Goal: Task Accomplishment & Management: Manage account settings

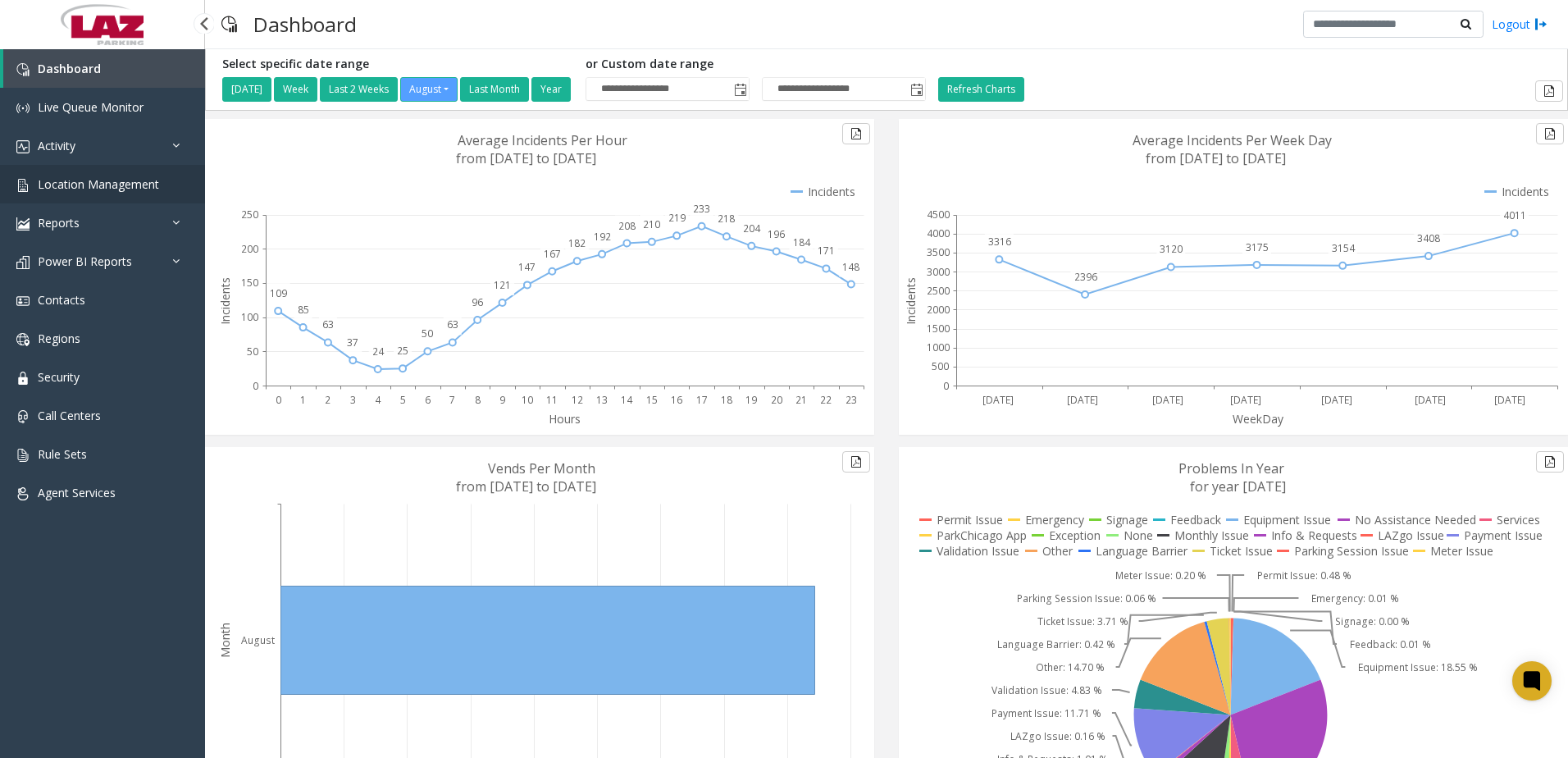
click at [81, 190] on span "Location Management" at bounding box center [98, 183] width 121 height 15
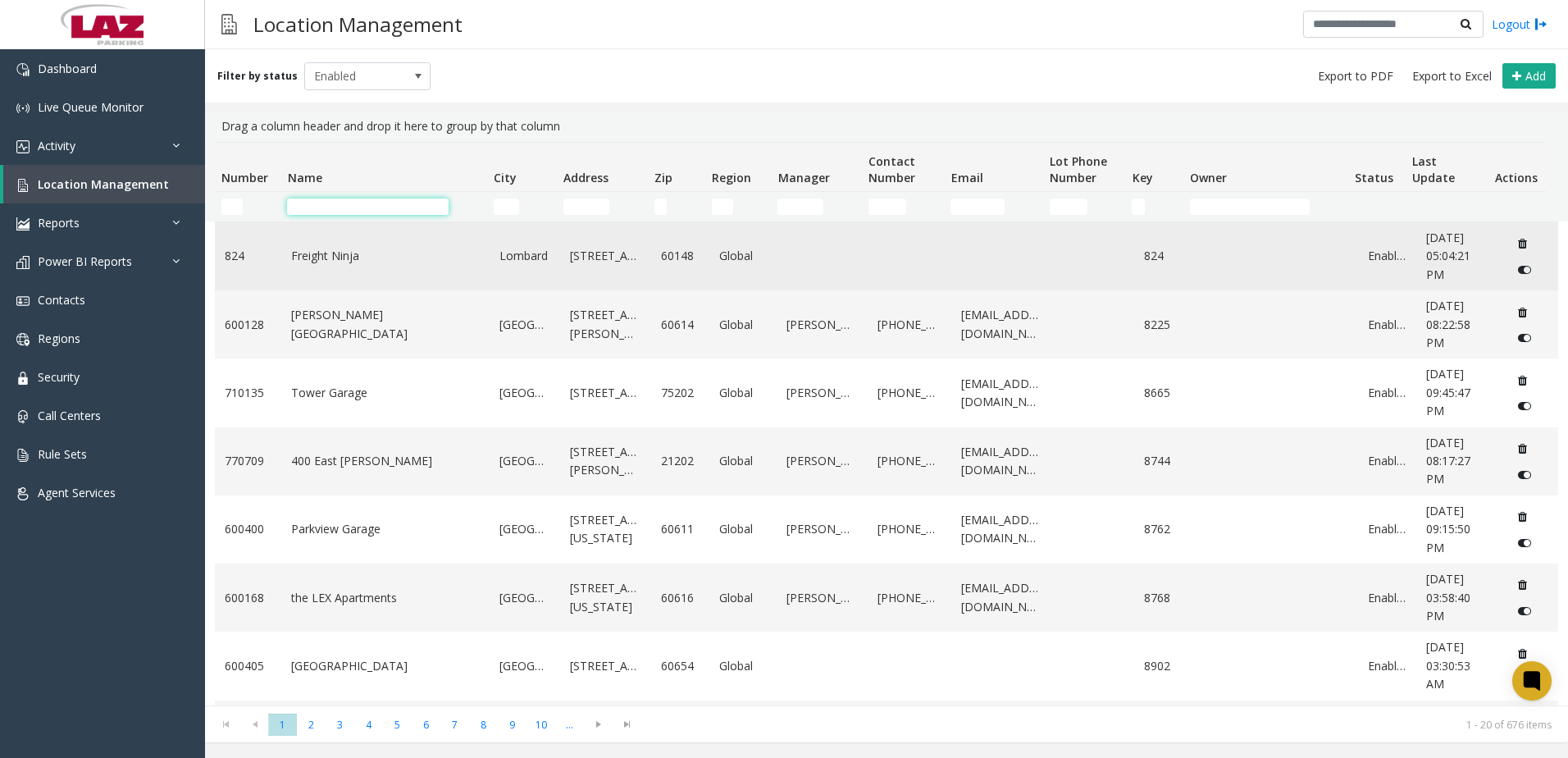
drag, startPoint x: 308, startPoint y: 209, endPoint x: 252, endPoint y: 252, distance: 70.6
click at [307, 210] on input "Name Filter" at bounding box center [368, 207] width 162 height 16
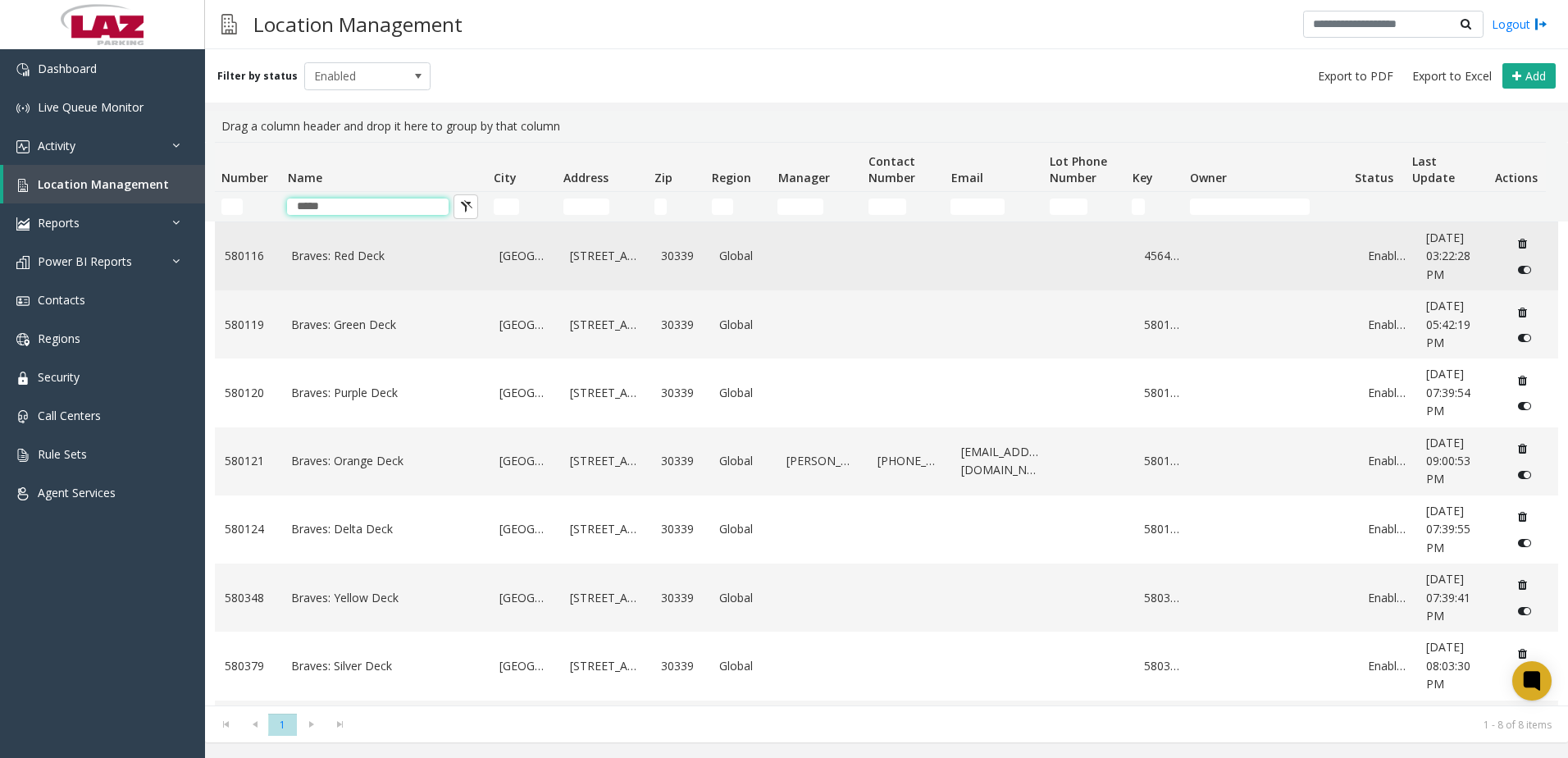
type input "*****"
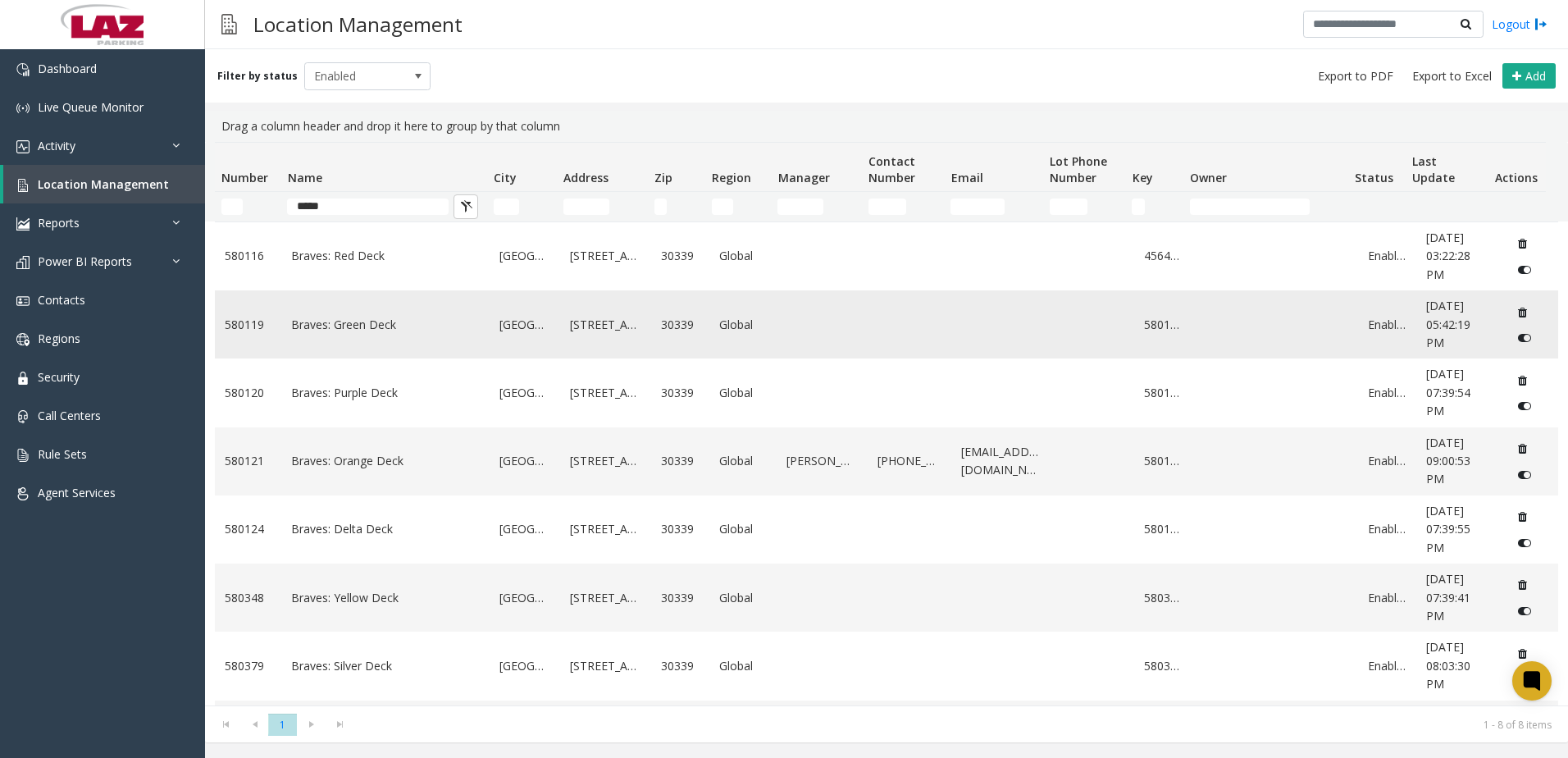
drag, startPoint x: 360, startPoint y: 306, endPoint x: 357, endPoint y: 328, distance: 22.2
click at [347, 79] on span "Enabled" at bounding box center [354, 76] width 100 height 26
click at [359, 98] on li "All" at bounding box center [361, 103] width 122 height 22
drag, startPoint x: 345, startPoint y: 388, endPoint x: 320, endPoint y: 465, distance: 81.0
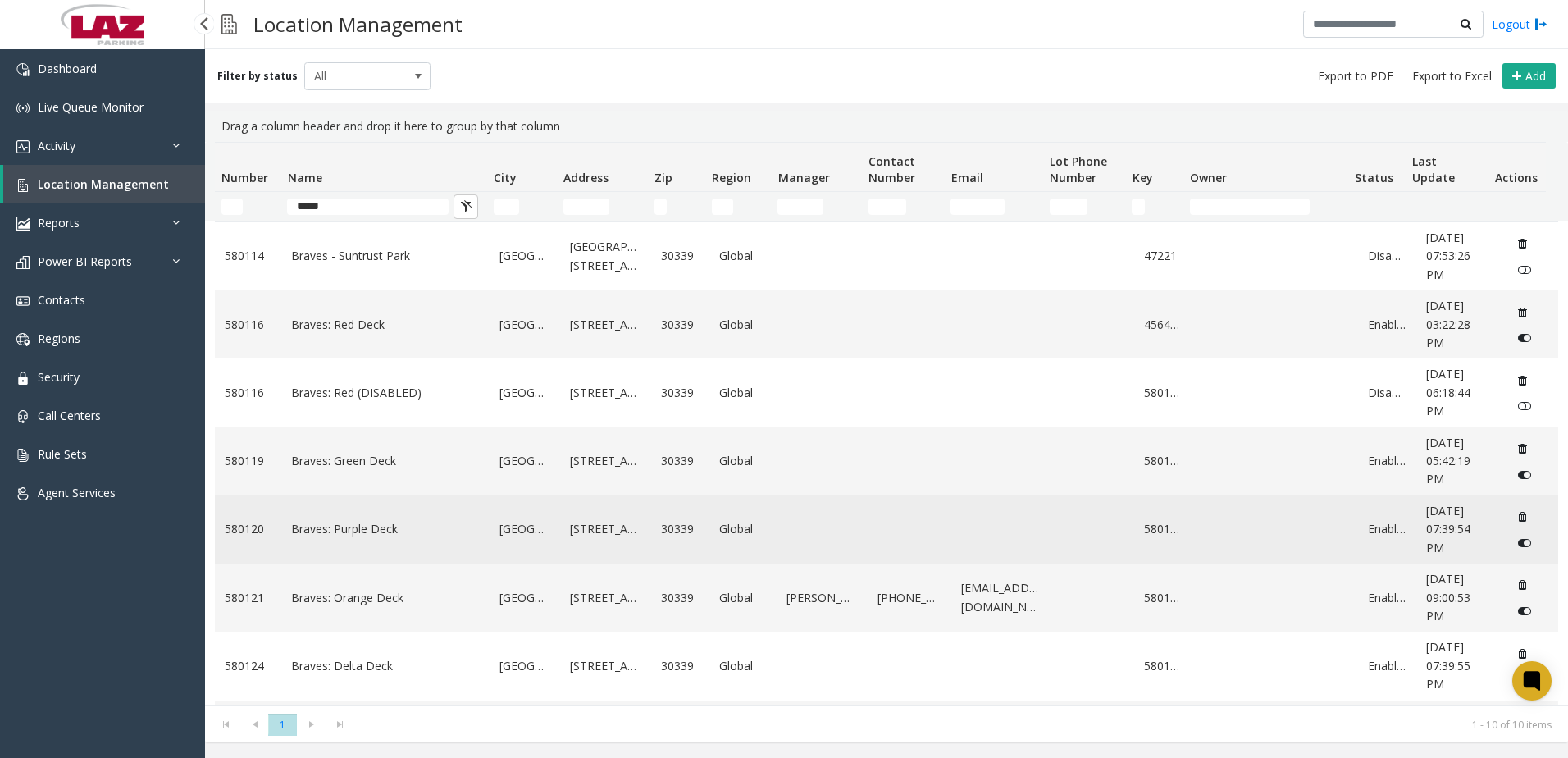
drag, startPoint x: 352, startPoint y: 517, endPoint x: 313, endPoint y: 527, distance: 40.3
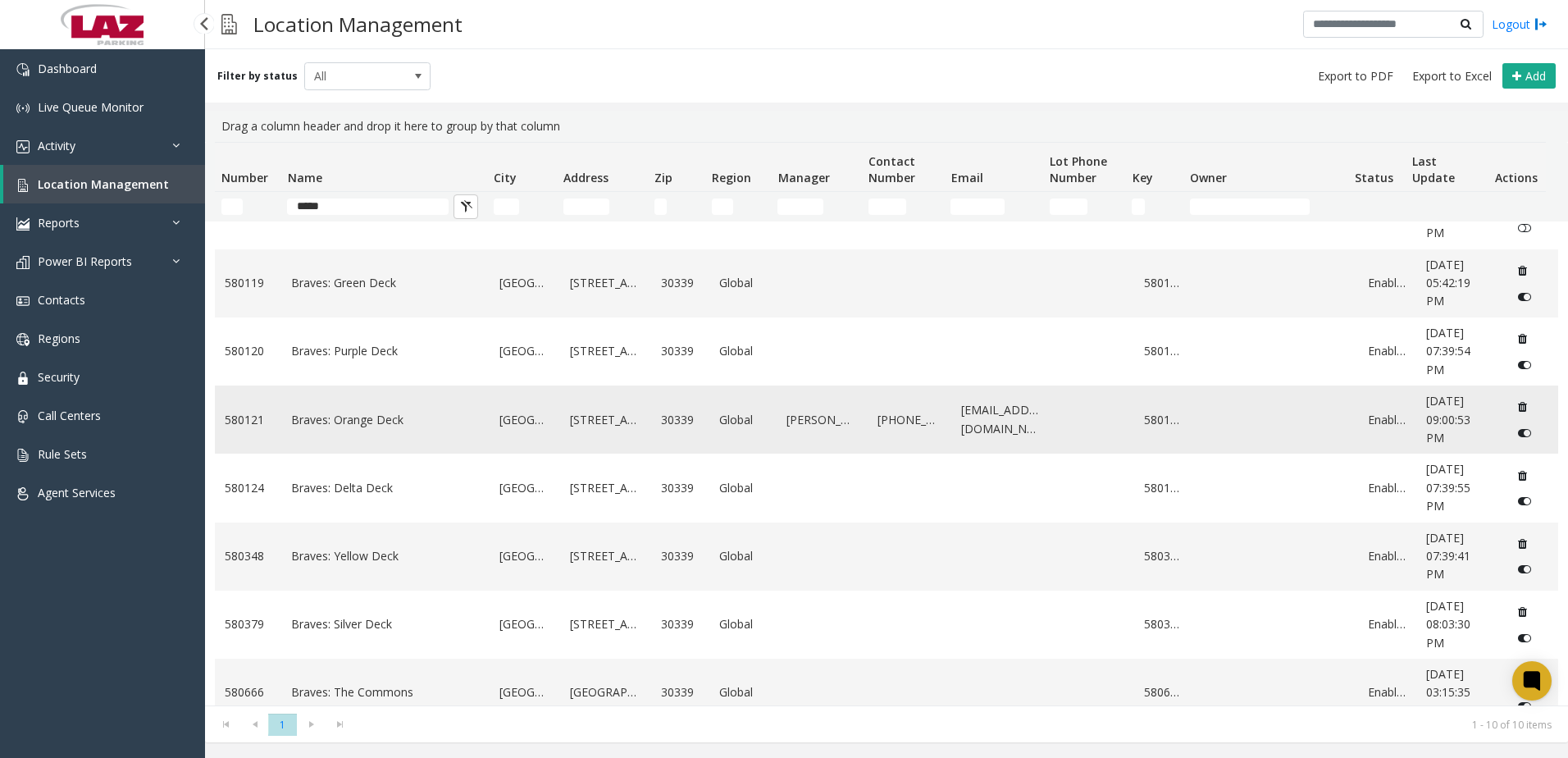
scroll to position [219, 0]
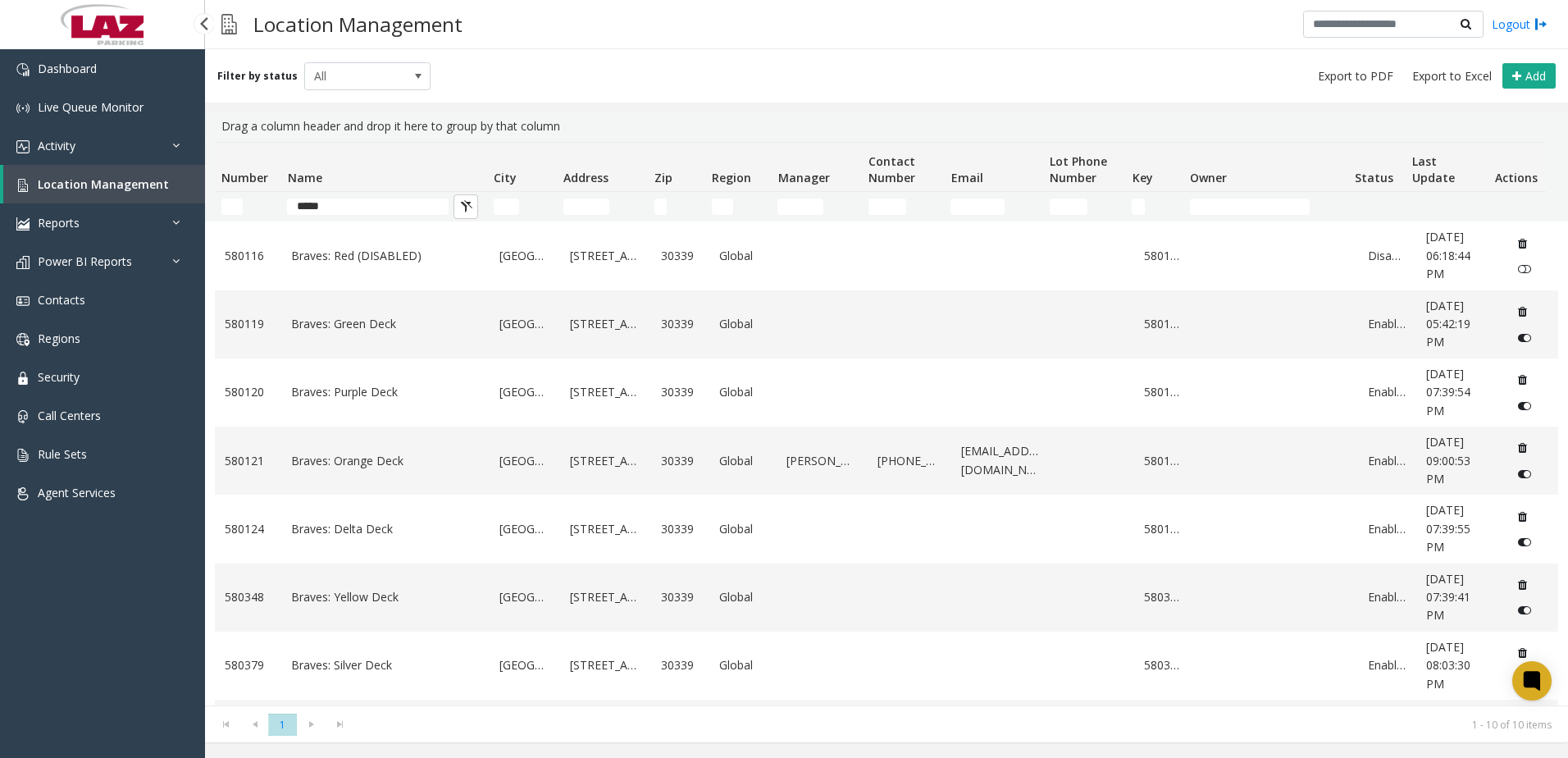
drag, startPoint x: 931, startPoint y: 63, endPoint x: 928, endPoint y: 110, distance: 47.1
click at [931, 65] on div "Filter by status All Add" at bounding box center [886, 76] width 1363 height 53
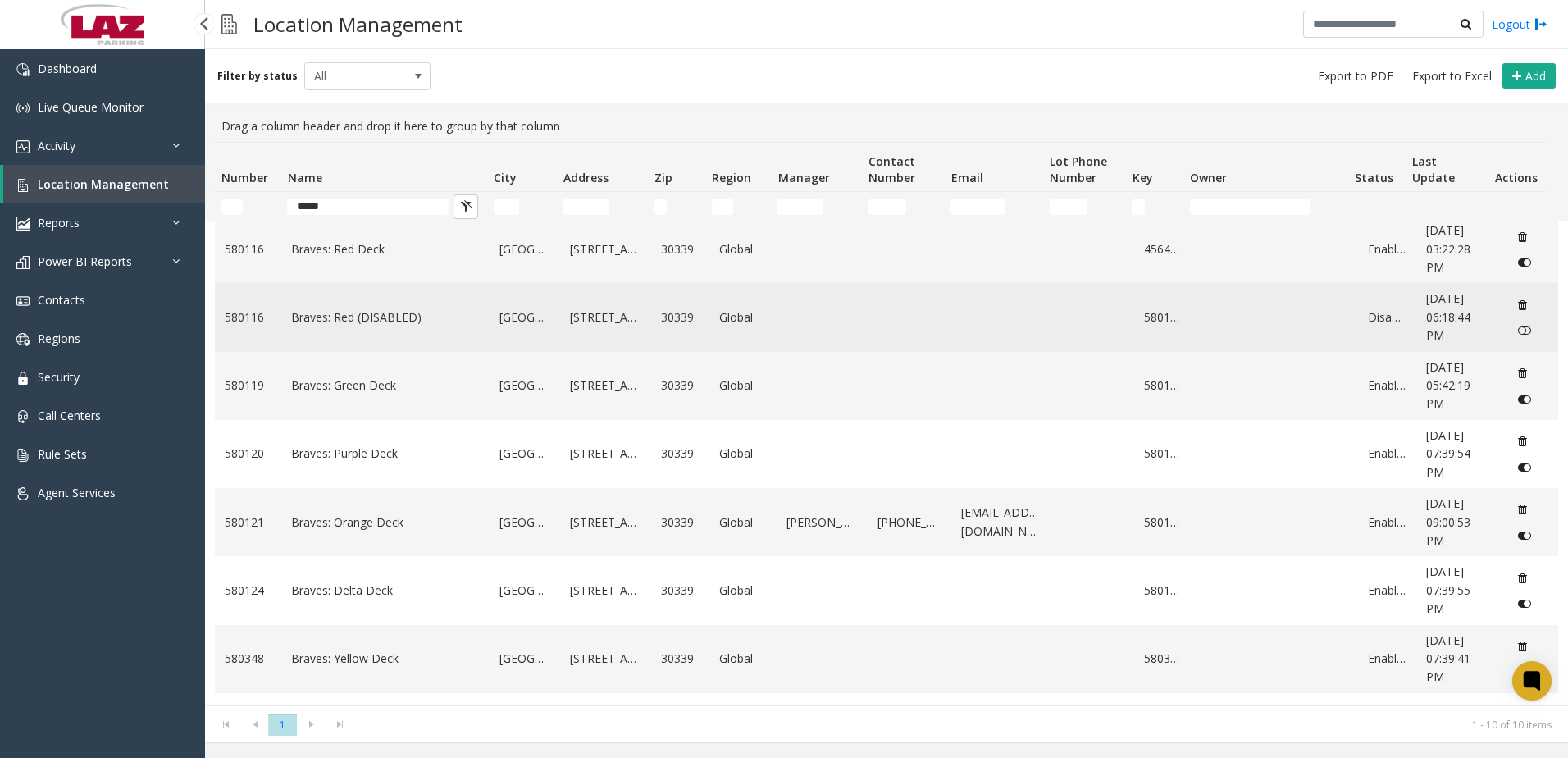
scroll to position [0, 0]
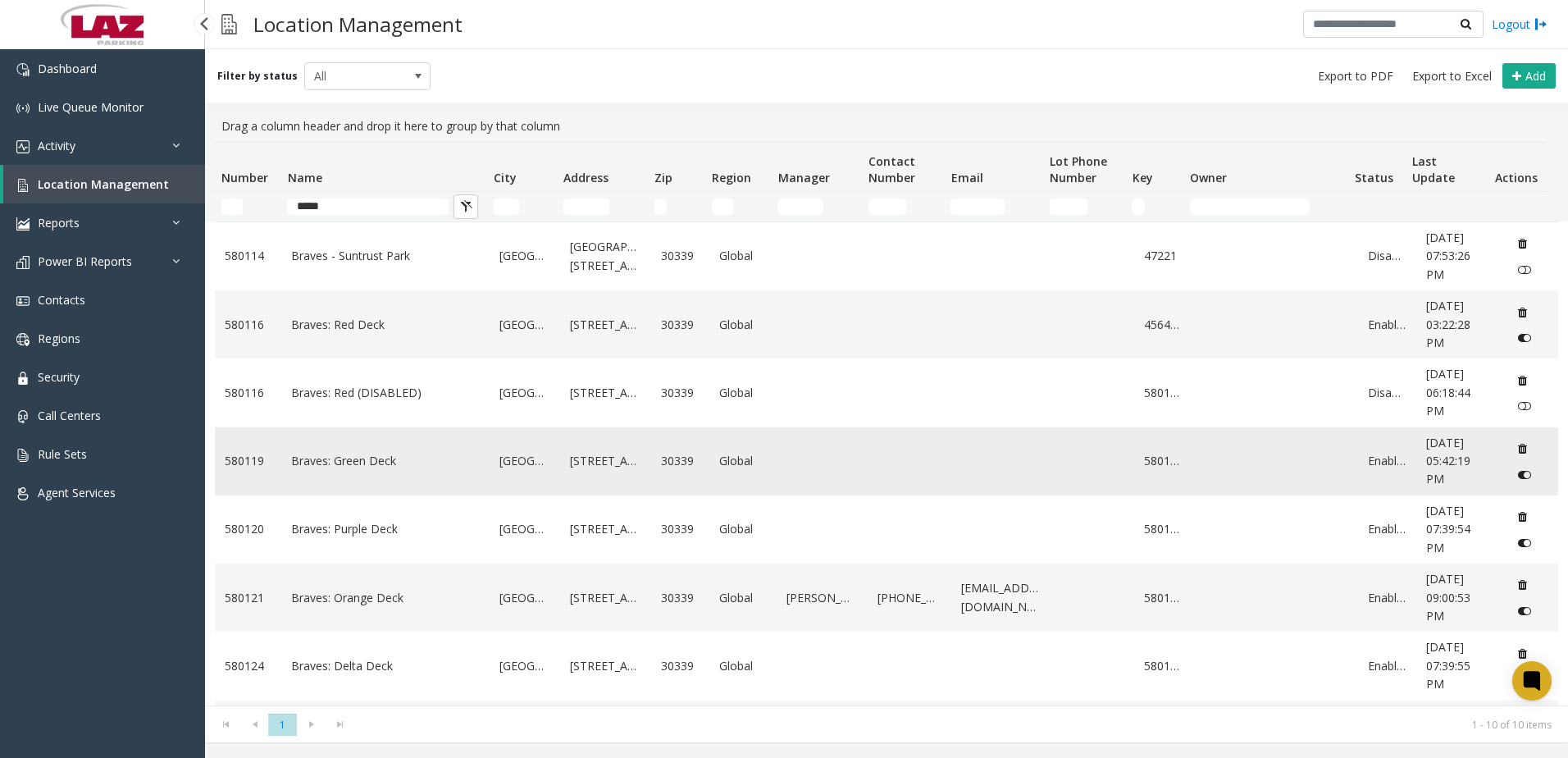
drag, startPoint x: 355, startPoint y: 447, endPoint x: 338, endPoint y: 465, distance: 24.8
drag, startPoint x: 346, startPoint y: 607, endPoint x: 343, endPoint y: 595, distance: 12.4
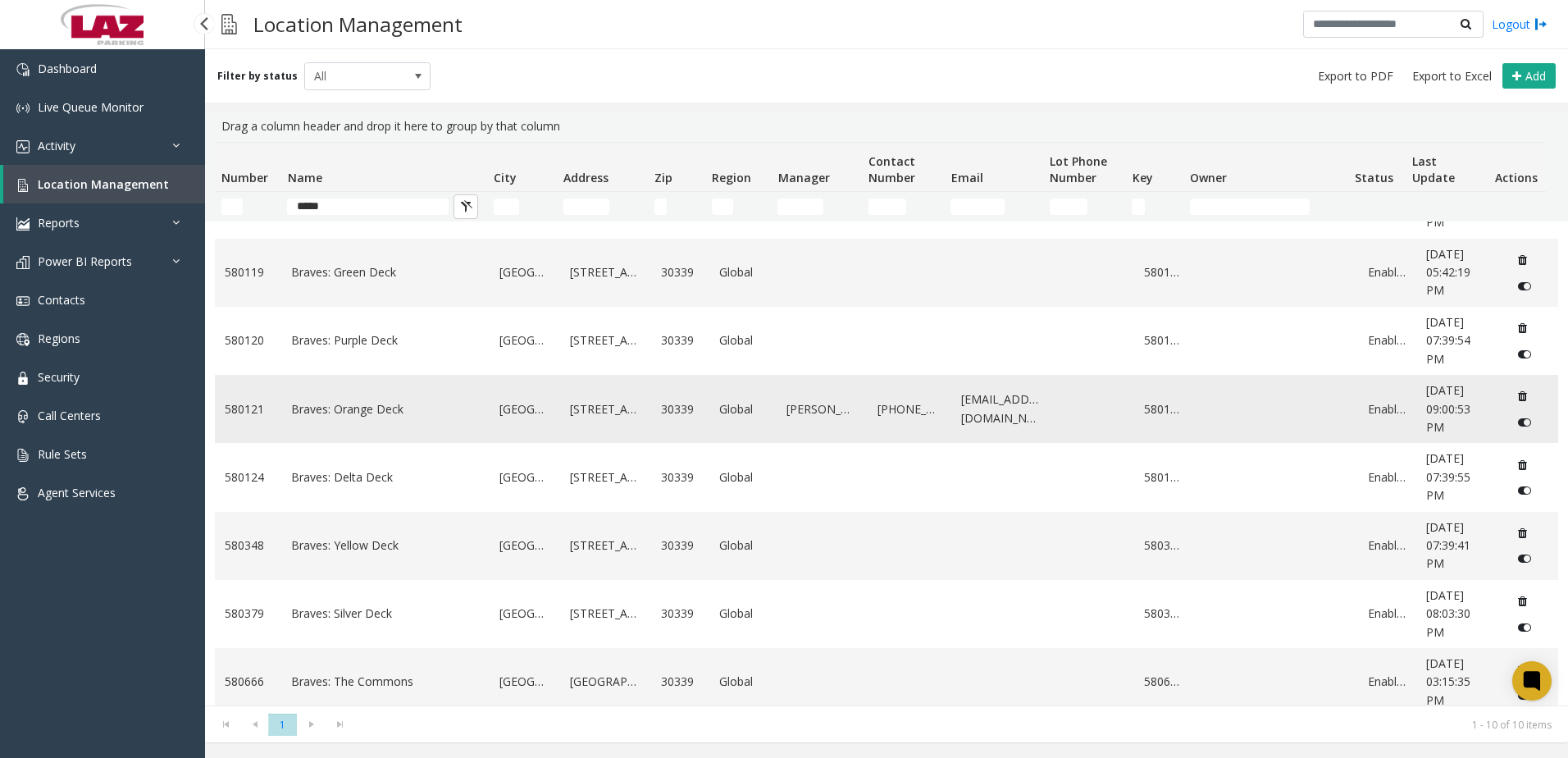
scroll to position [219, 0]
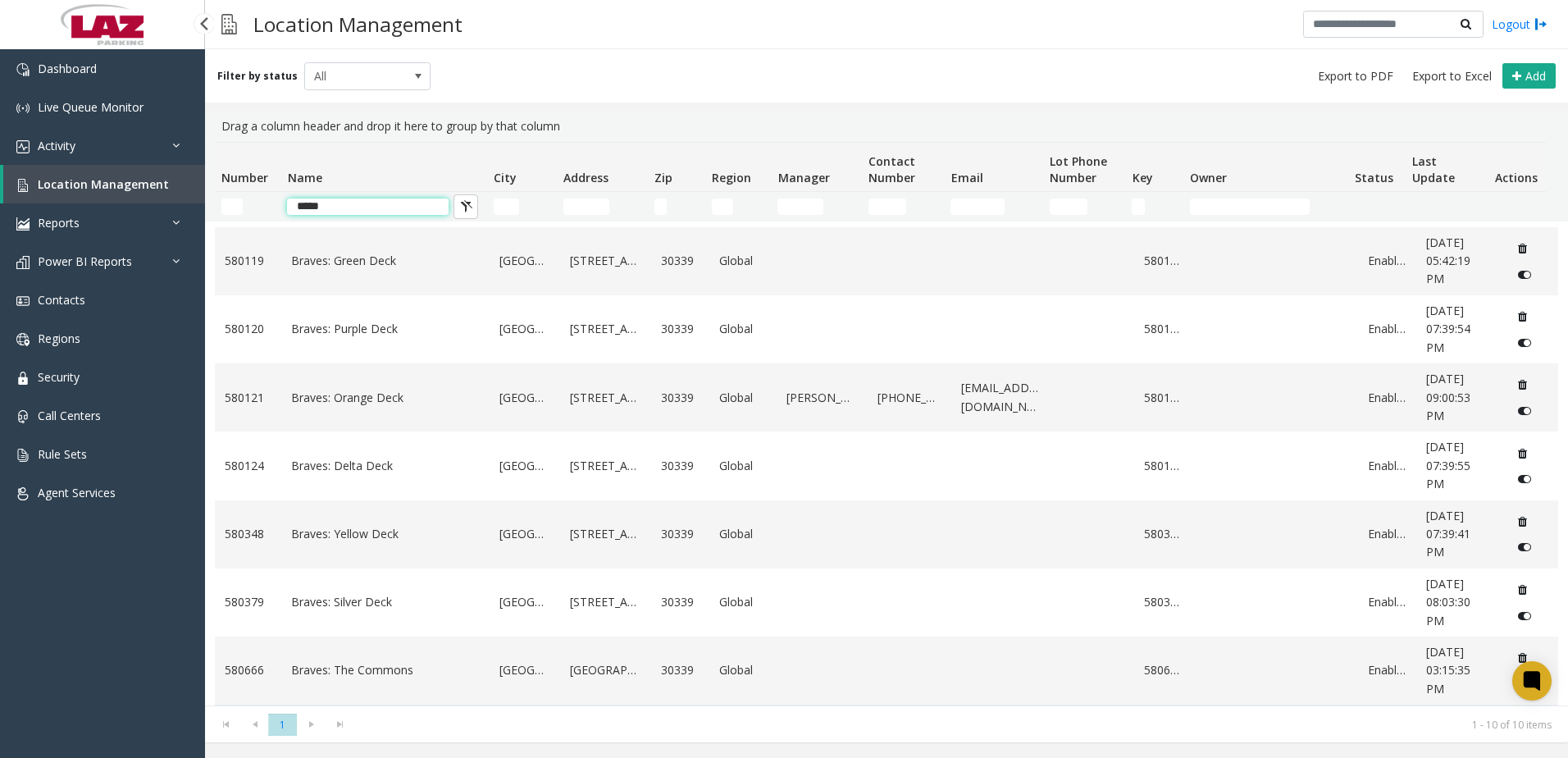
click at [402, 203] on input "*****" at bounding box center [368, 207] width 162 height 16
click at [399, 201] on input "*****" at bounding box center [368, 207] width 162 height 16
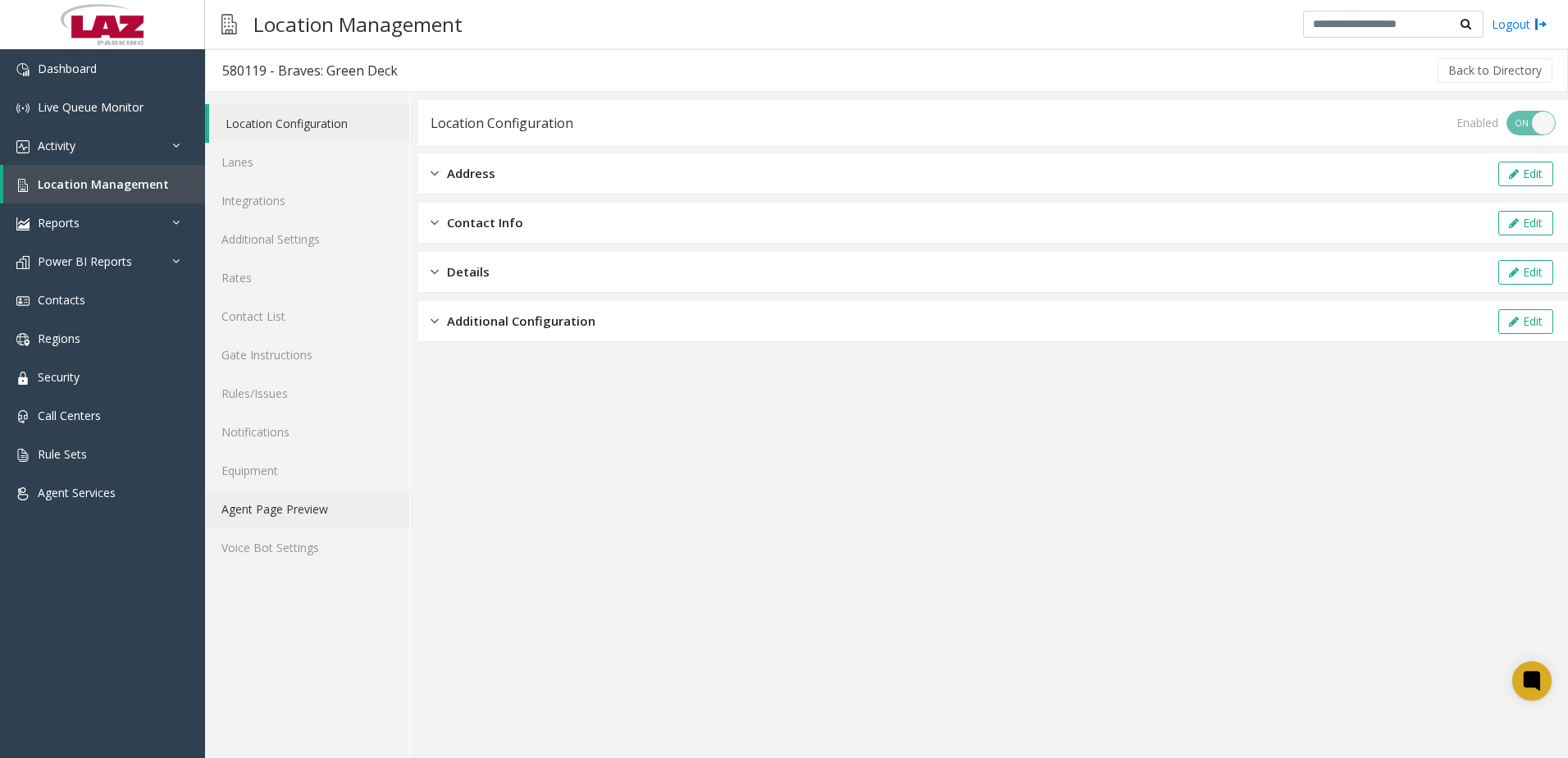
click at [276, 516] on link "Agent Page Preview" at bounding box center [307, 508] width 204 height 39
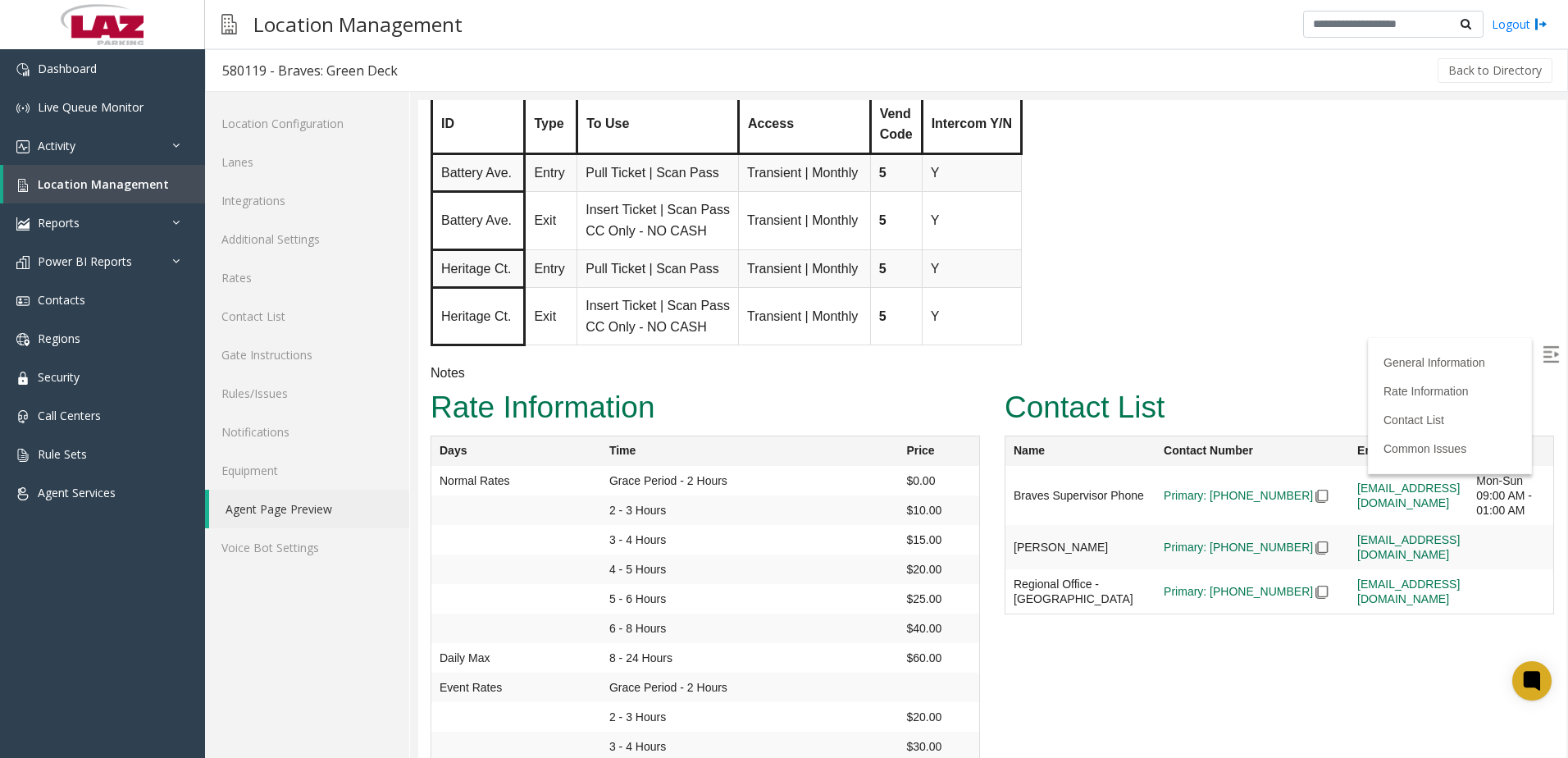
scroll to position [2132, 0]
click at [332, 238] on link "Additional Settings" at bounding box center [307, 238] width 204 height 39
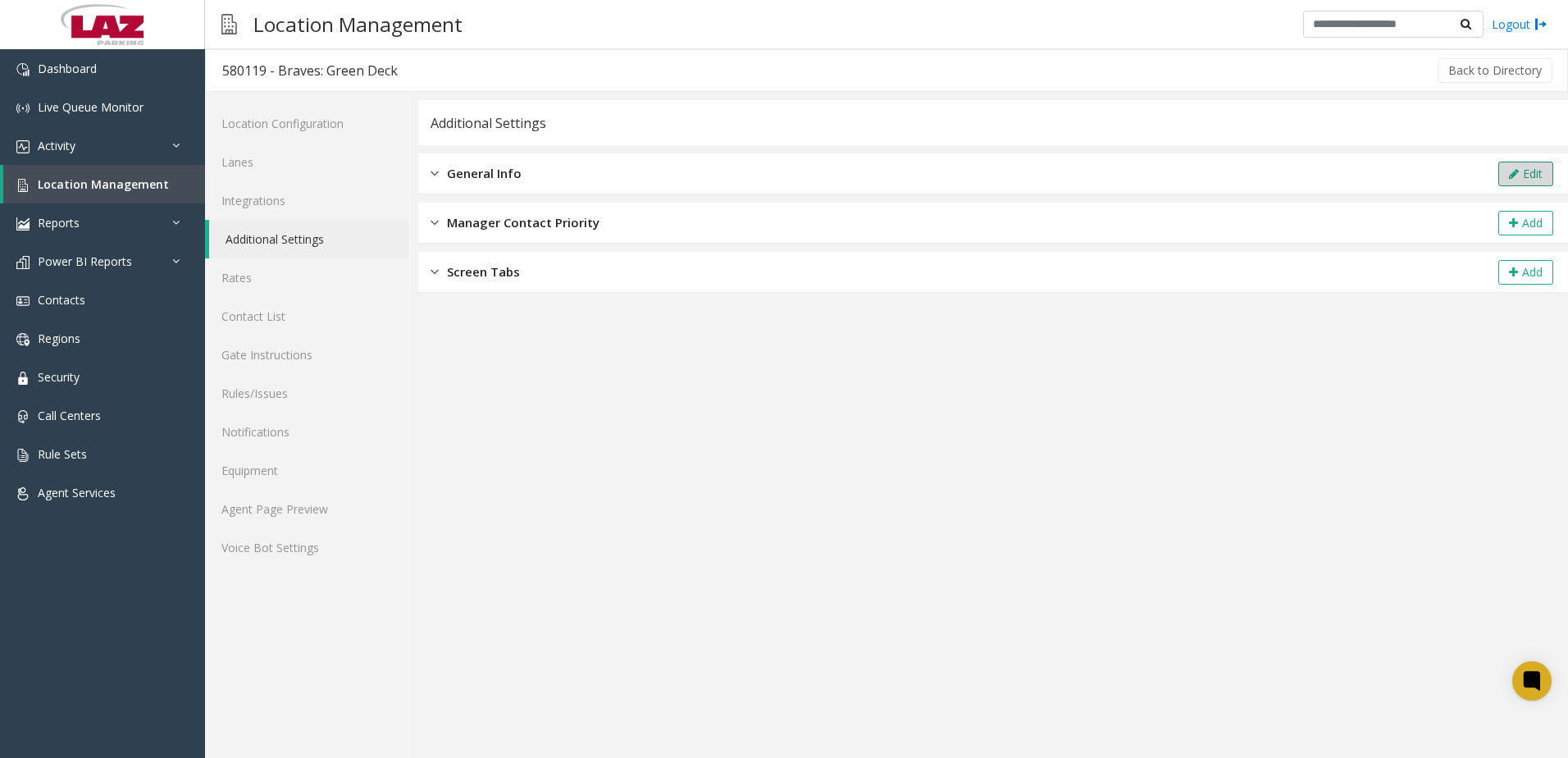
click at [1528, 174] on button "Edit" at bounding box center [1525, 174] width 55 height 24
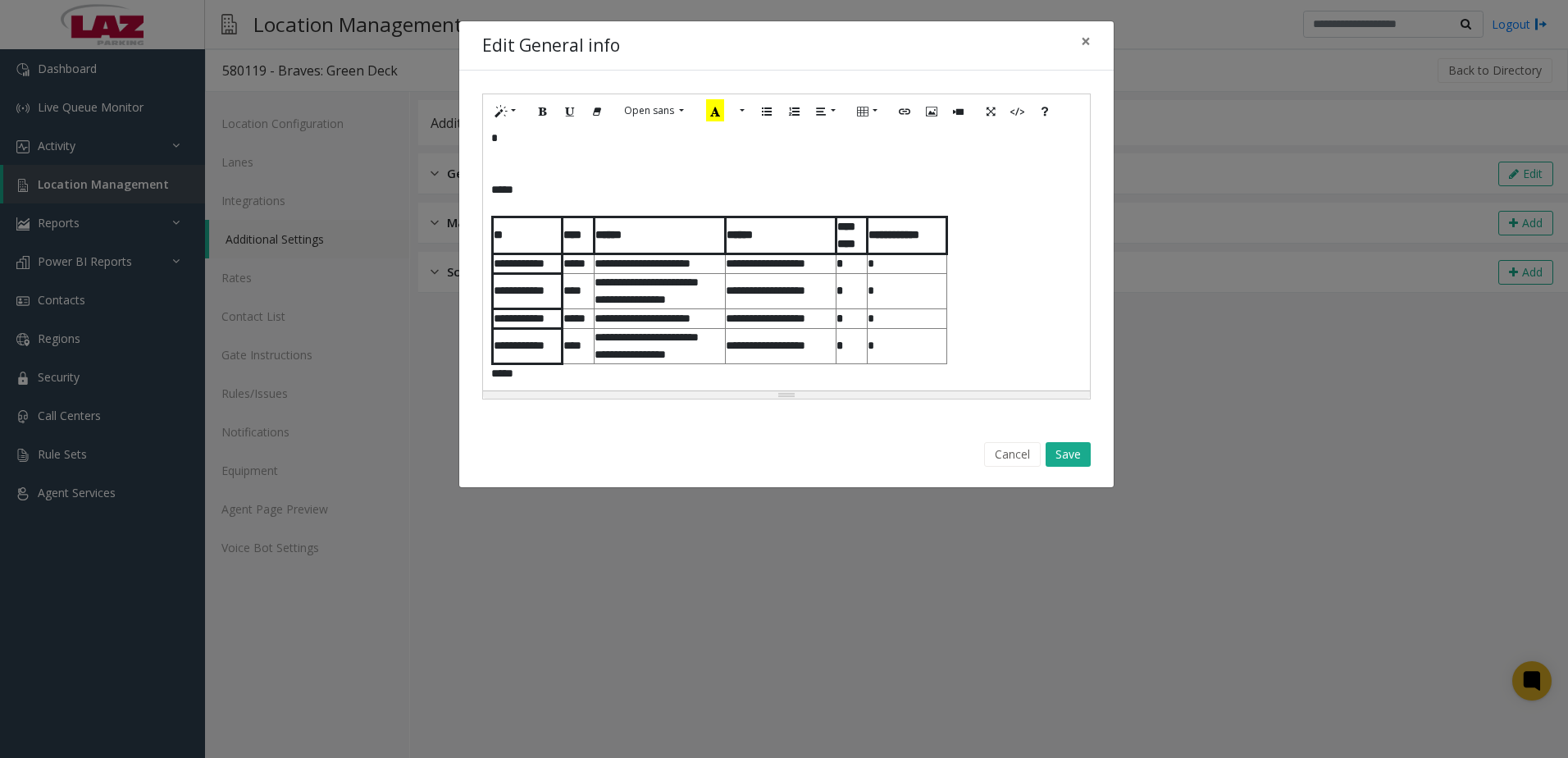
scroll to position [1151, 0]
click at [539, 383] on div "**********" at bounding box center [786, 259] width 607 height 263
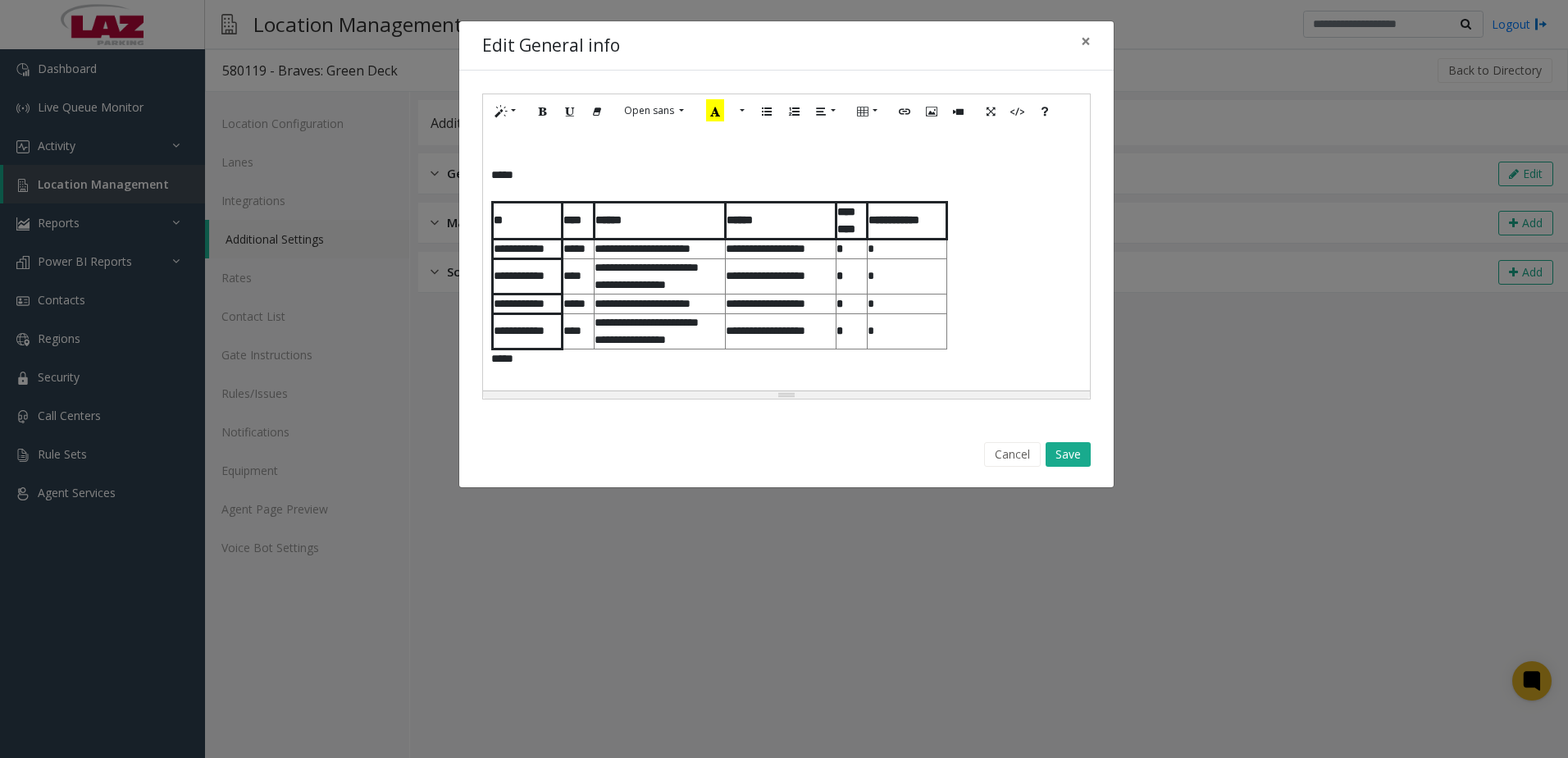
scroll to position [1178, 0]
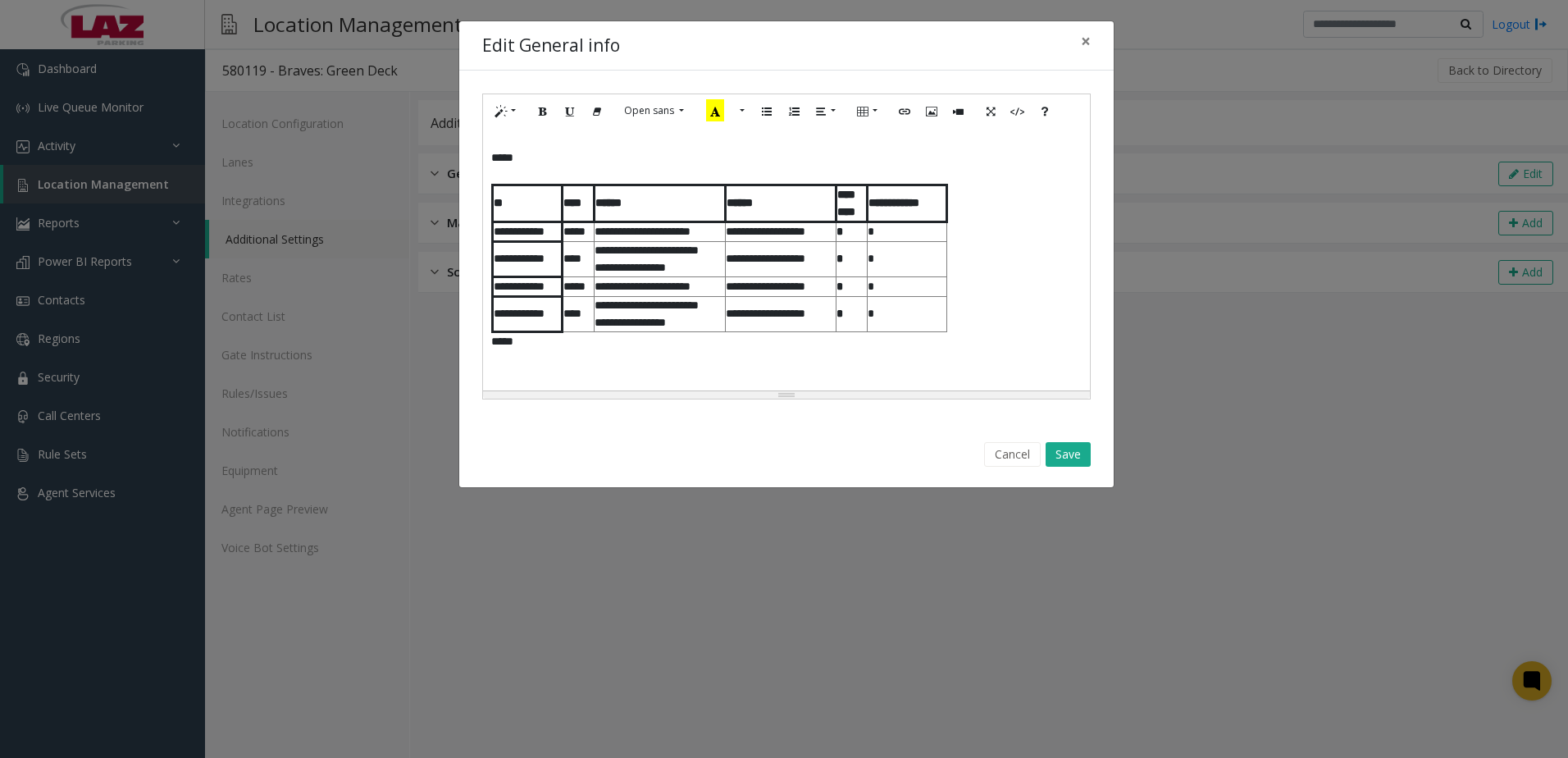
paste div
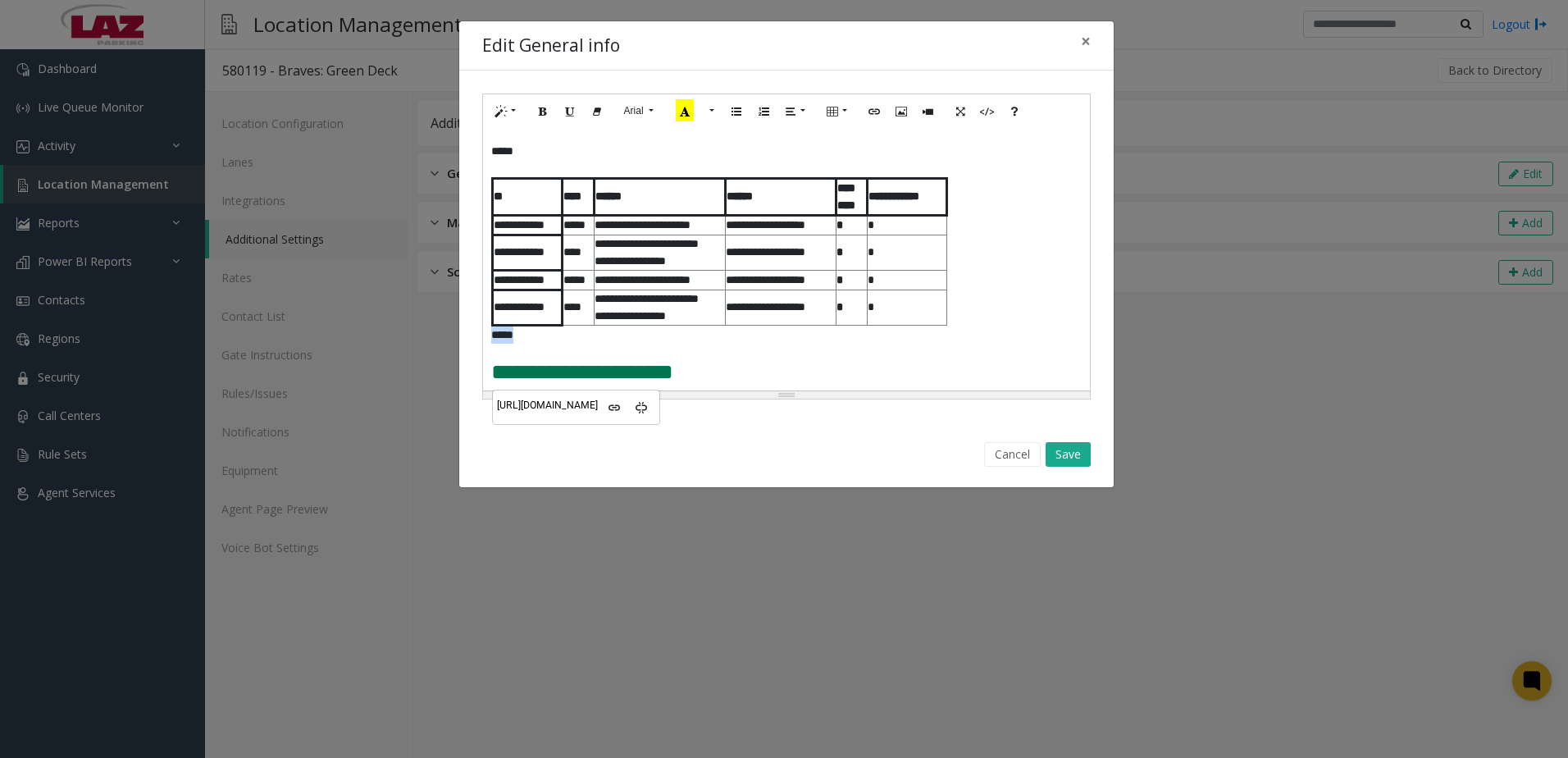
drag, startPoint x: 537, startPoint y: 345, endPoint x: 479, endPoint y: 339, distance: 58.3
click at [479, 338] on div "**********" at bounding box center [787, 245] width 655 height 352
click at [1081, 456] on button "Save" at bounding box center [1068, 454] width 45 height 24
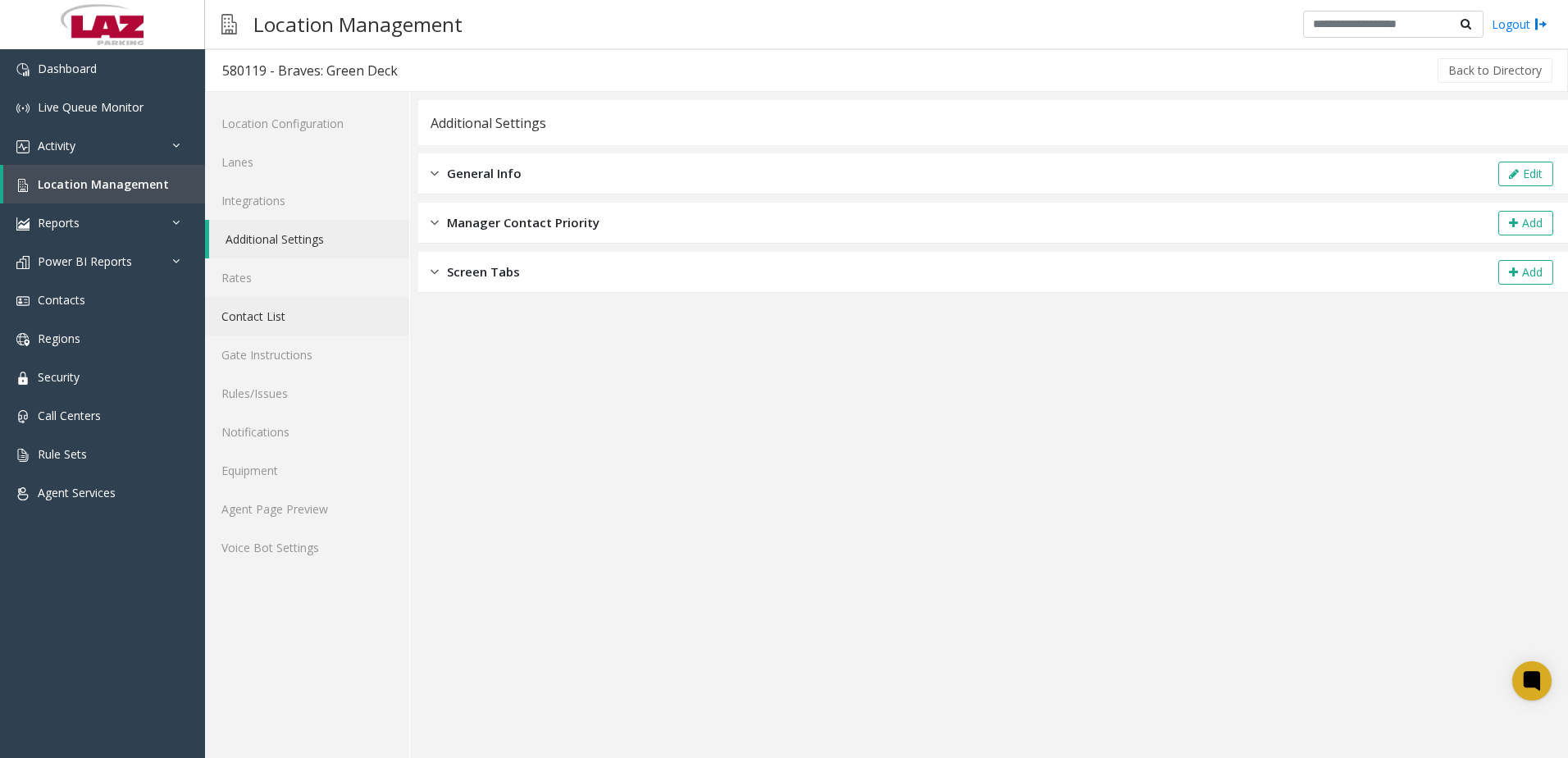
click at [267, 312] on link "Contact List" at bounding box center [307, 316] width 204 height 39
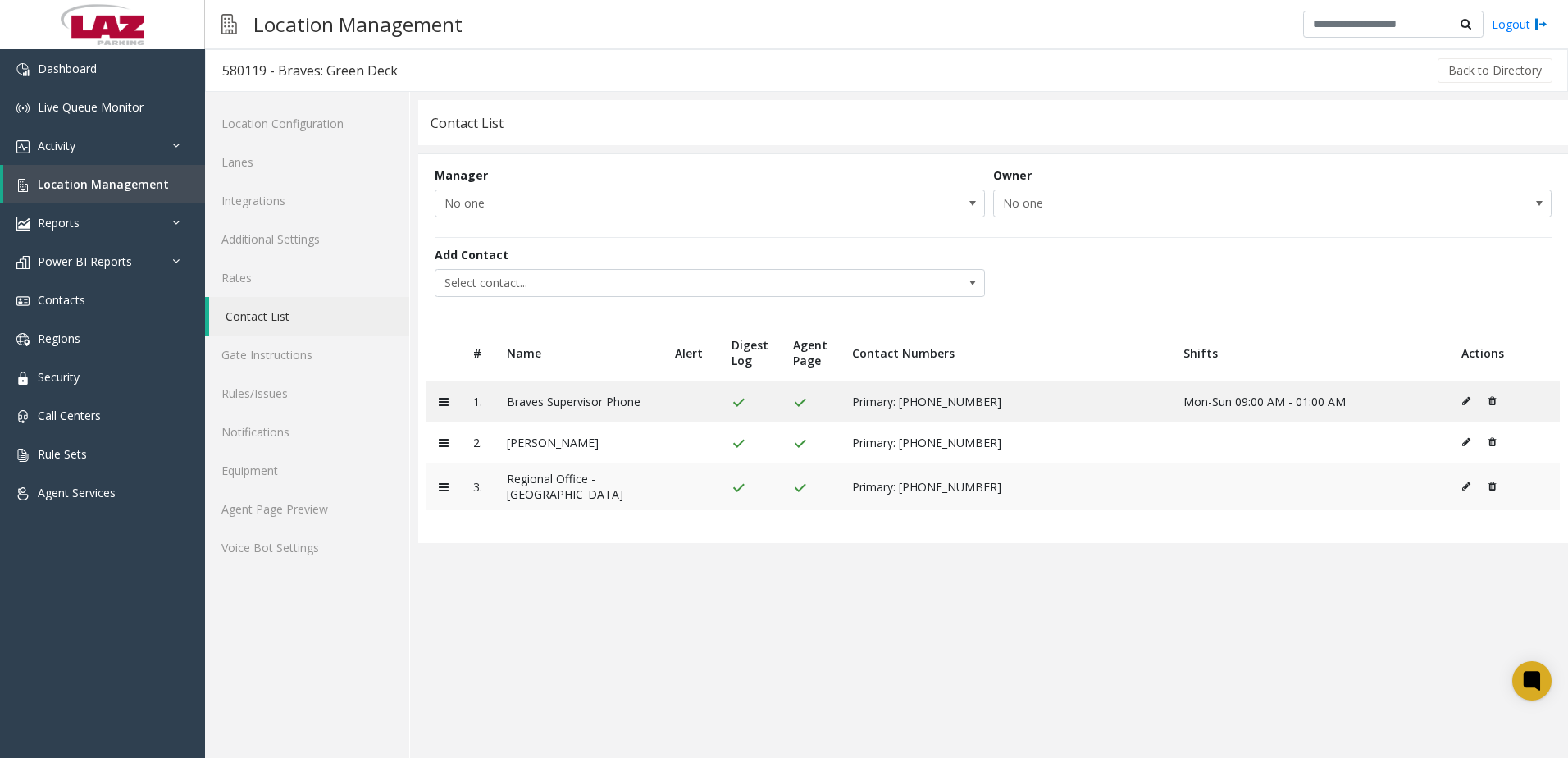
click at [1491, 483] on icon at bounding box center [1492, 486] width 7 height 10
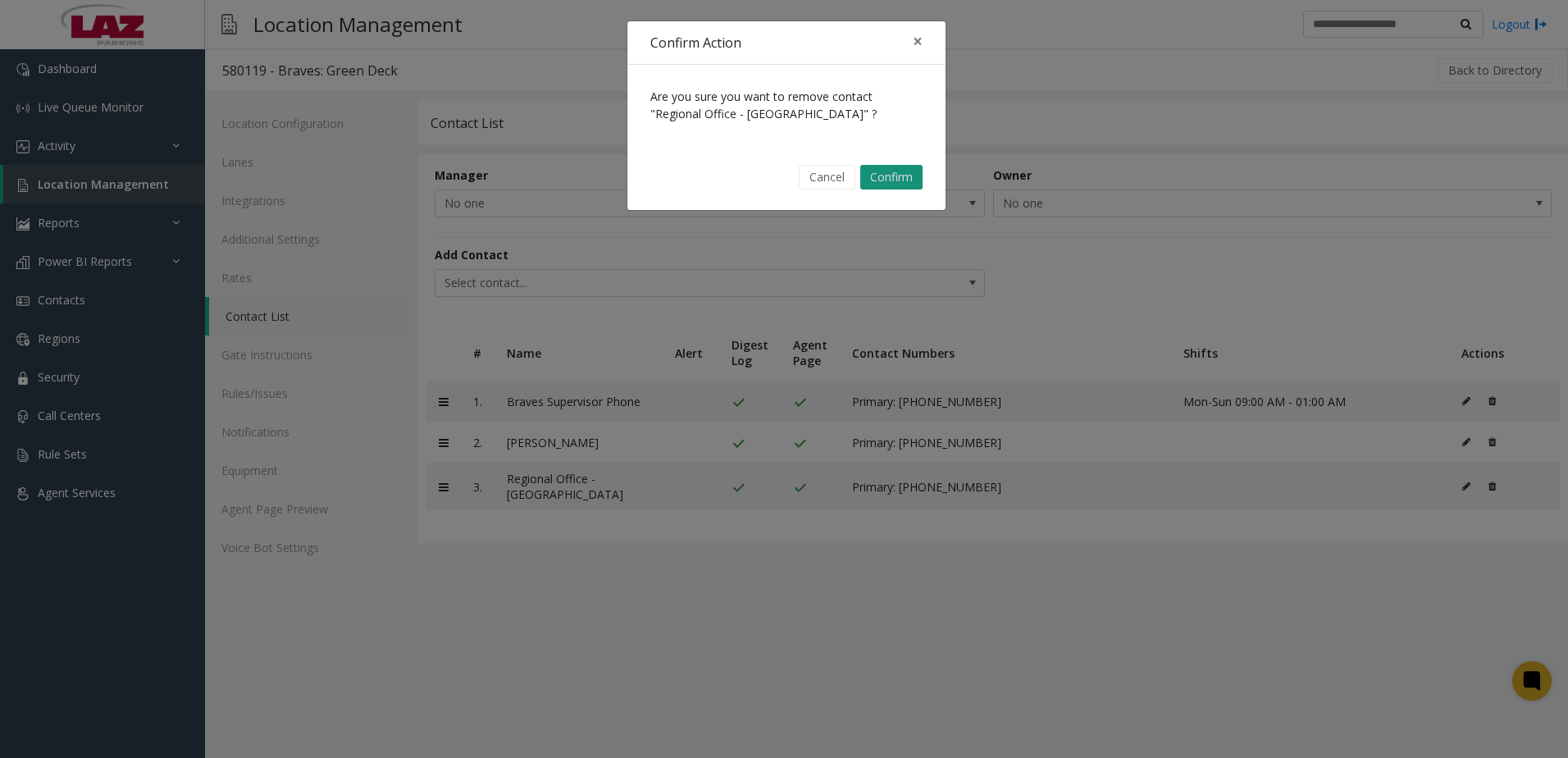
click at [901, 180] on button "Confirm" at bounding box center [891, 176] width 62 height 24
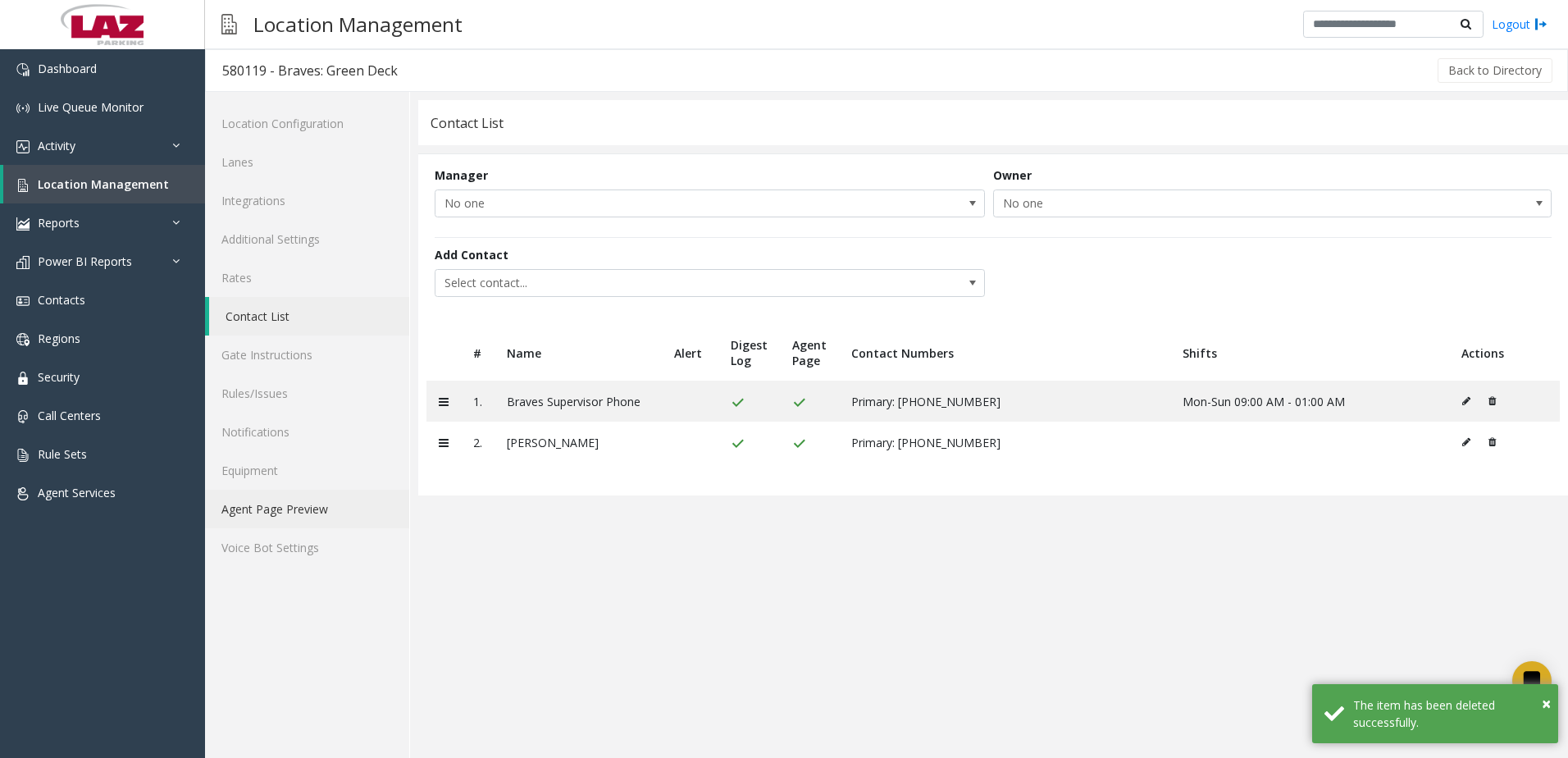
click at [272, 508] on link "Agent Page Preview" at bounding box center [307, 508] width 204 height 39
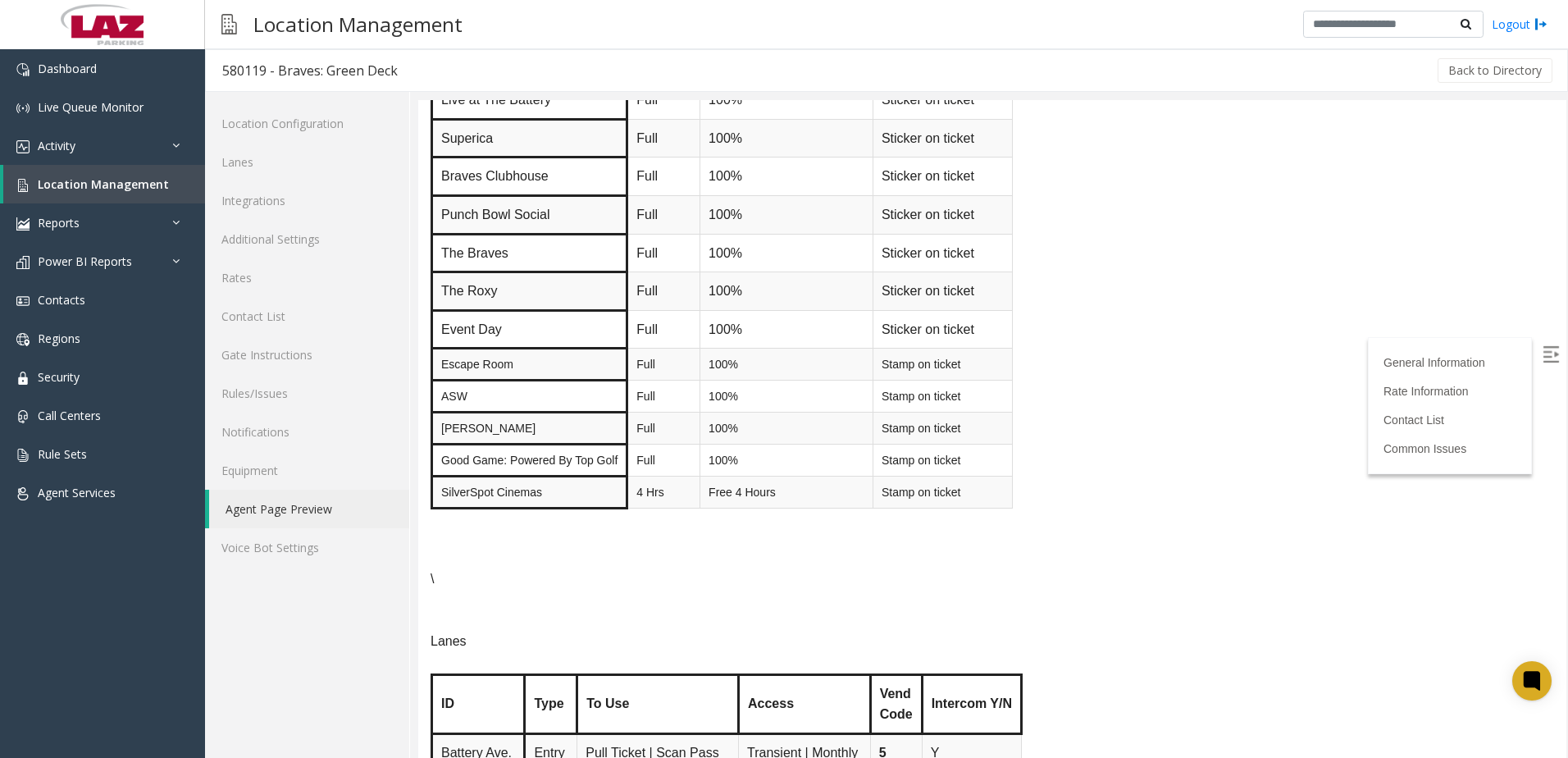
scroll to position [1476, 0]
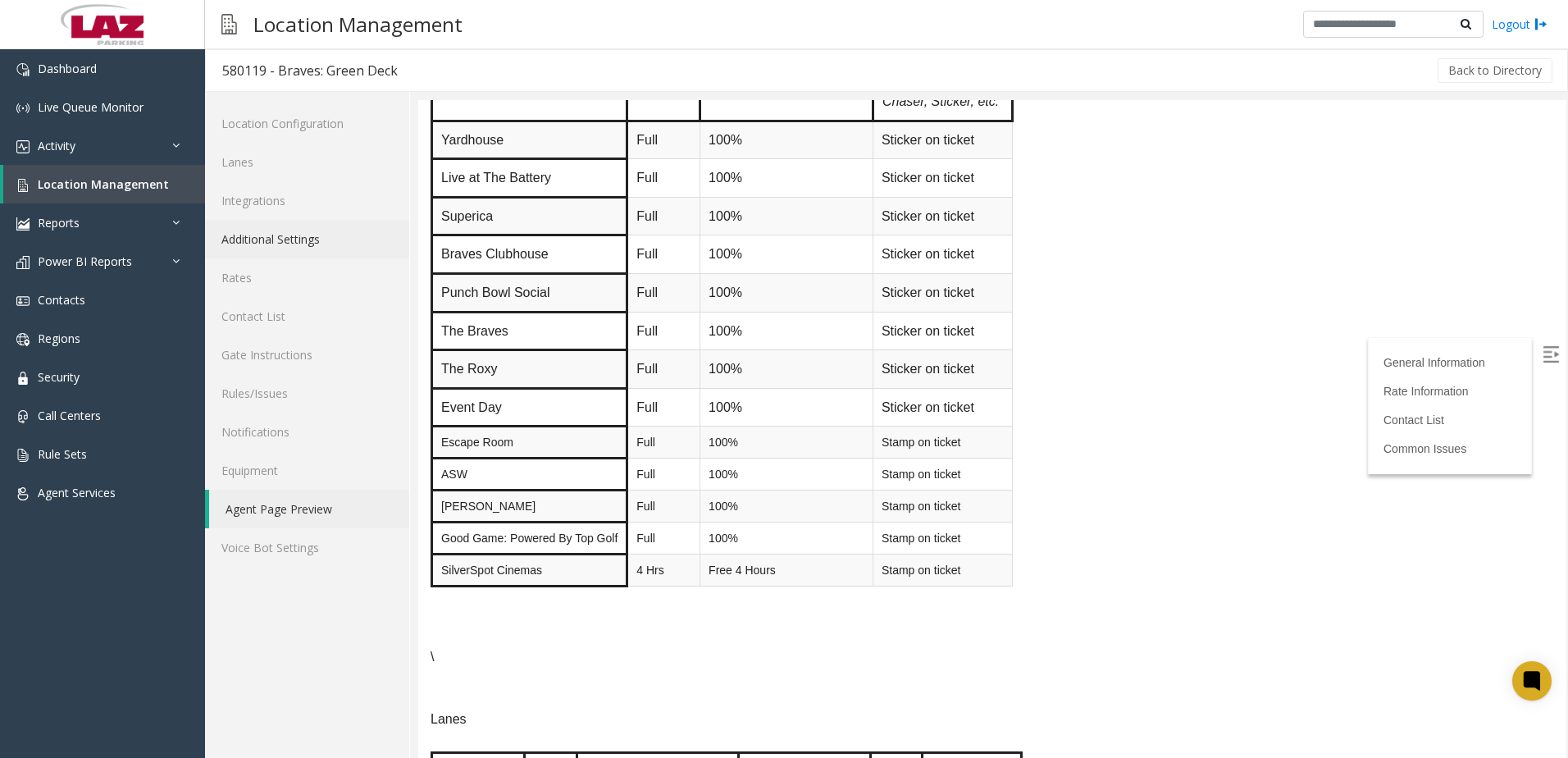
click at [320, 235] on link "Additional Settings" at bounding box center [307, 238] width 204 height 39
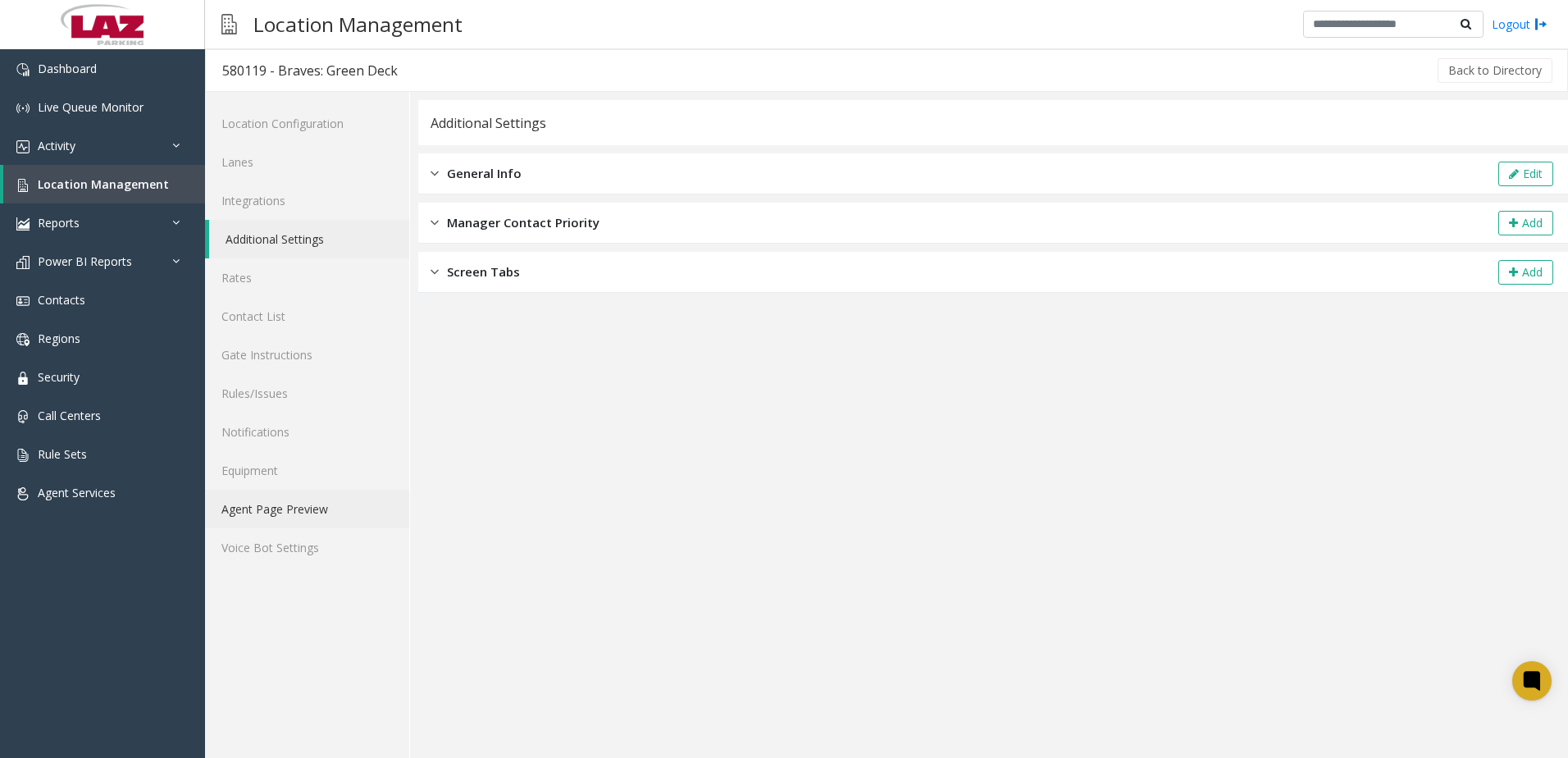
click at [263, 510] on link "Agent Page Preview" at bounding box center [307, 508] width 204 height 39
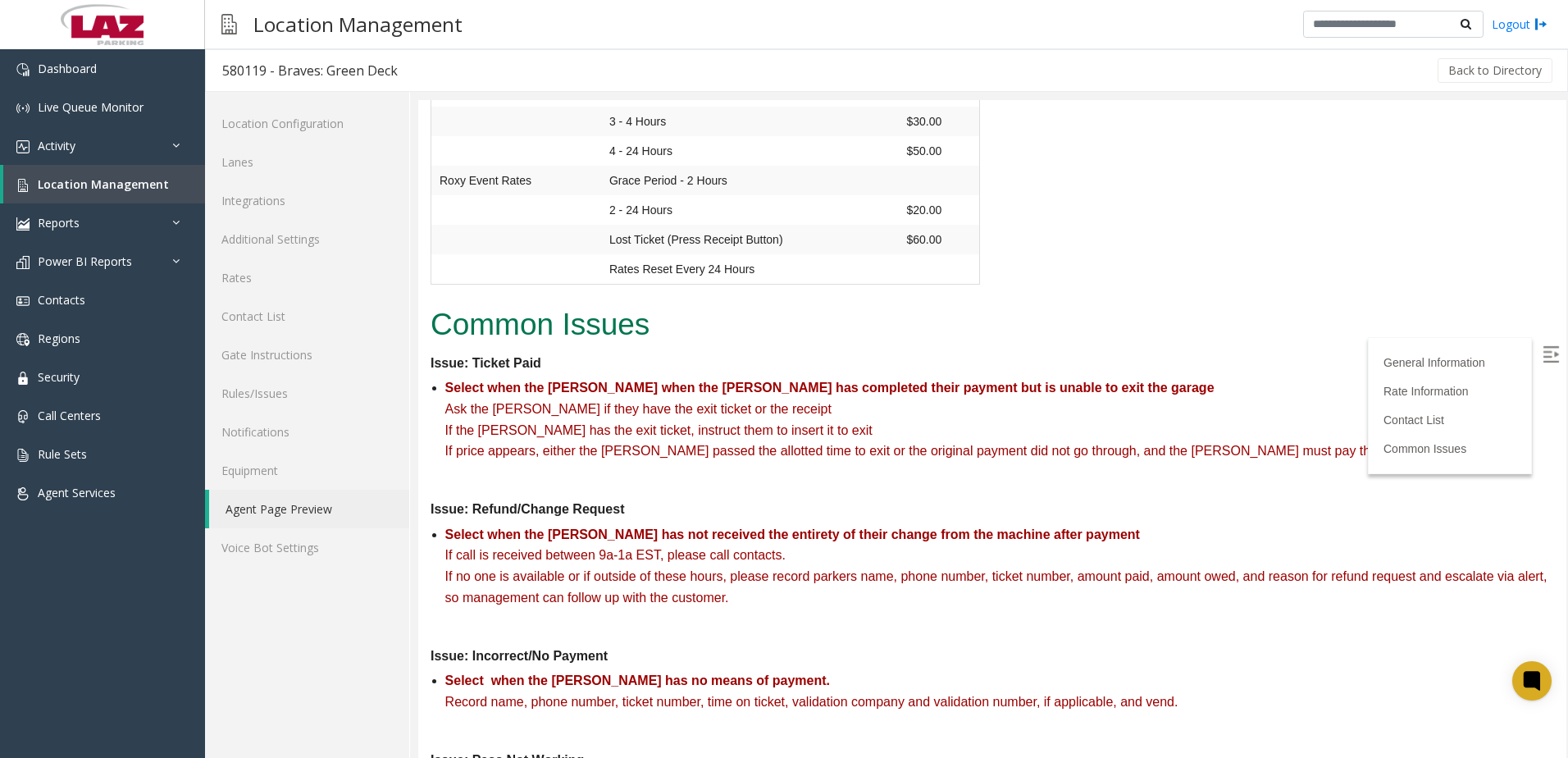
scroll to position [2788, 0]
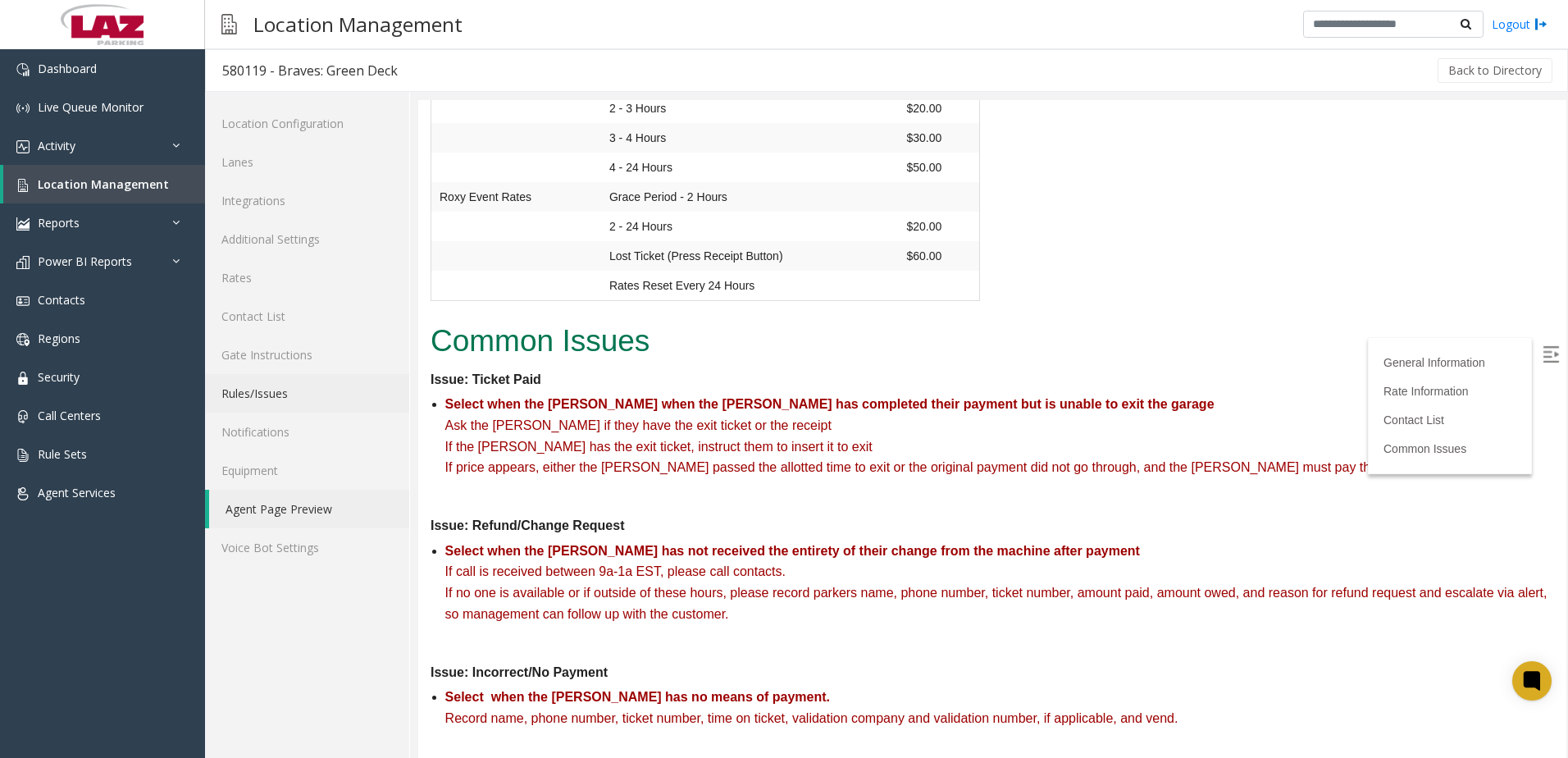
click at [290, 394] on link "Rules/Issues" at bounding box center [307, 393] width 204 height 39
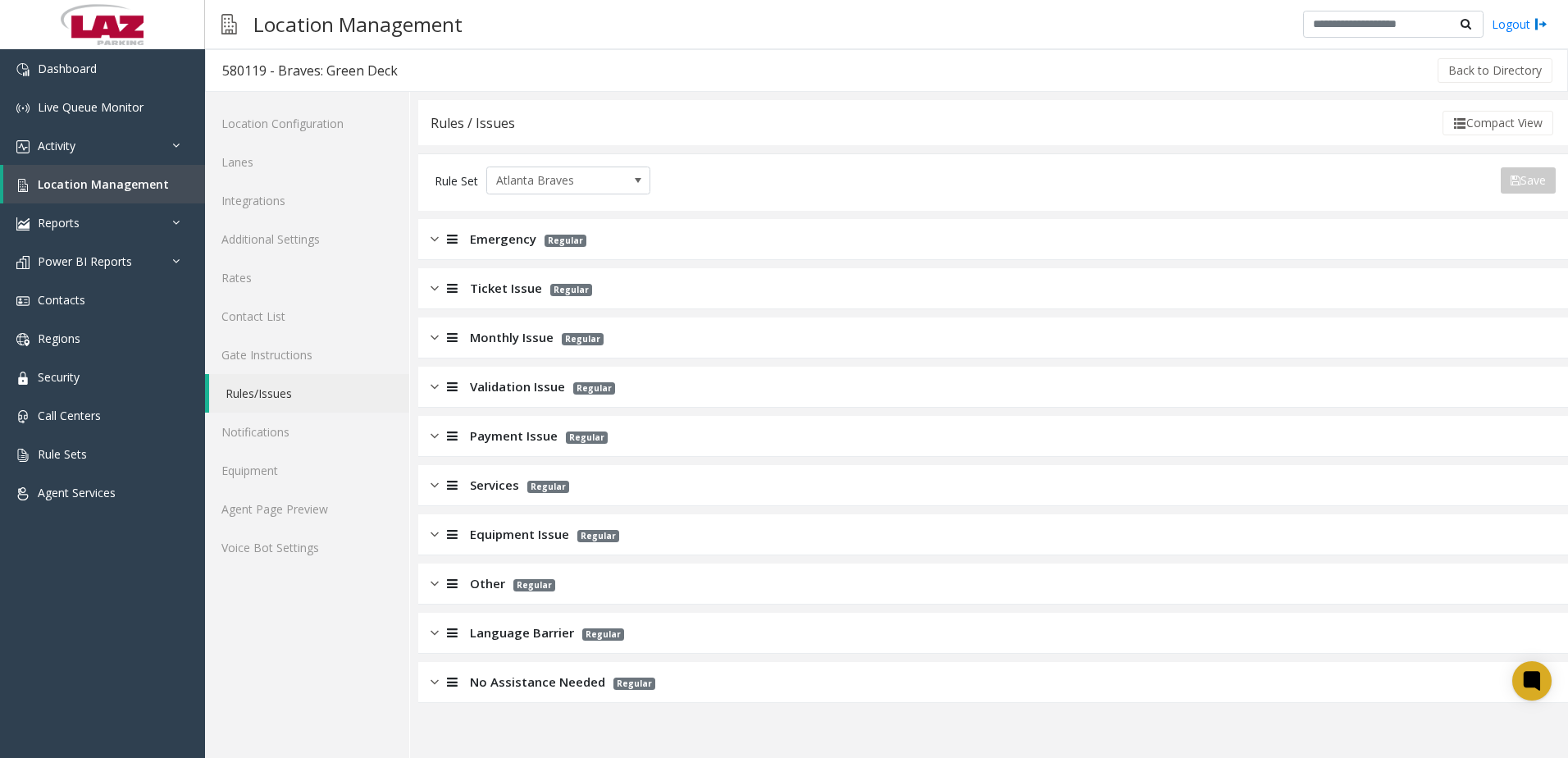
click at [453, 248] on div "Emergency Regular" at bounding box center [993, 240] width 1150 height 41
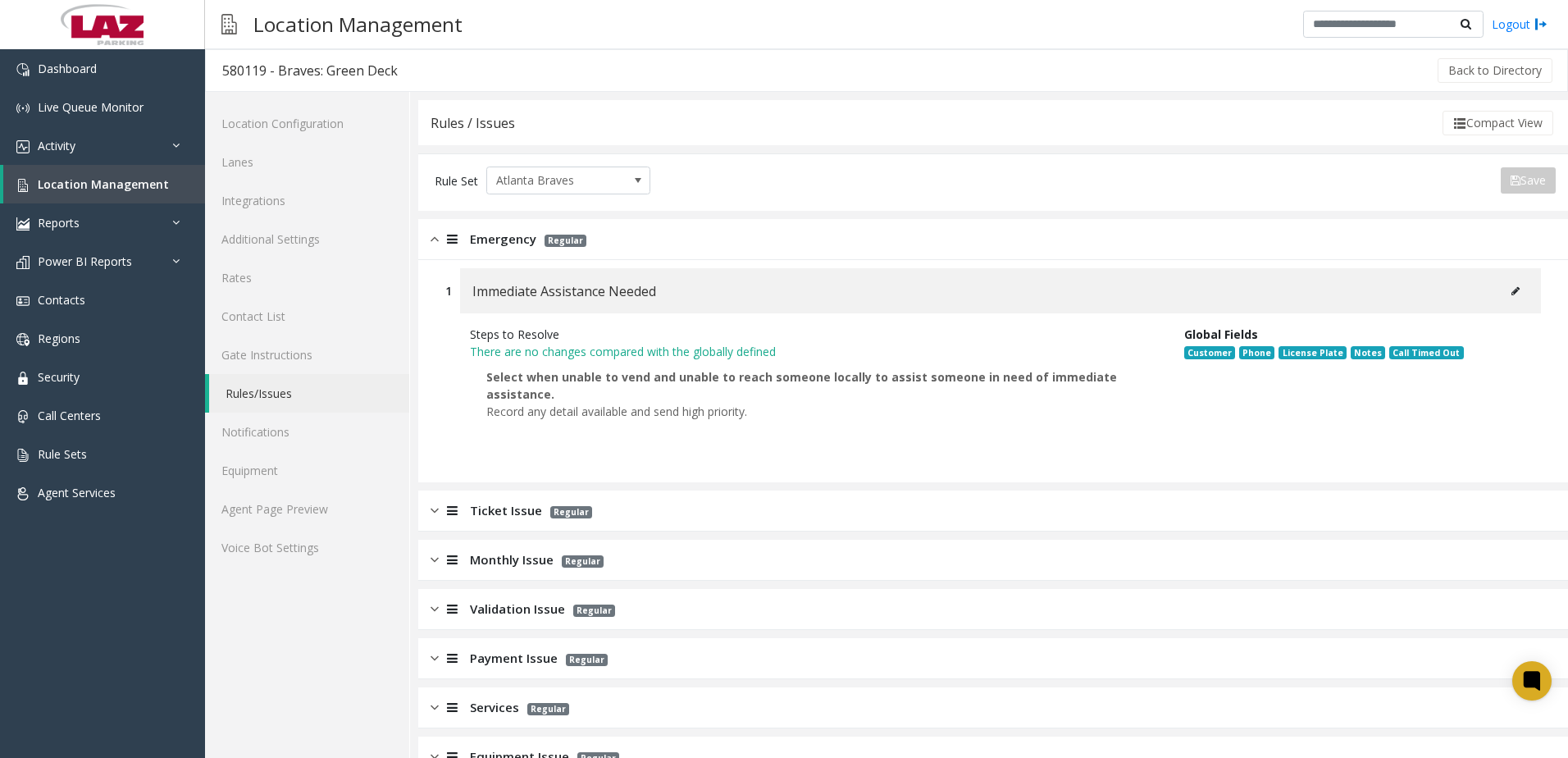
click at [1507, 292] on button at bounding box center [1515, 290] width 26 height 24
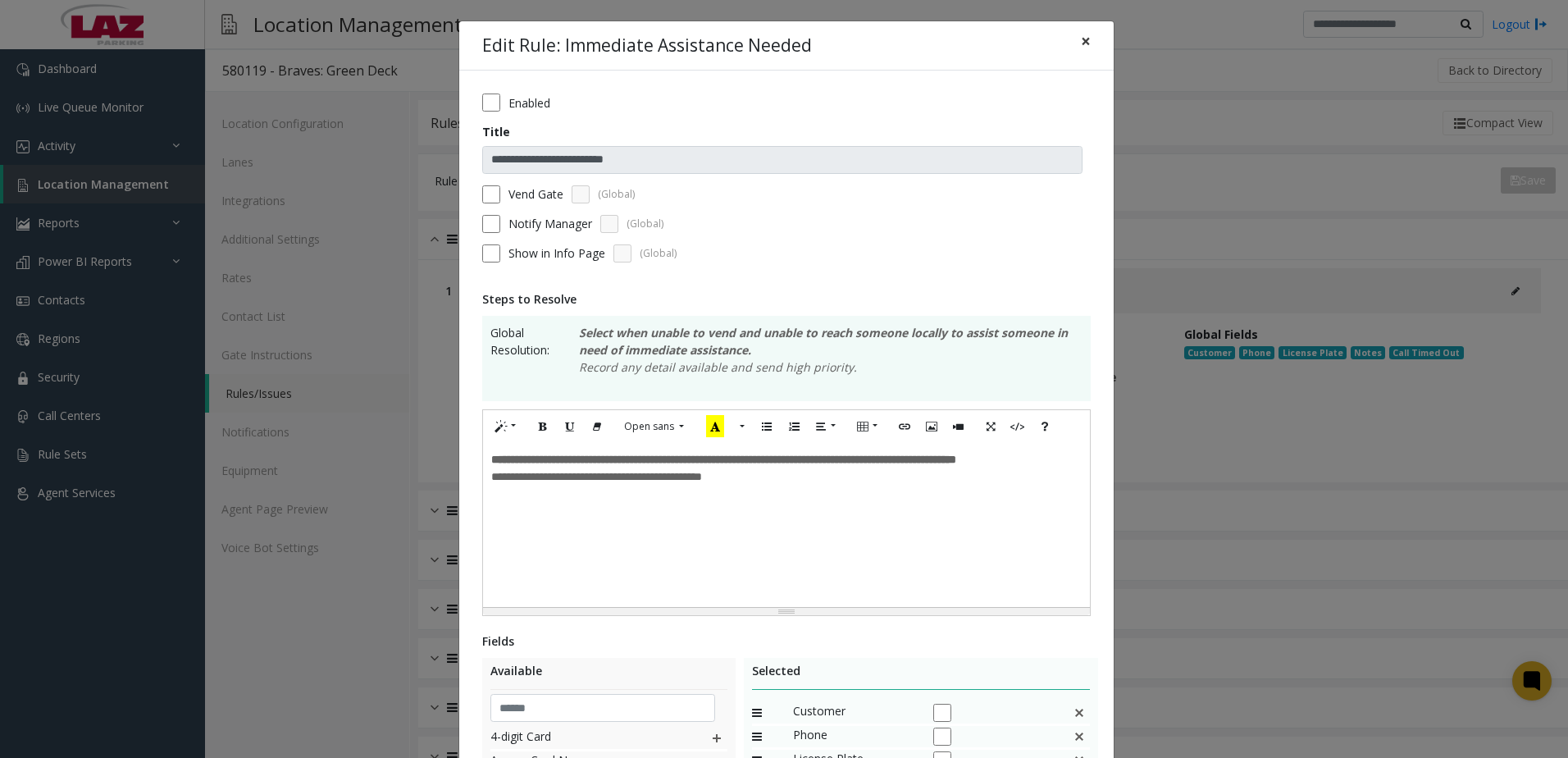
click at [1081, 49] on span "×" at bounding box center [1085, 41] width 10 height 23
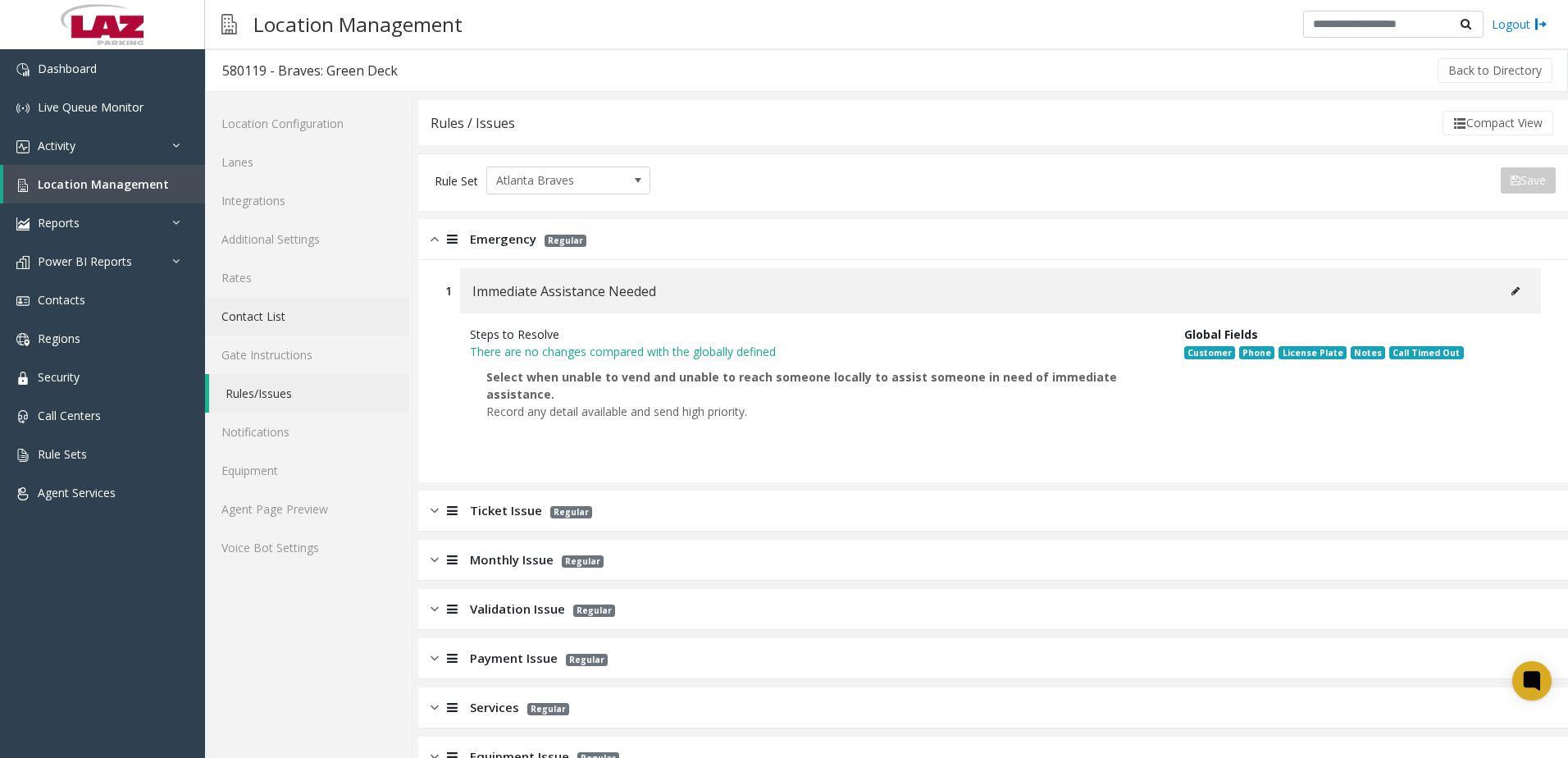
click at [286, 317] on link "Contact List" at bounding box center [307, 316] width 204 height 39
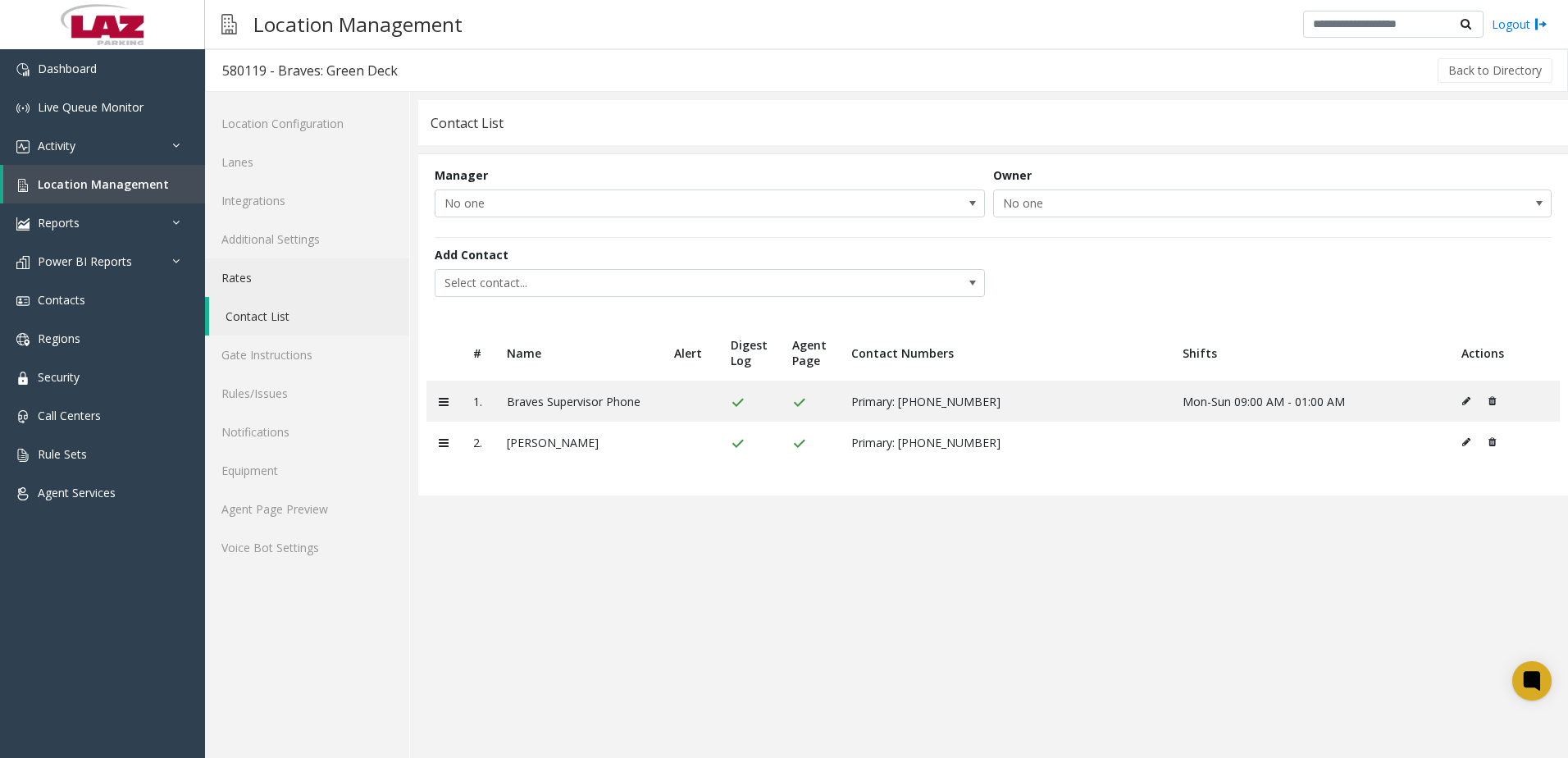
click at [272, 271] on link "Rates" at bounding box center [307, 277] width 204 height 39
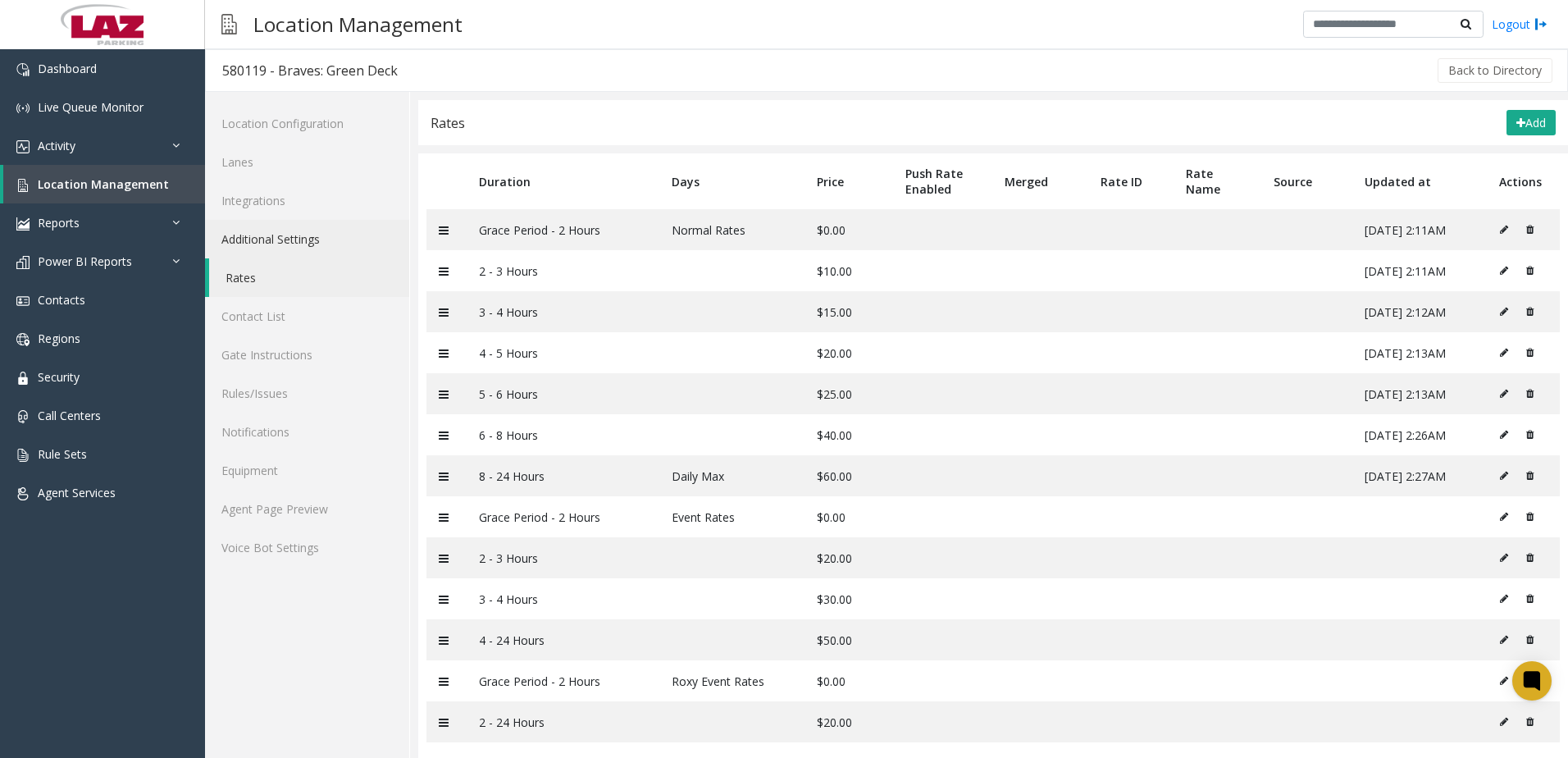
click at [311, 247] on link "Additional Settings" at bounding box center [307, 238] width 204 height 39
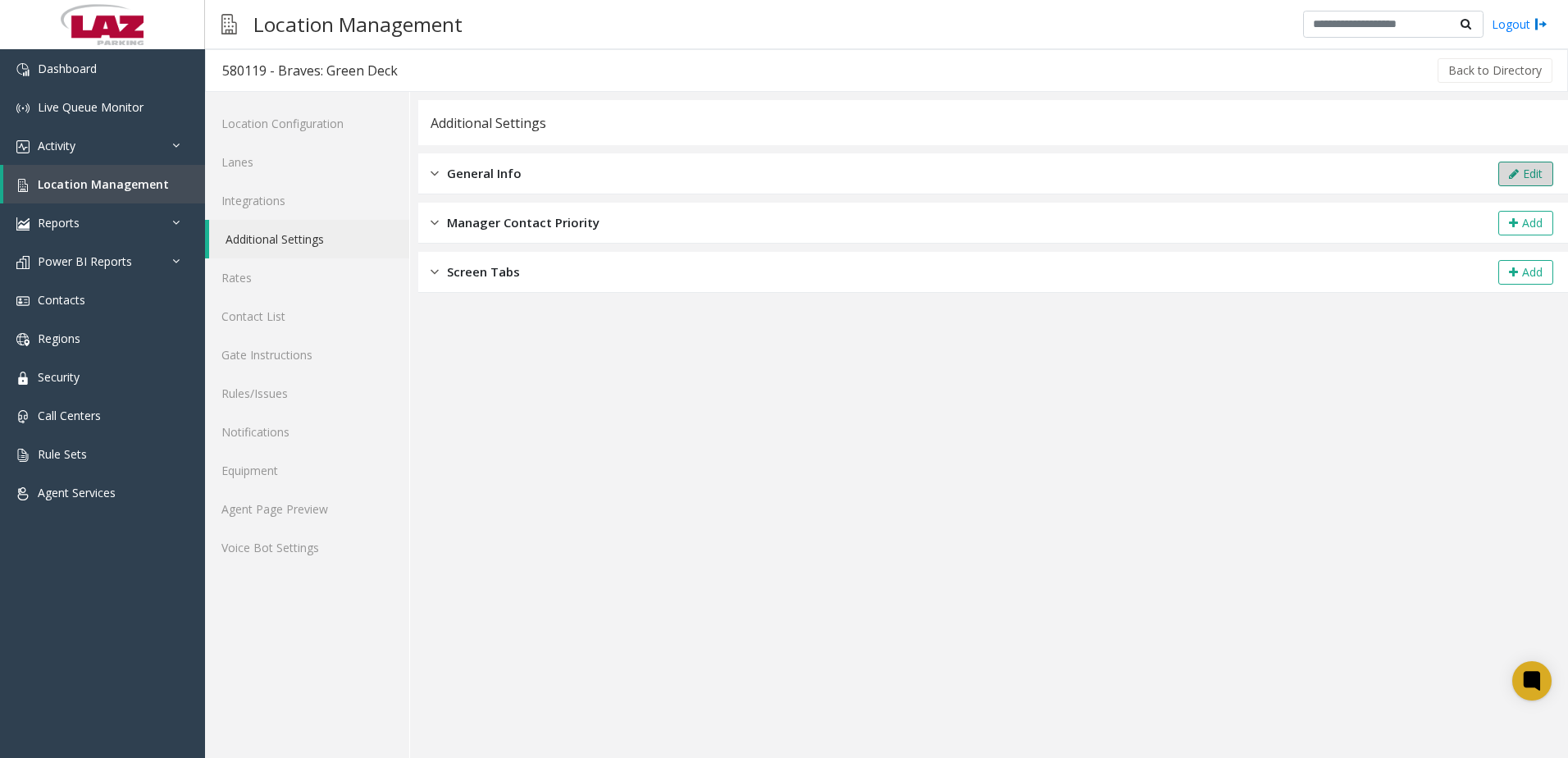
click at [1537, 182] on button "Edit" at bounding box center [1525, 174] width 55 height 24
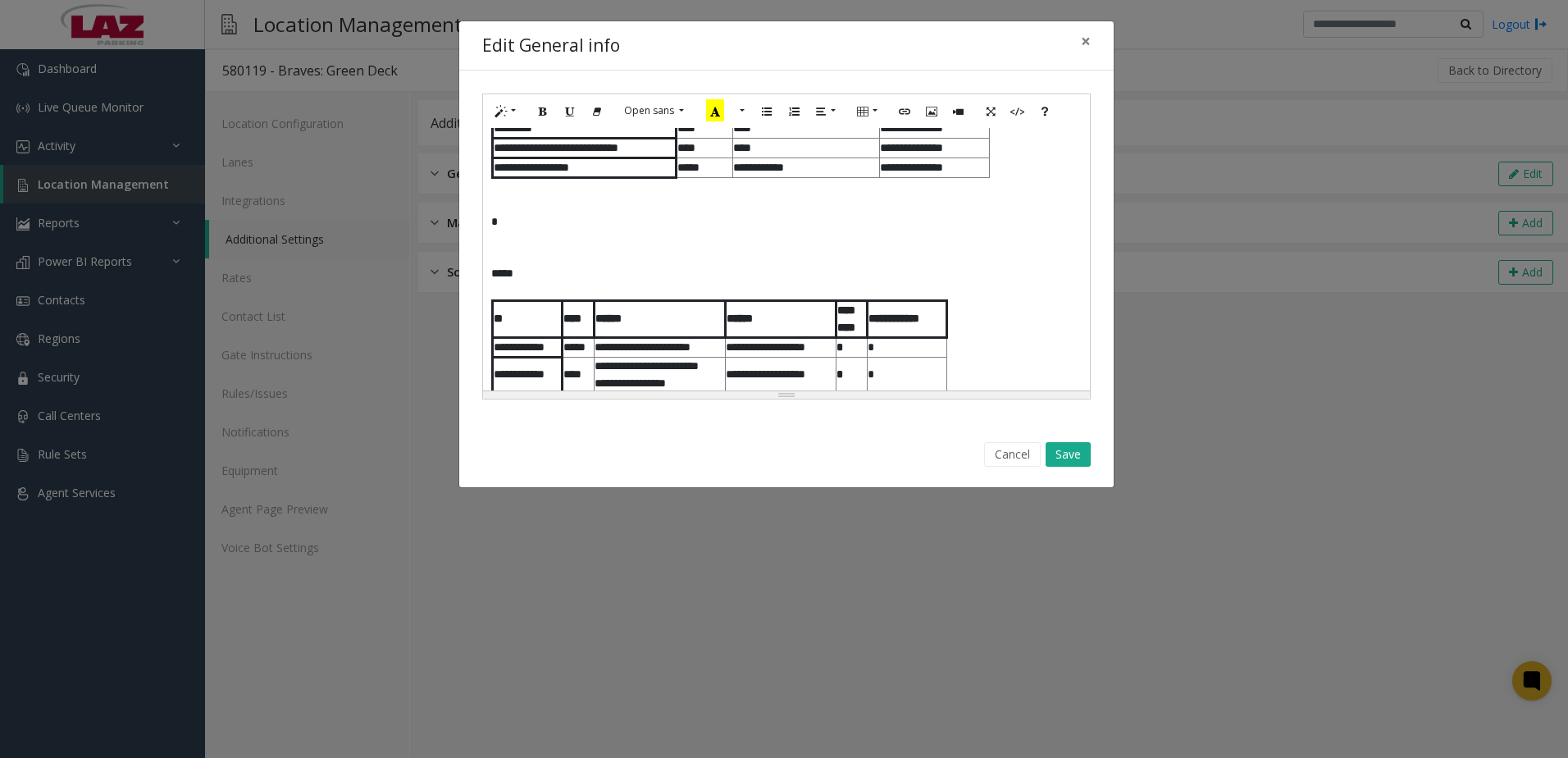
scroll to position [1066, 0]
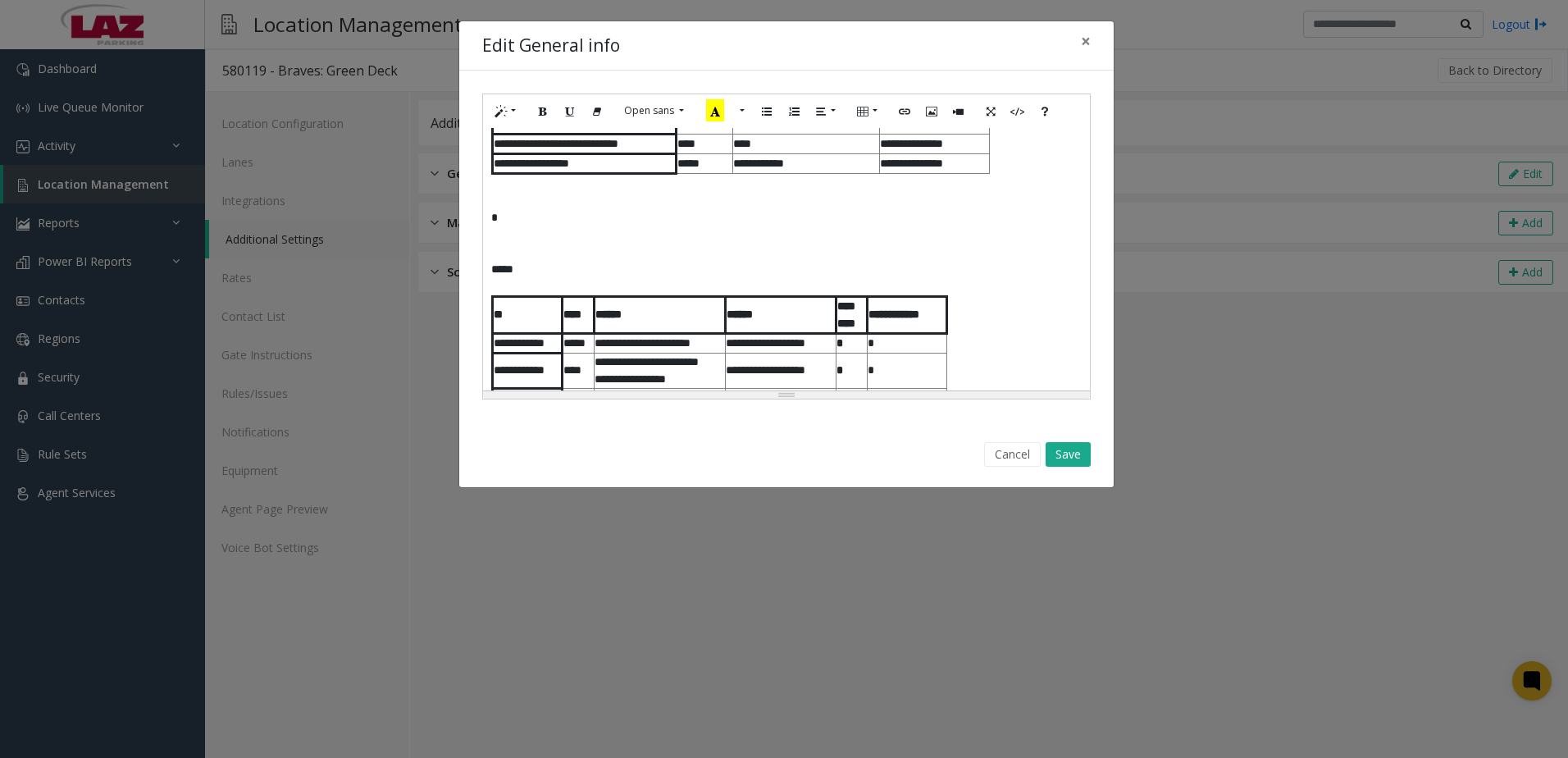
click at [558, 206] on p at bounding box center [786, 200] width 591 height 17
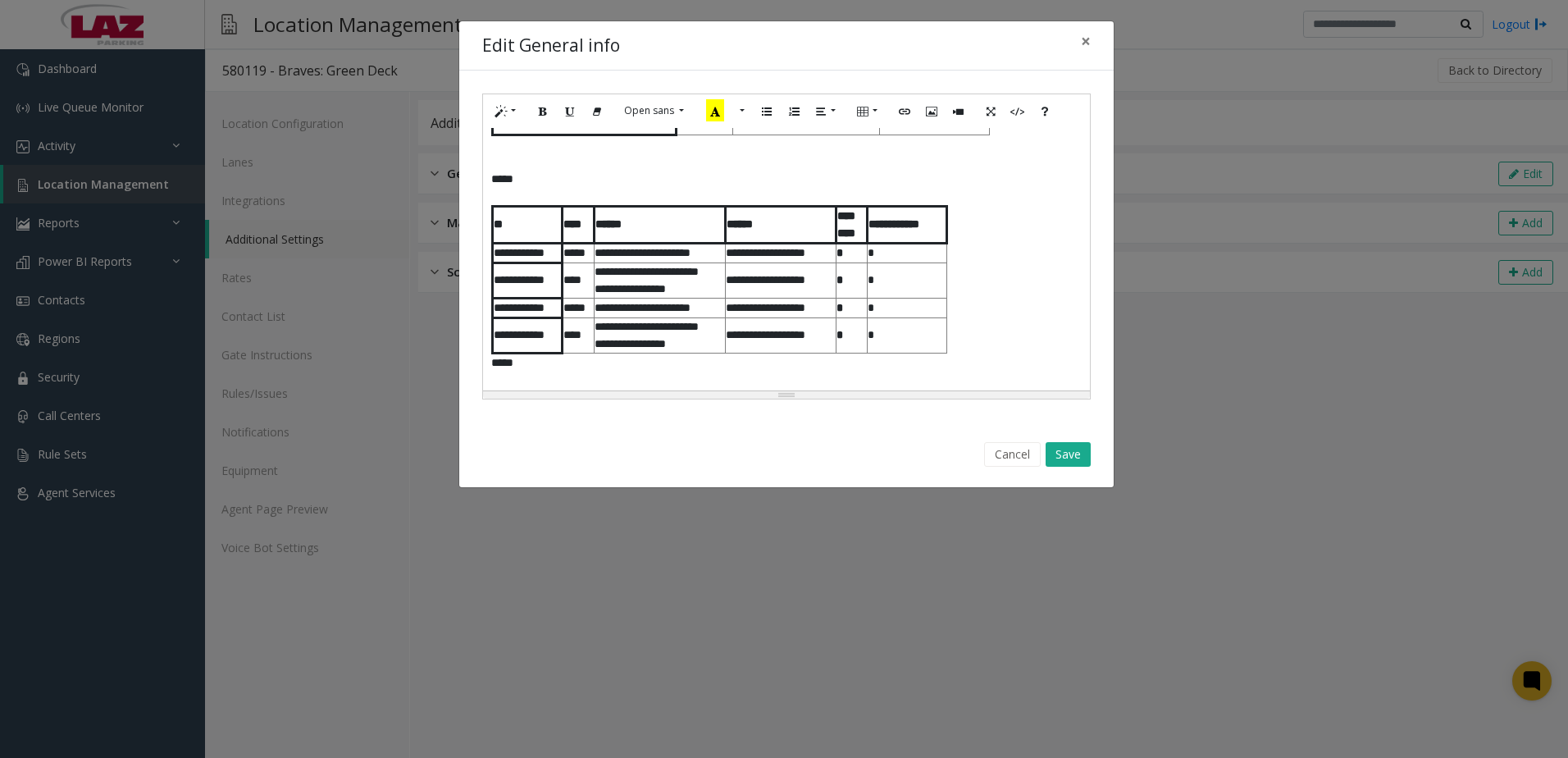
scroll to position [1140, 0]
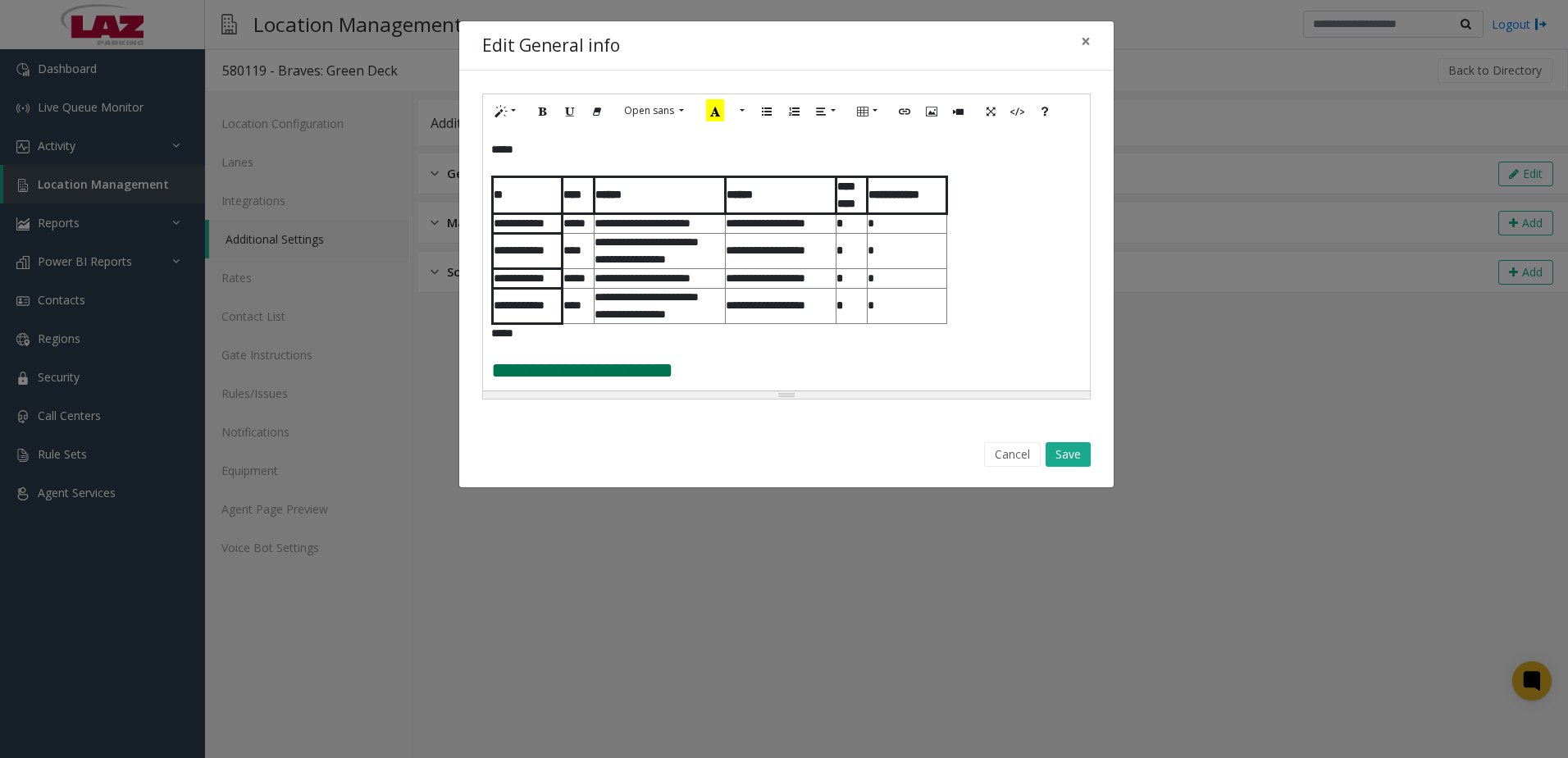
click at [503, 354] on p at bounding box center [786, 350] width 591 height 17
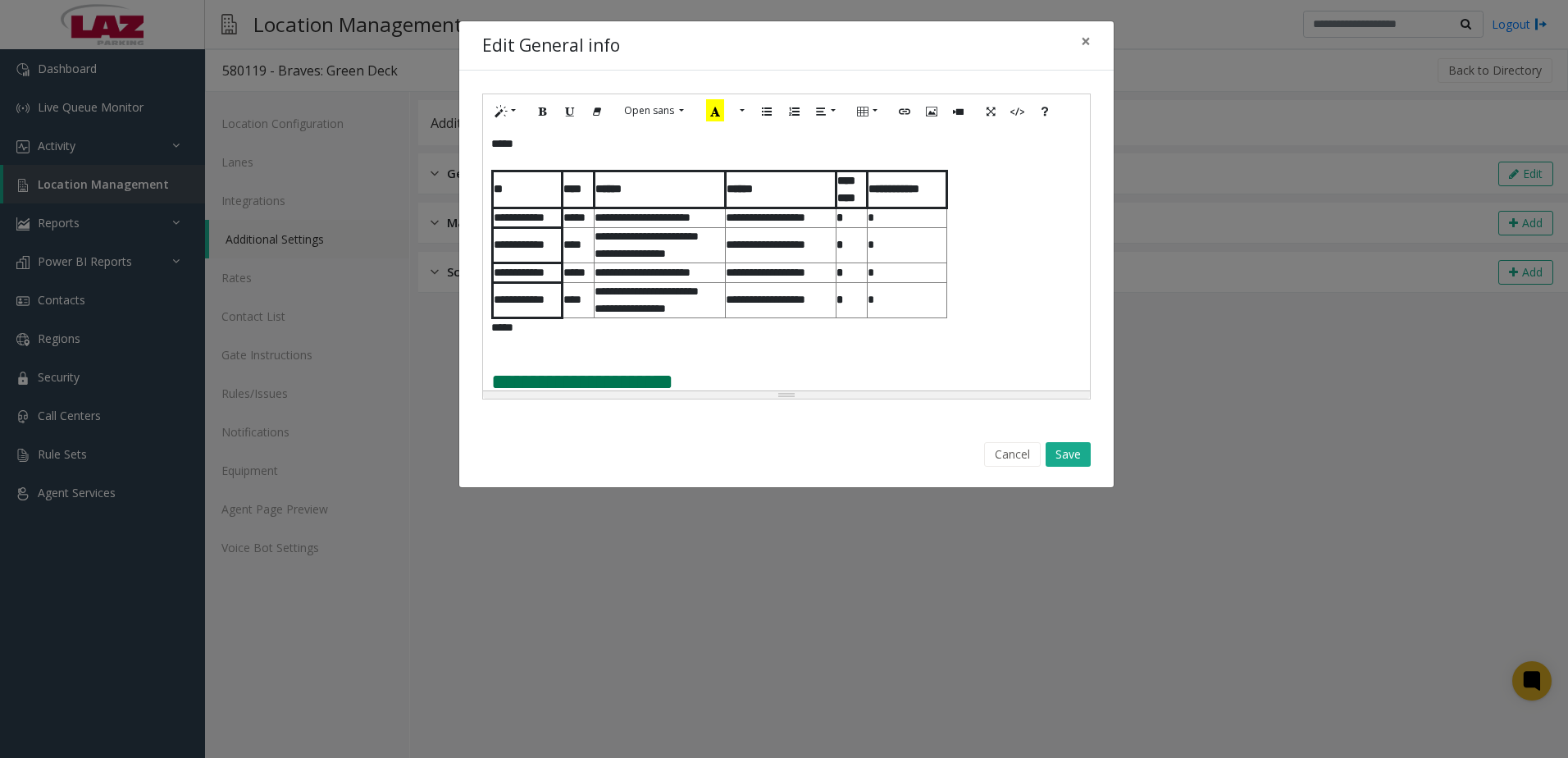
scroll to position [1143, 0]
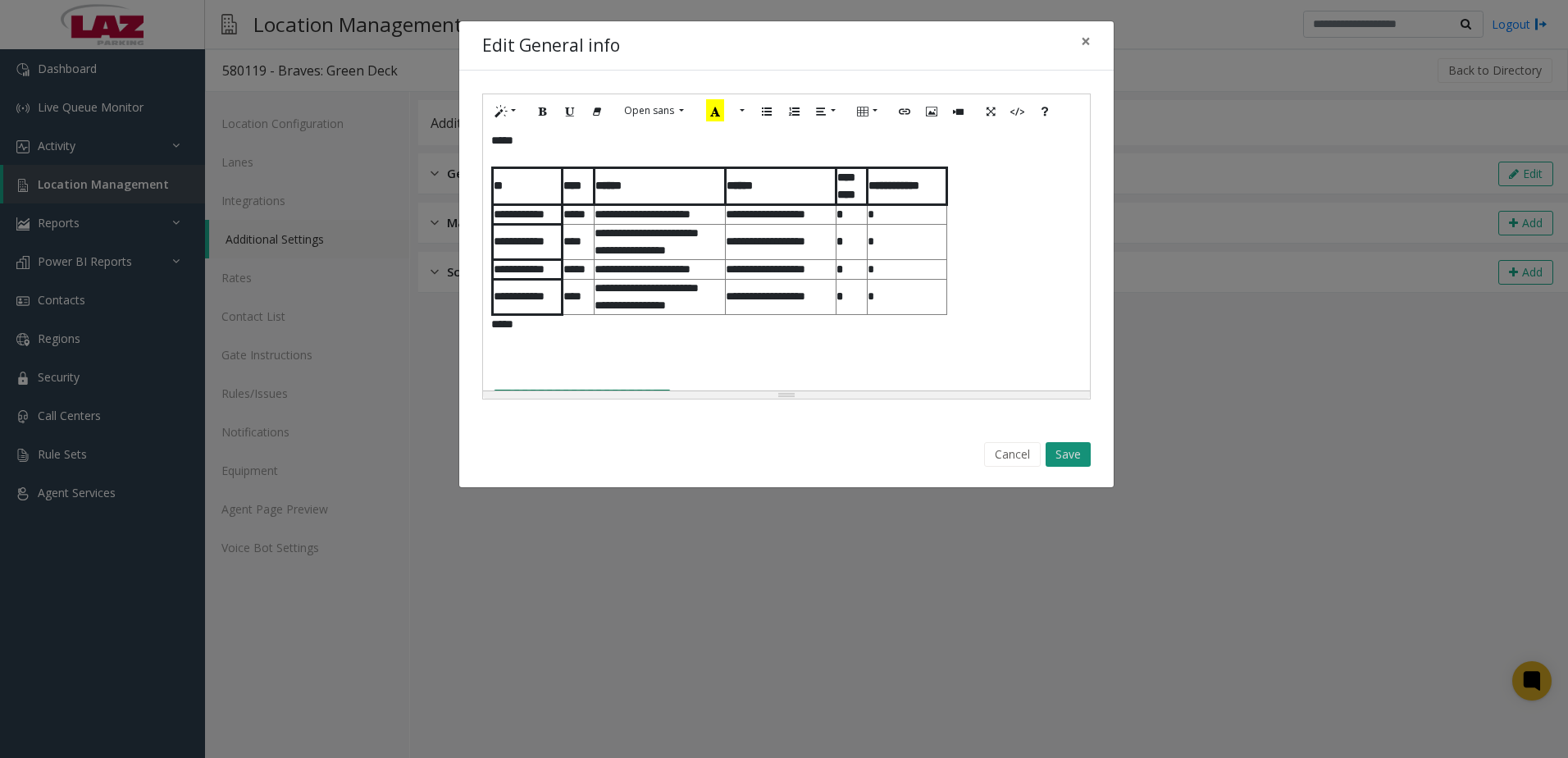
click at [1067, 459] on button "Save" at bounding box center [1068, 454] width 45 height 24
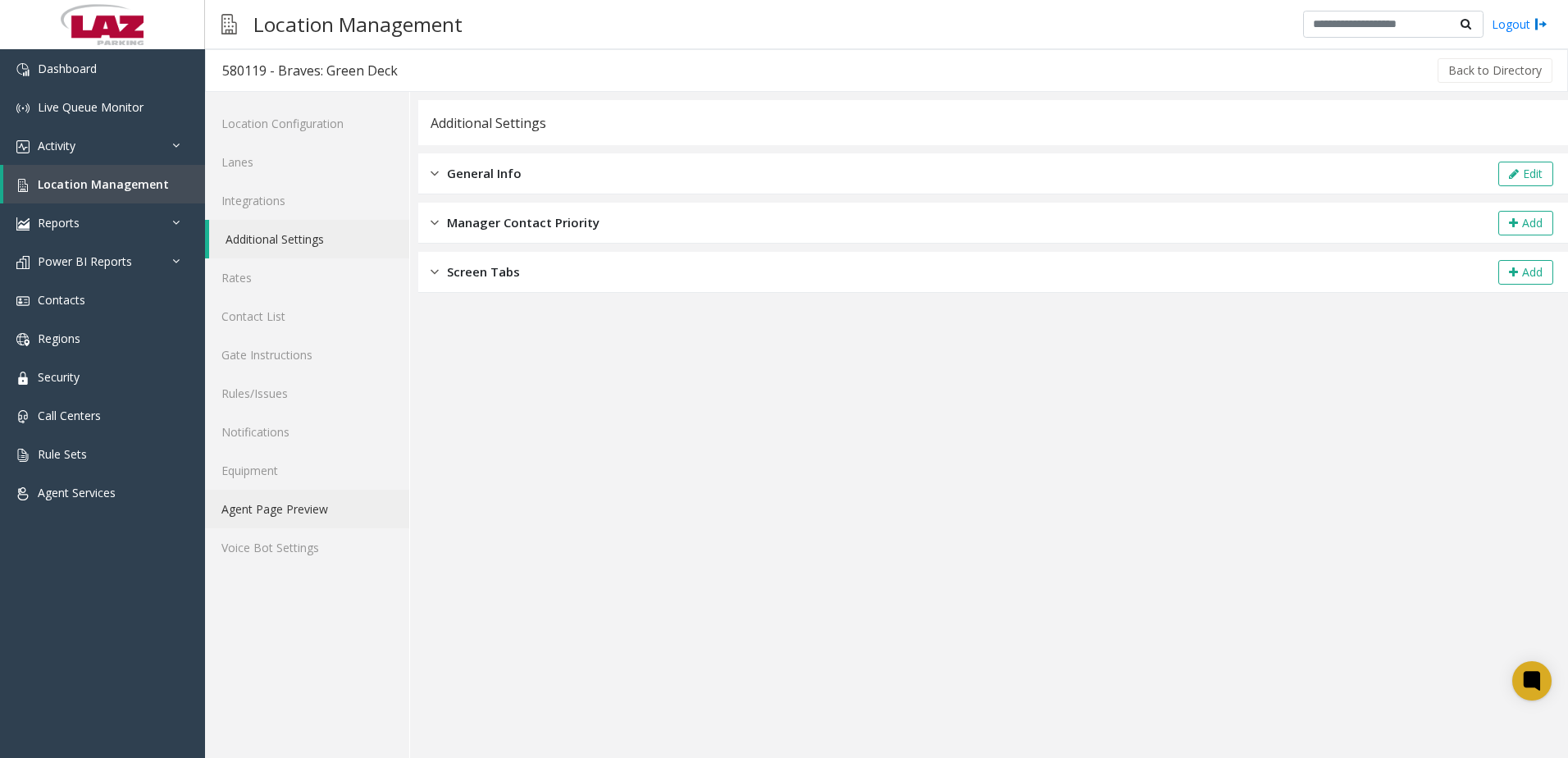
click at [322, 517] on link "Agent Page Preview" at bounding box center [307, 508] width 204 height 39
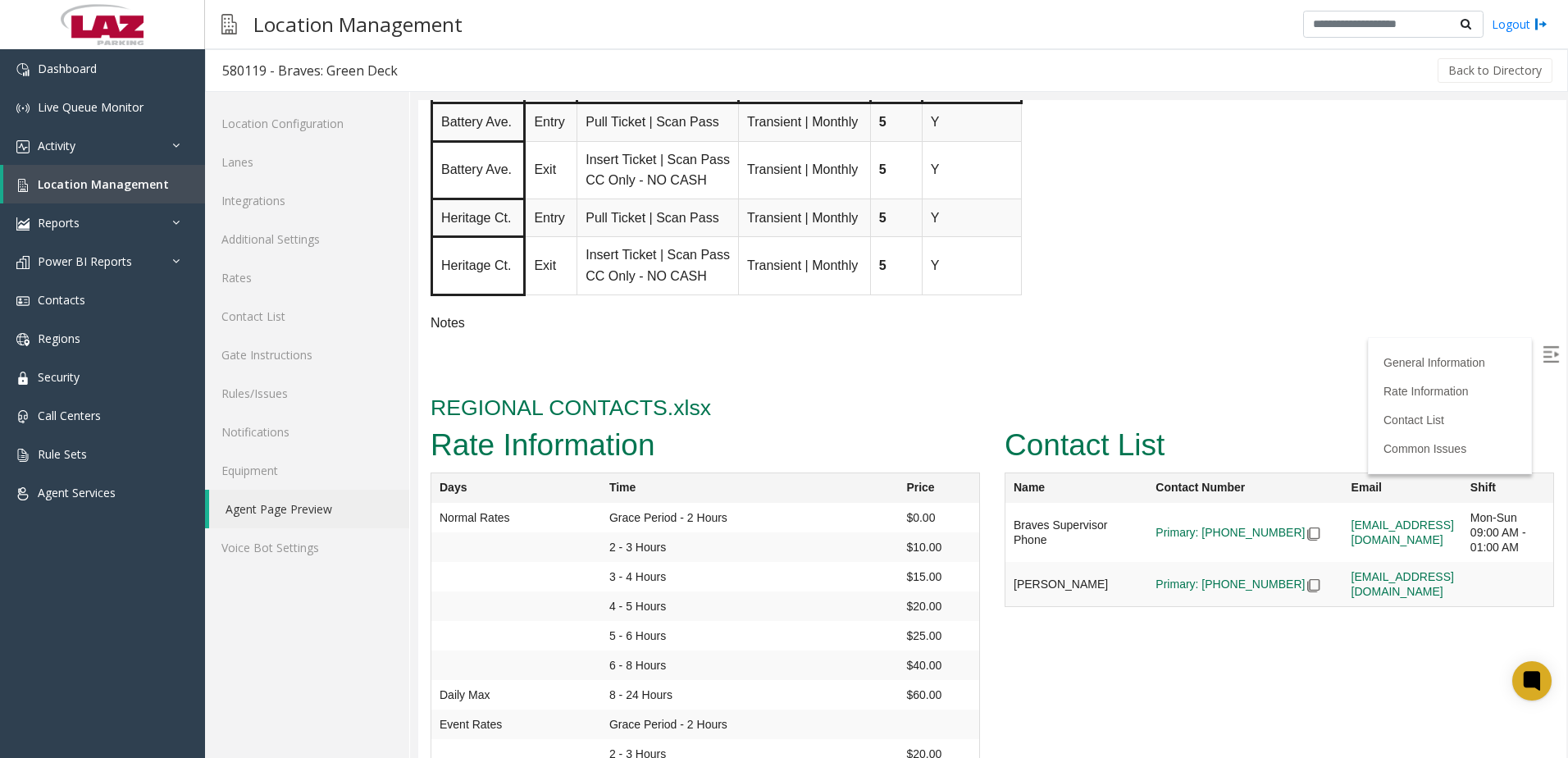
scroll to position [2214, 0]
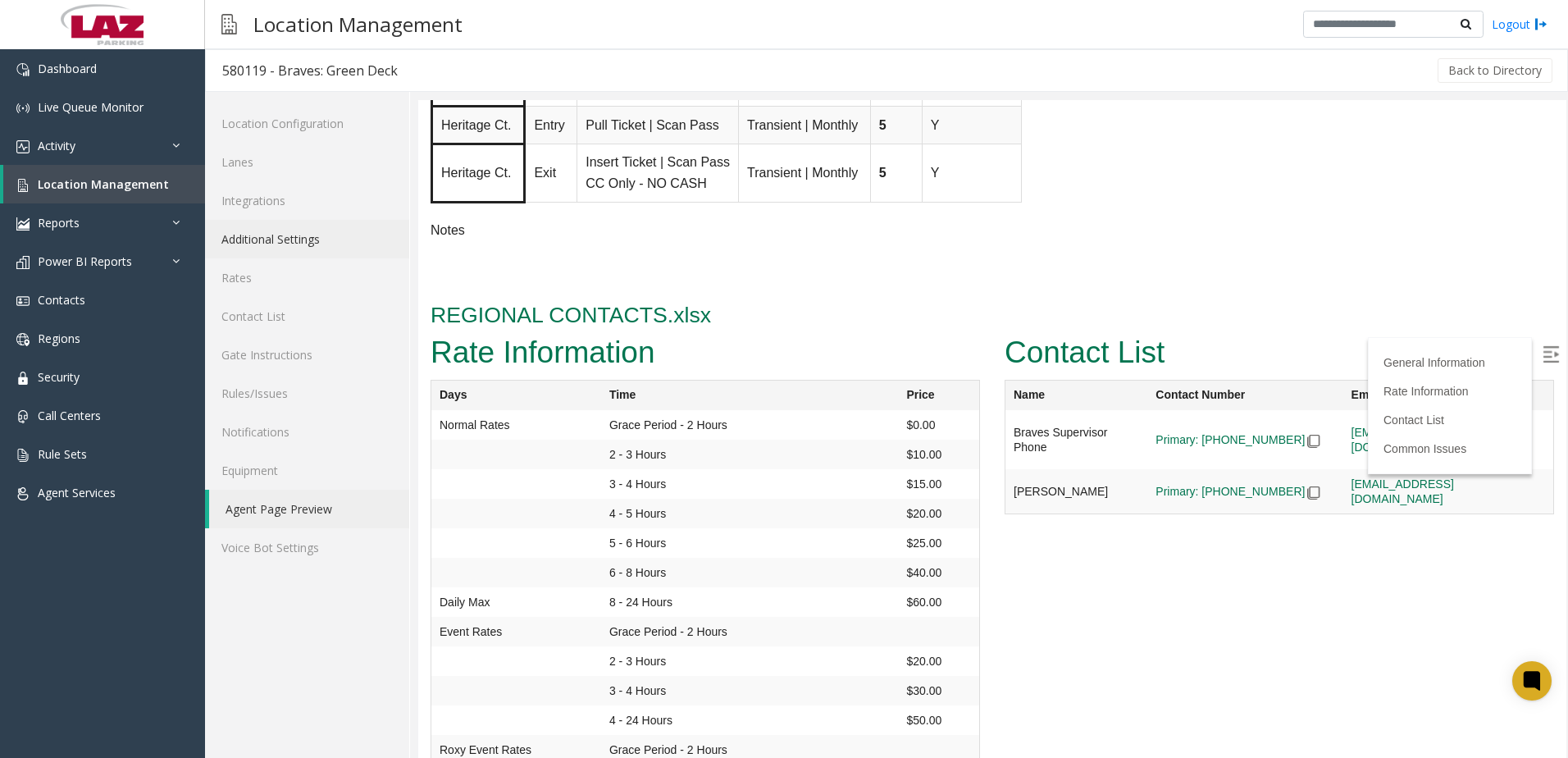
click at [283, 243] on link "Additional Settings" at bounding box center [307, 238] width 204 height 39
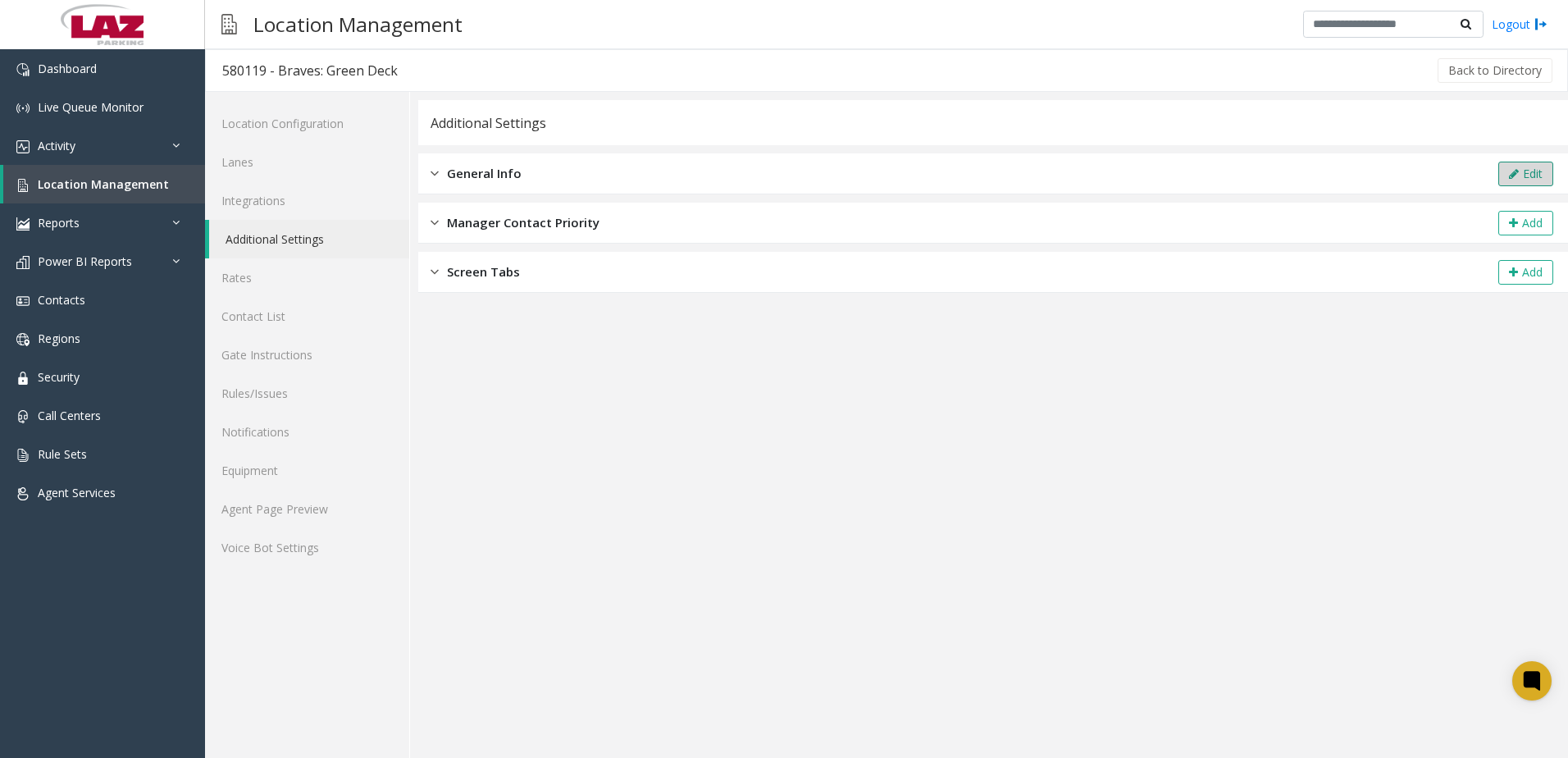
click at [1538, 185] on button "Edit" at bounding box center [1525, 174] width 55 height 24
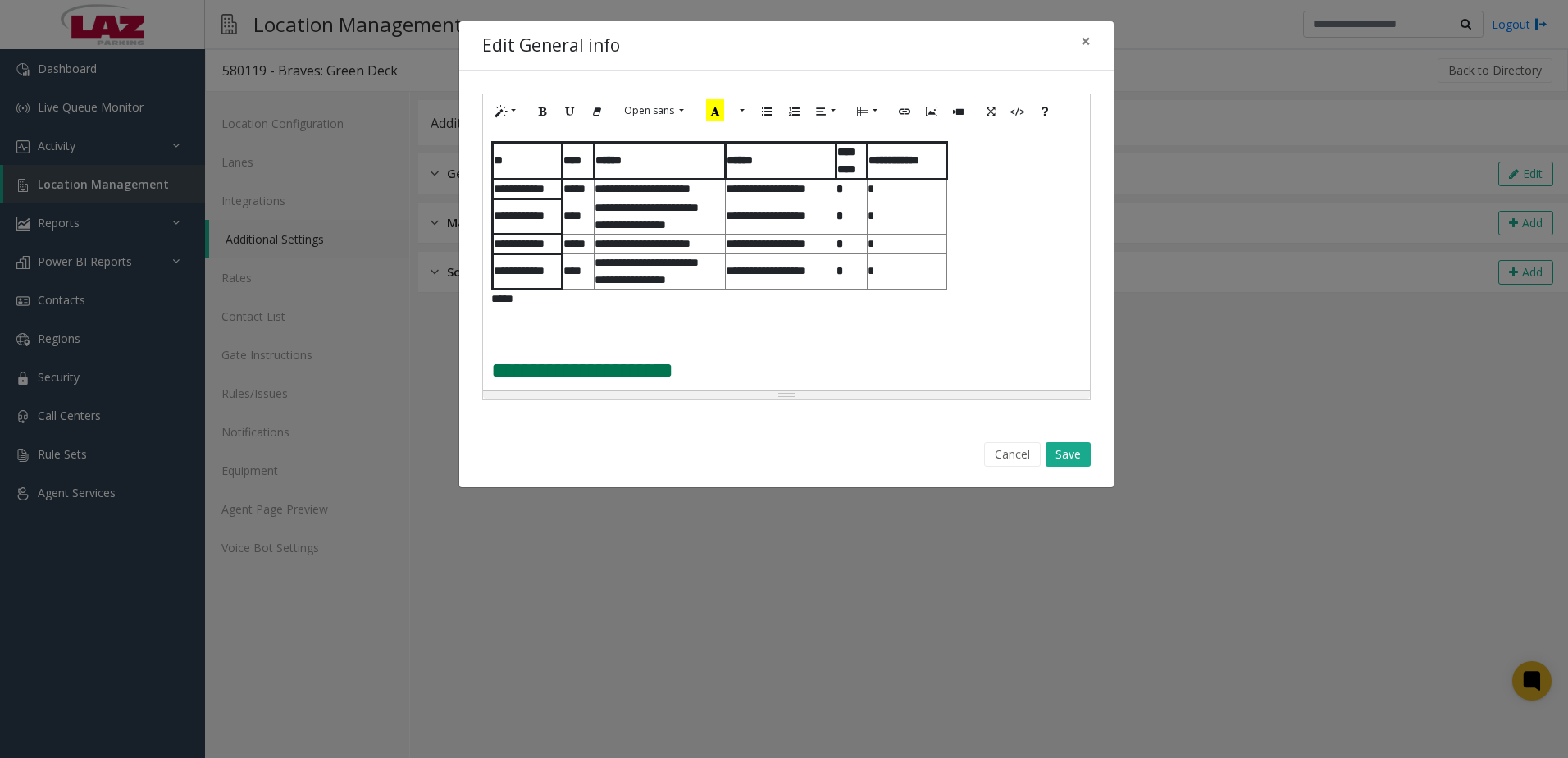
scroll to position [1174, 0]
click at [557, 318] on p at bounding box center [786, 316] width 591 height 17
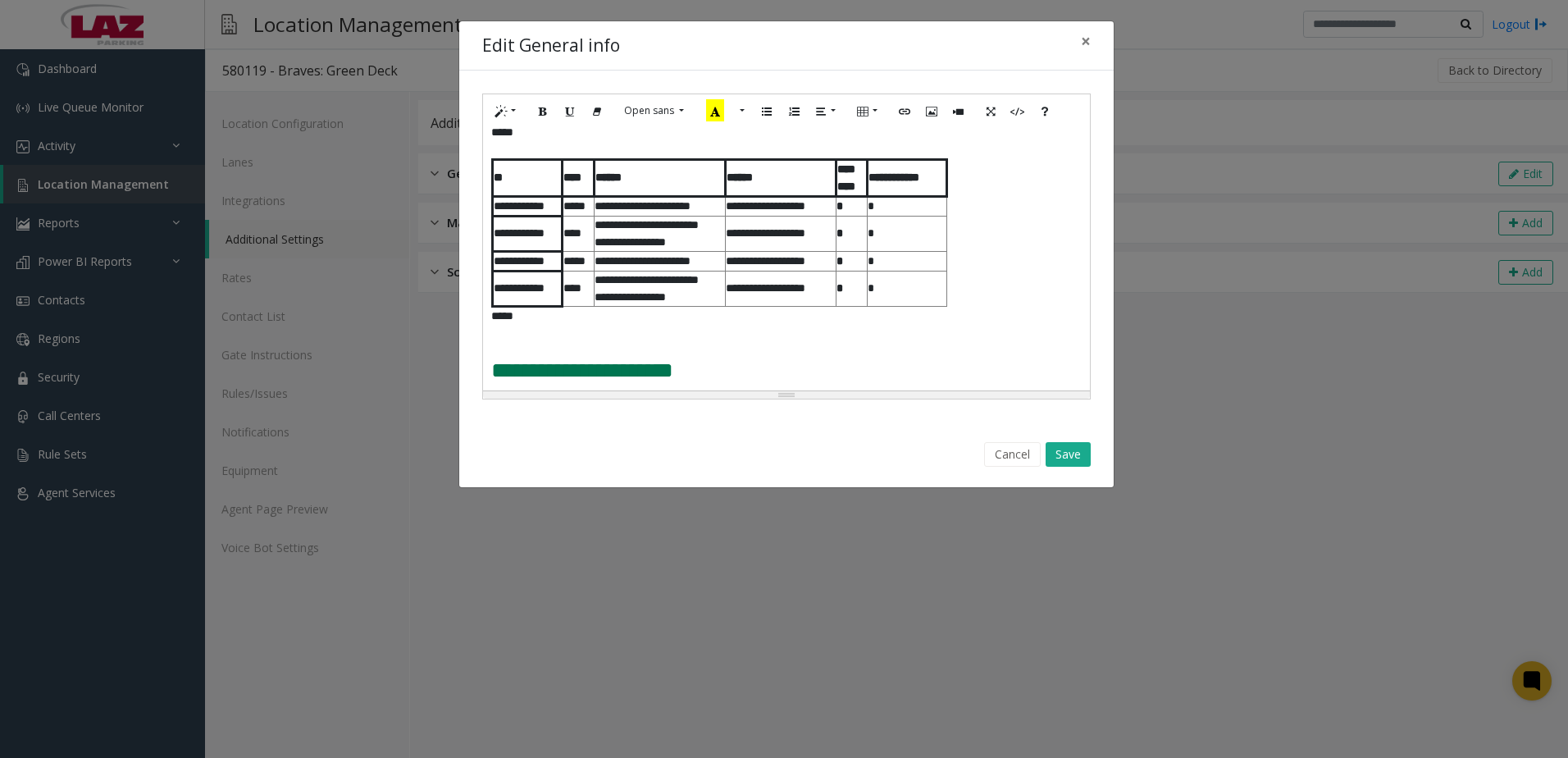
click at [871, 366] on p "**********" at bounding box center [786, 370] width 591 height 23
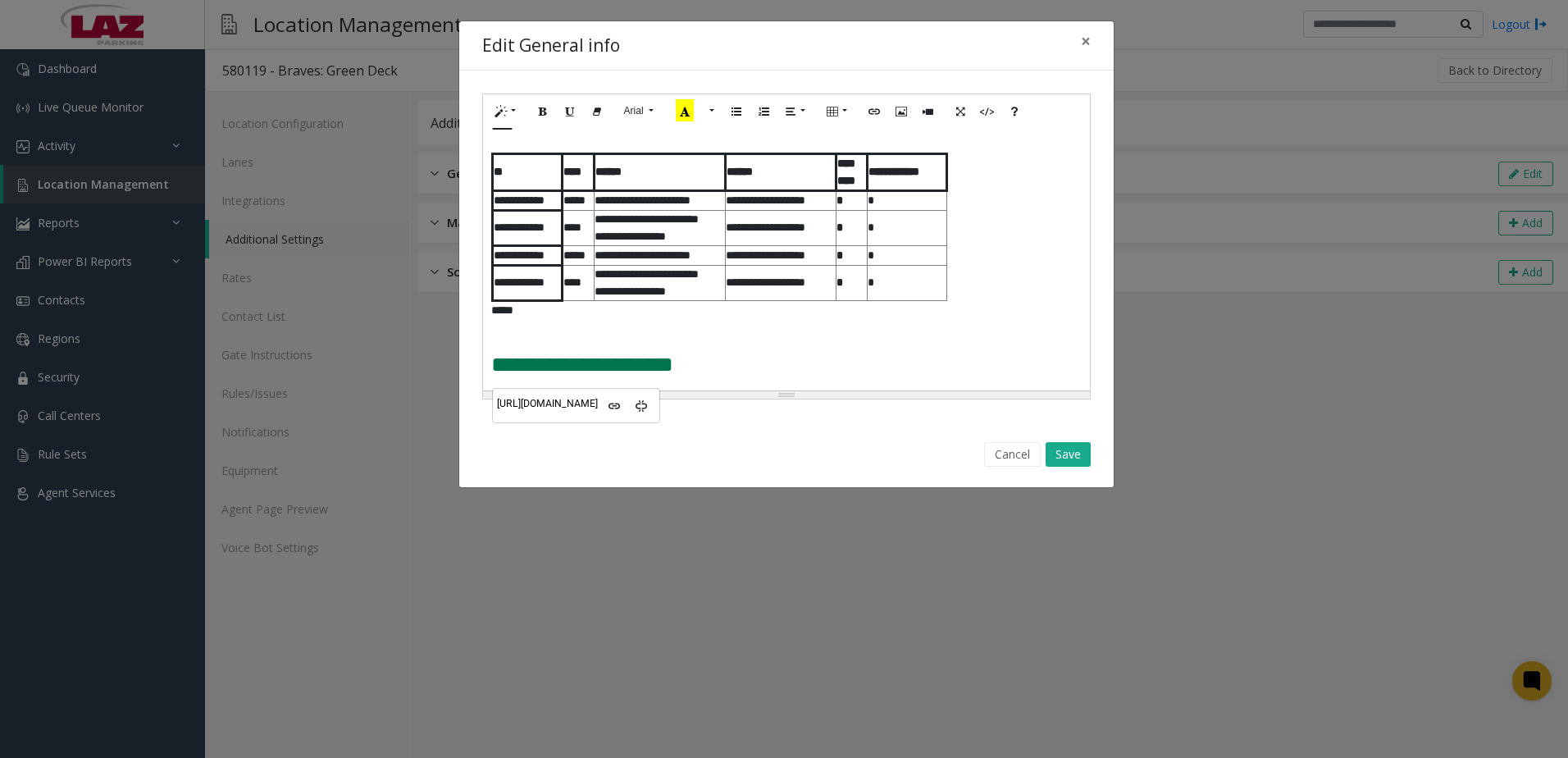
scroll to position [1189, 0]
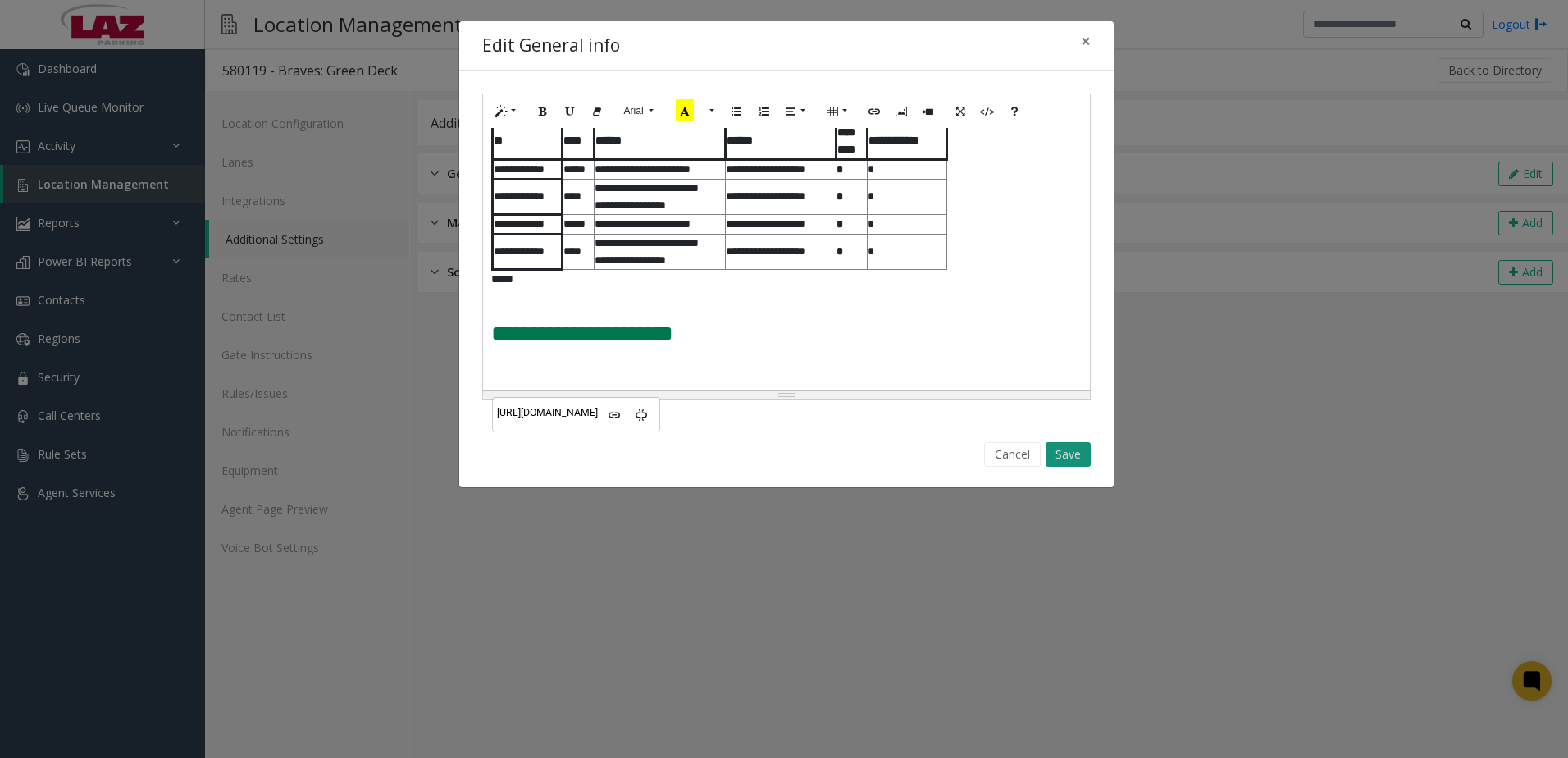
click at [1072, 460] on button "Save" at bounding box center [1068, 454] width 45 height 24
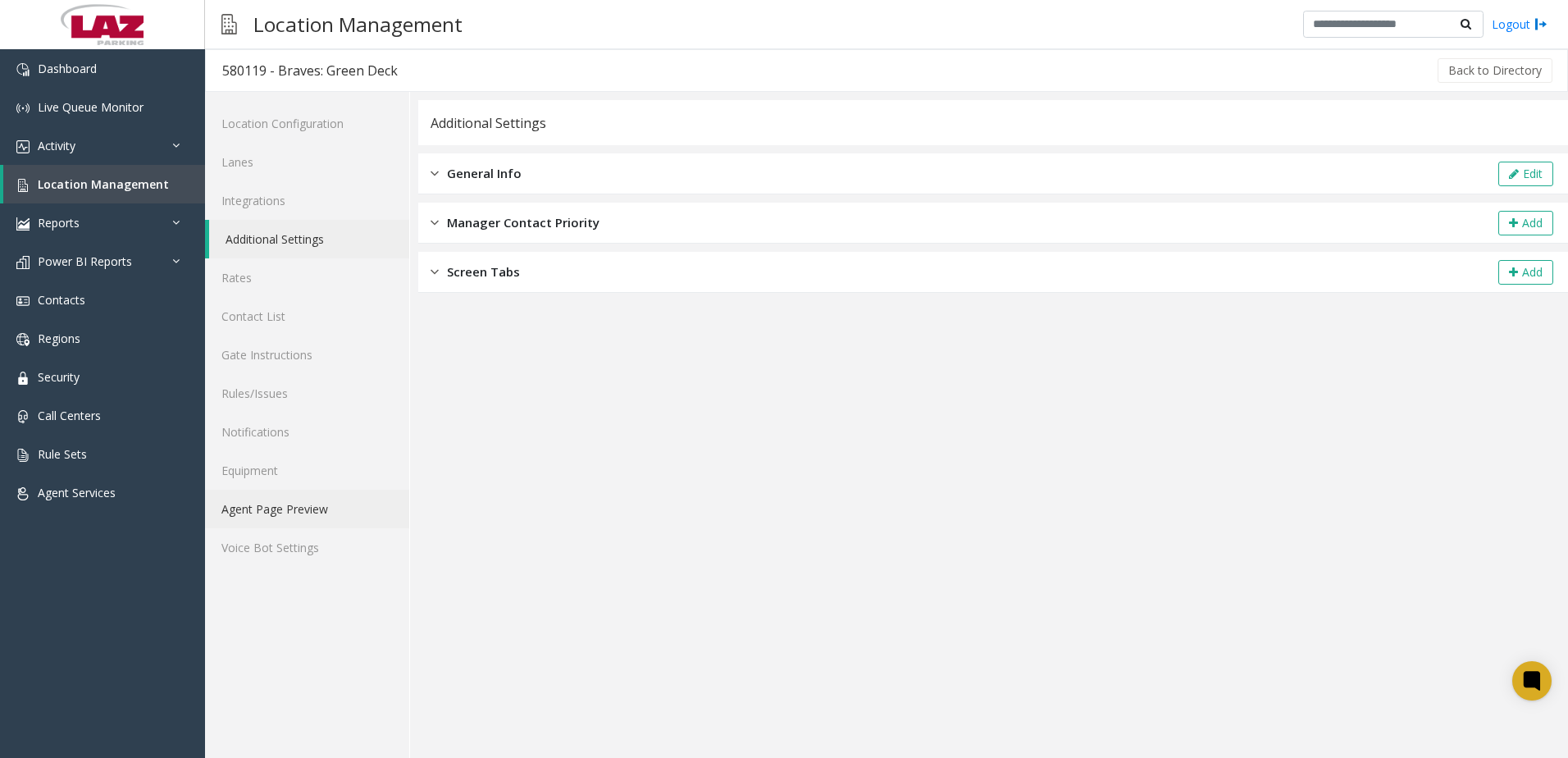
click at [281, 499] on link "Agent Page Preview" at bounding box center [307, 508] width 204 height 39
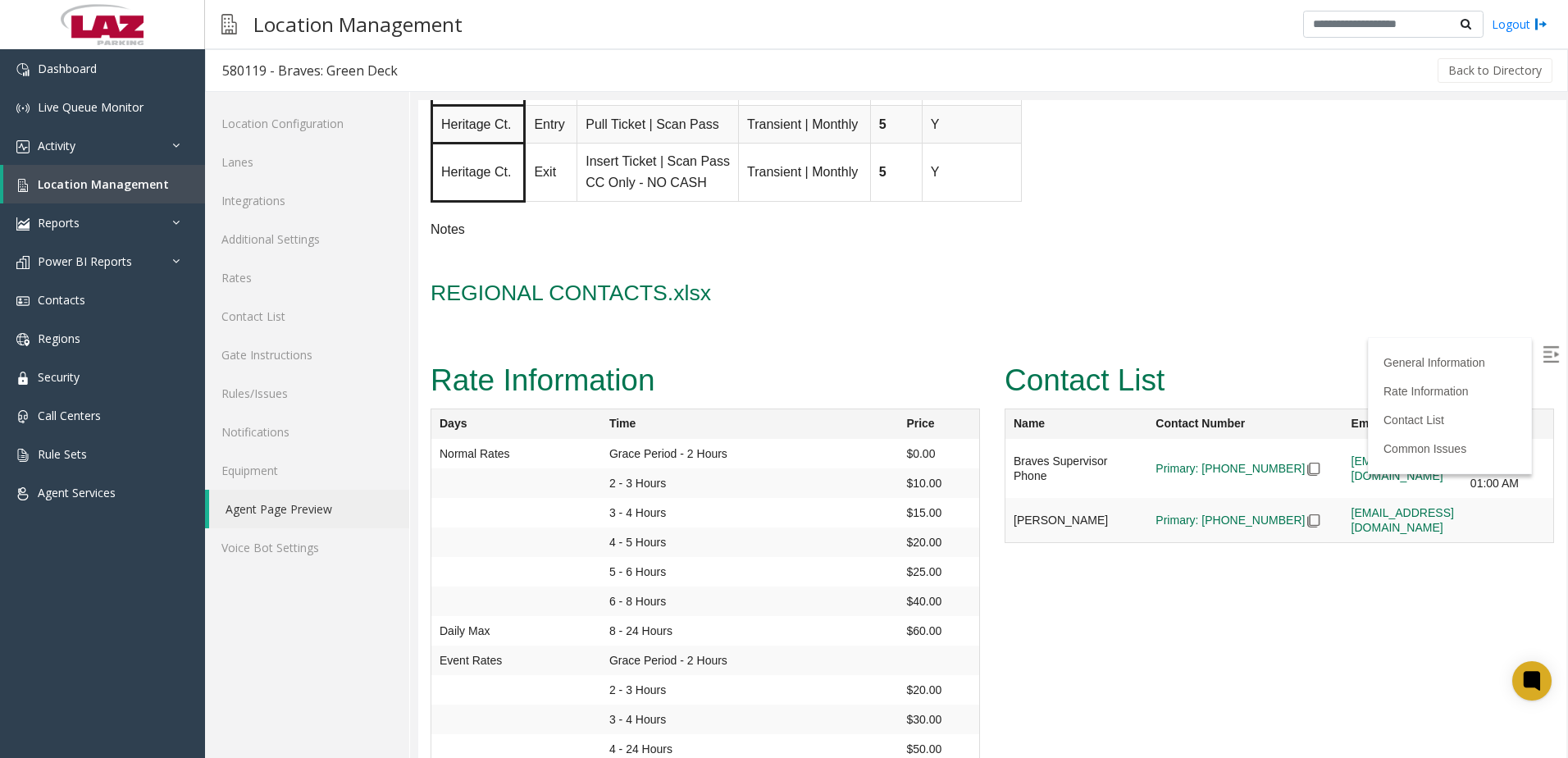
scroll to position [2214, 0]
click at [610, 284] on span "REGIONAL CONTACTS.xlsx" at bounding box center [571, 293] width 281 height 24
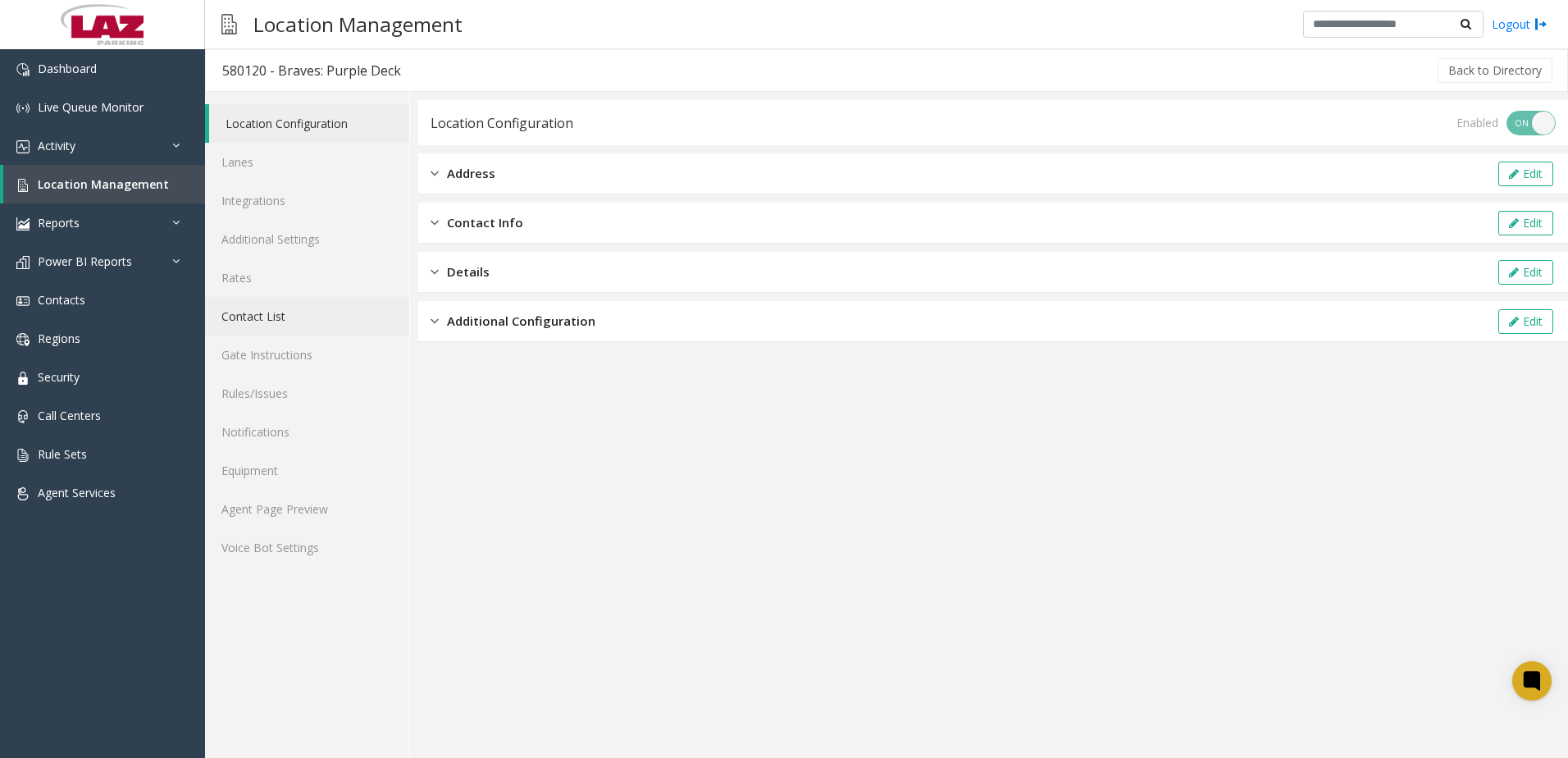
click at [275, 324] on link "Contact List" at bounding box center [307, 316] width 204 height 39
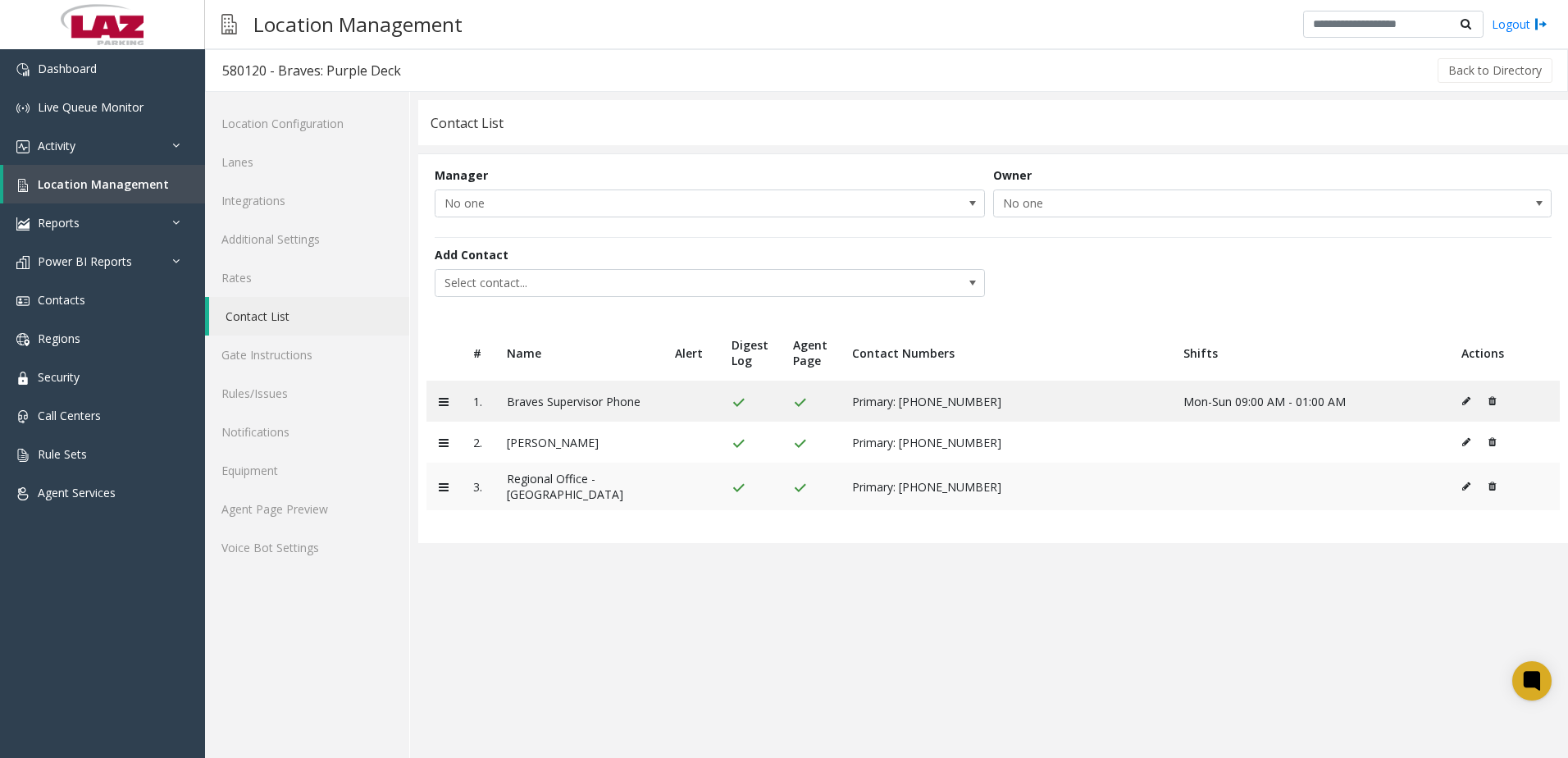
click at [1495, 487] on button at bounding box center [1487, 486] width 17 height 24
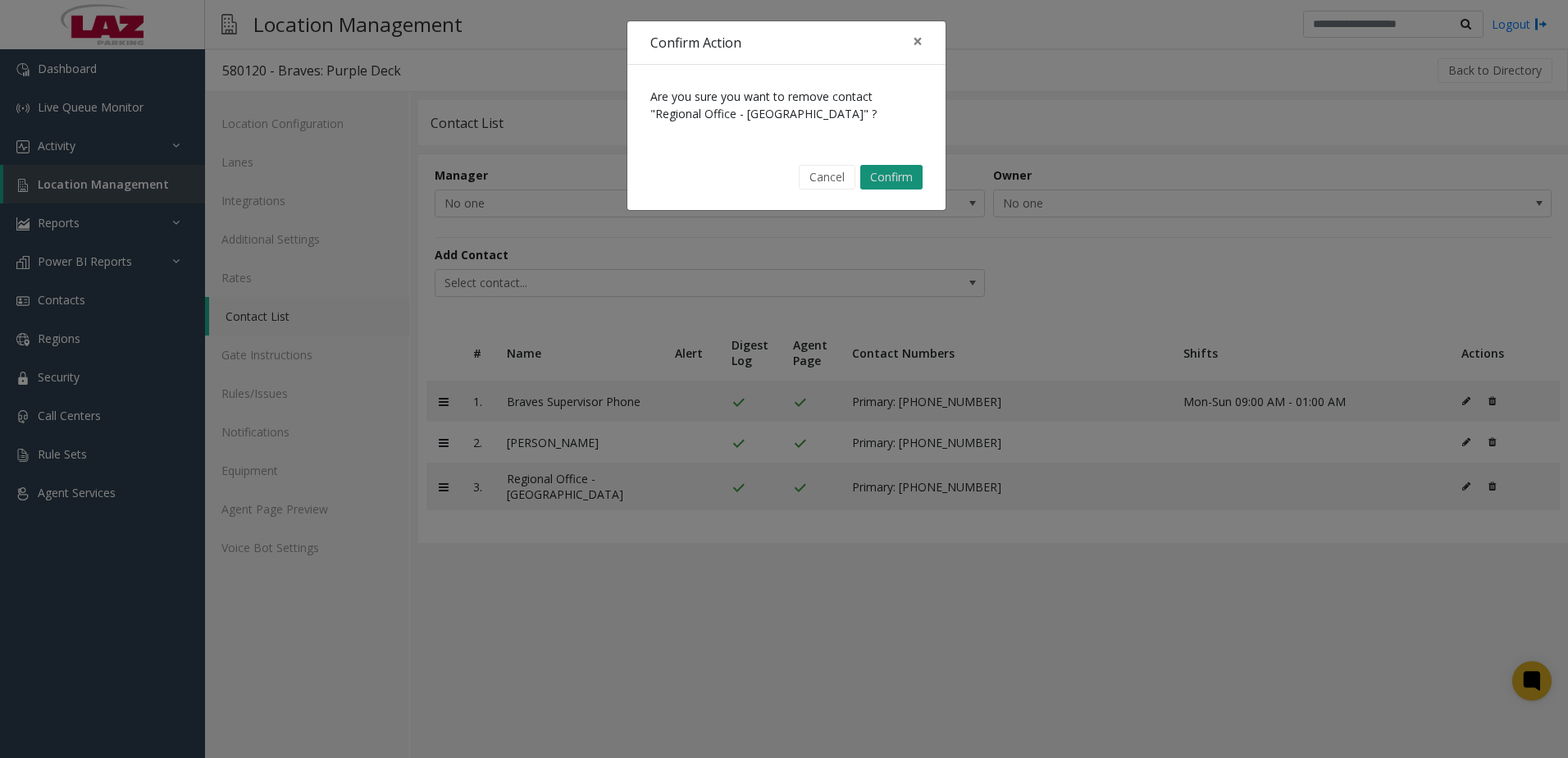
click at [871, 174] on button "Confirm" at bounding box center [891, 176] width 62 height 24
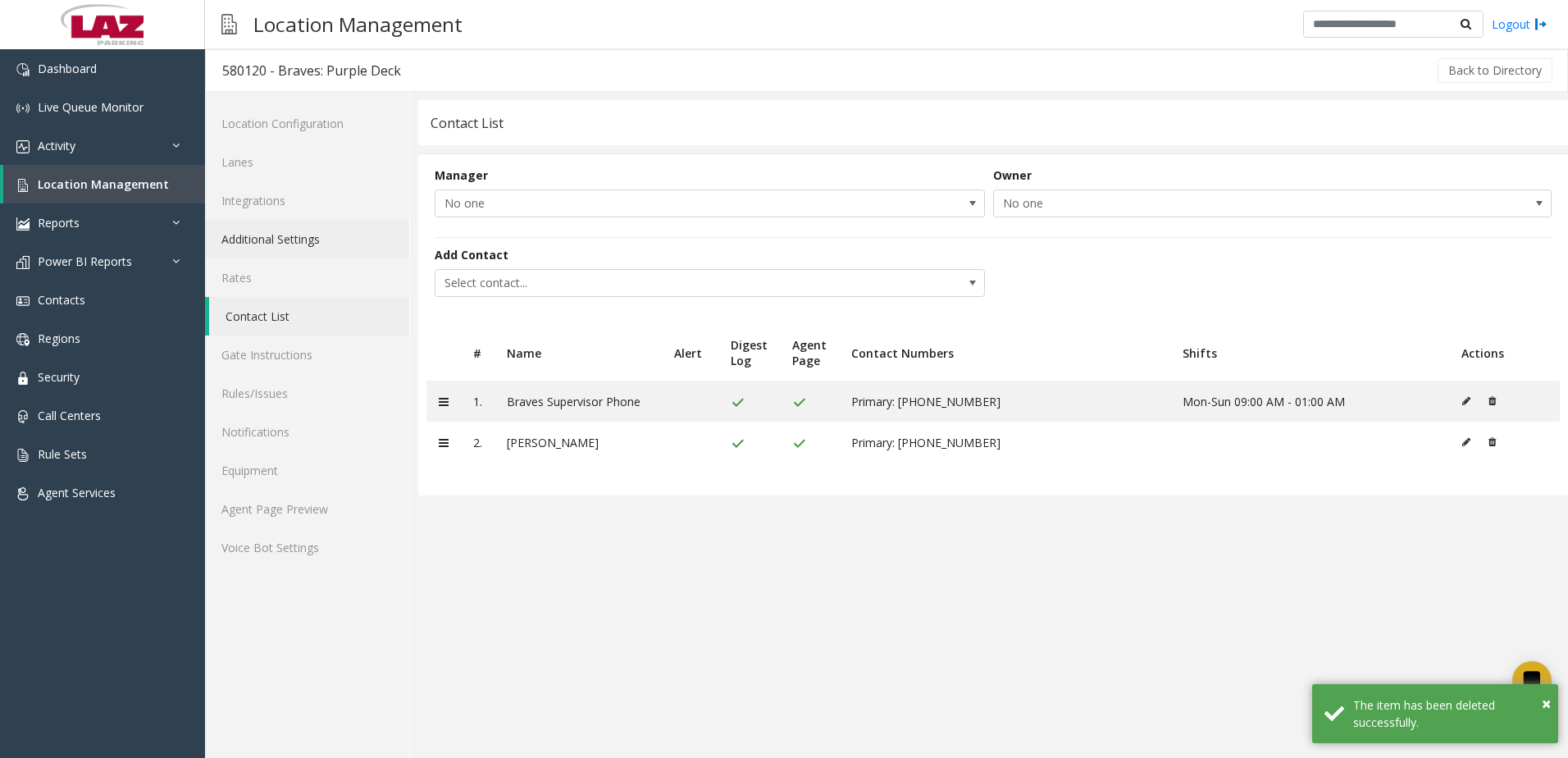
click at [249, 236] on link "Additional Settings" at bounding box center [307, 238] width 204 height 39
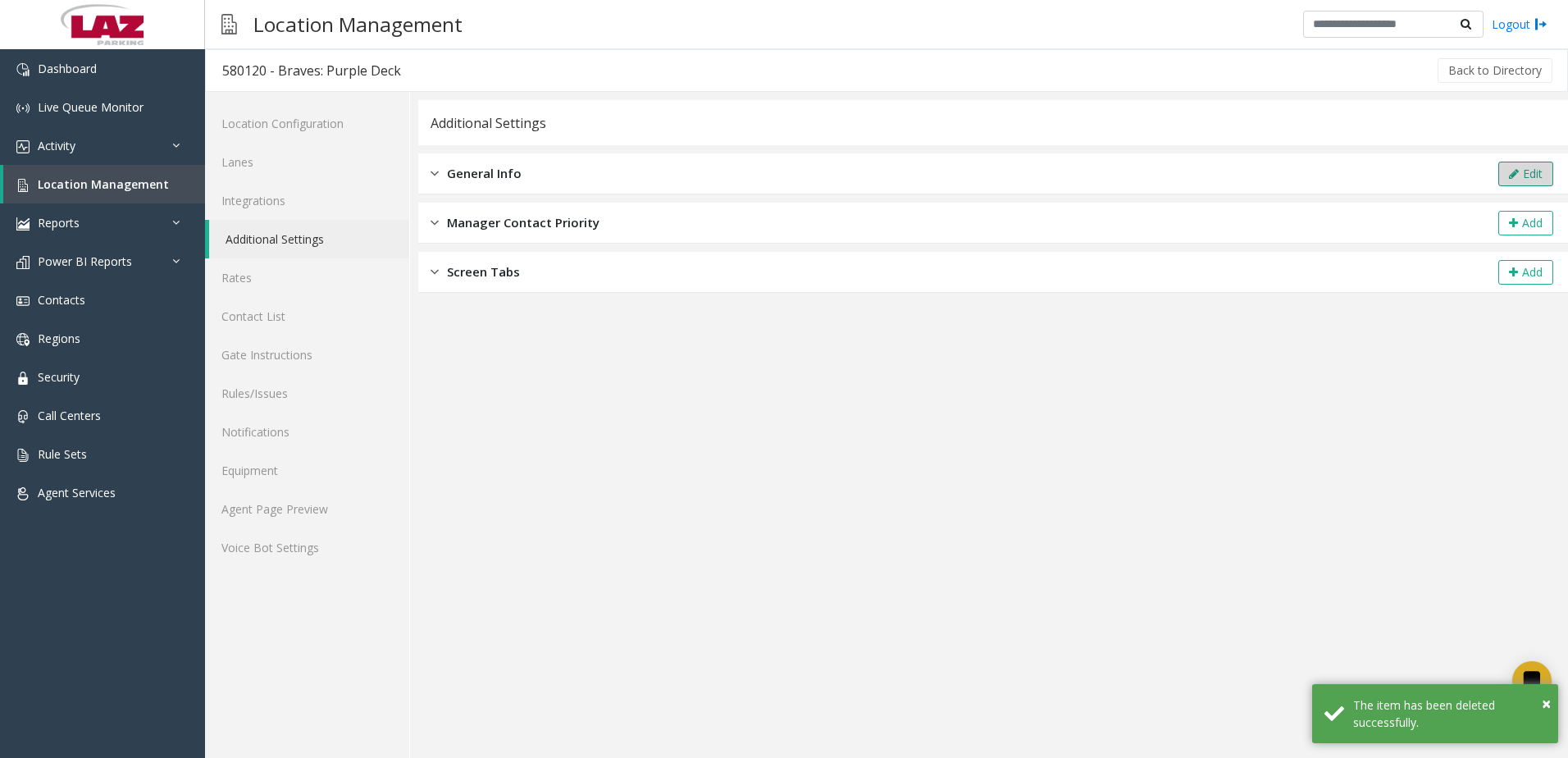
click at [1509, 168] on icon at bounding box center [1513, 174] width 10 height 12
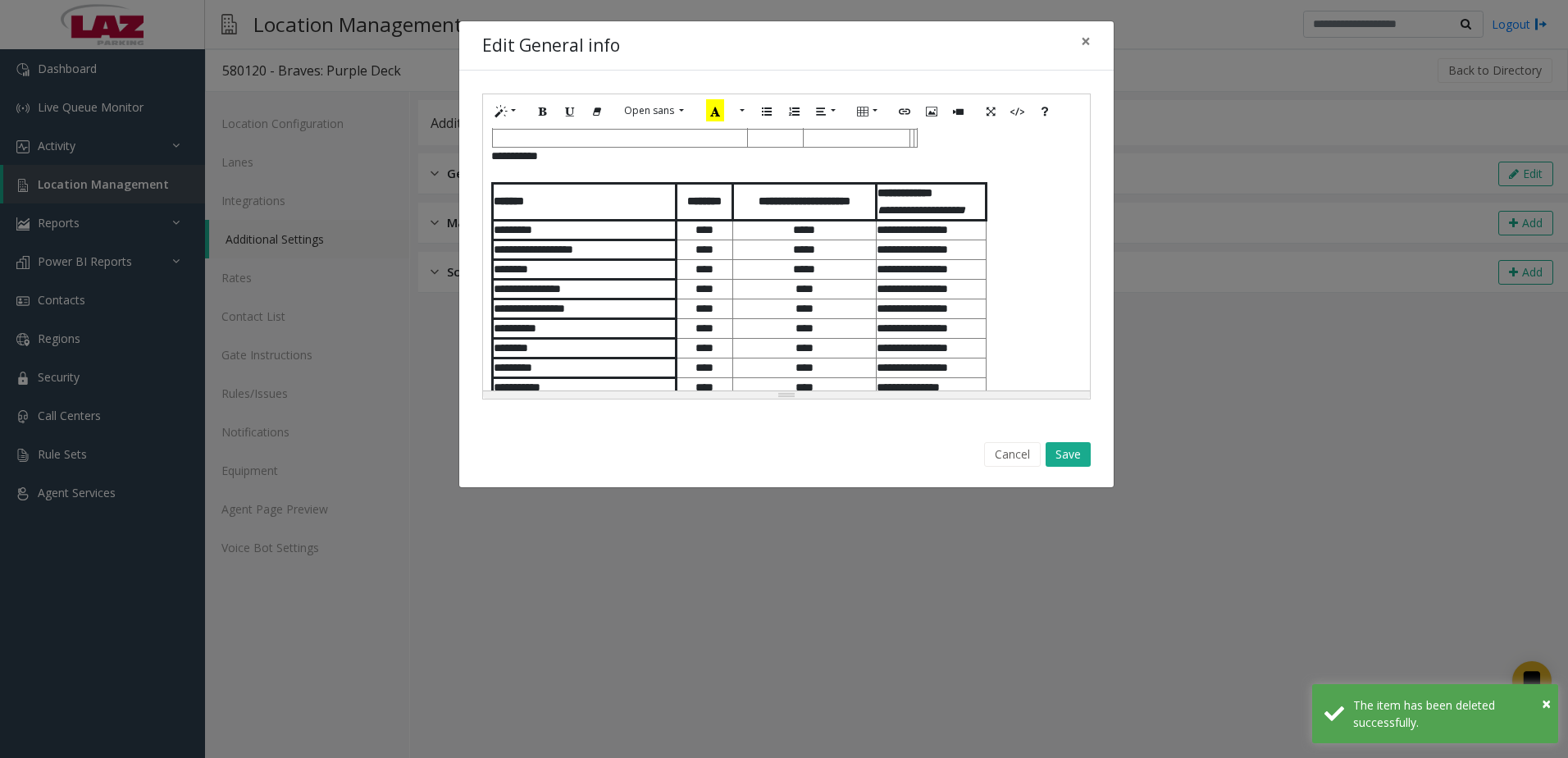
scroll to position [1161, 0]
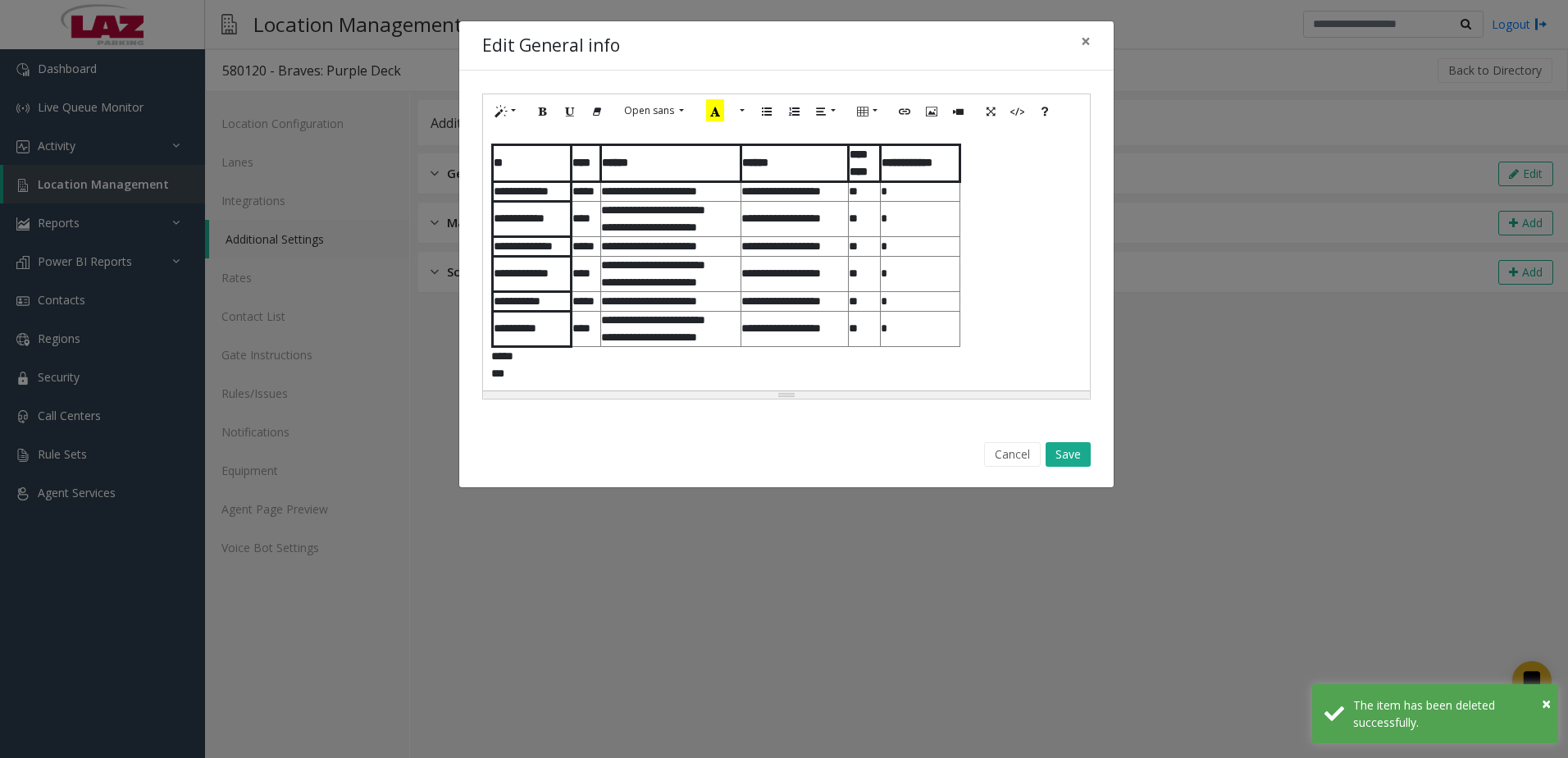
click at [602, 368] on p "***" at bounding box center [780, 373] width 578 height 17
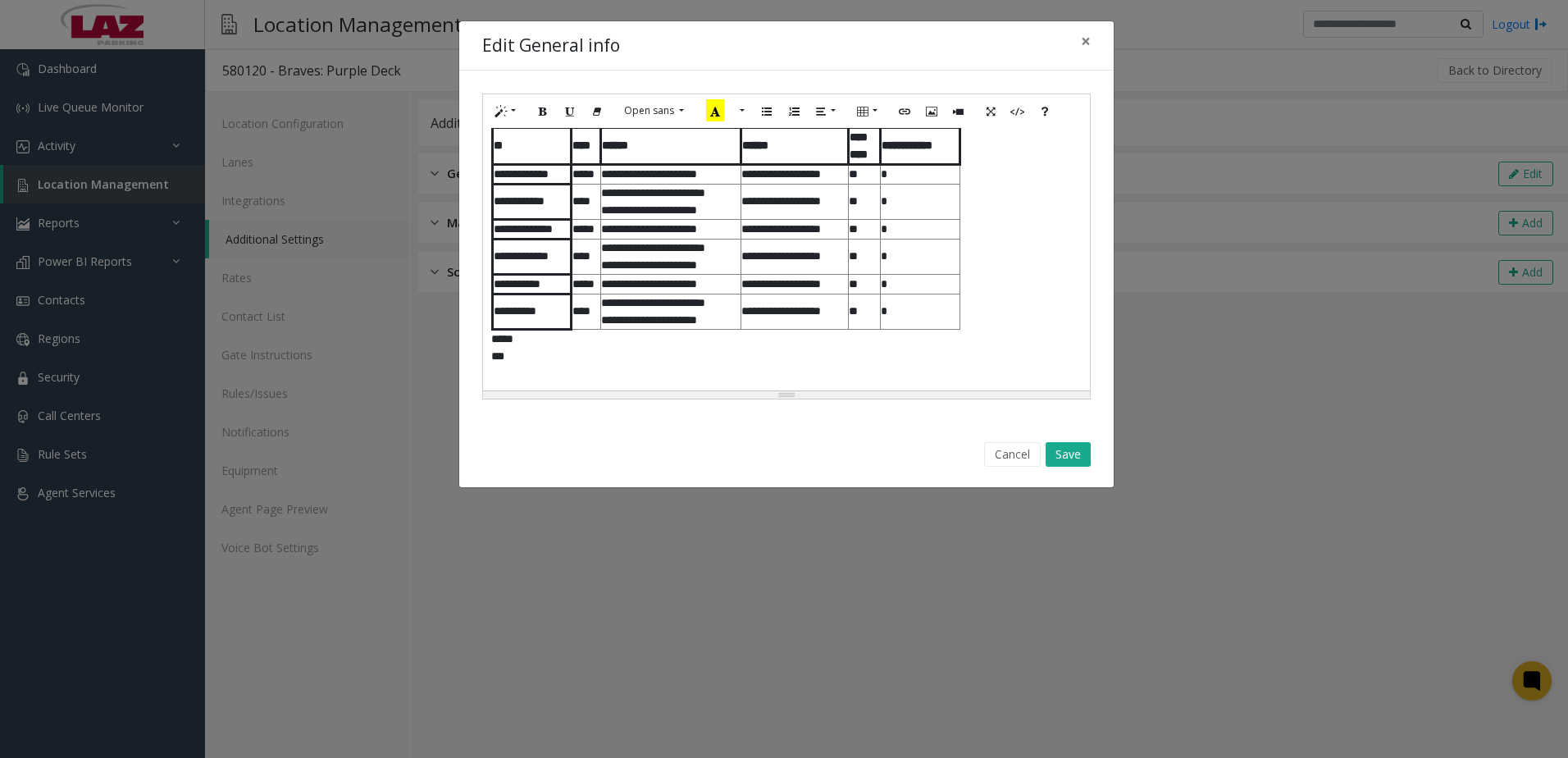
scroll to position [1187, 0]
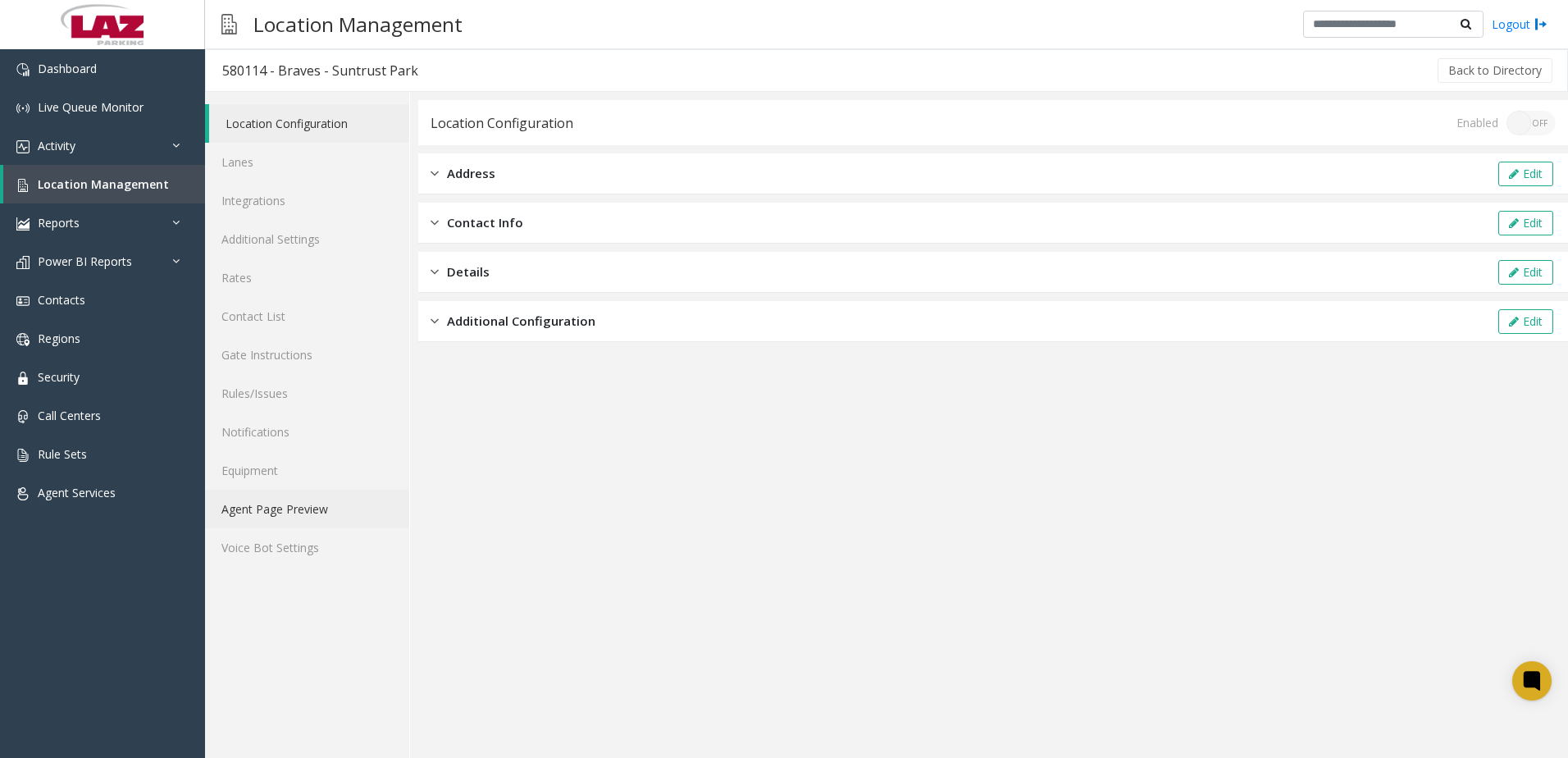
click at [359, 499] on link "Agent Page Preview" at bounding box center [307, 508] width 204 height 39
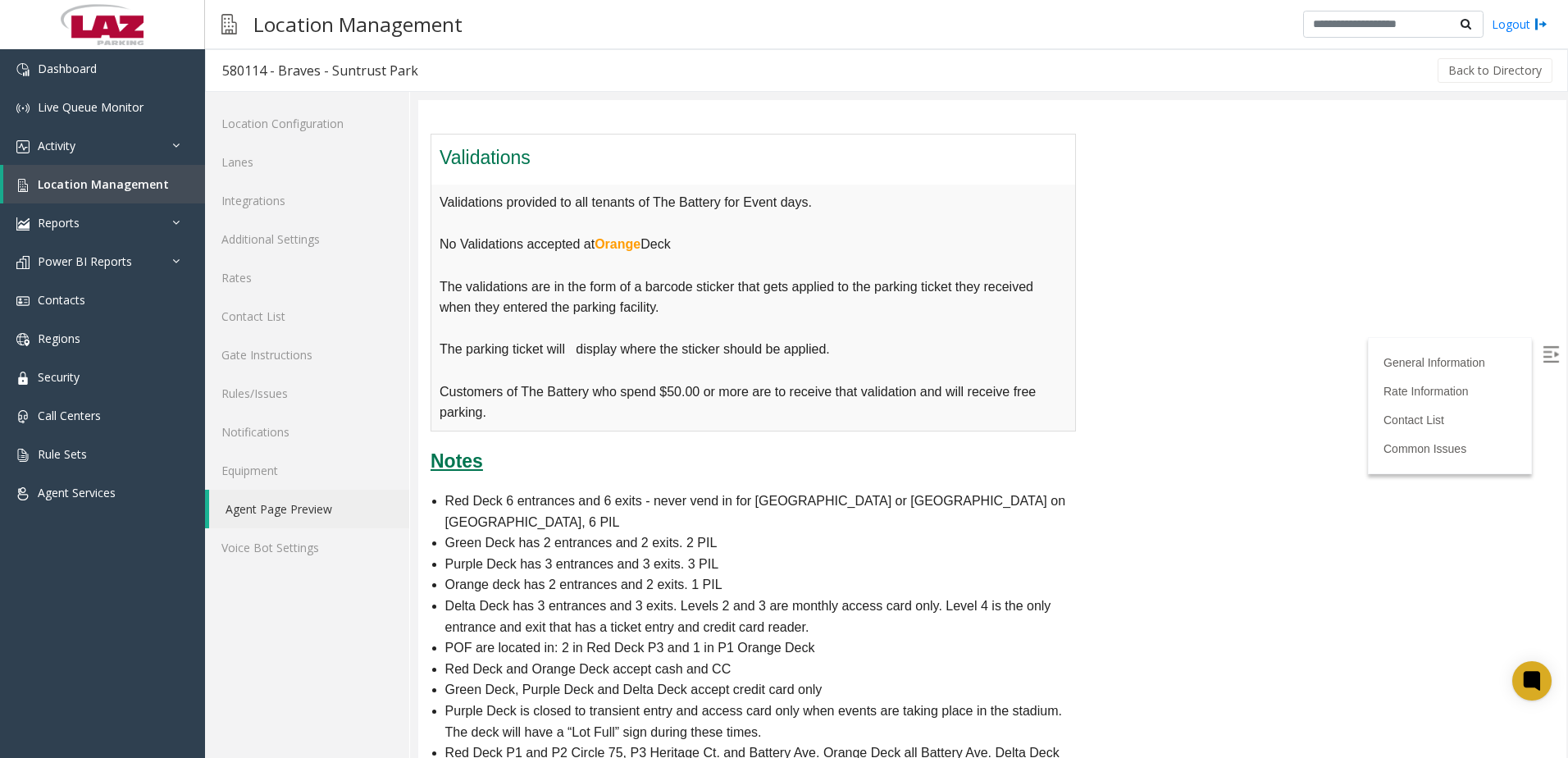
scroll to position [2050, 0]
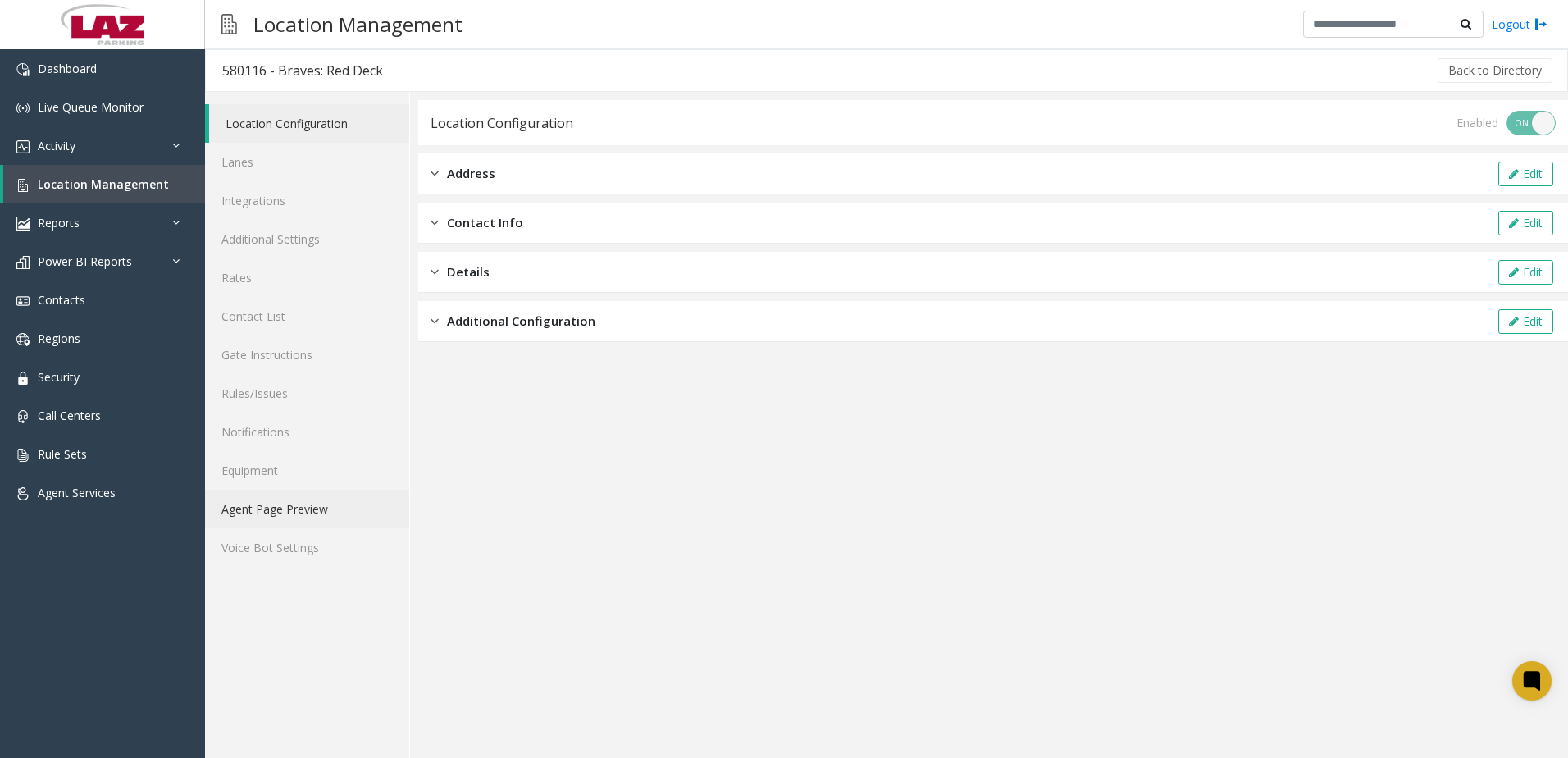
click at [281, 509] on link "Agent Page Preview" at bounding box center [307, 508] width 204 height 39
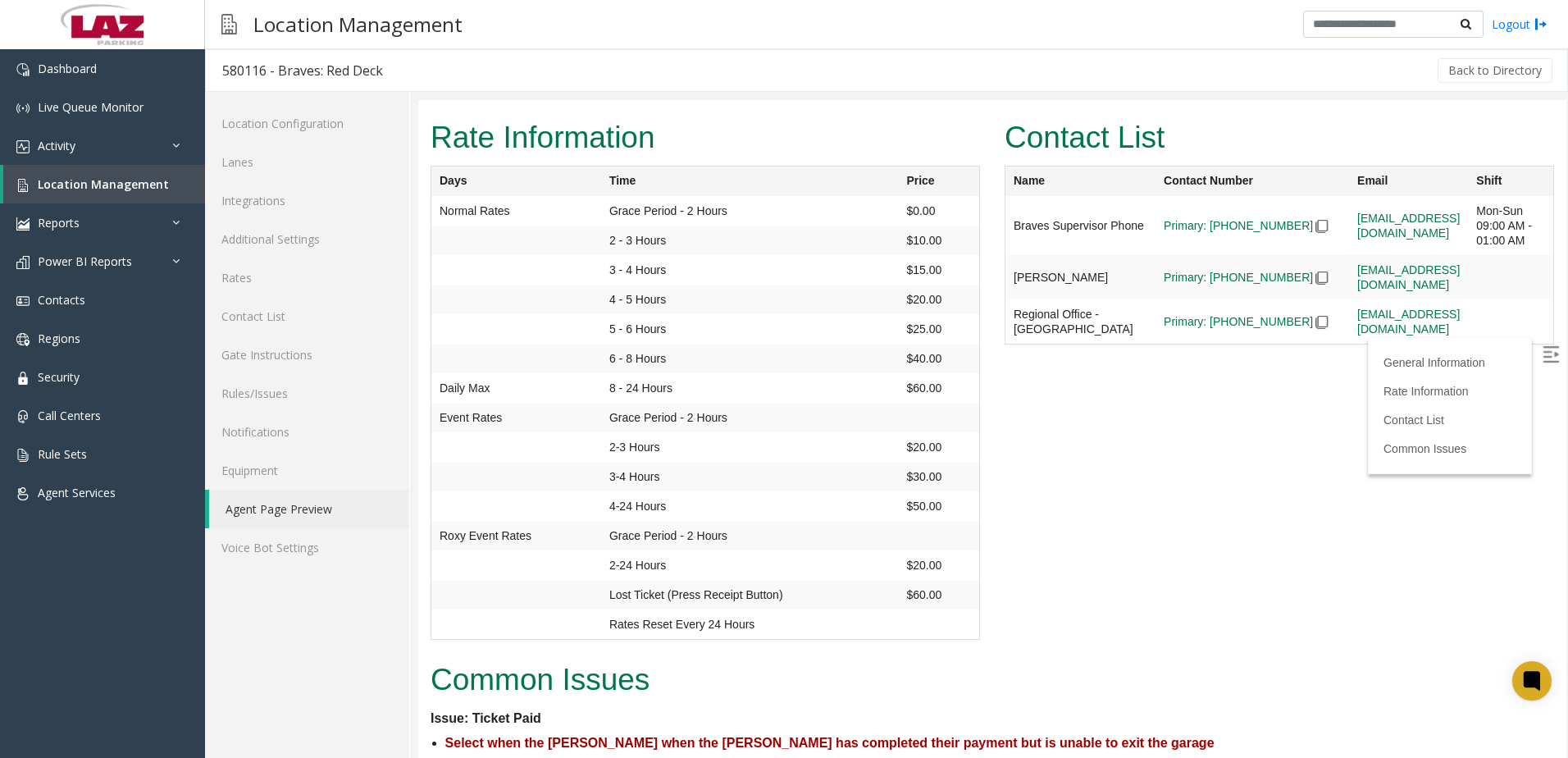
scroll to position [2050, 0]
click at [279, 314] on link "Contact List" at bounding box center [307, 316] width 204 height 39
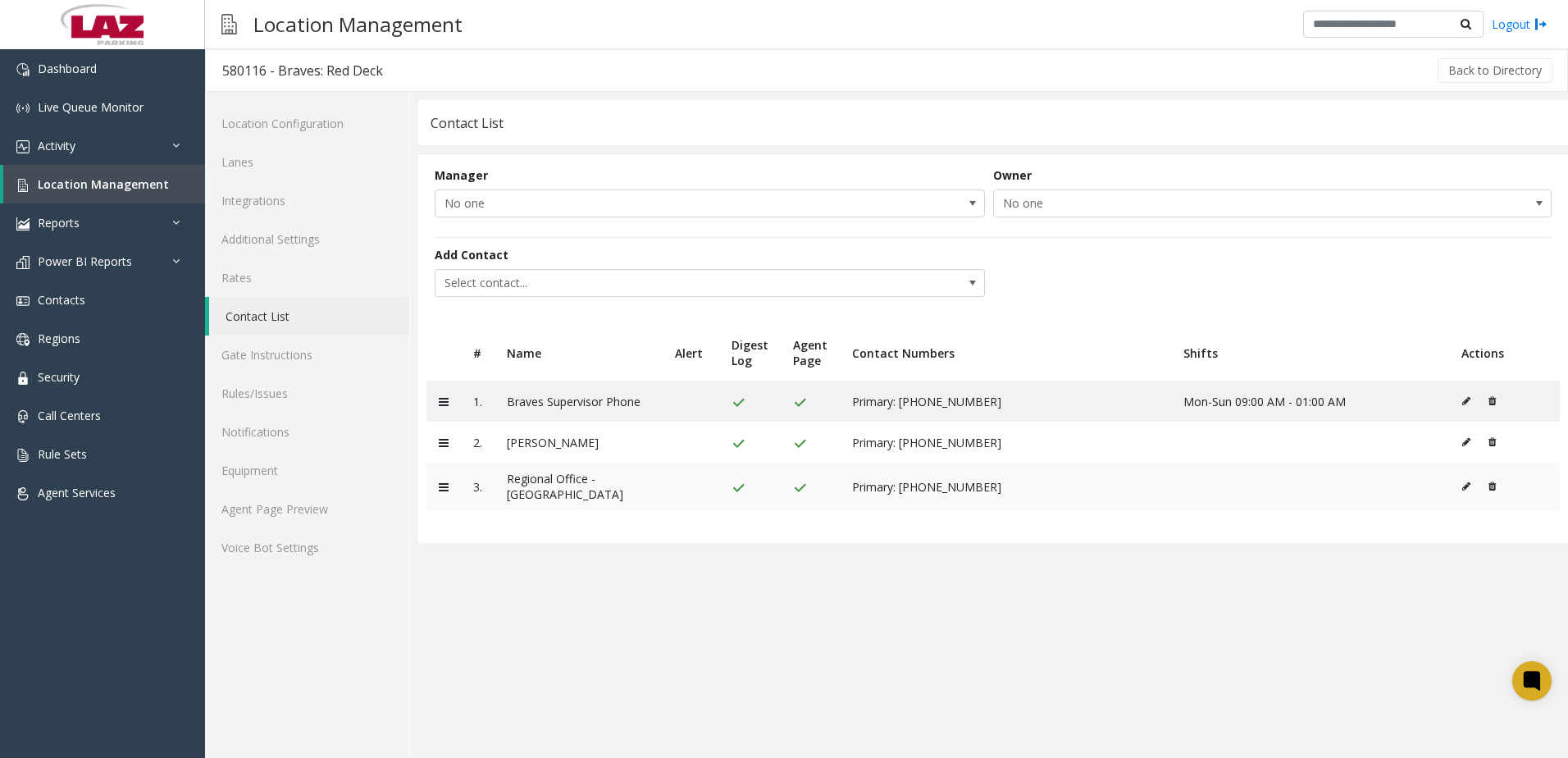
click at [1494, 481] on icon at bounding box center [1492, 486] width 7 height 10
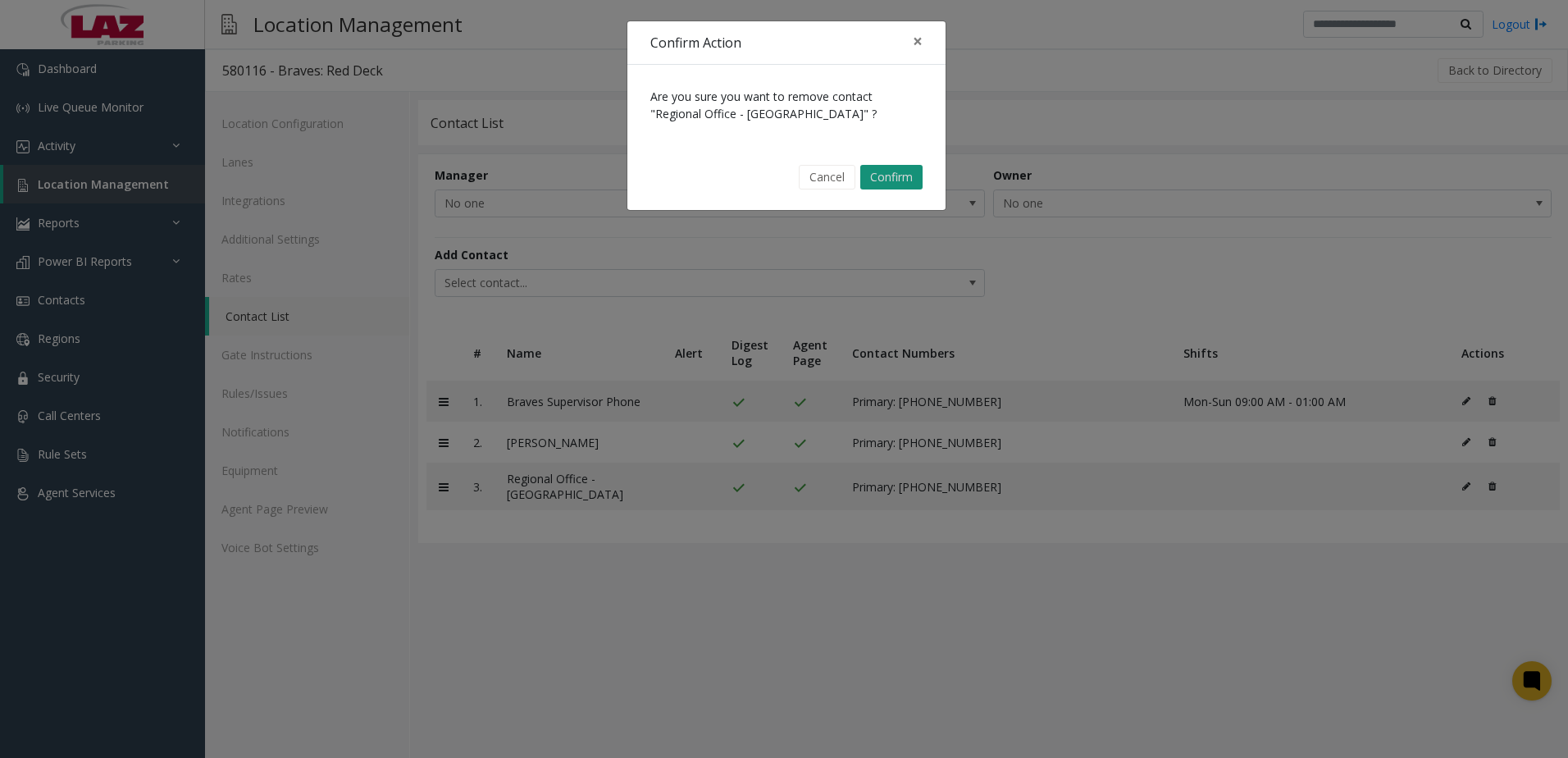
click at [900, 178] on button "Confirm" at bounding box center [891, 176] width 62 height 24
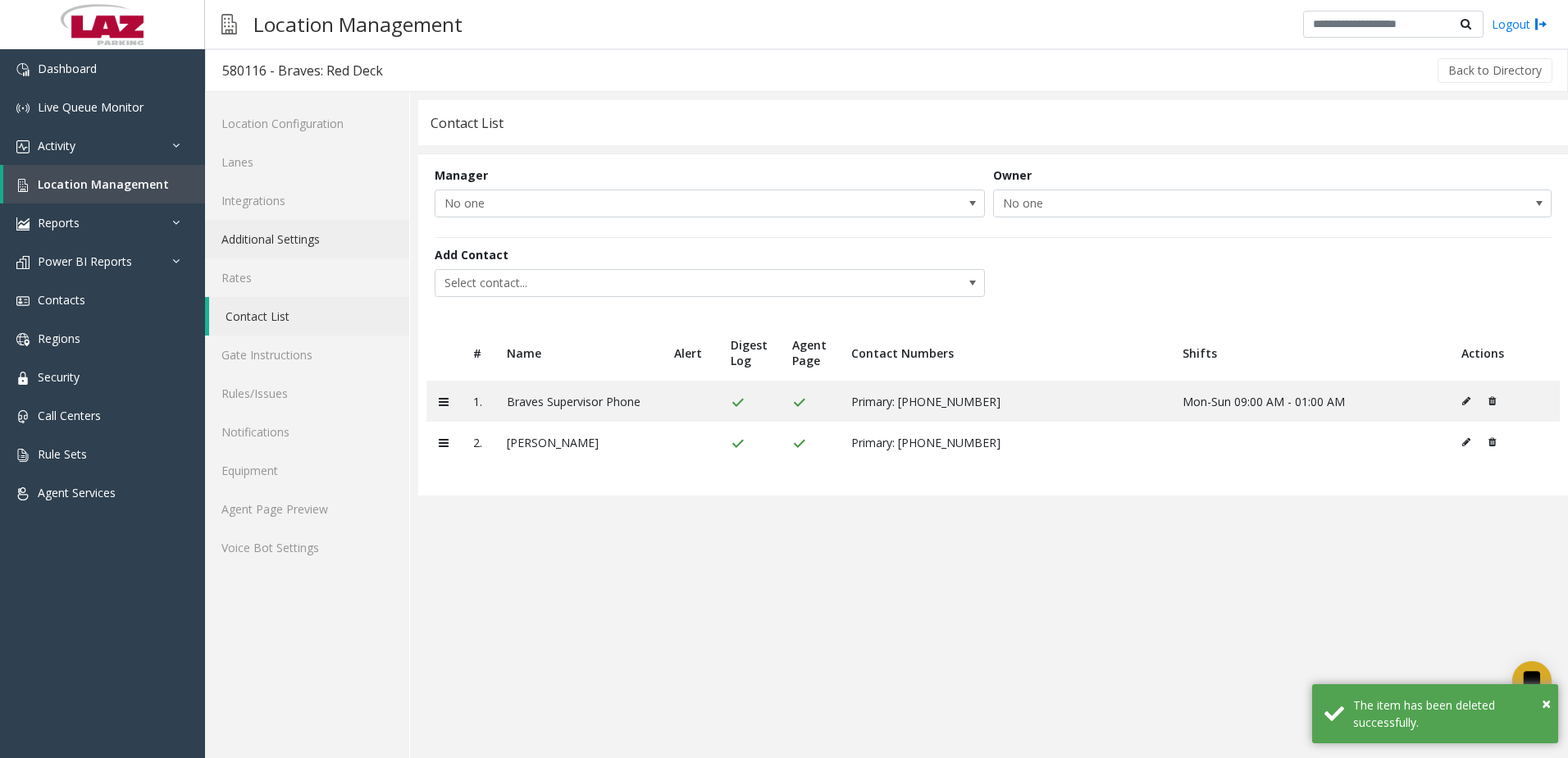
click at [316, 240] on link "Additional Settings" at bounding box center [307, 238] width 204 height 39
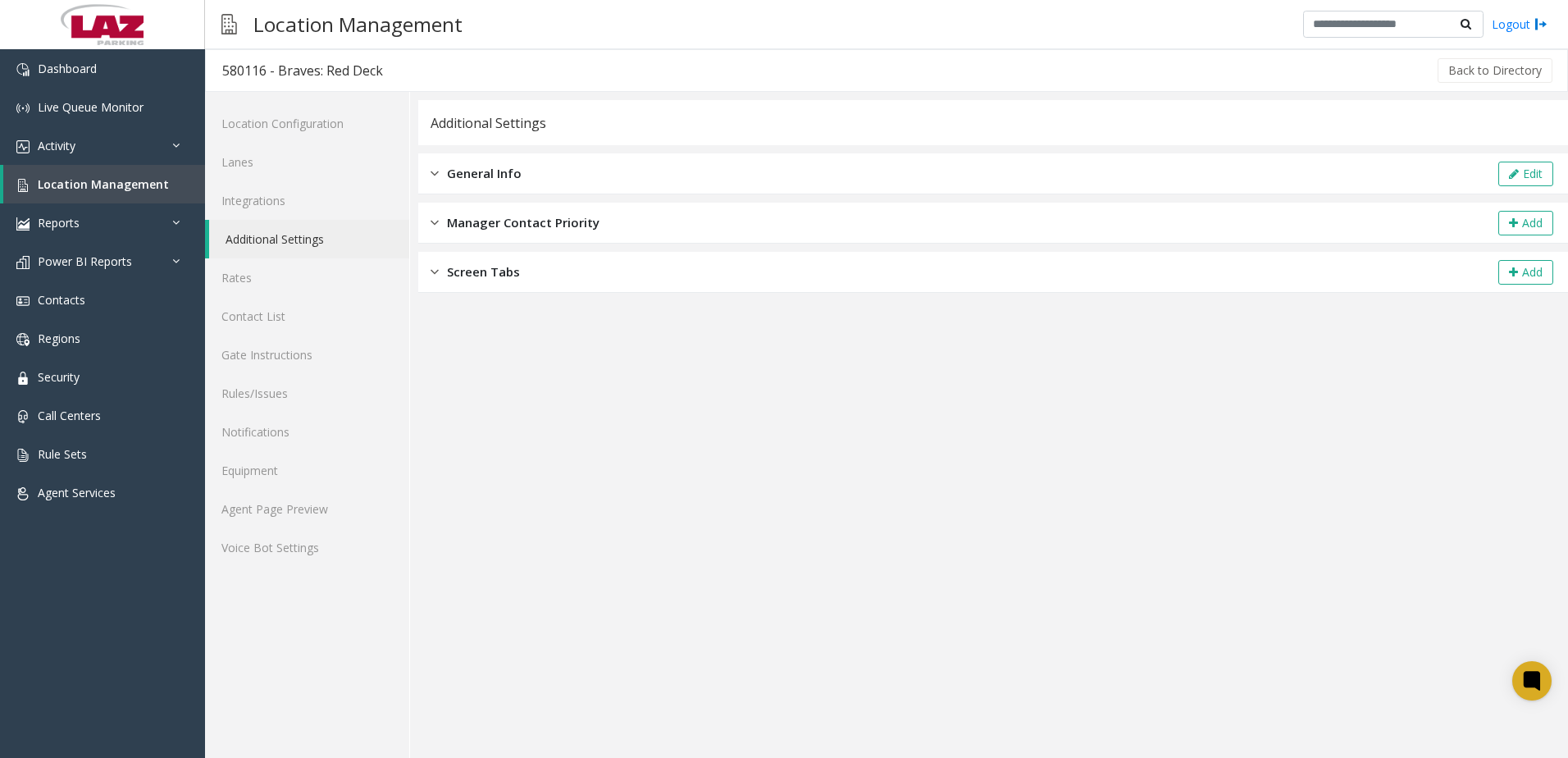
click at [1522, 187] on div "General Info Edit" at bounding box center [993, 174] width 1150 height 41
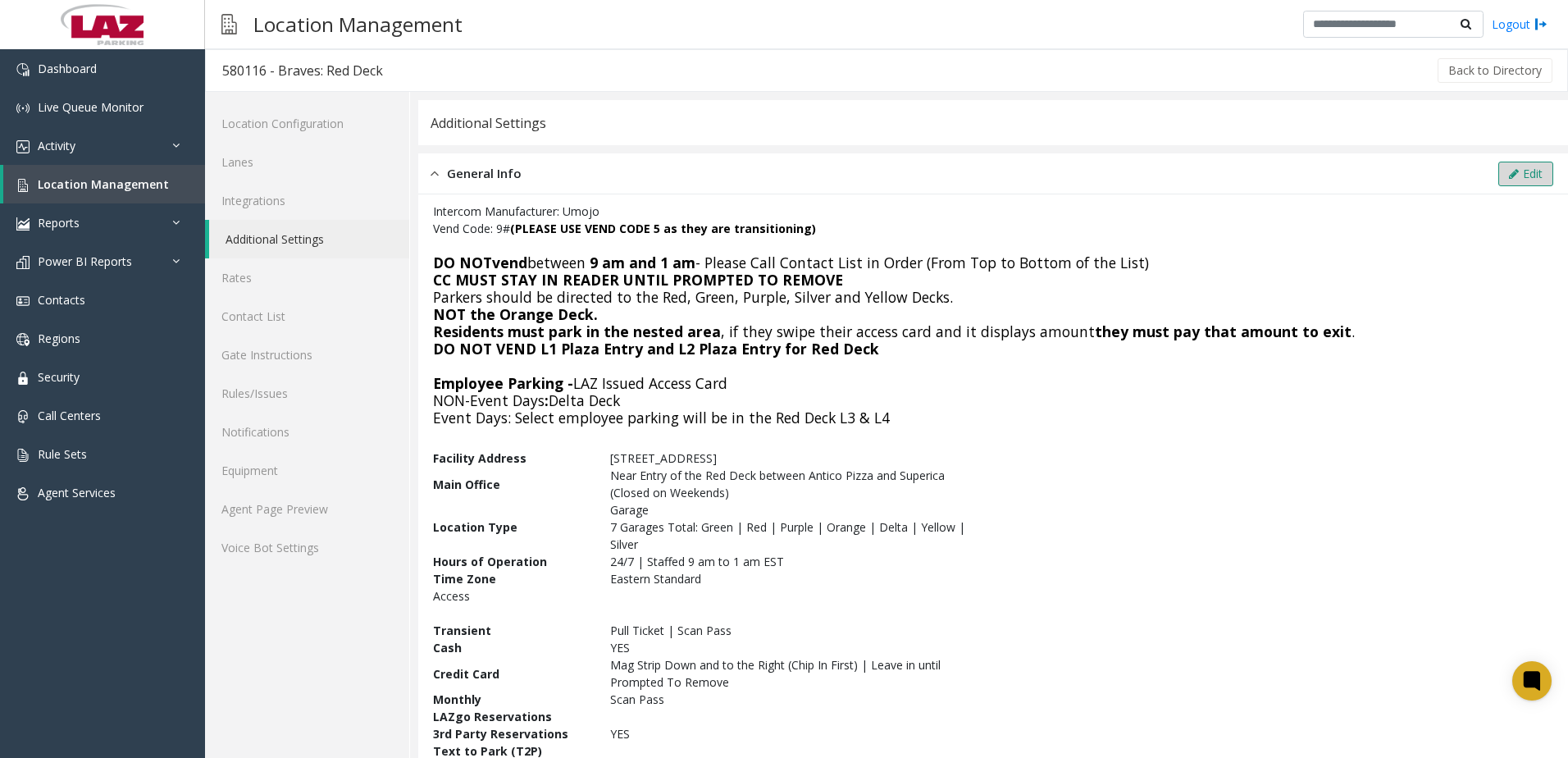
click at [1509, 172] on icon at bounding box center [1513, 174] width 10 height 12
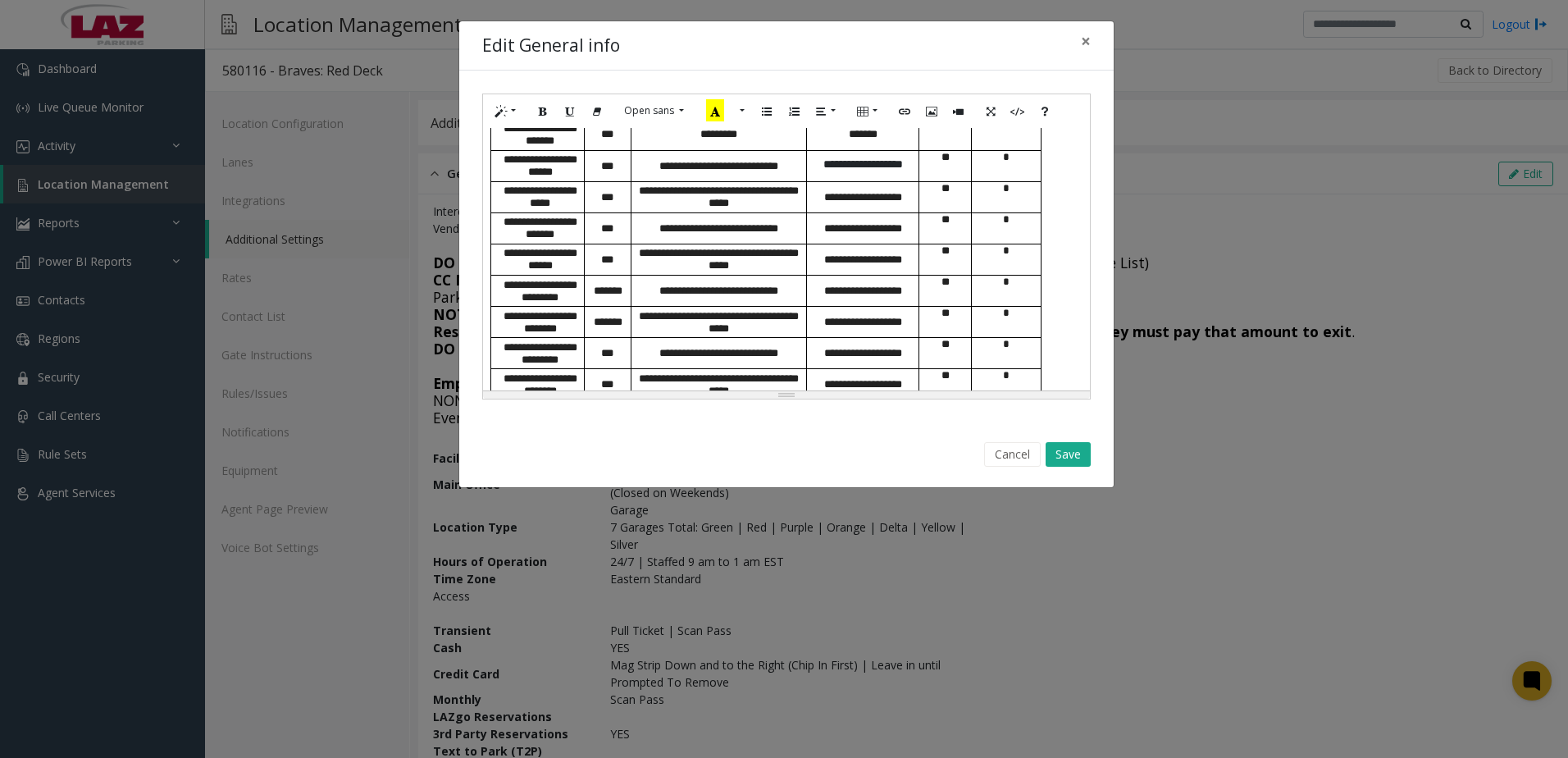
scroll to position [1647, 0]
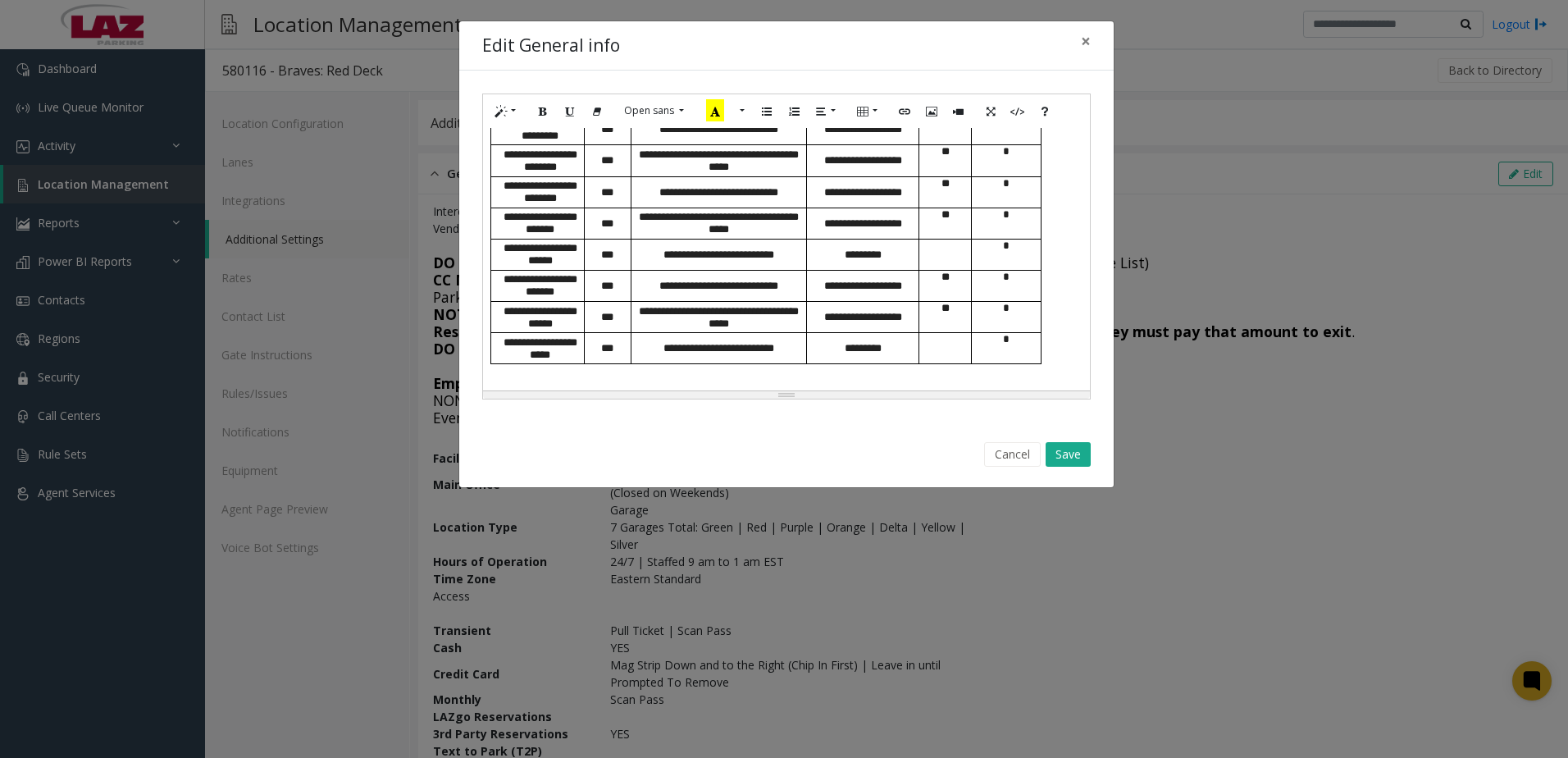
click at [571, 381] on p at bounding box center [786, 372] width 591 height 17
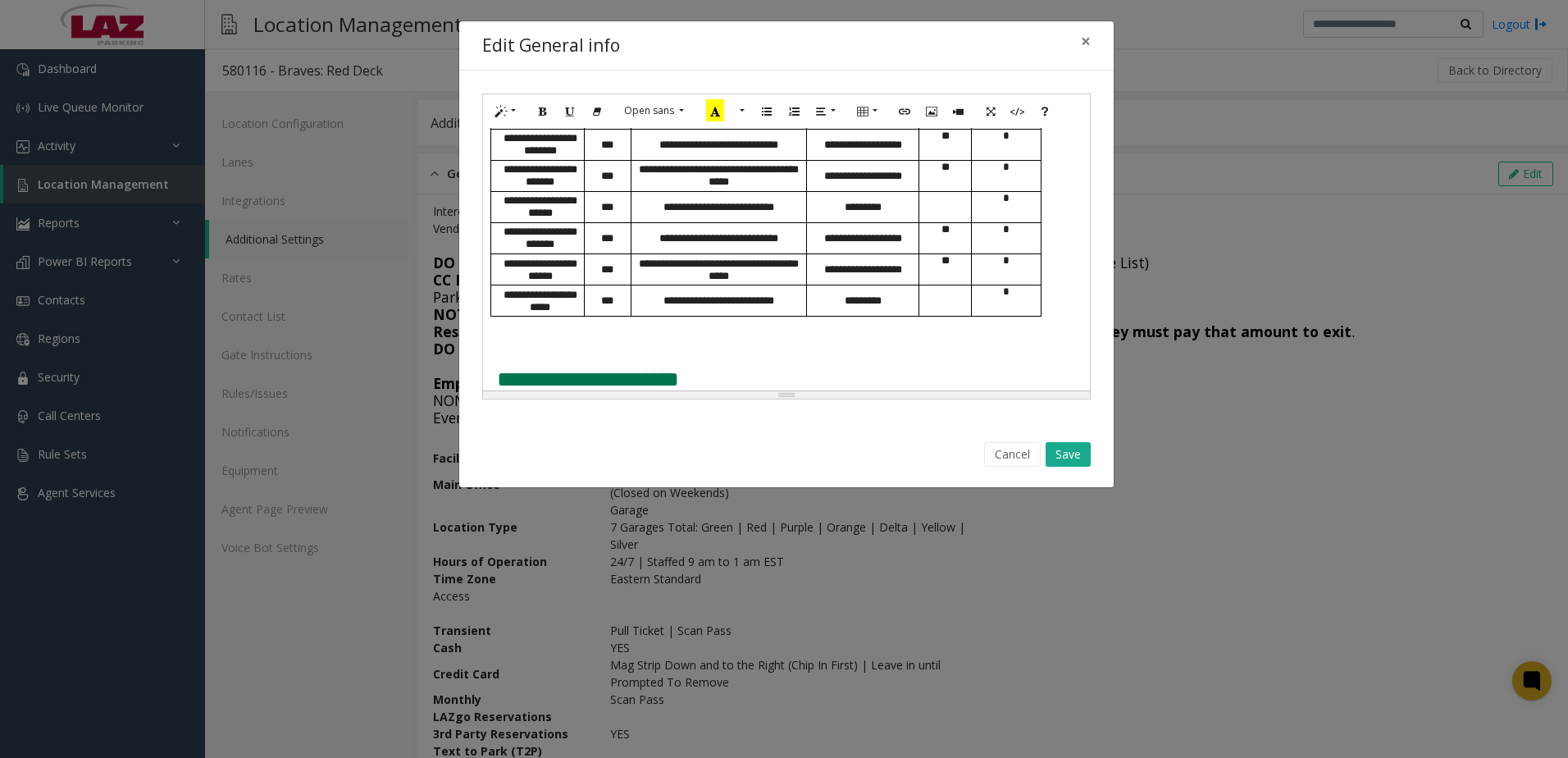
scroll to position [1722, 0]
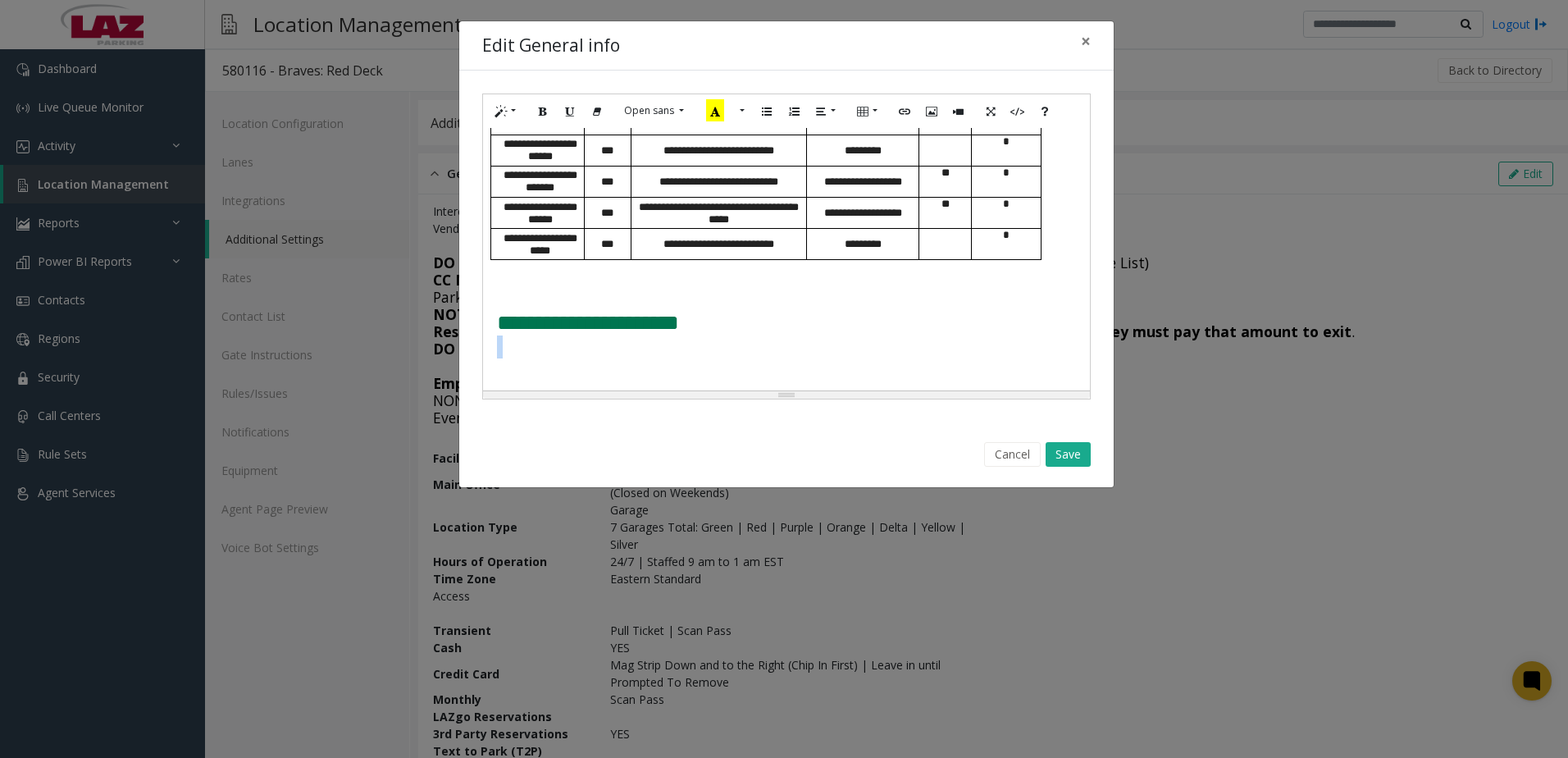
click at [833, 359] on td "**********" at bounding box center [766, 335] width 550 height 47
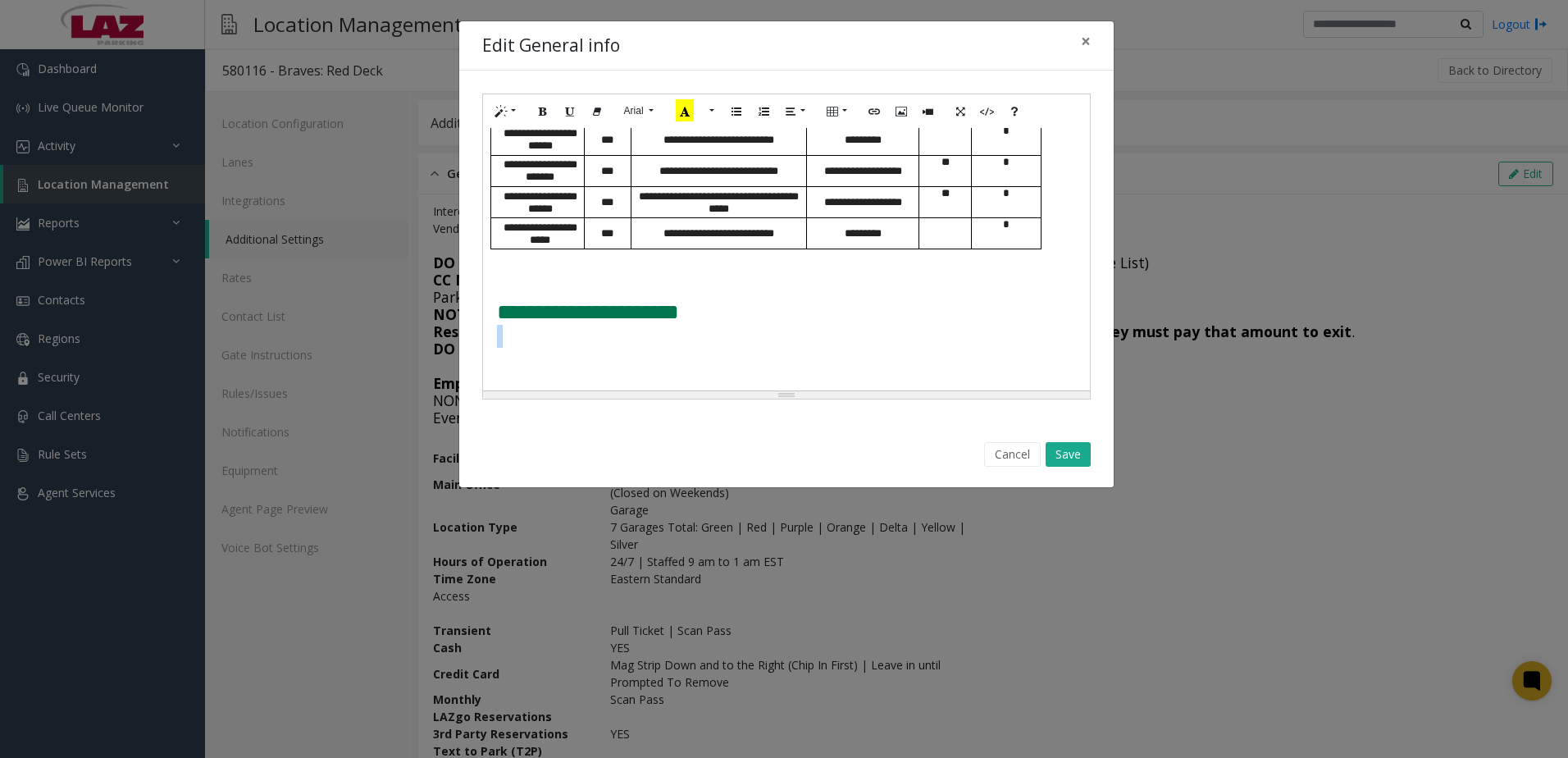
scroll to position [1765, 0]
click at [1082, 460] on button "Save" at bounding box center [1068, 454] width 45 height 24
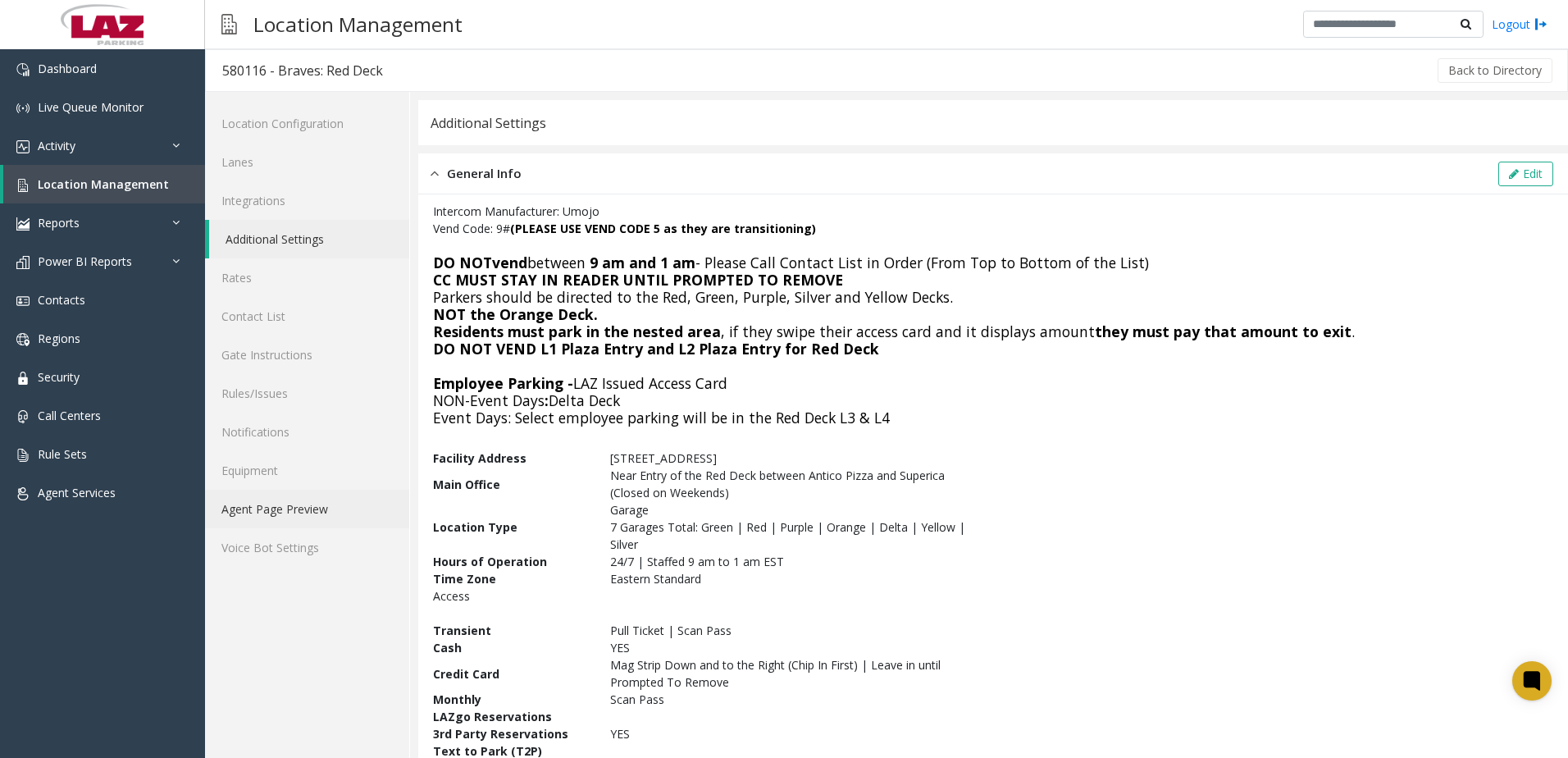
click at [357, 522] on link "Agent Page Preview" at bounding box center [307, 508] width 204 height 39
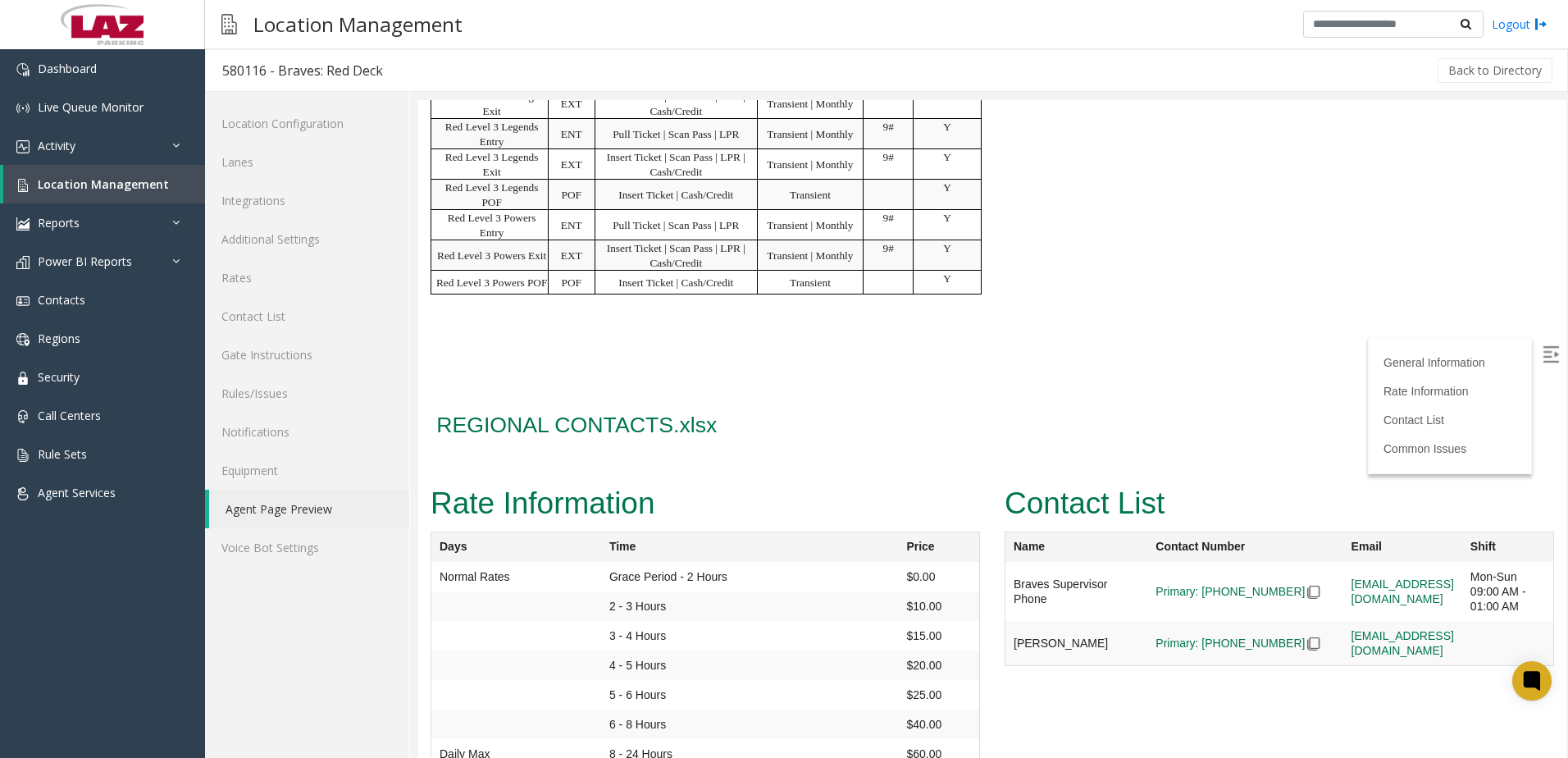
scroll to position [1804, 0]
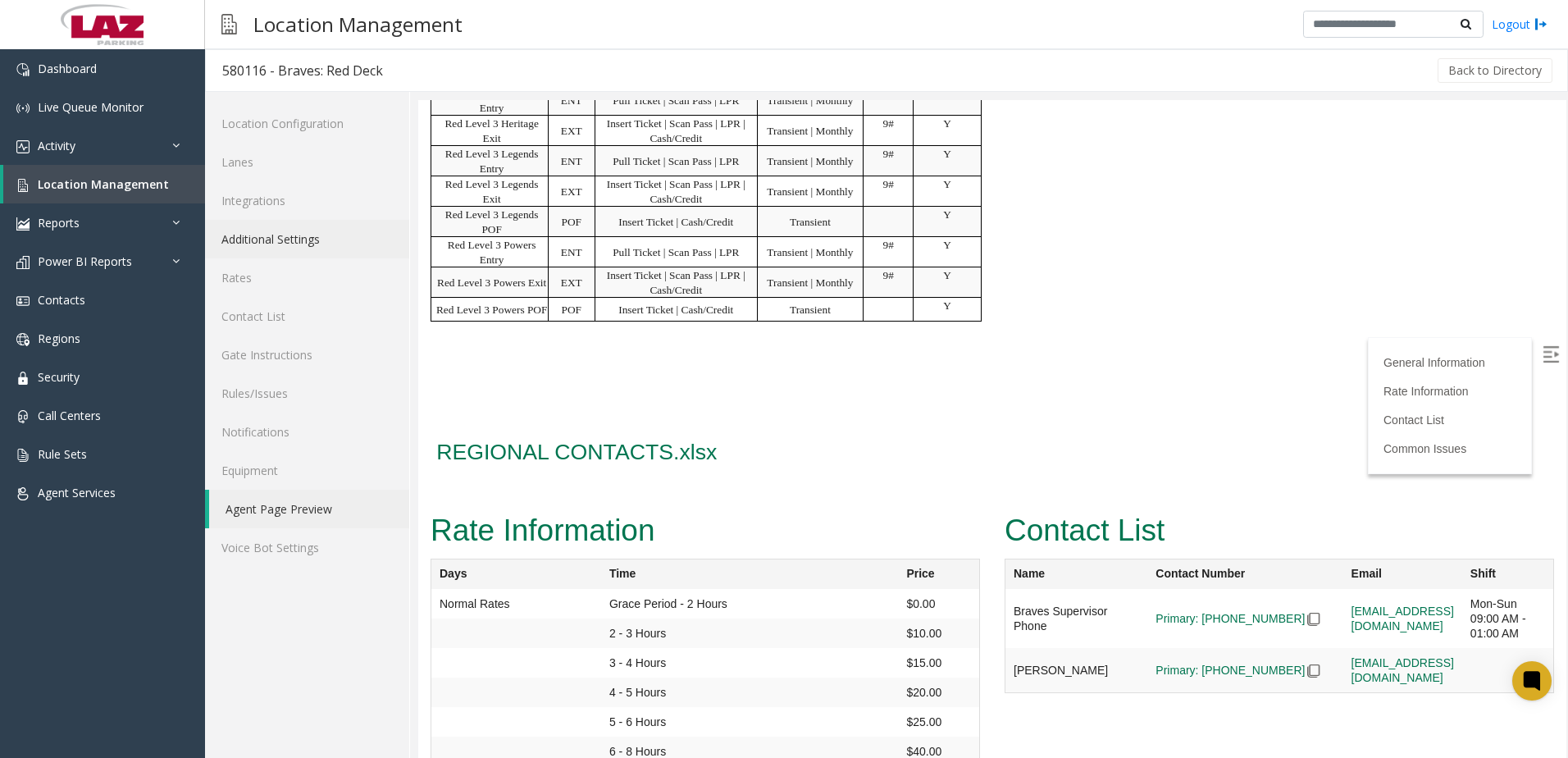
click at [334, 245] on link "Additional Settings" at bounding box center [307, 238] width 204 height 39
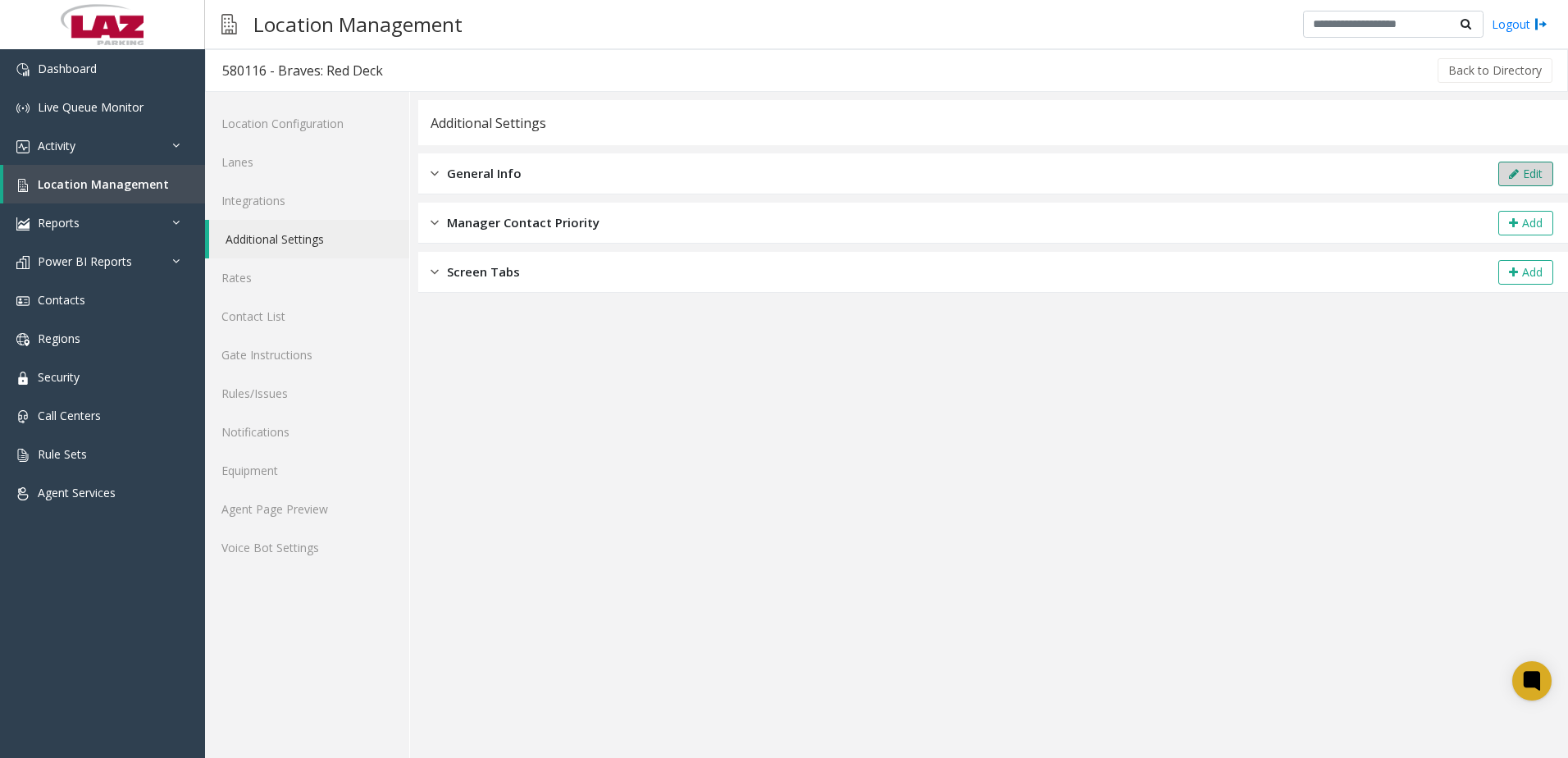
click at [1506, 173] on button "Edit" at bounding box center [1525, 174] width 55 height 24
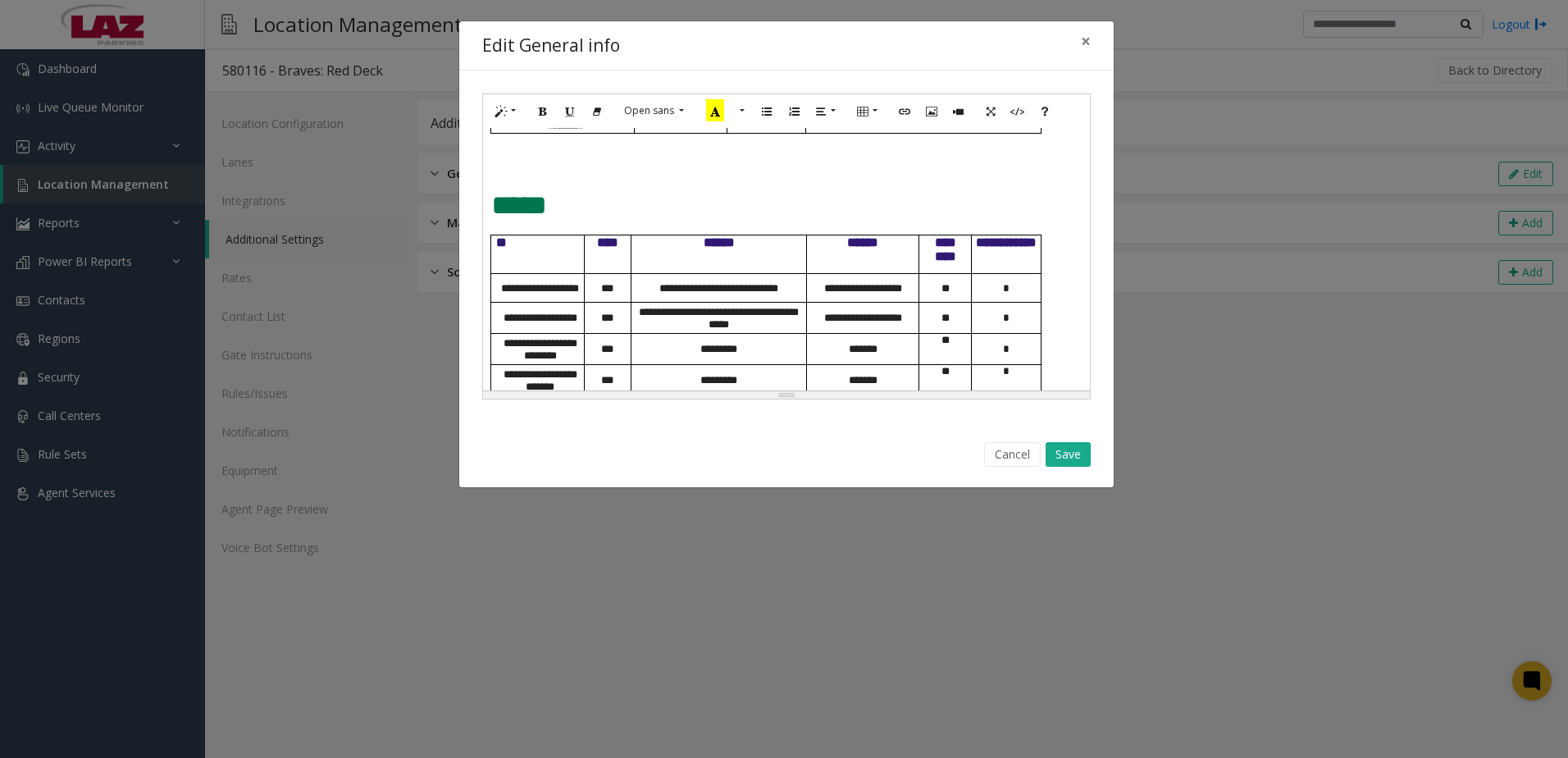
click at [529, 177] on p at bounding box center [786, 162] width 591 height 31
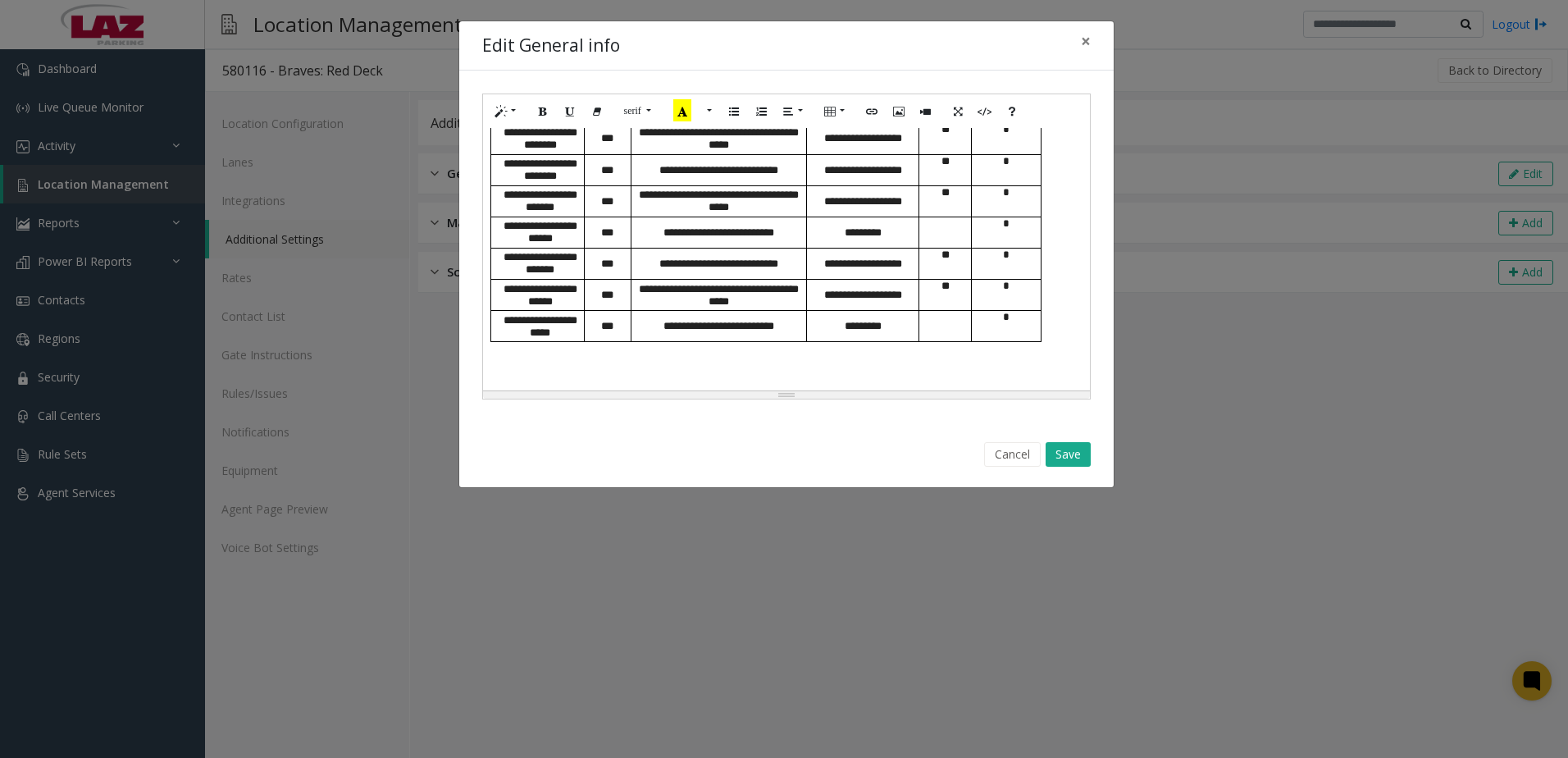
scroll to position [1765, 0]
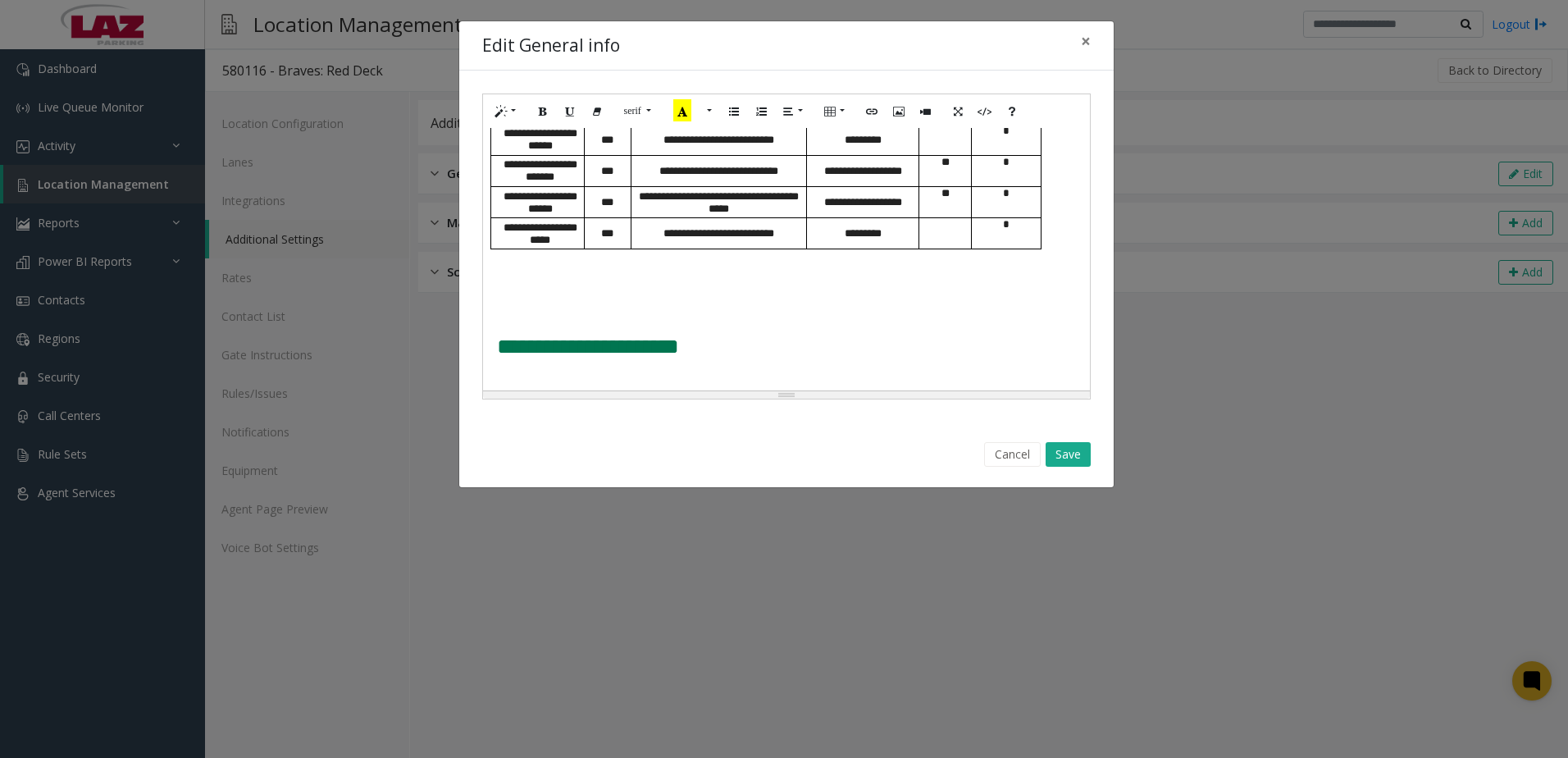
click at [517, 263] on p at bounding box center [786, 257] width 591 height 17
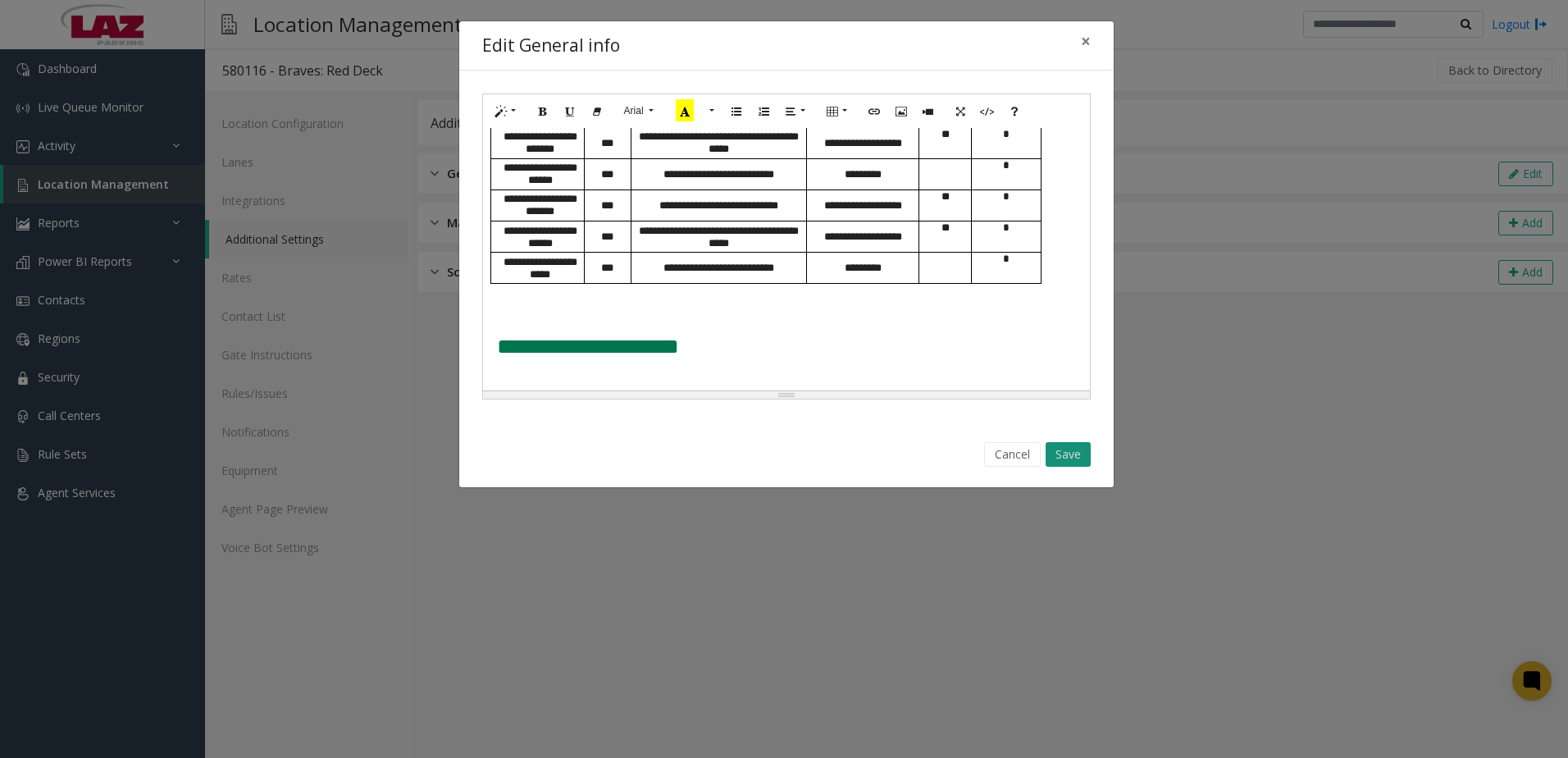
scroll to position [1711, 0]
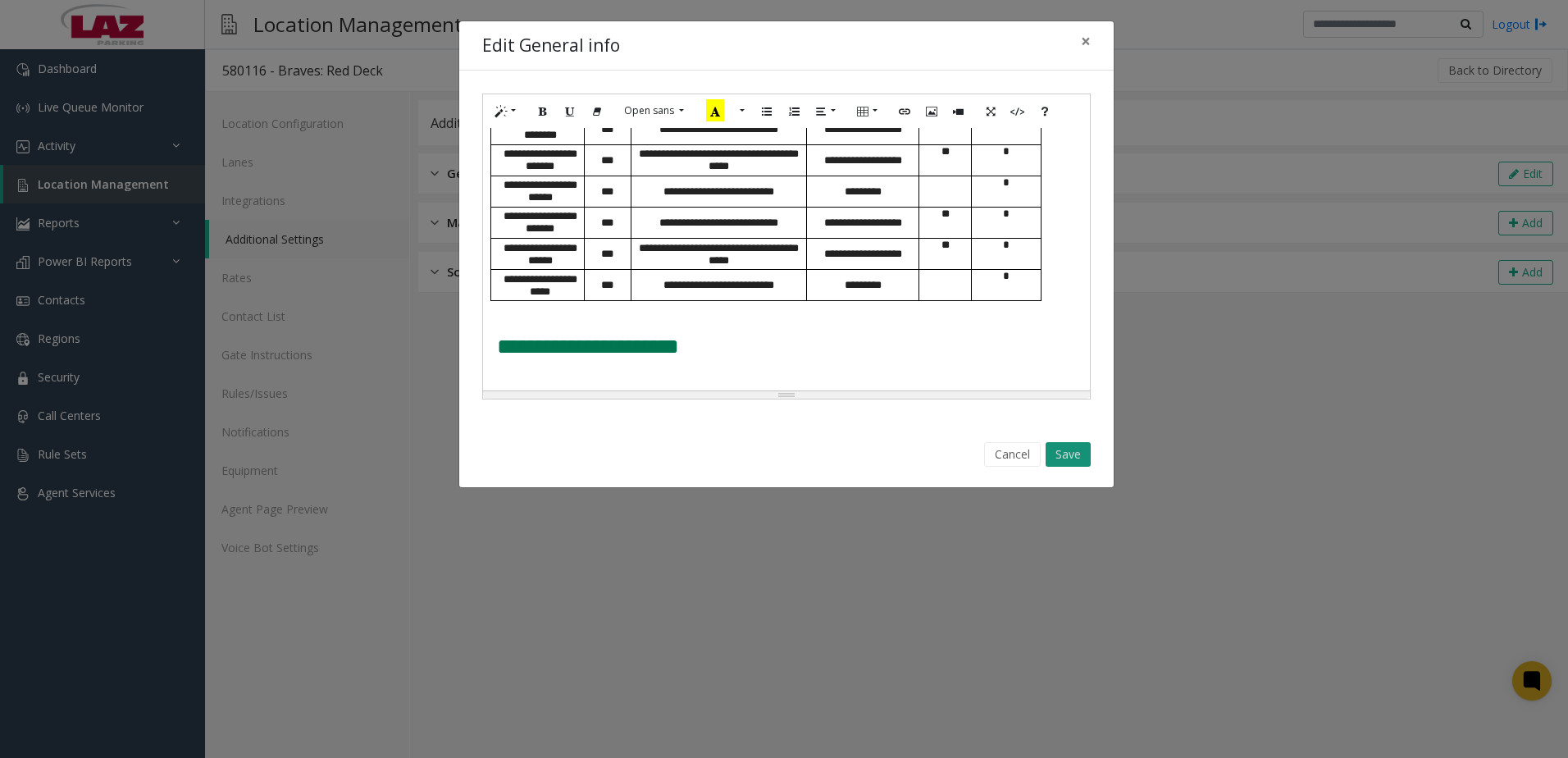
click at [1087, 462] on button "Save" at bounding box center [1068, 454] width 45 height 24
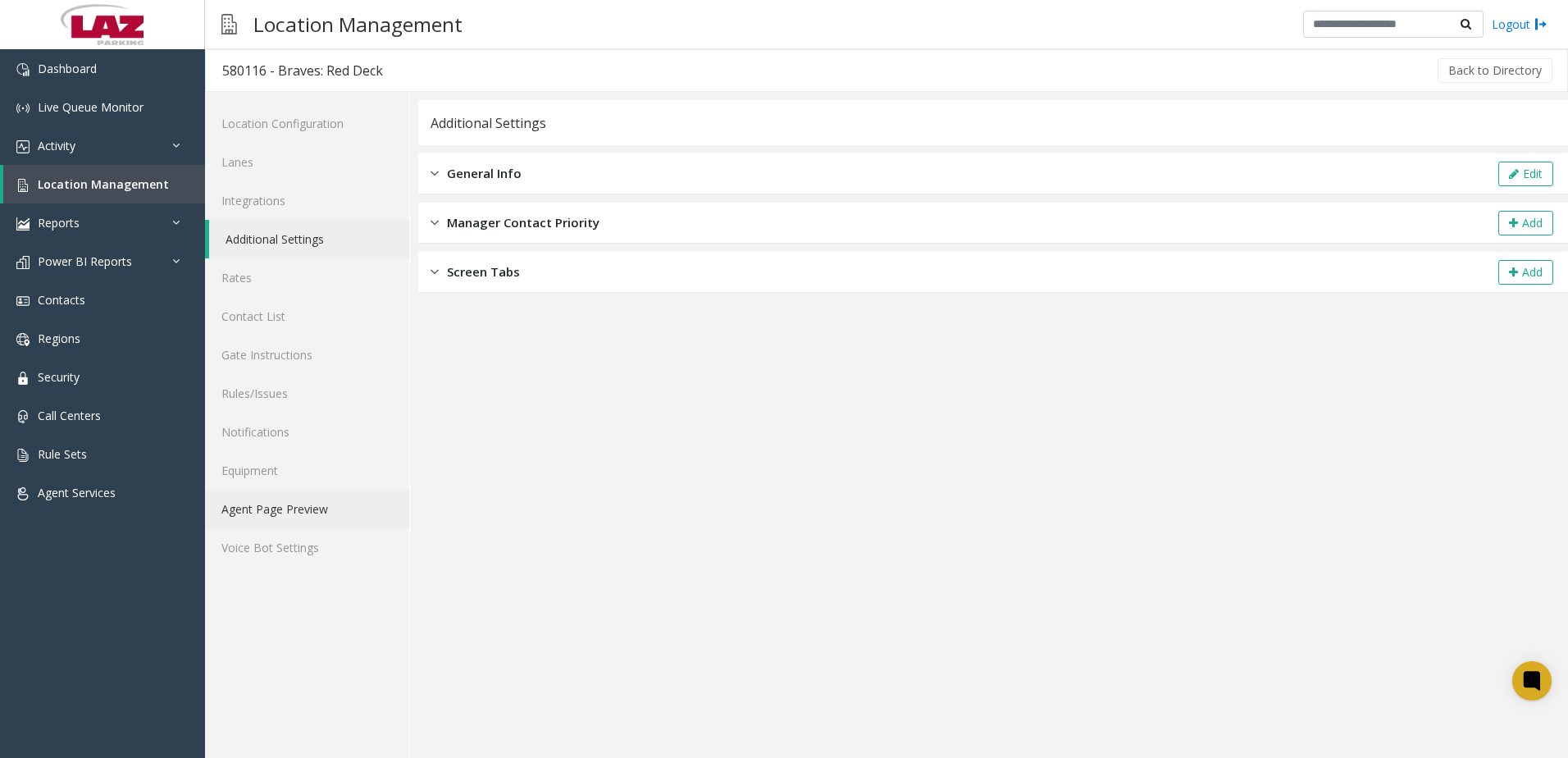
click at [303, 509] on link "Agent Page Preview" at bounding box center [307, 508] width 204 height 39
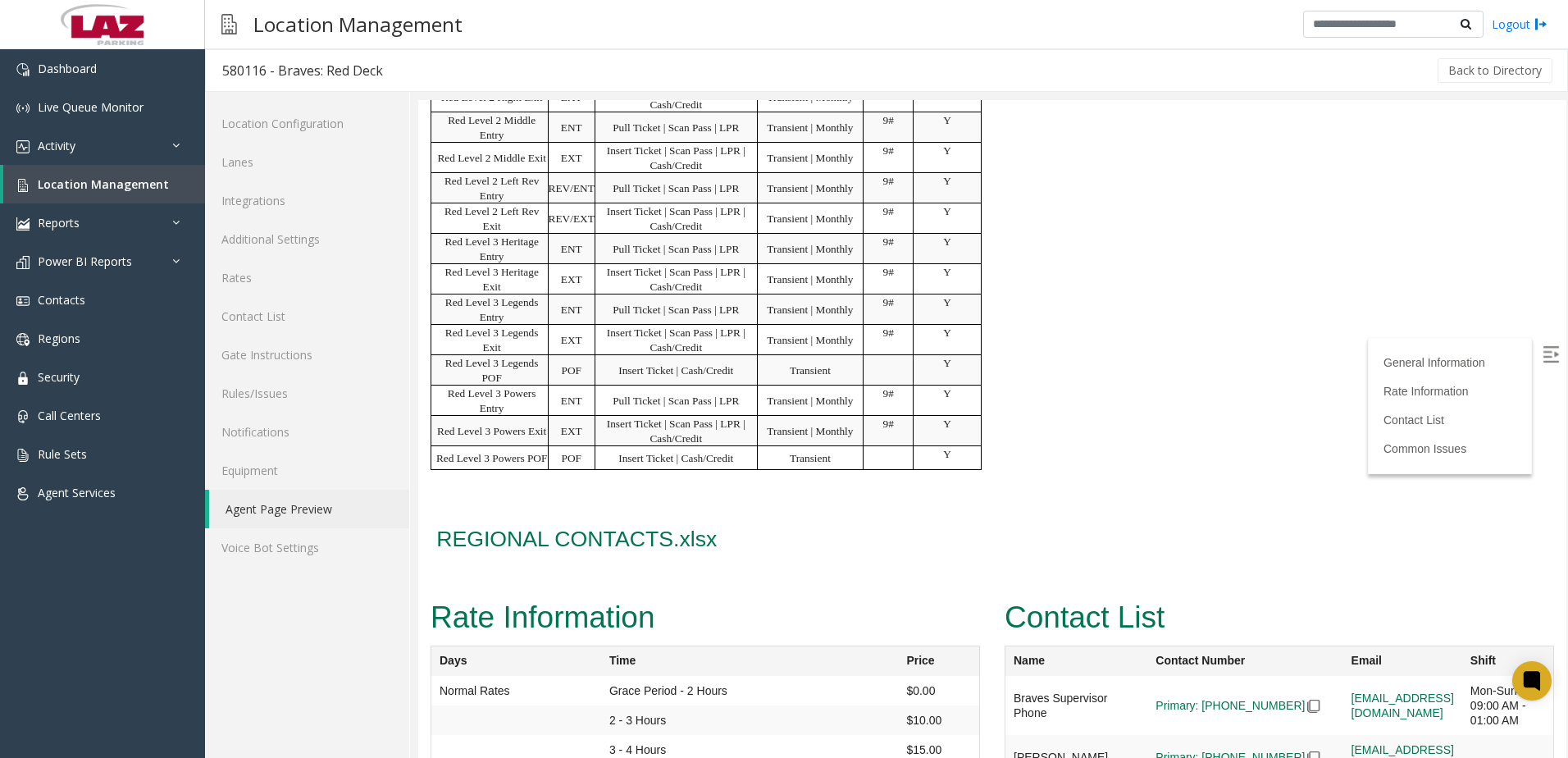
scroll to position [1804, 0]
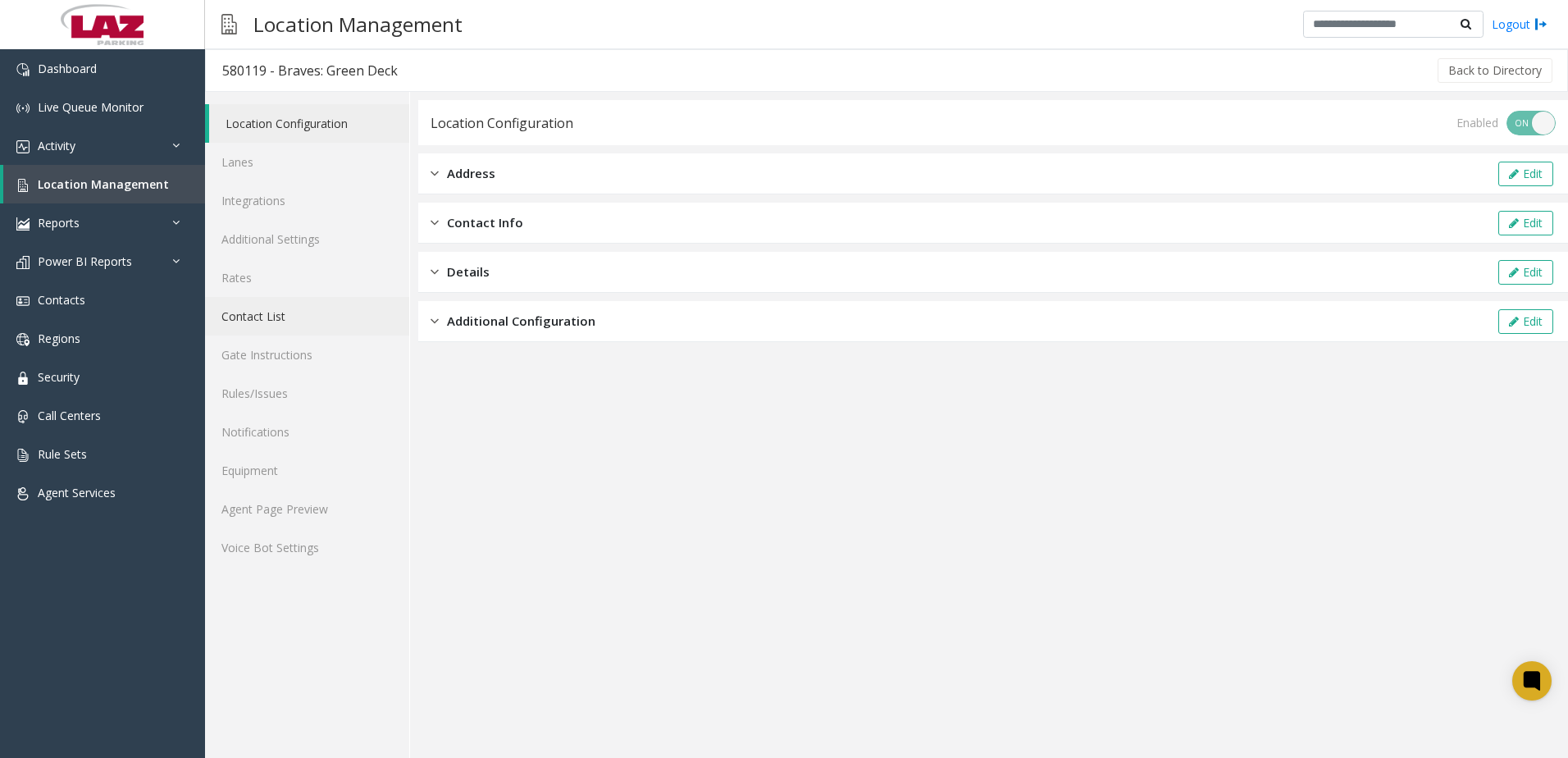
click at [273, 320] on link "Contact List" at bounding box center [307, 316] width 204 height 39
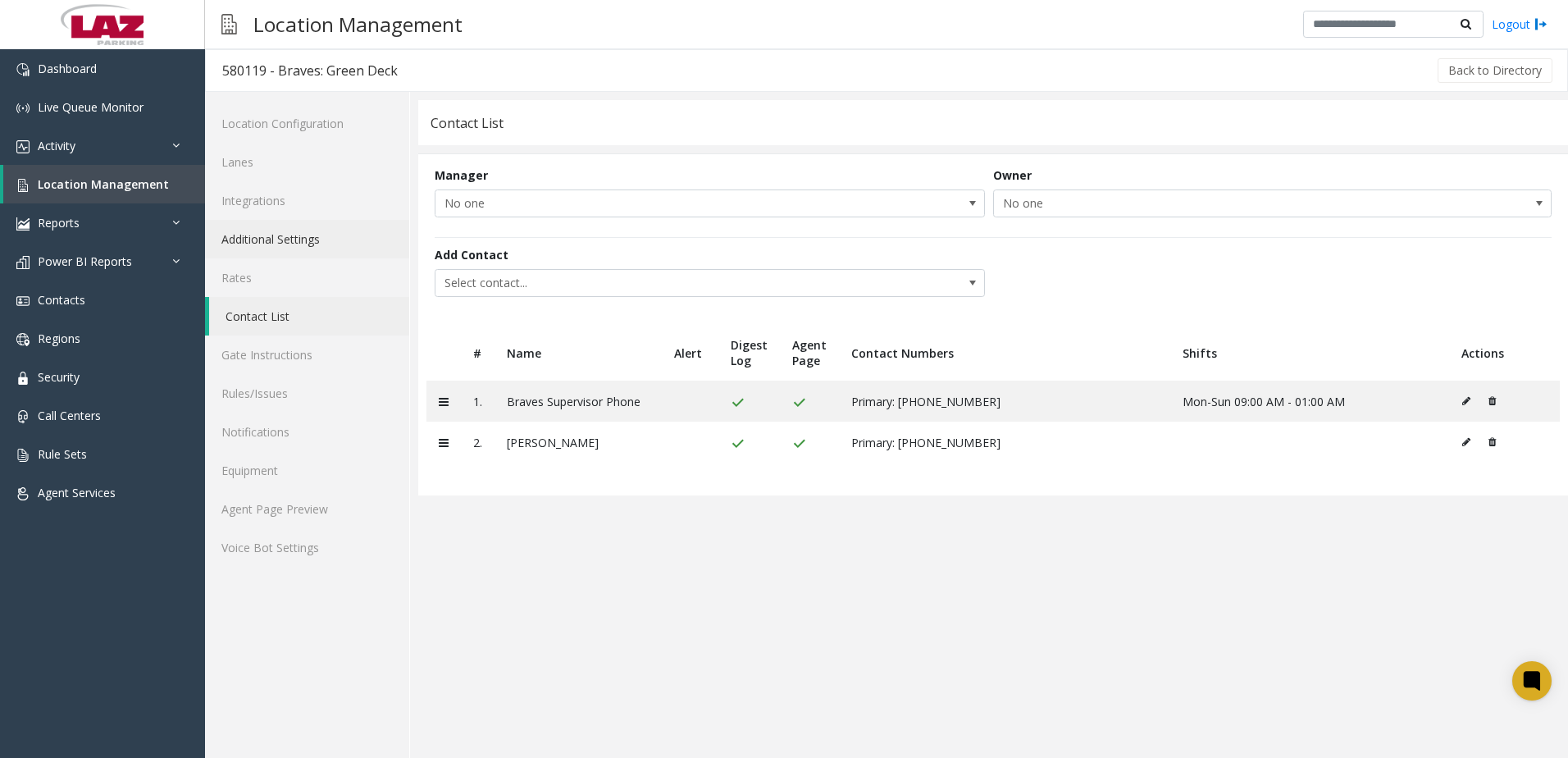
click at [256, 225] on link "Additional Settings" at bounding box center [307, 238] width 204 height 39
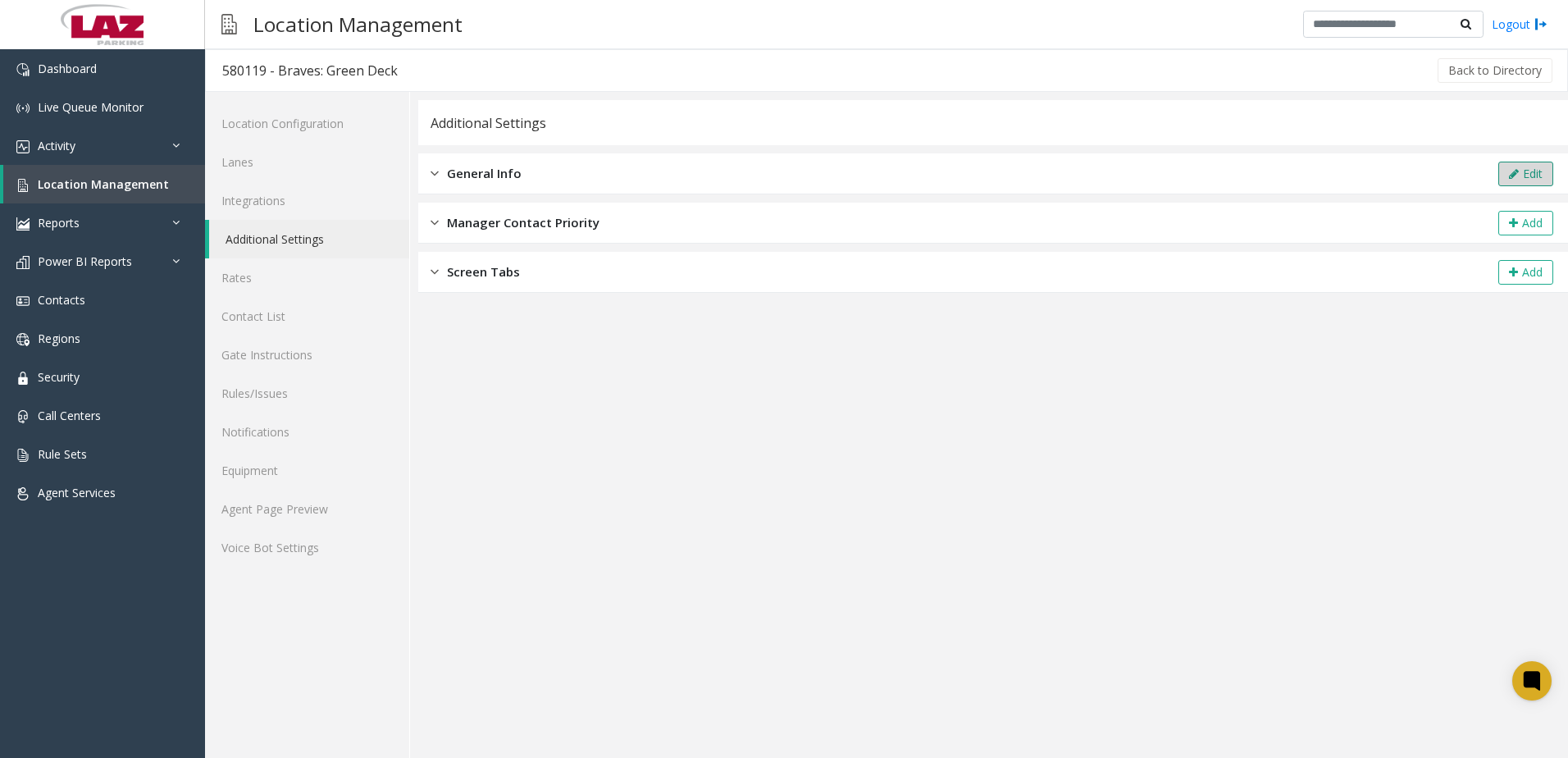
click at [1515, 179] on icon at bounding box center [1513, 174] width 10 height 12
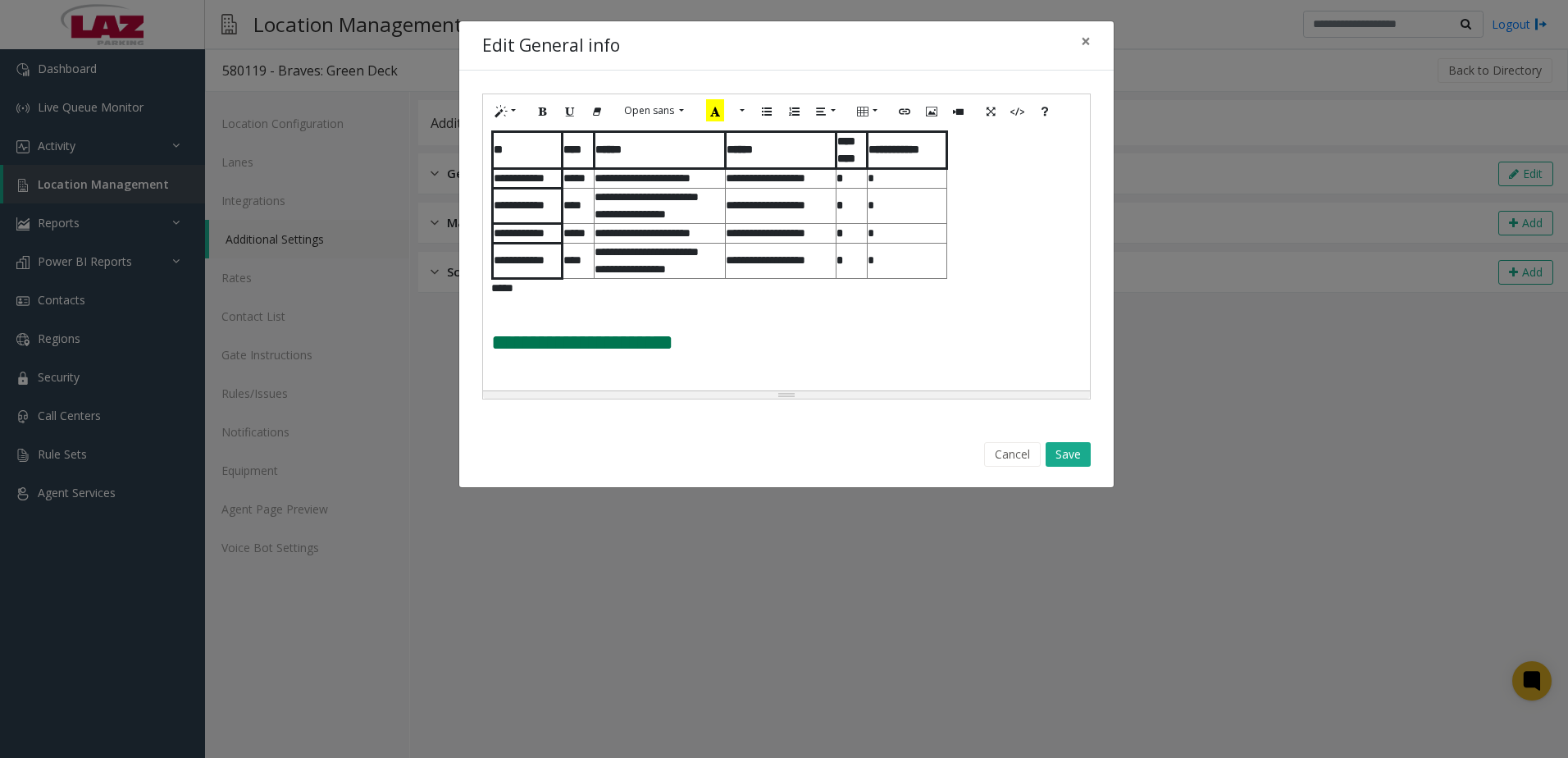
scroll to position [1204, 0]
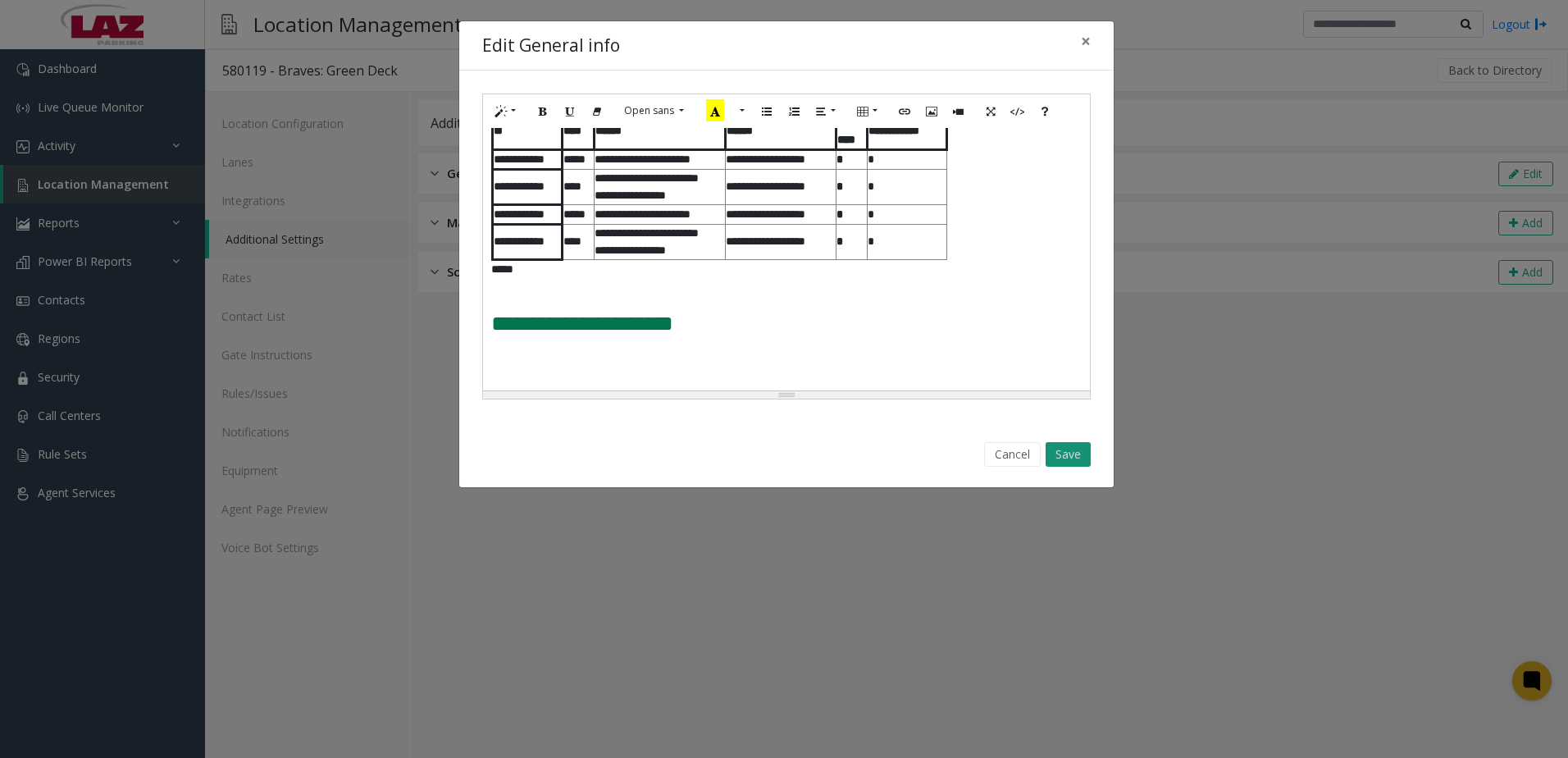
click at [1085, 457] on button "Save" at bounding box center [1068, 454] width 45 height 24
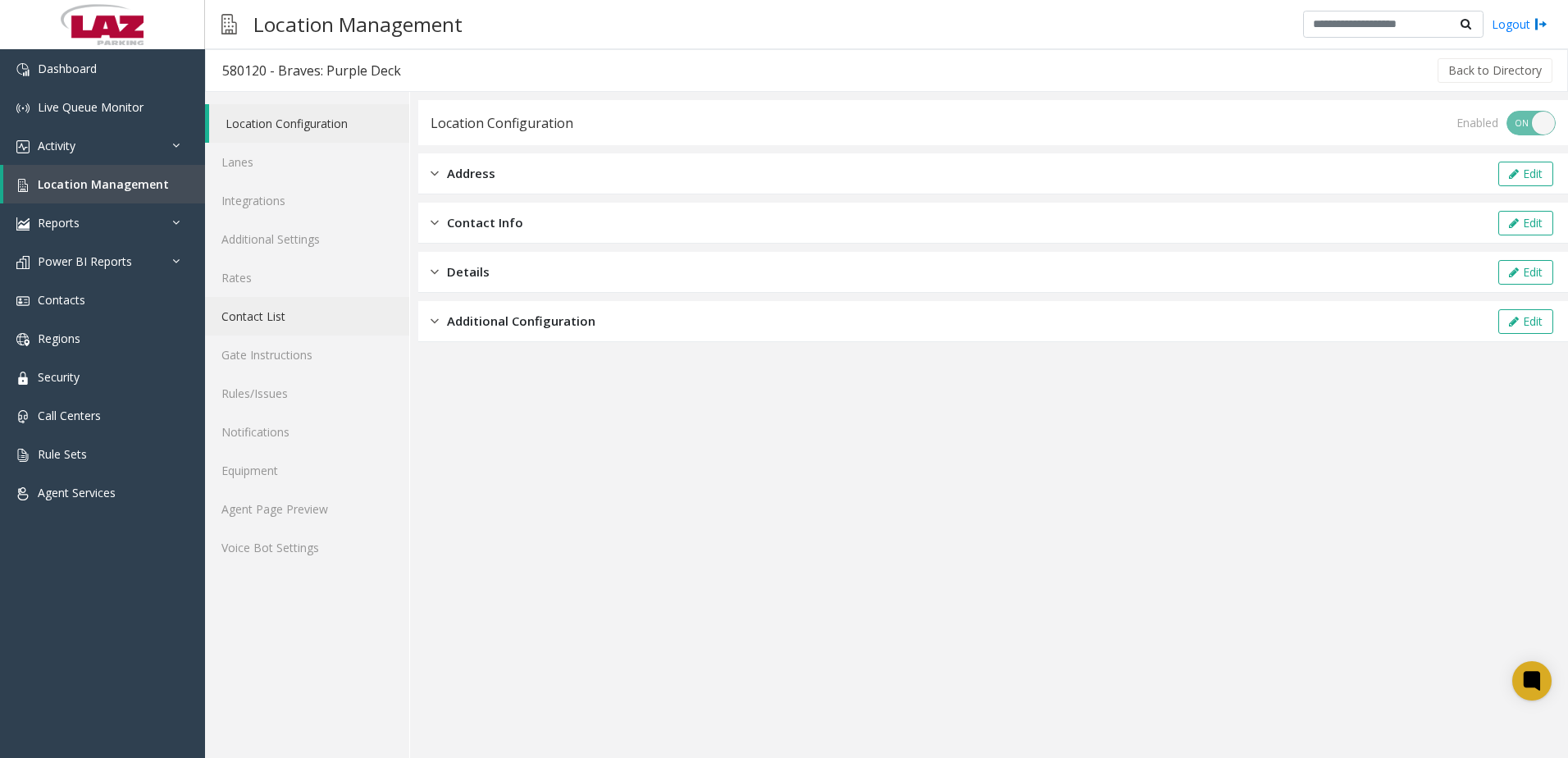
click at [243, 325] on link "Contact List" at bounding box center [307, 316] width 204 height 39
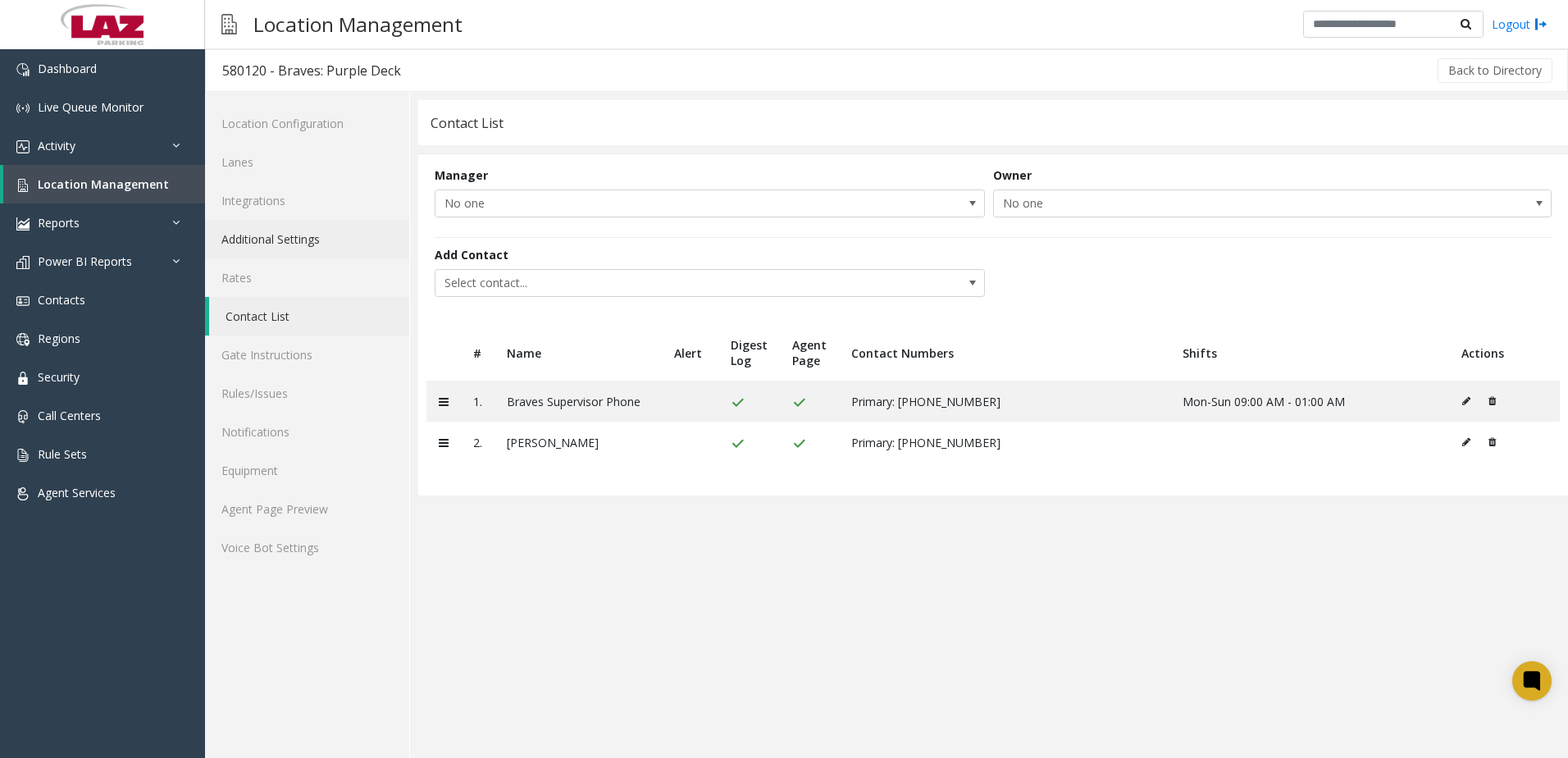
click at [280, 241] on link "Additional Settings" at bounding box center [307, 238] width 204 height 39
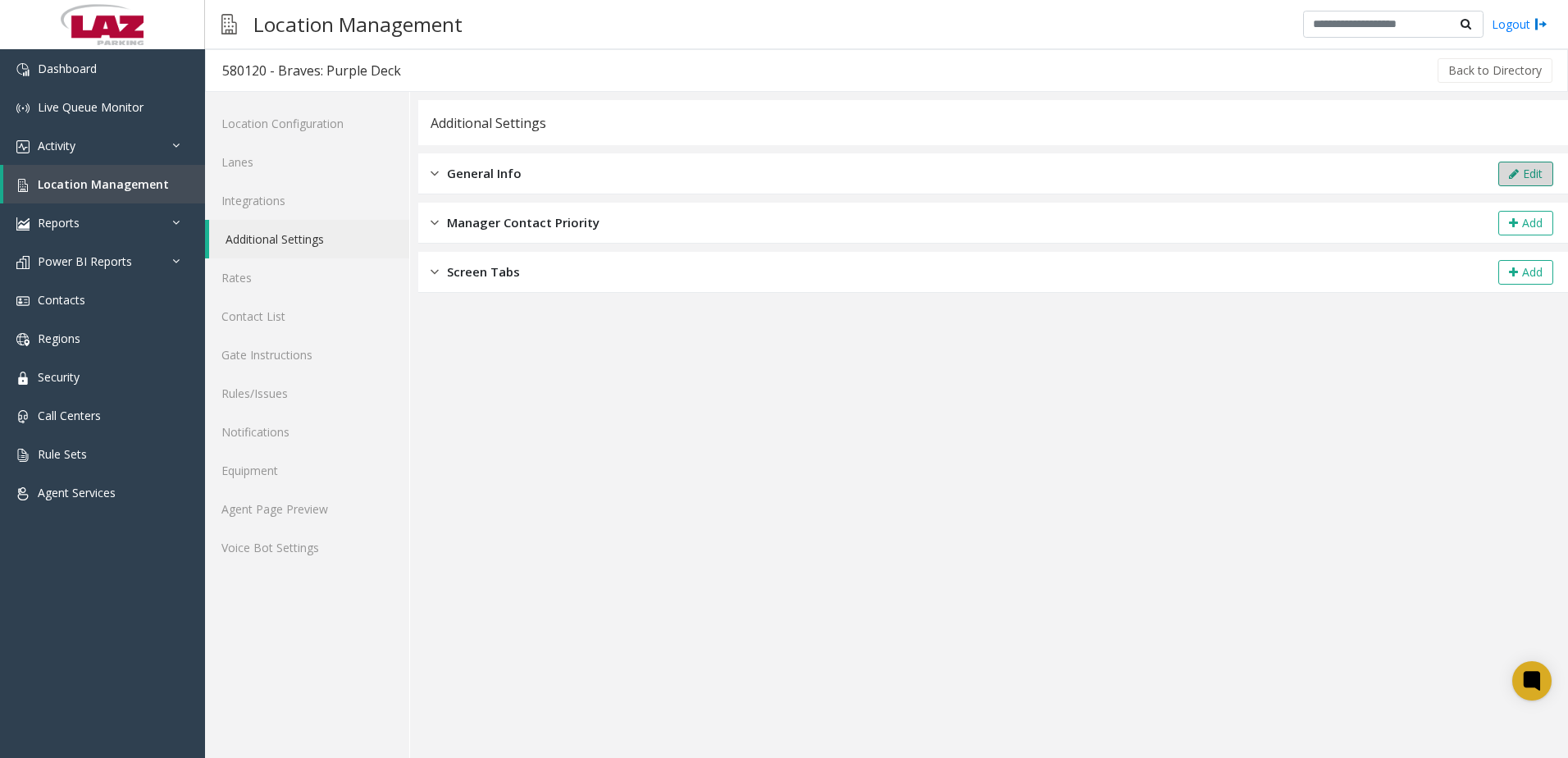
click at [1537, 172] on button "Edit" at bounding box center [1525, 174] width 55 height 24
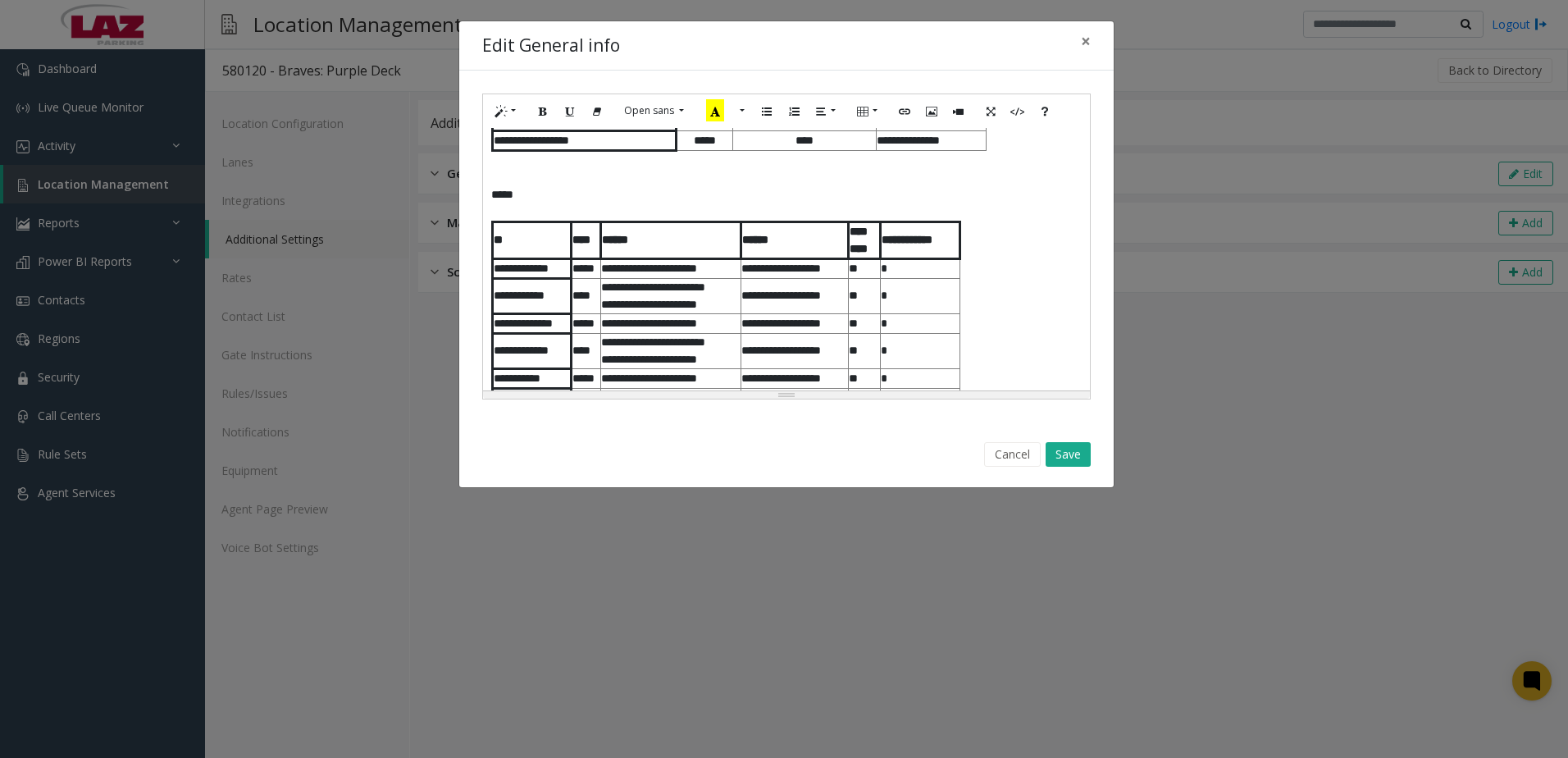
scroll to position [1161, 0]
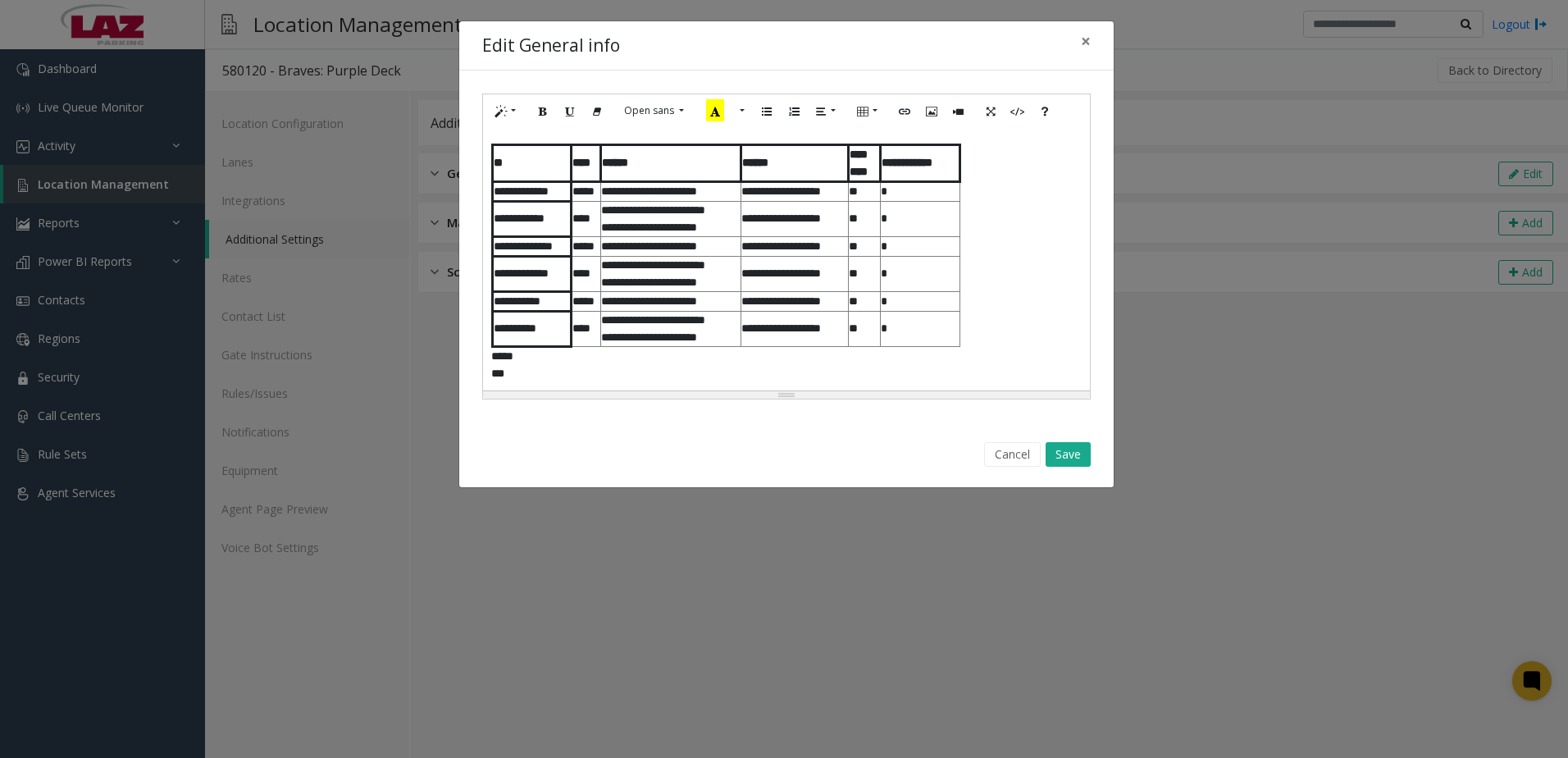
click at [564, 379] on p "***" at bounding box center [780, 373] width 578 height 17
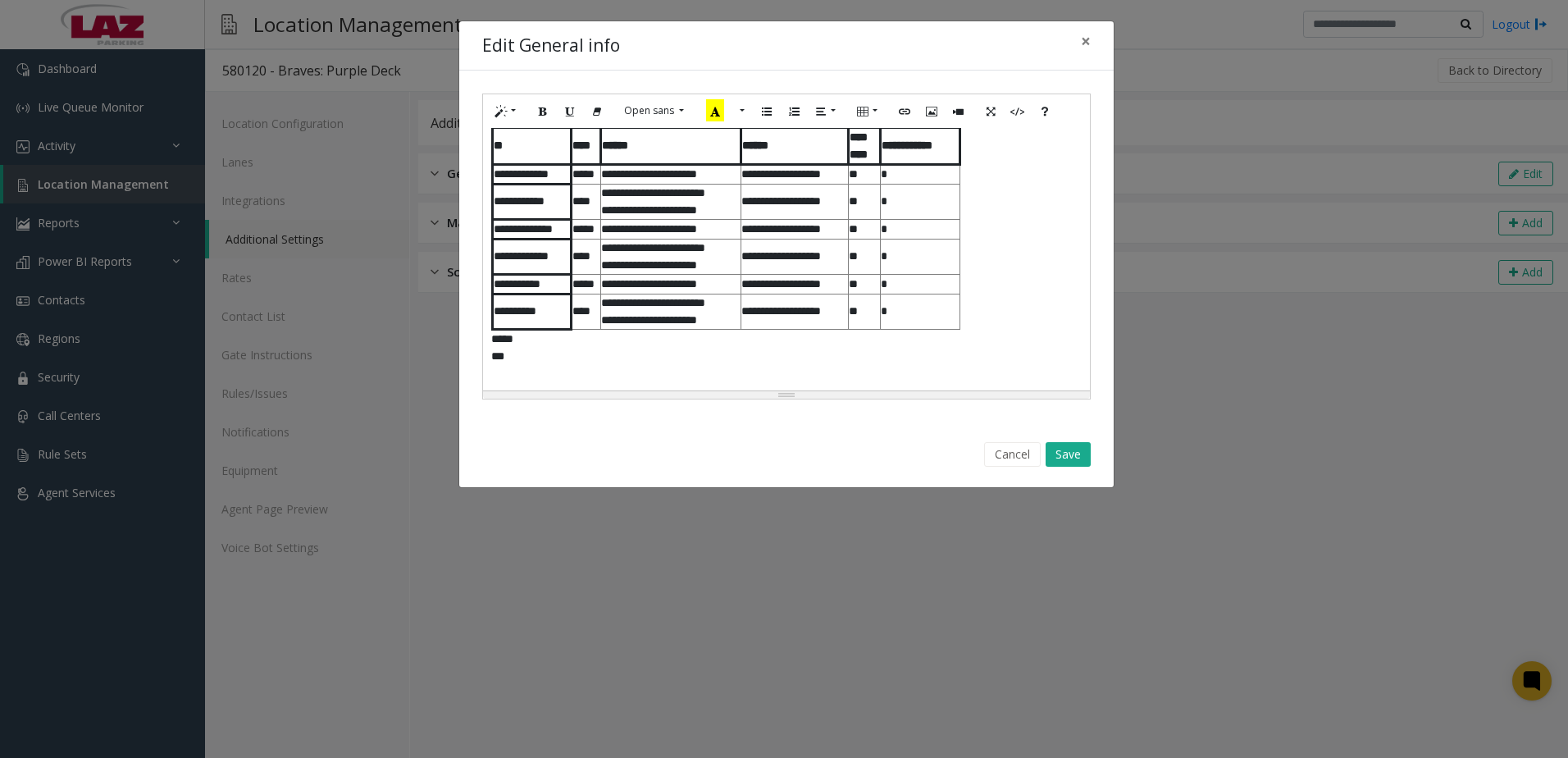
paste div
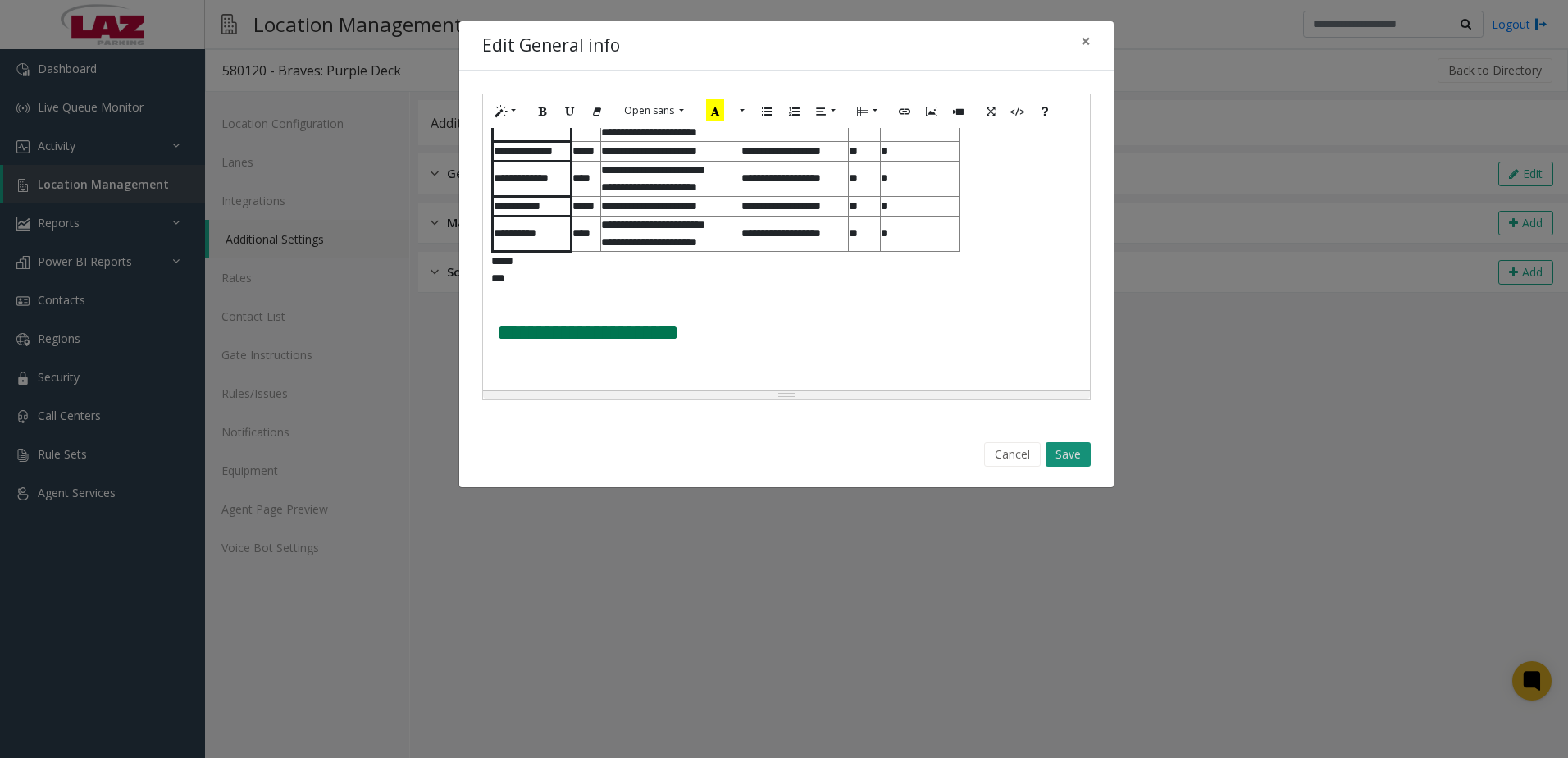
click at [1059, 445] on button "Save" at bounding box center [1068, 454] width 45 height 24
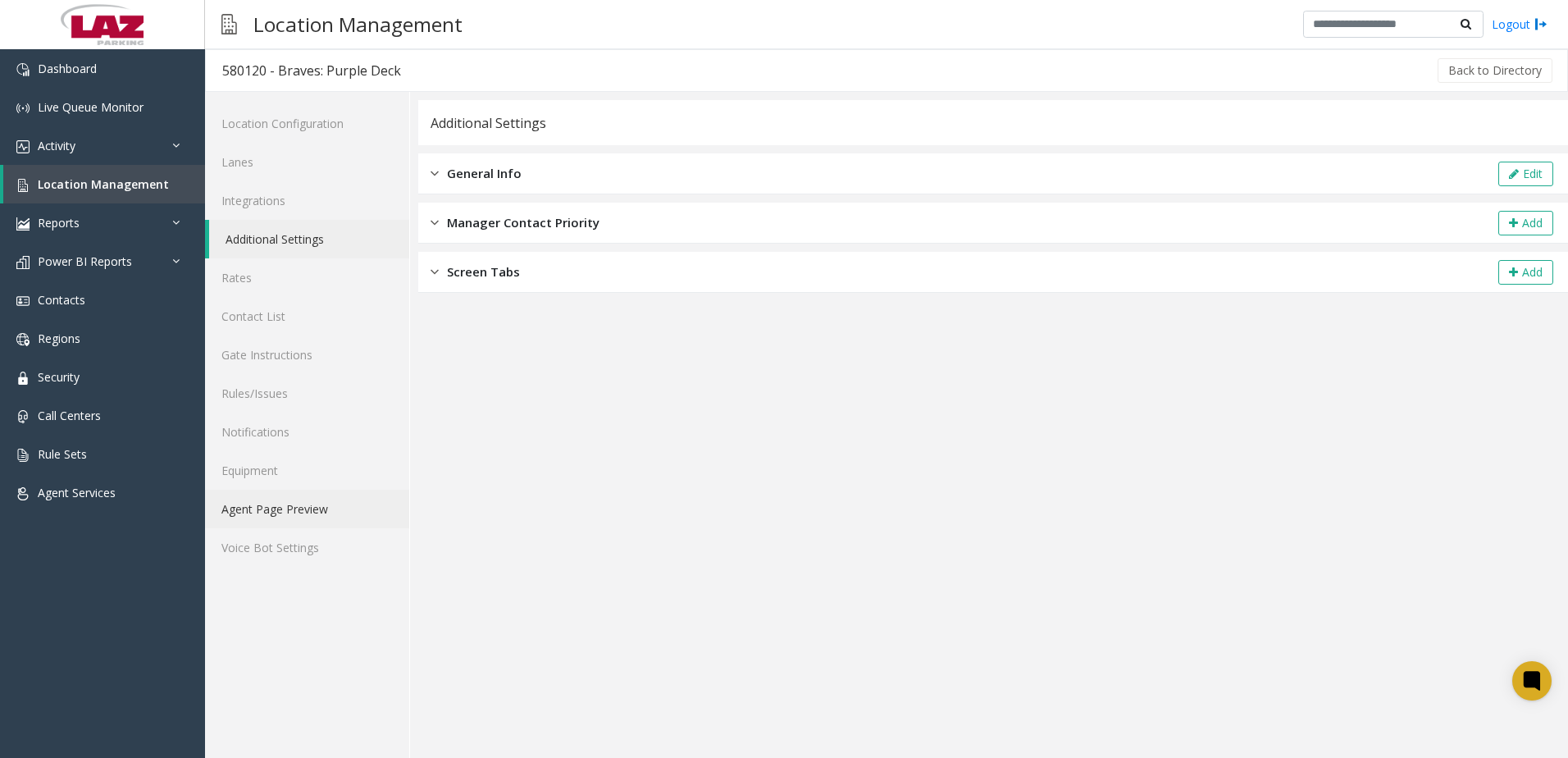
click at [344, 517] on link "Agent Page Preview" at bounding box center [307, 508] width 204 height 39
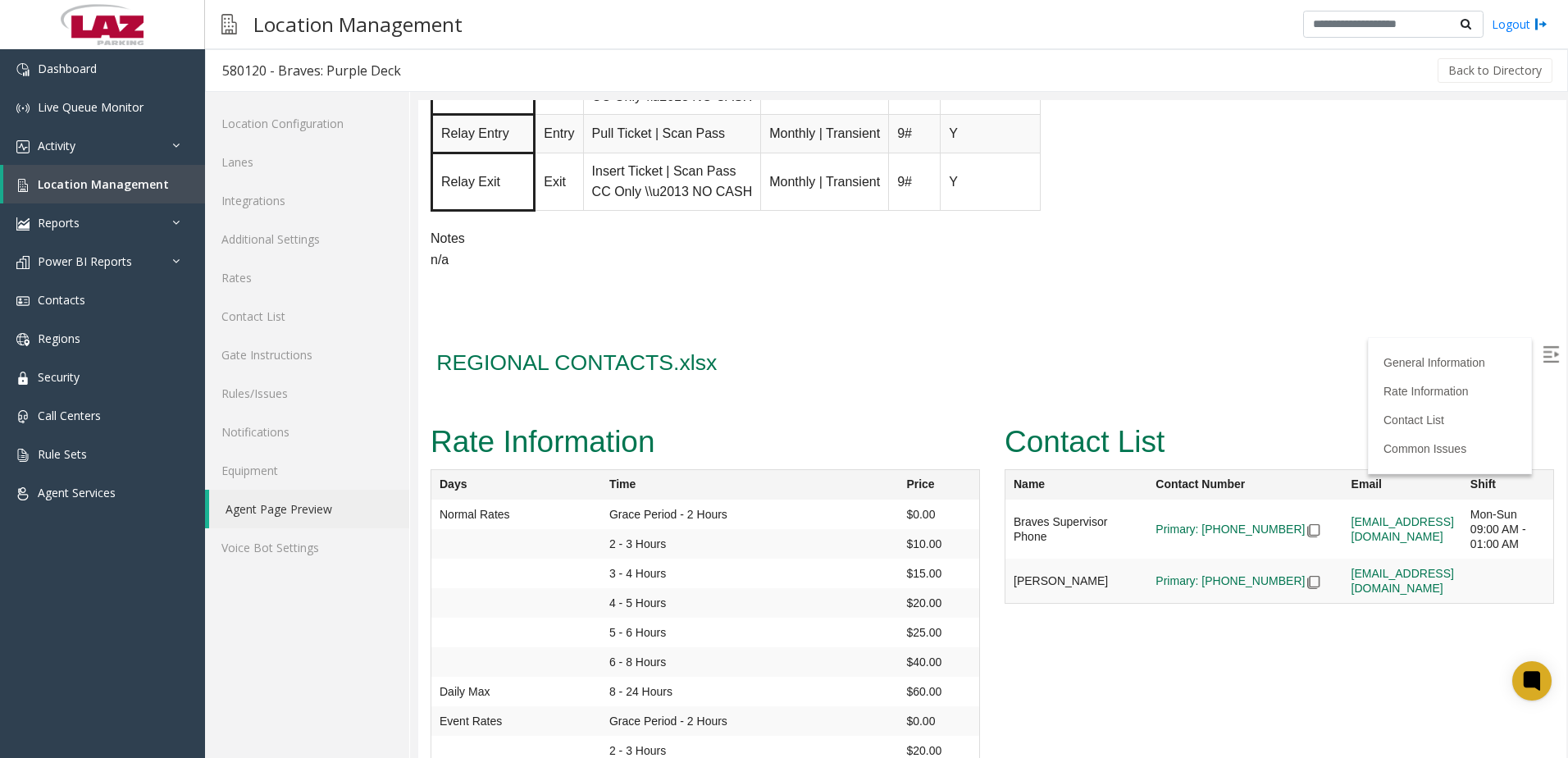
scroll to position [2296, 0]
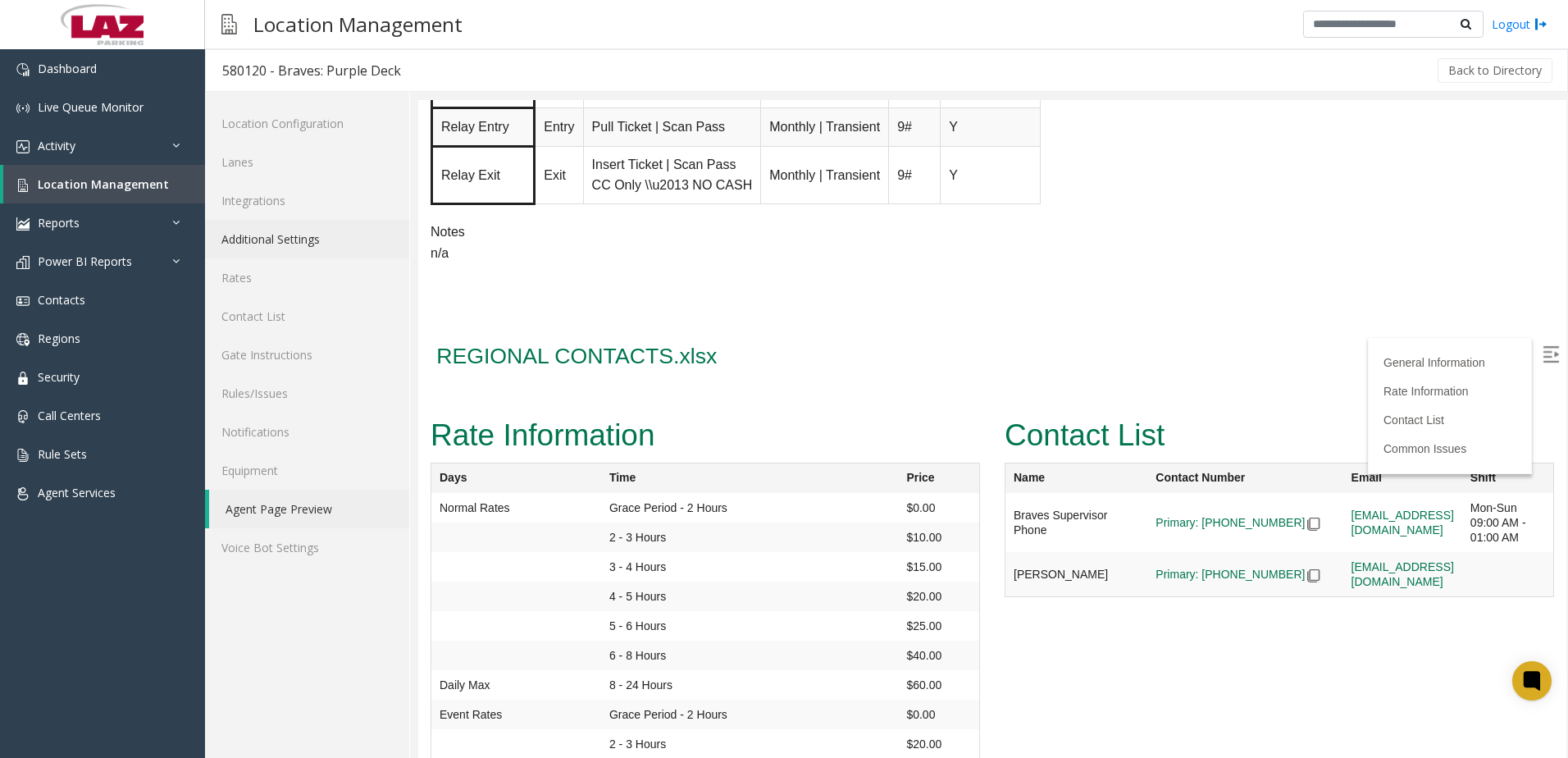
drag, startPoint x: 324, startPoint y: 236, endPoint x: 371, endPoint y: 221, distance: 49.3
click at [324, 237] on link "Additional Settings" at bounding box center [307, 238] width 204 height 39
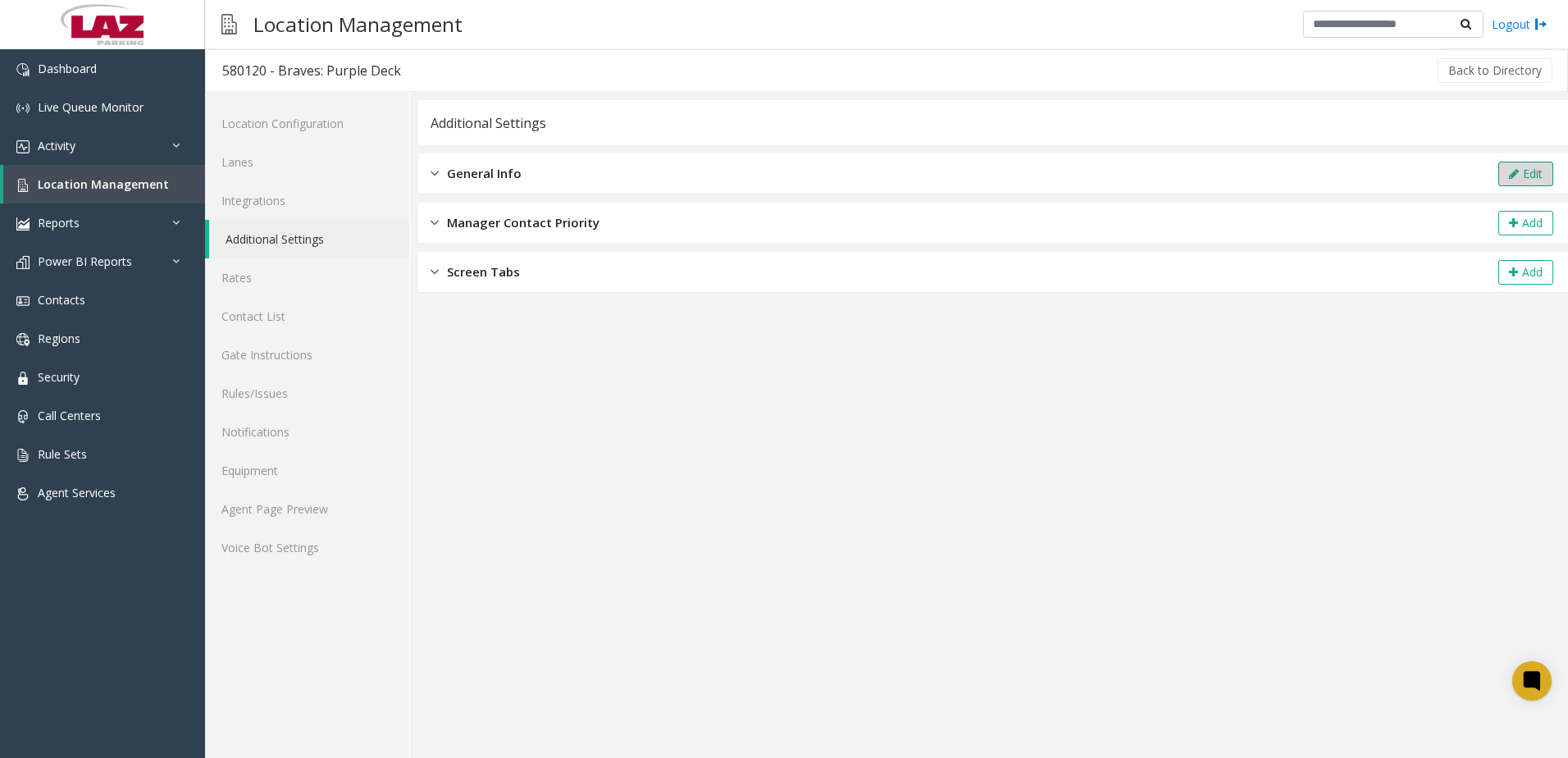
click at [1516, 172] on icon at bounding box center [1513, 174] width 10 height 12
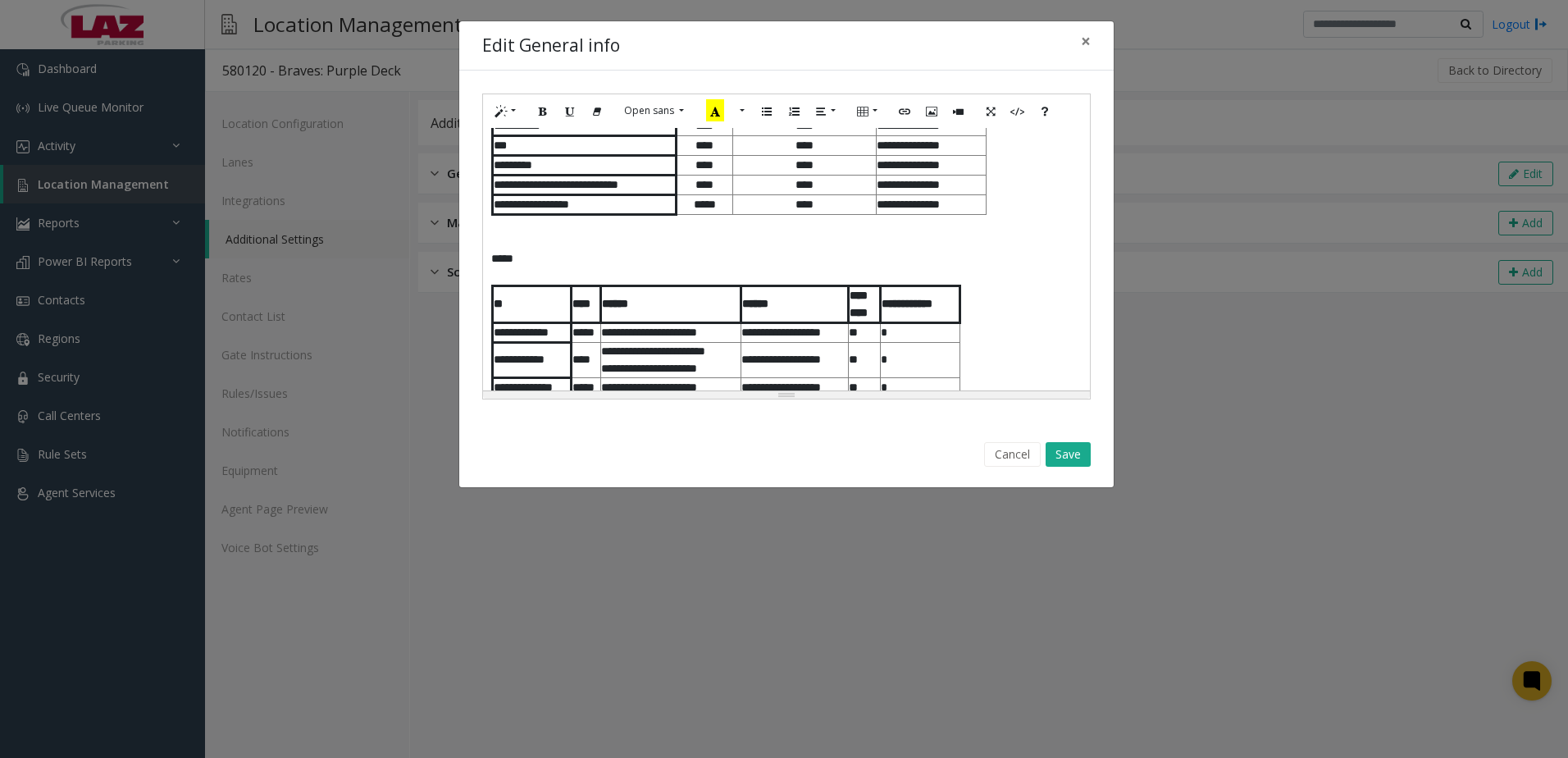
scroll to position [1278, 0]
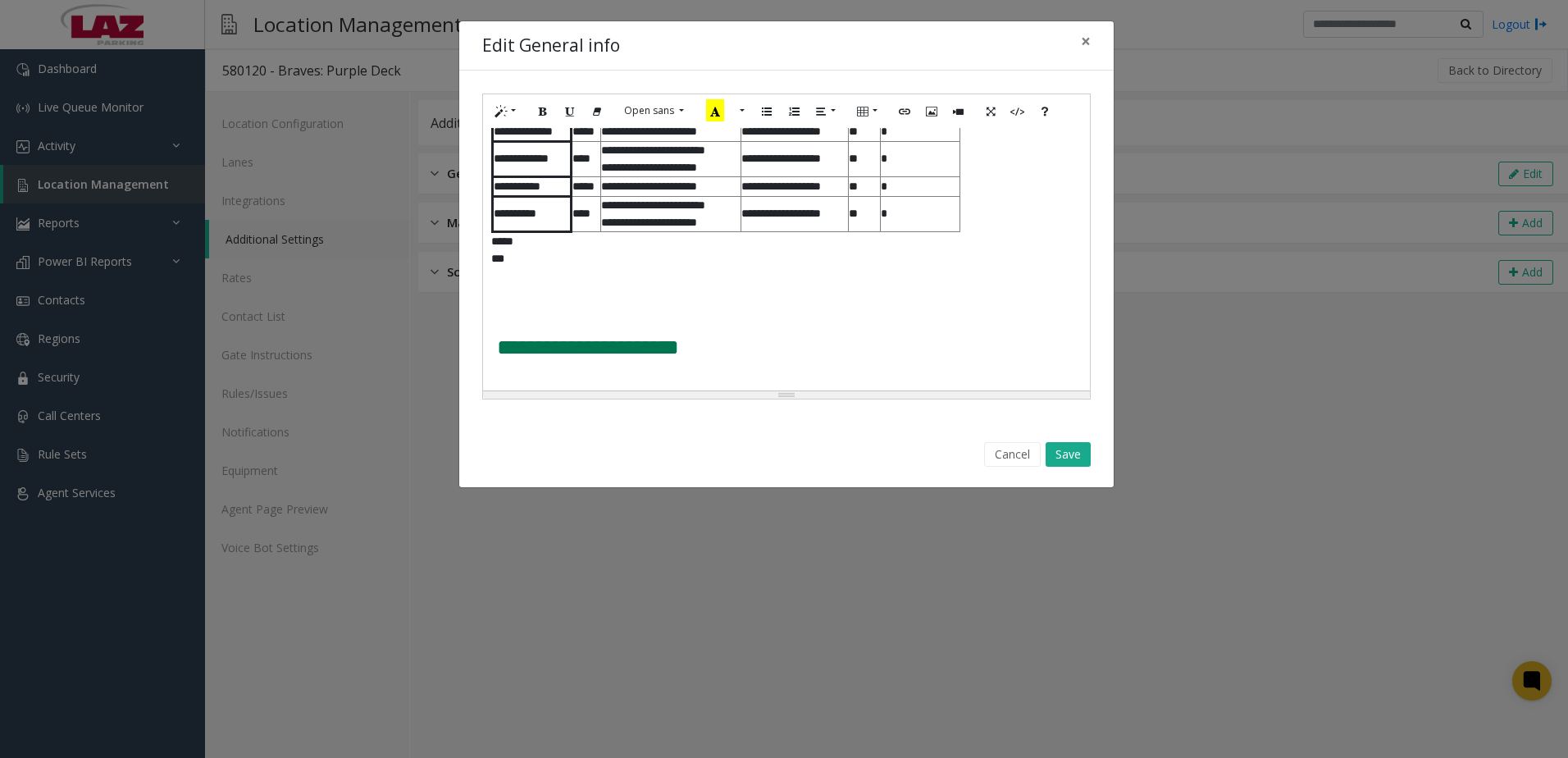
click at [538, 303] on div "**********" at bounding box center [786, 259] width 607 height 263
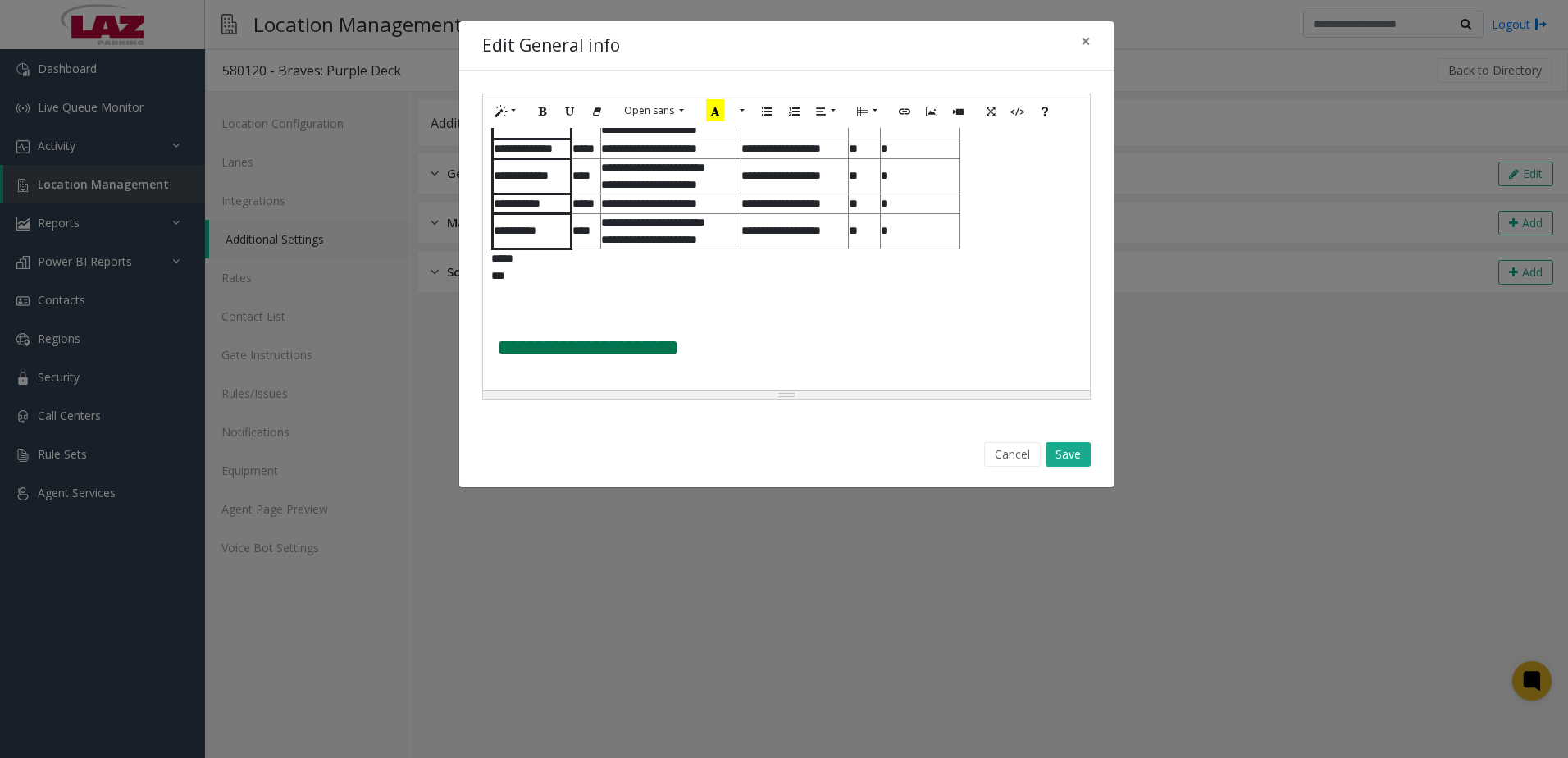
scroll to position [1244, 0]
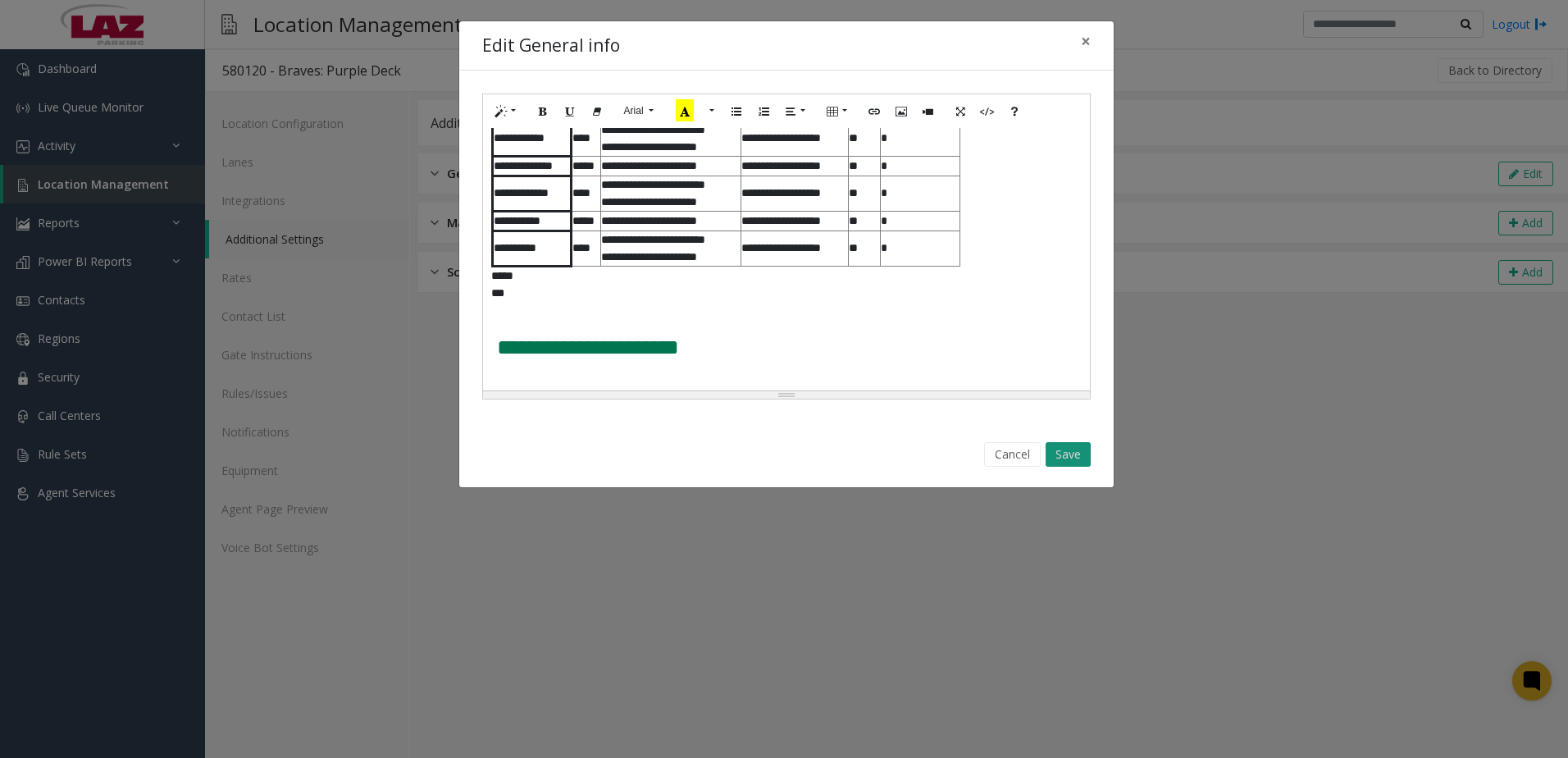
click at [1065, 456] on button "Save" at bounding box center [1068, 454] width 45 height 24
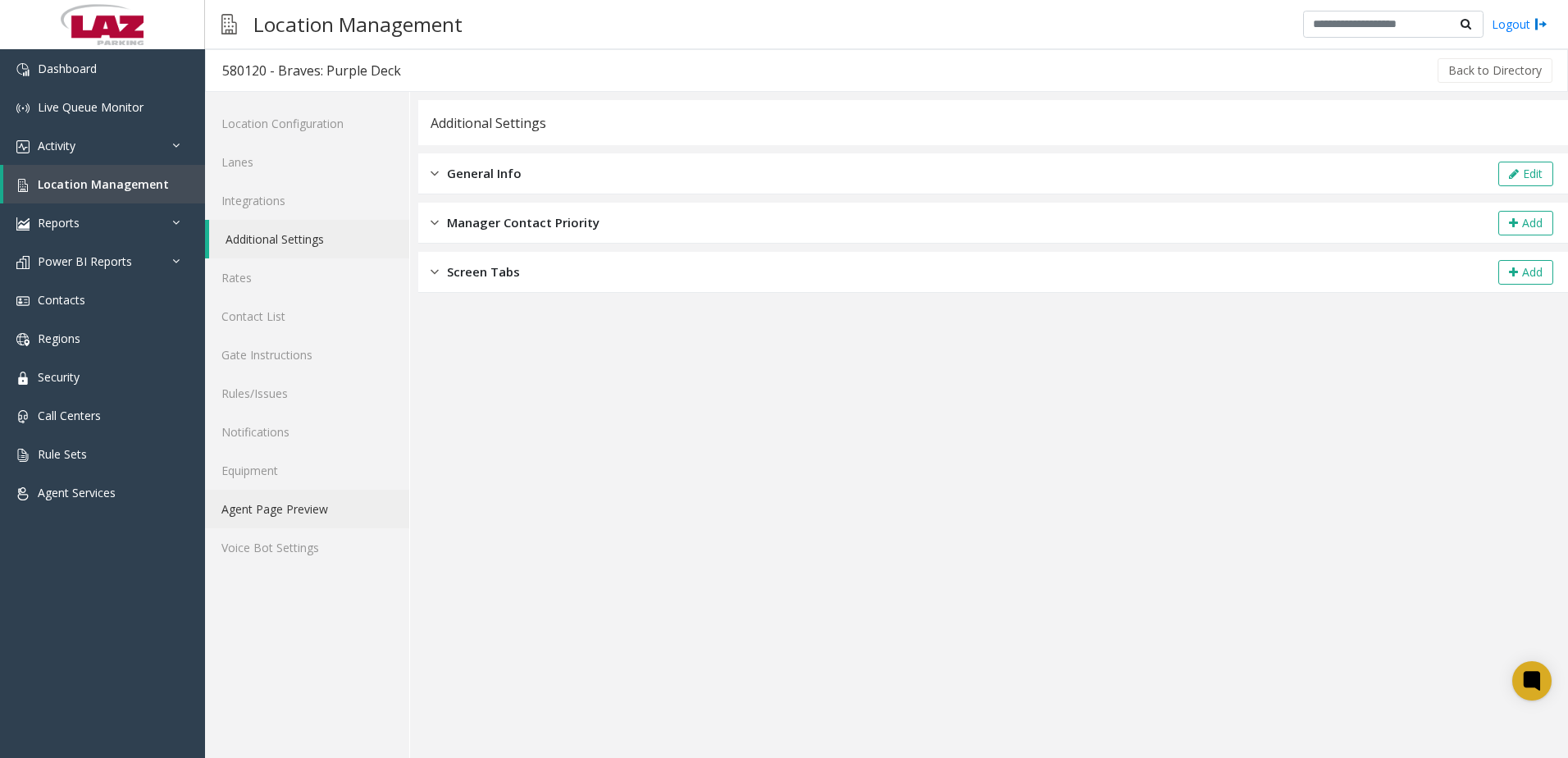
click at [338, 520] on link "Agent Page Preview" at bounding box center [307, 508] width 204 height 39
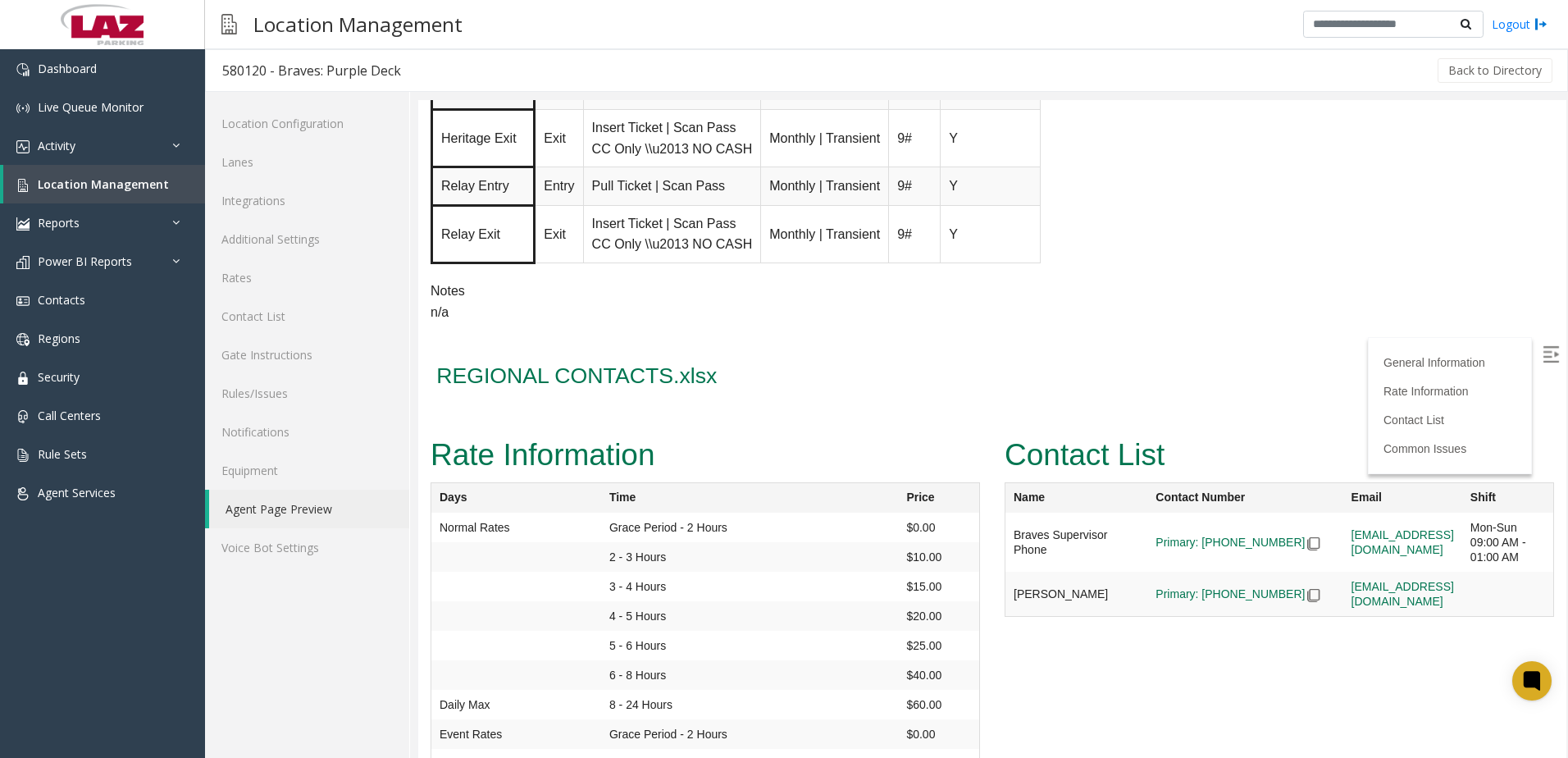
scroll to position [2214, 0]
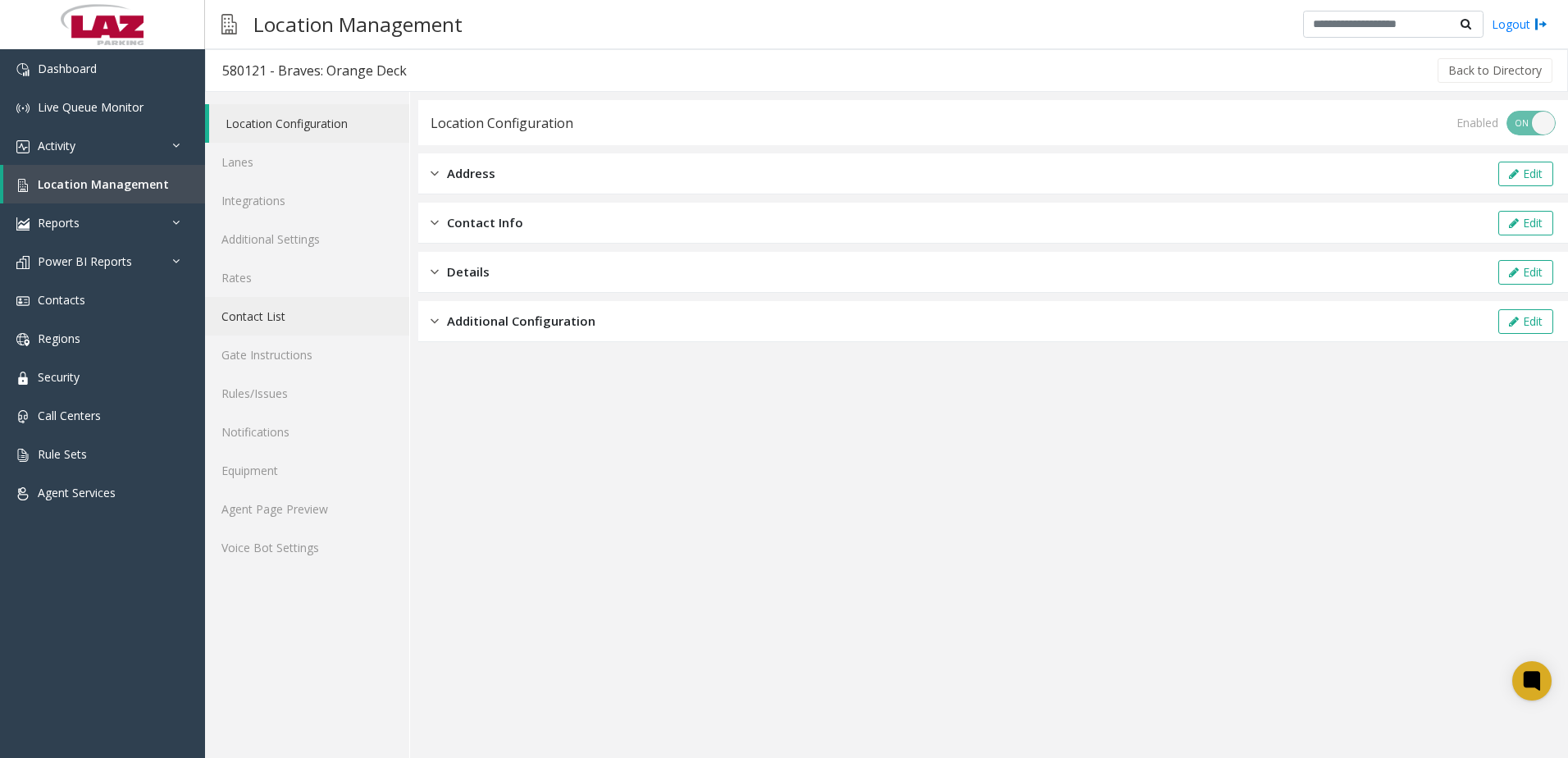
click at [294, 314] on link "Contact List" at bounding box center [307, 316] width 204 height 39
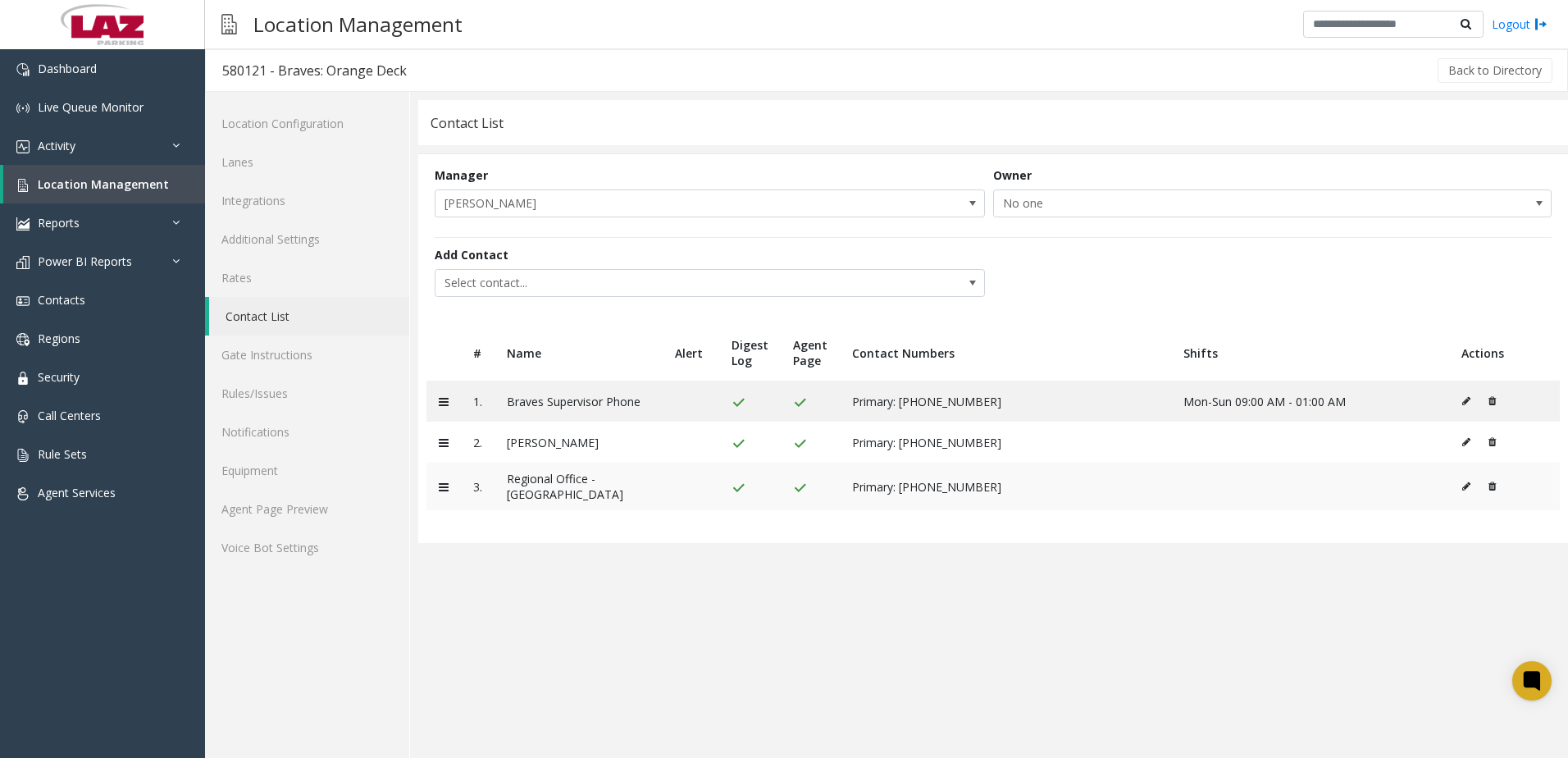
click at [1494, 485] on icon at bounding box center [1492, 486] width 7 height 10
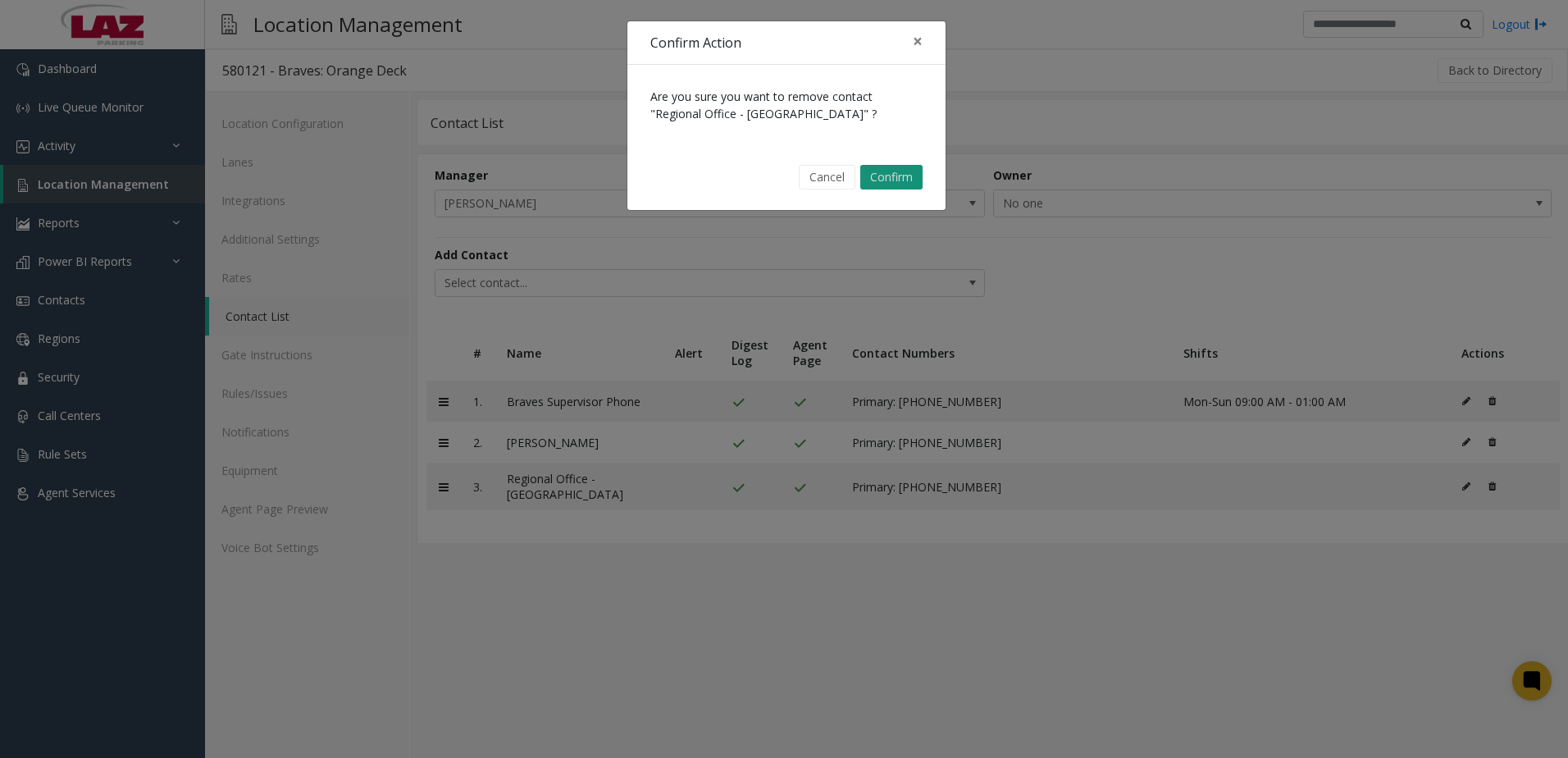
click at [899, 173] on button "Confirm" at bounding box center [891, 176] width 62 height 24
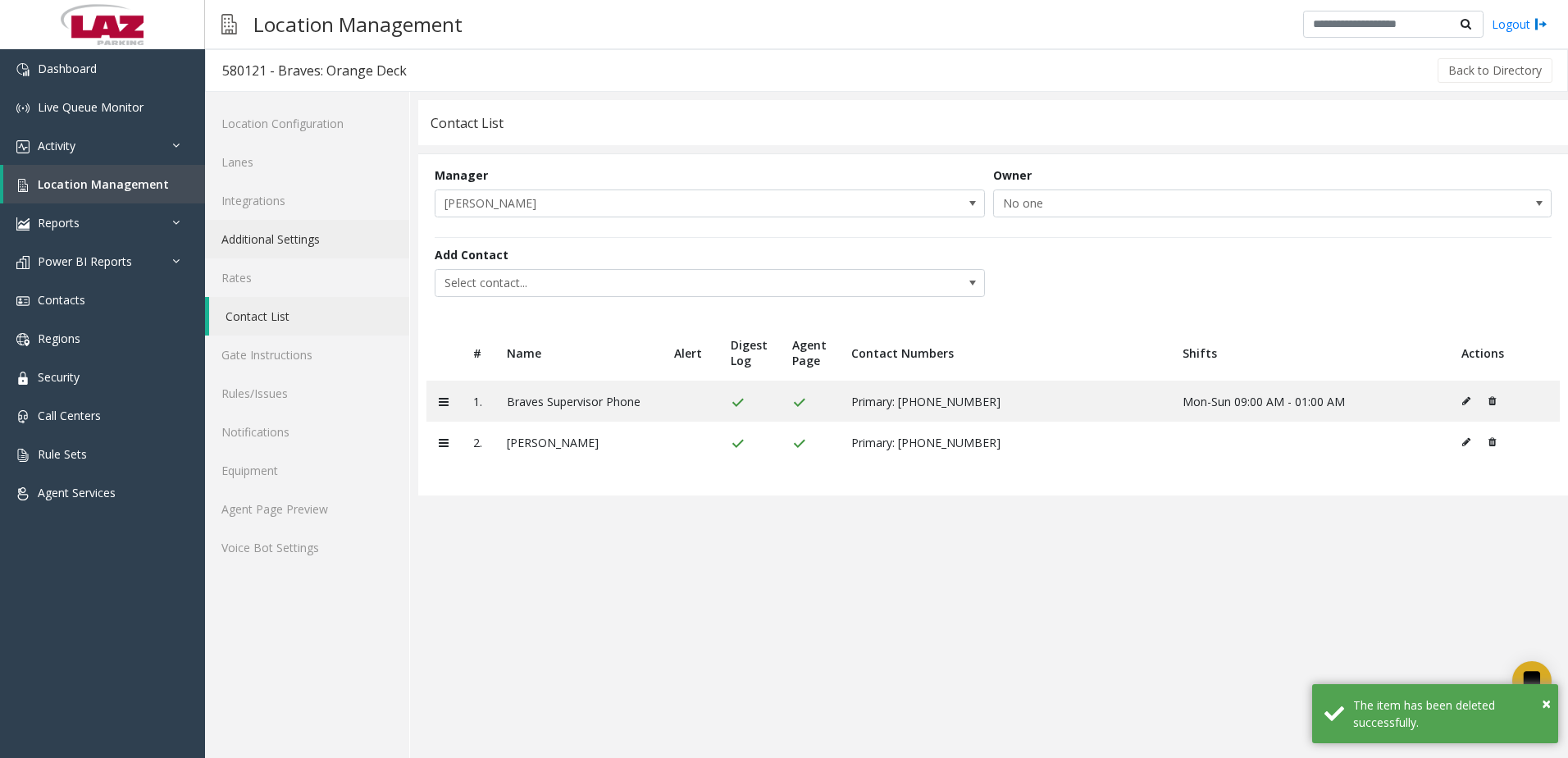
click at [304, 240] on link "Additional Settings" at bounding box center [307, 238] width 204 height 39
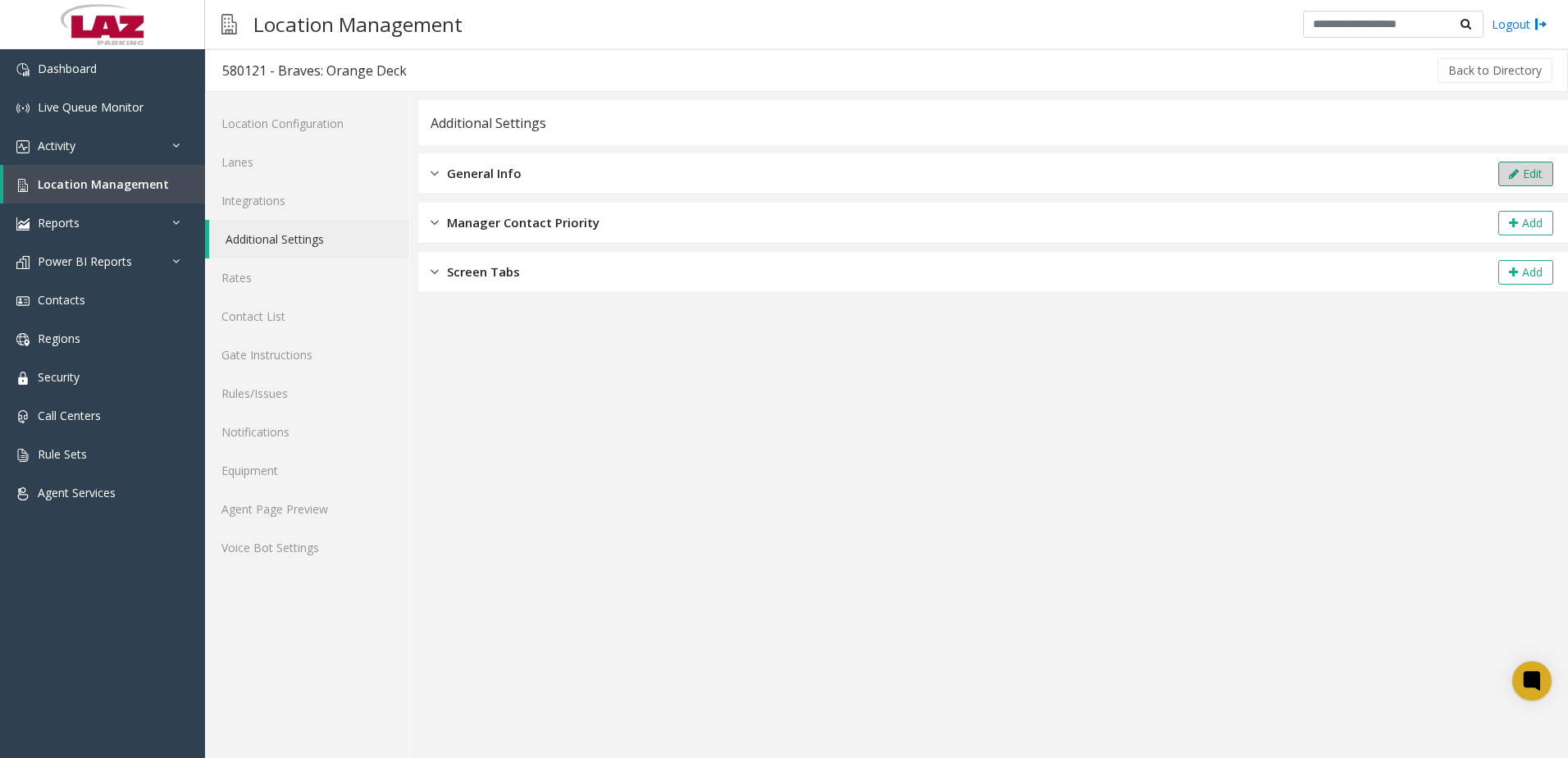
click at [1528, 175] on button "Edit" at bounding box center [1525, 174] width 55 height 24
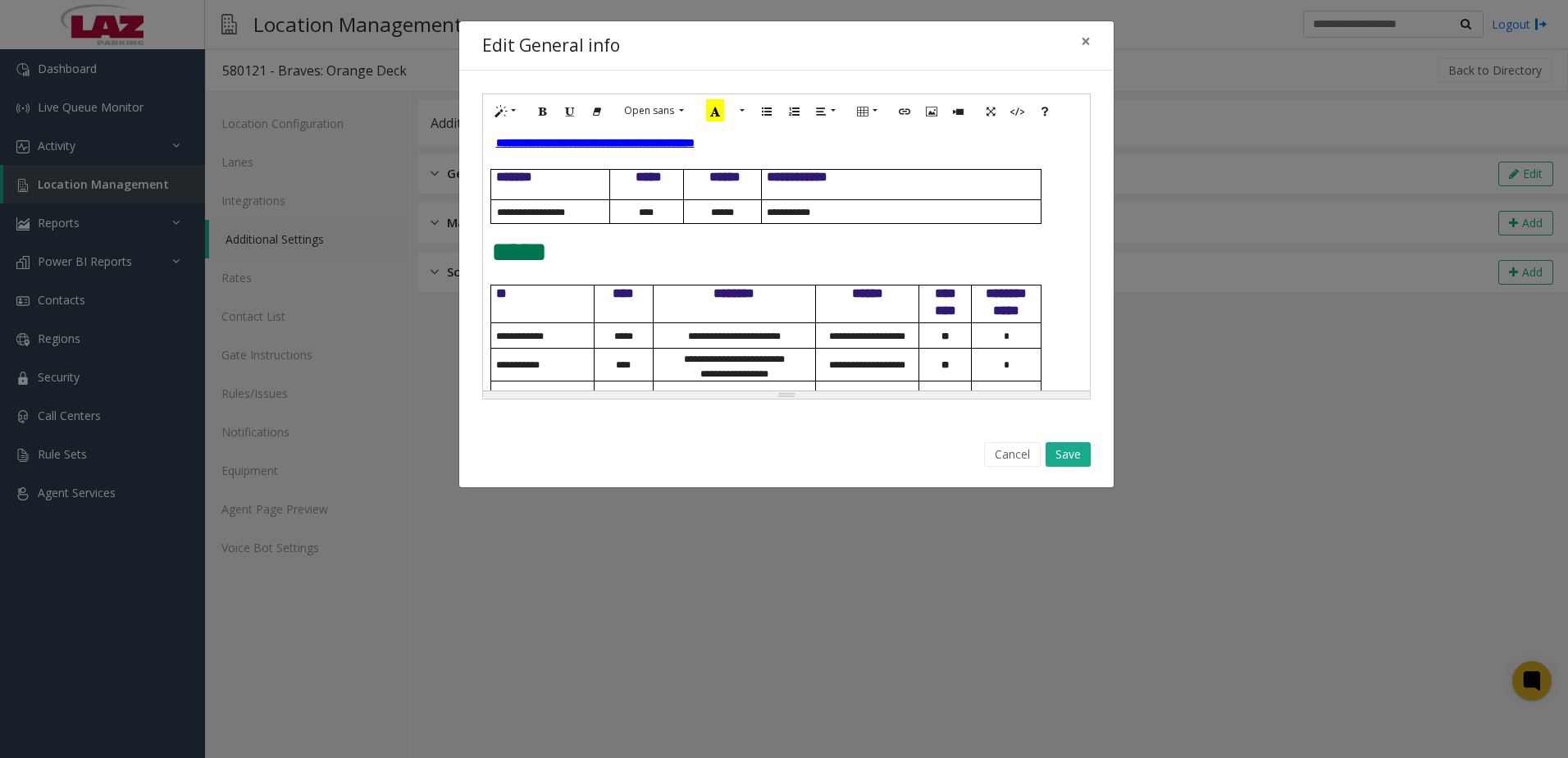
scroll to position [795, 0]
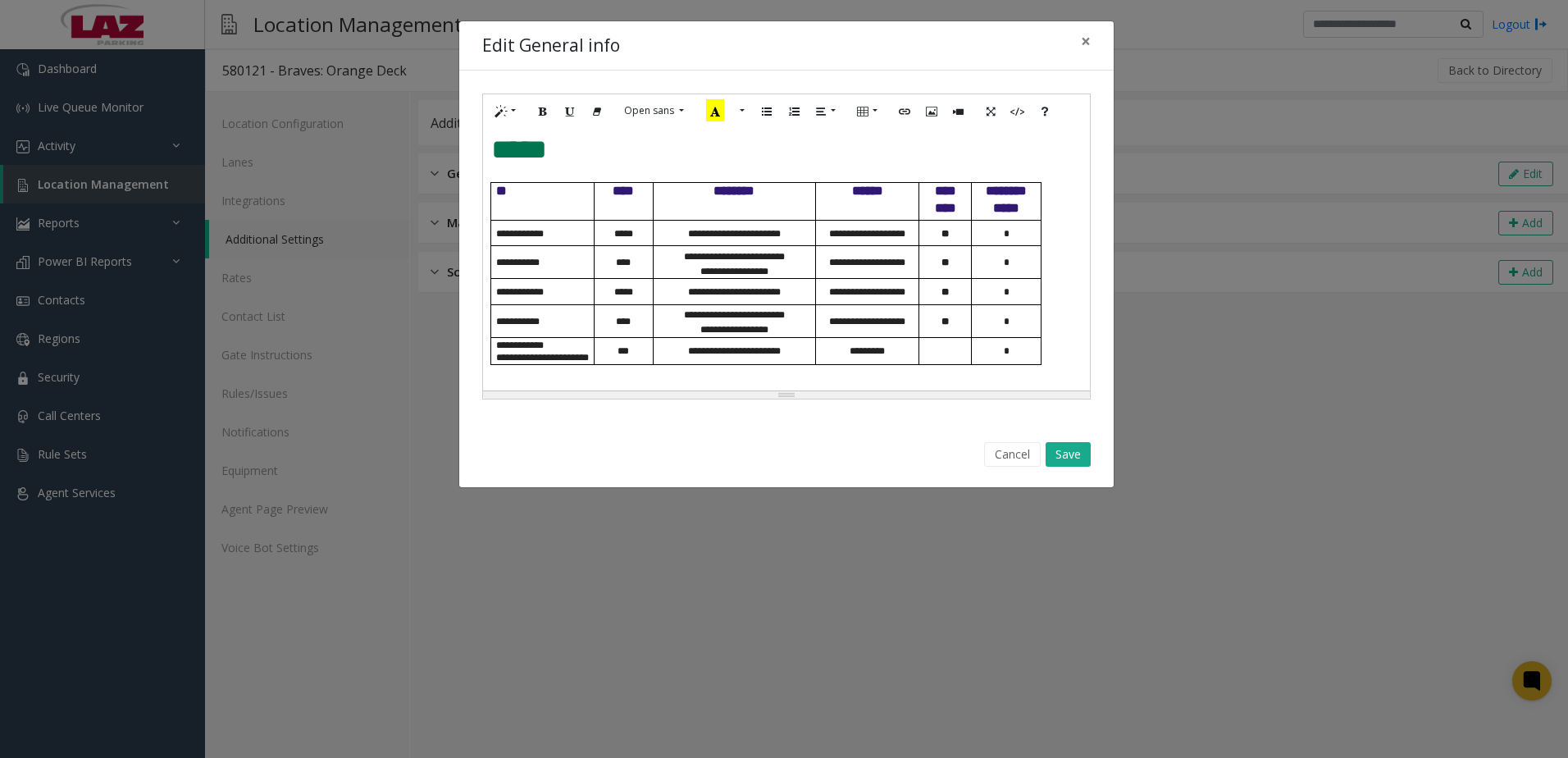
click at [610, 388] on div "**********" at bounding box center [786, 259] width 607 height 263
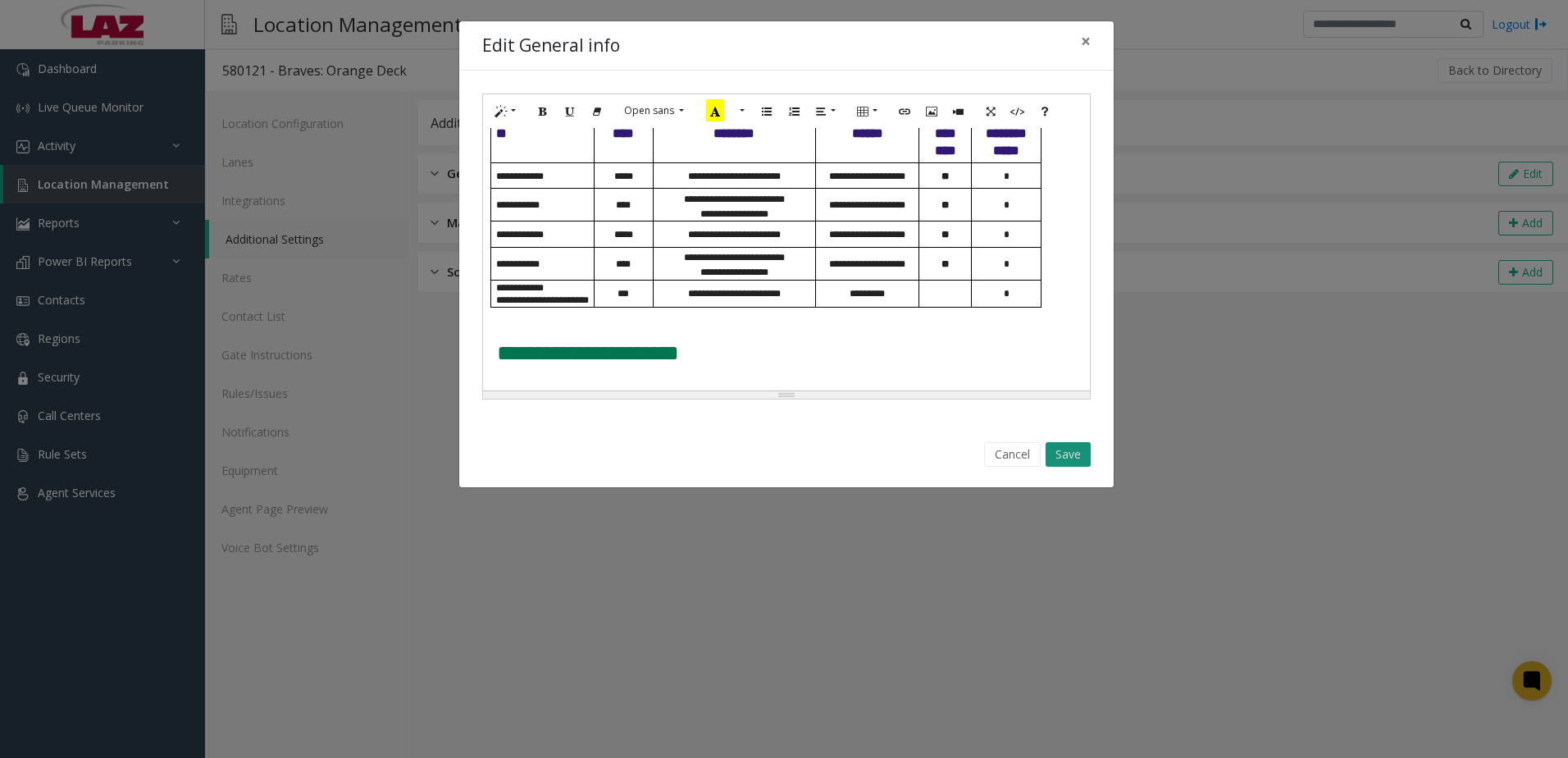
click at [1067, 452] on button "Save" at bounding box center [1068, 454] width 45 height 24
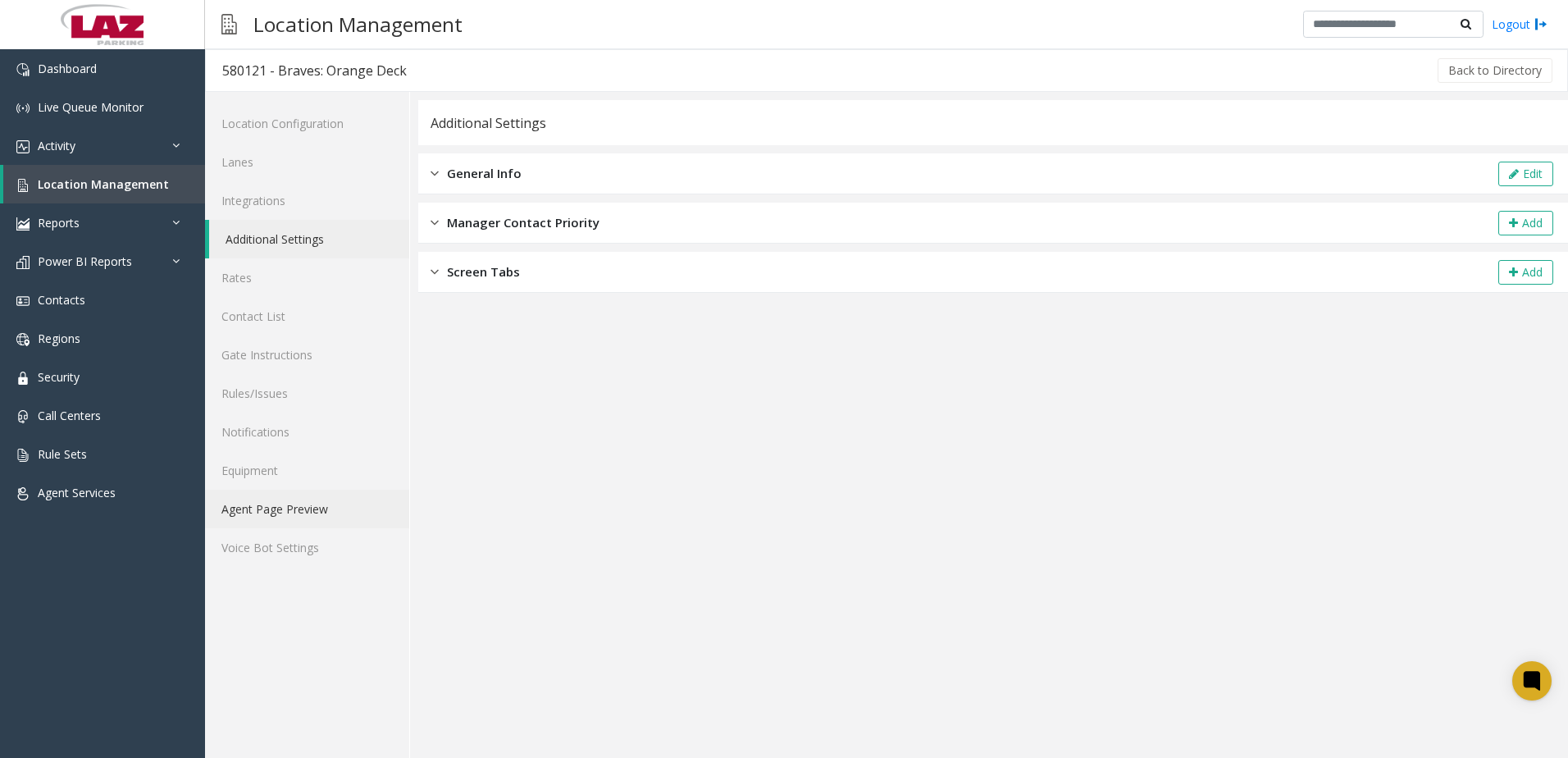
click at [349, 505] on link "Agent Page Preview" at bounding box center [307, 508] width 204 height 39
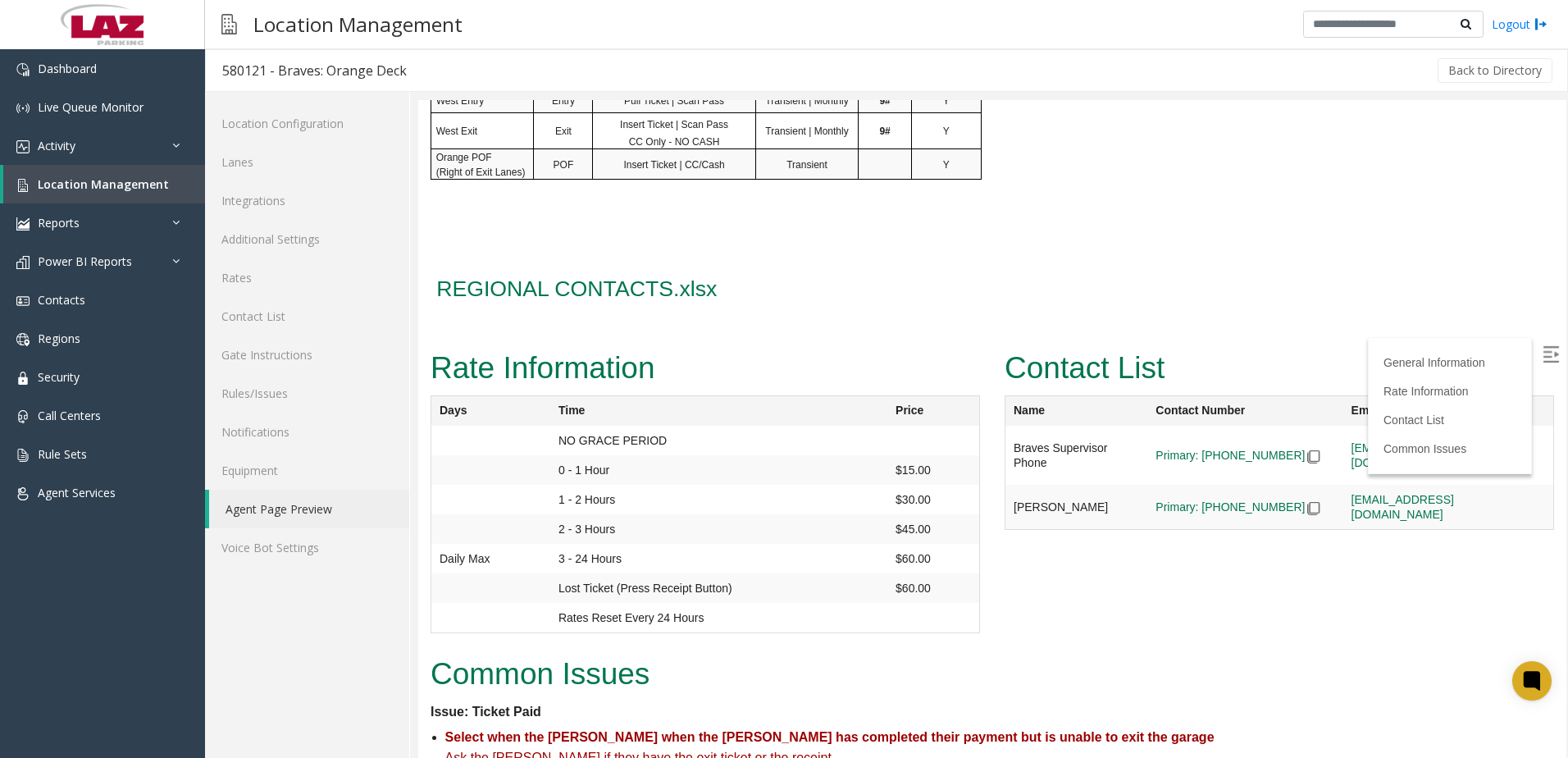
scroll to position [820, 0]
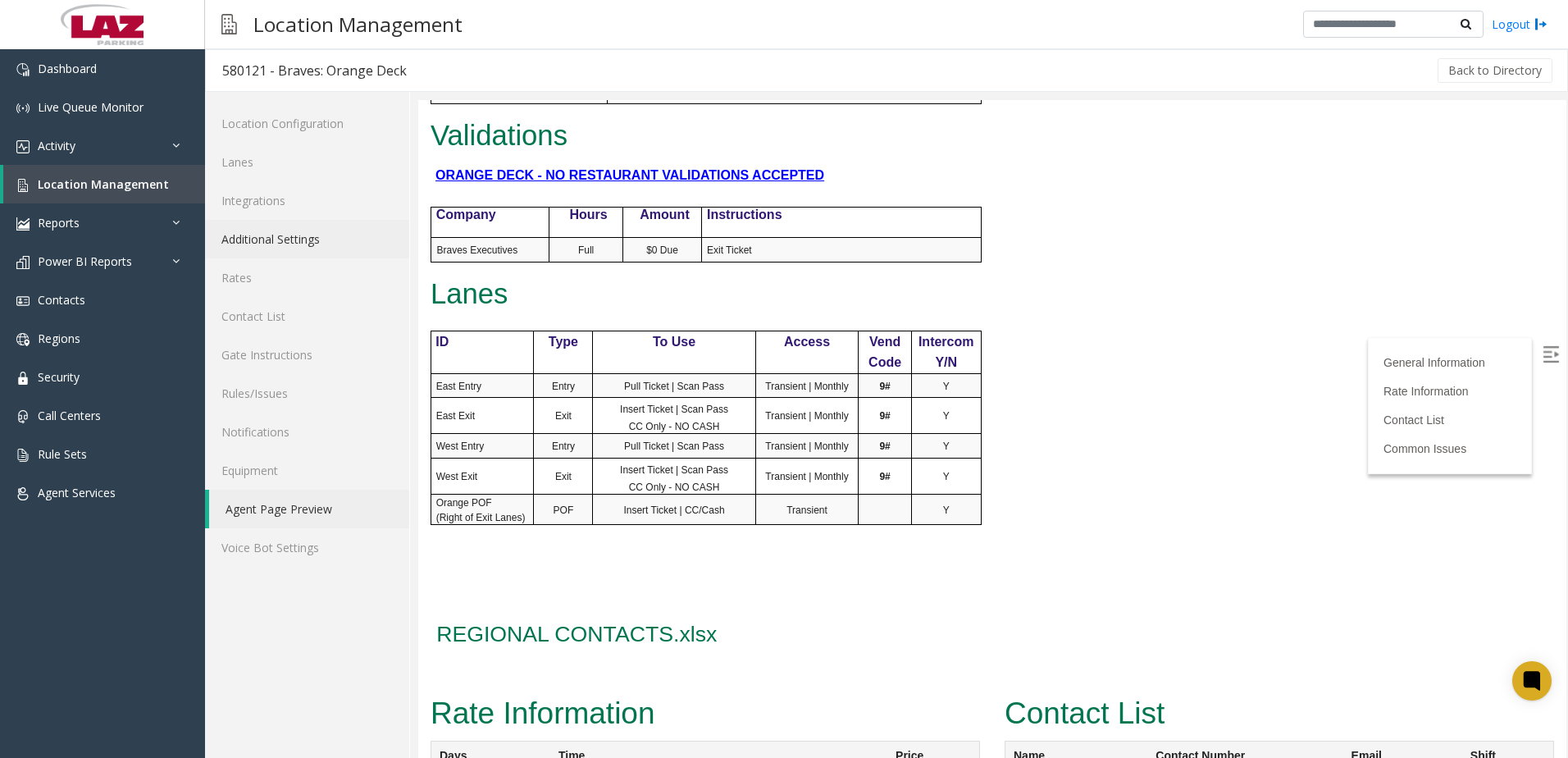
click at [284, 236] on link "Additional Settings" at bounding box center [307, 238] width 204 height 39
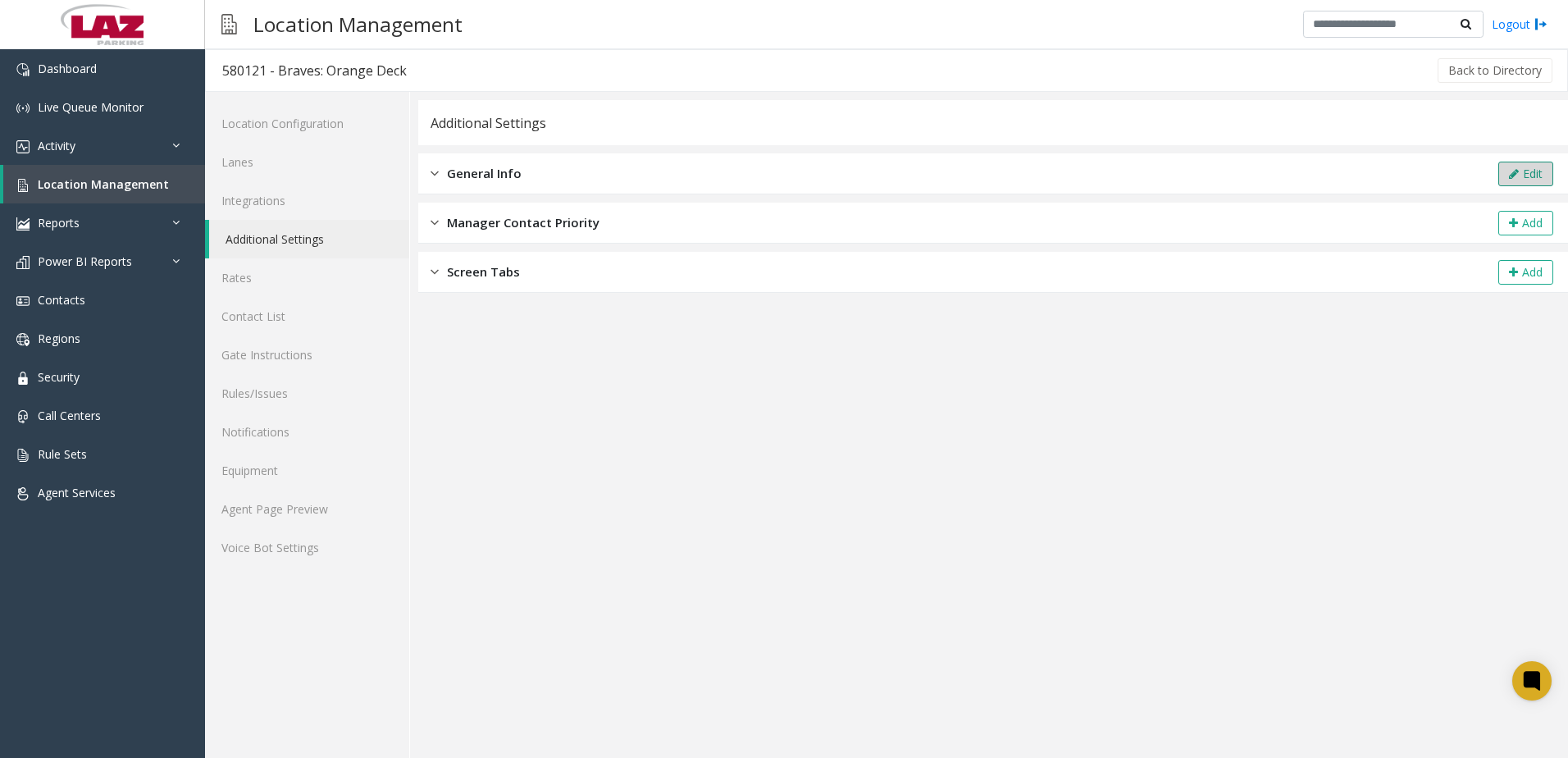
click at [1534, 169] on button "Edit" at bounding box center [1525, 174] width 55 height 24
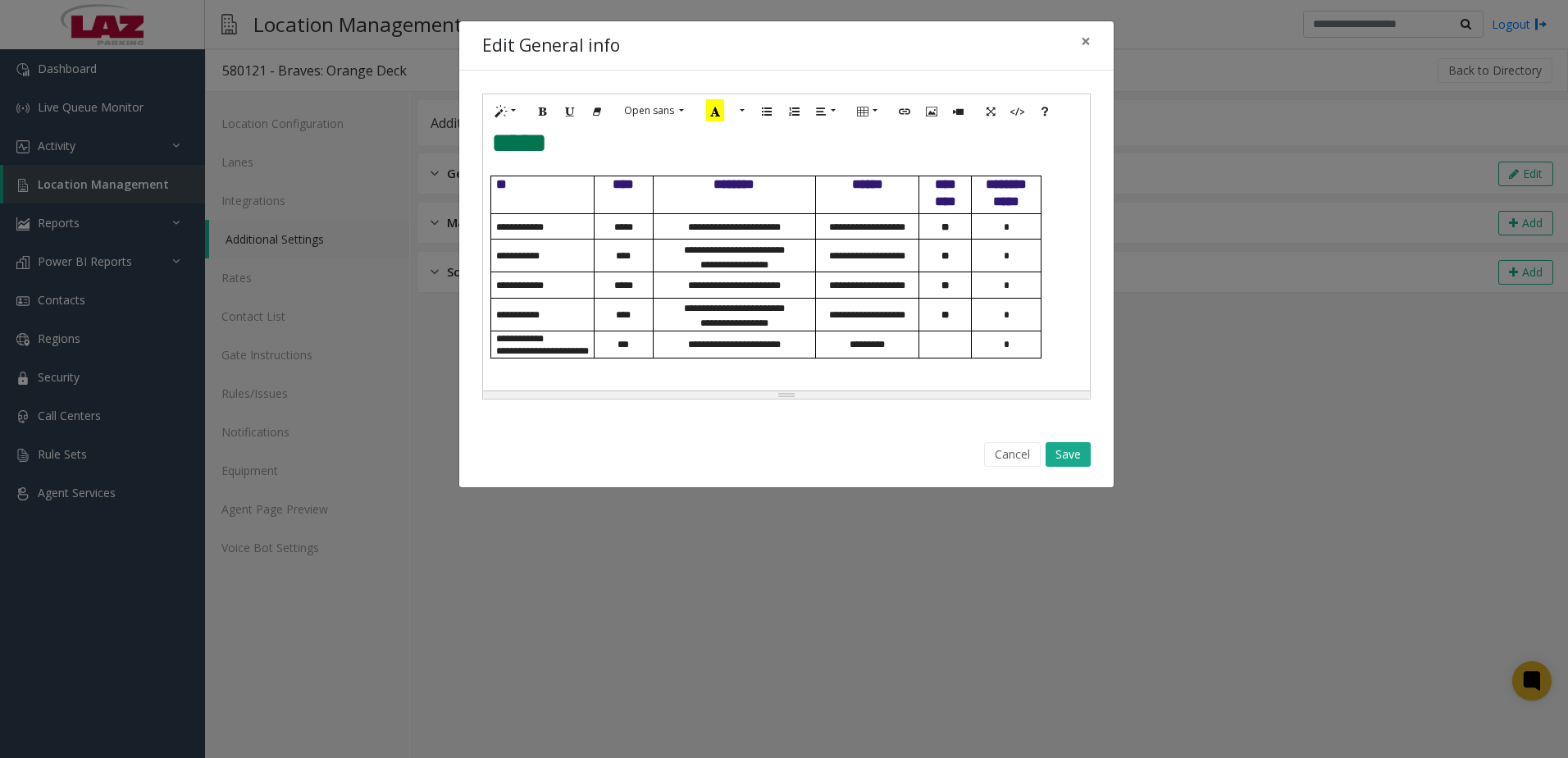
scroll to position [878, 0]
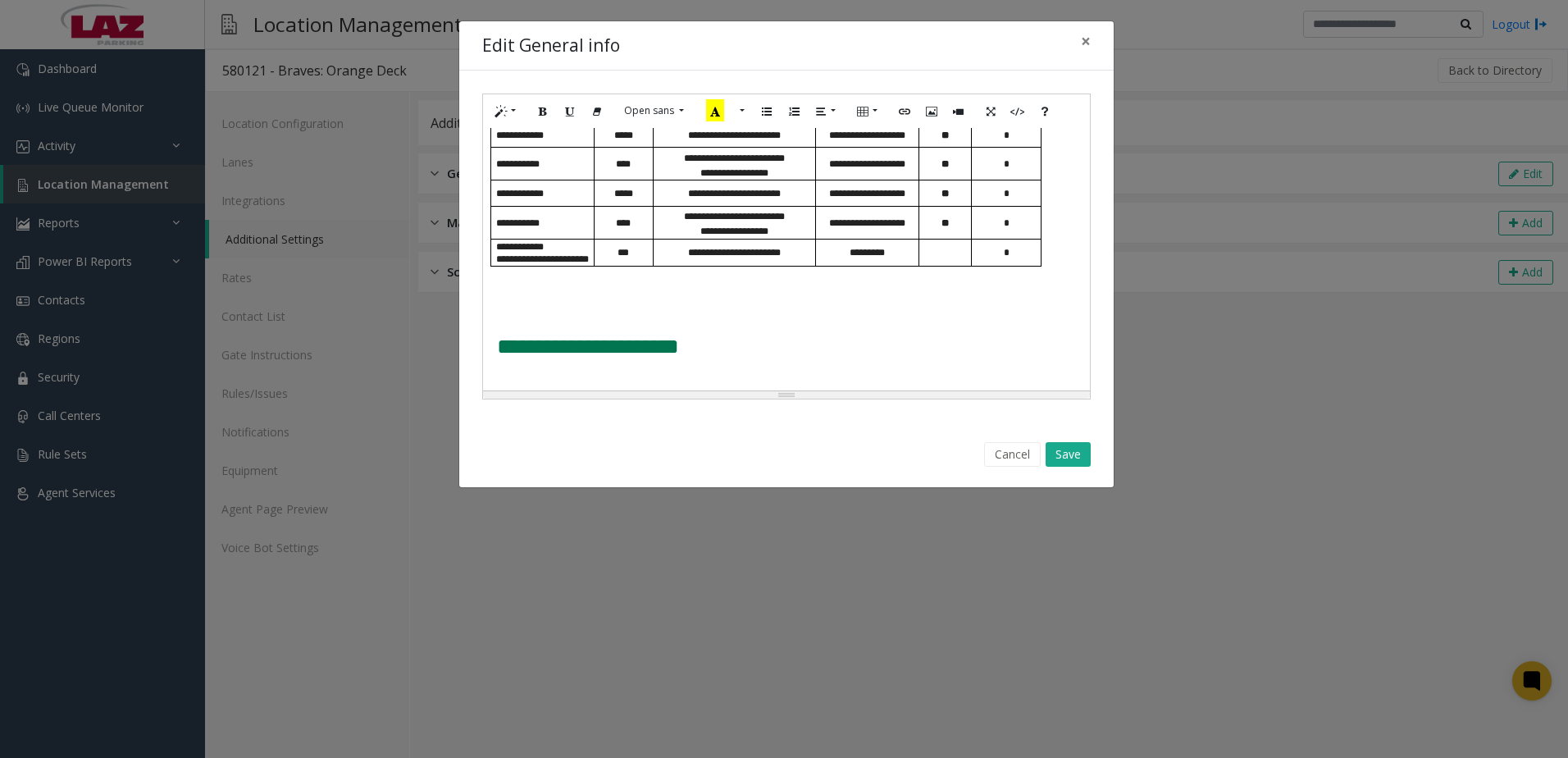
click at [588, 293] on p at bounding box center [786, 292] width 591 height 17
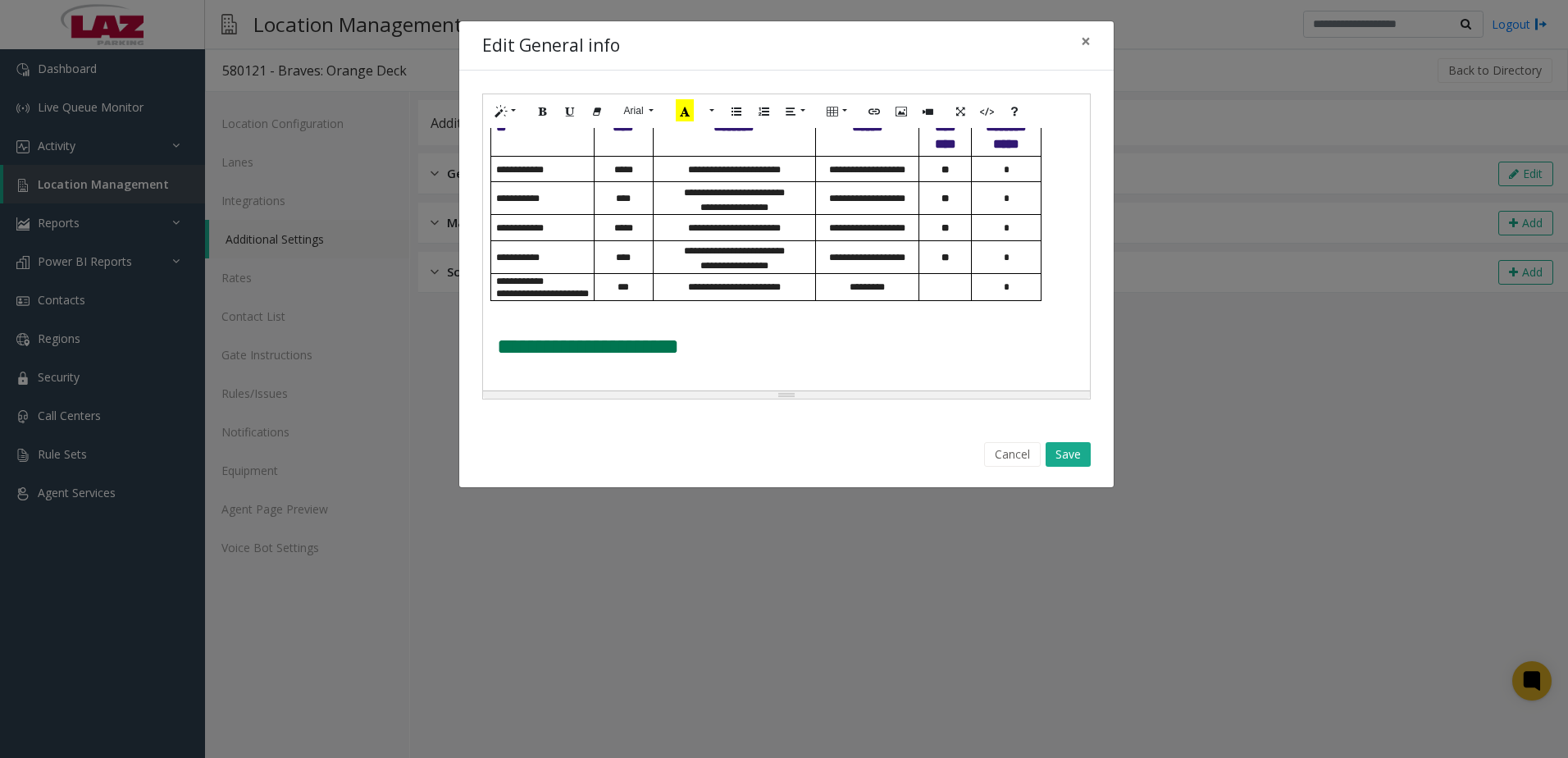
scroll to position [843, 0]
click at [1067, 455] on button "Save" at bounding box center [1068, 454] width 45 height 24
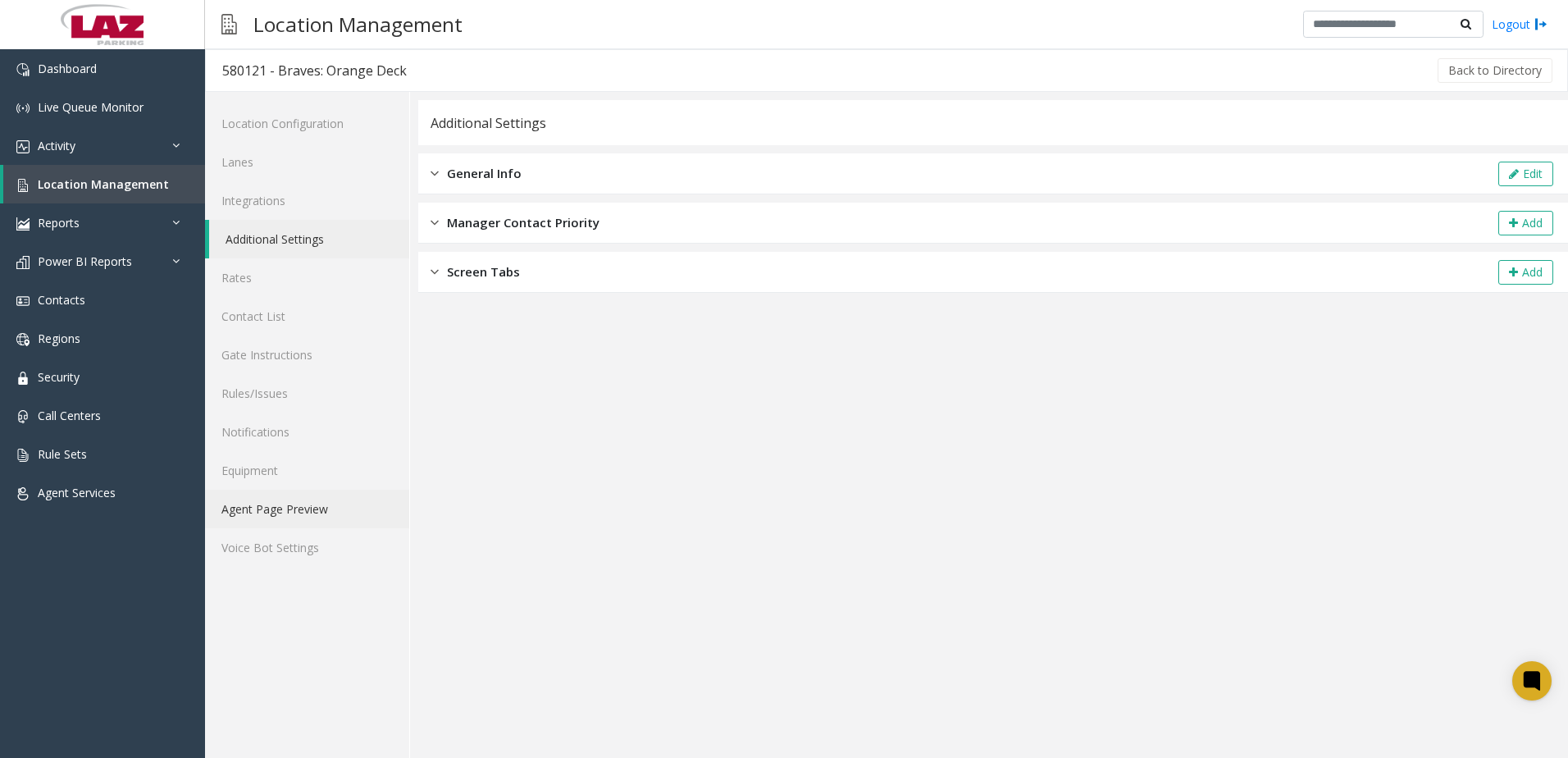
click at [343, 505] on link "Agent Page Preview" at bounding box center [307, 508] width 204 height 39
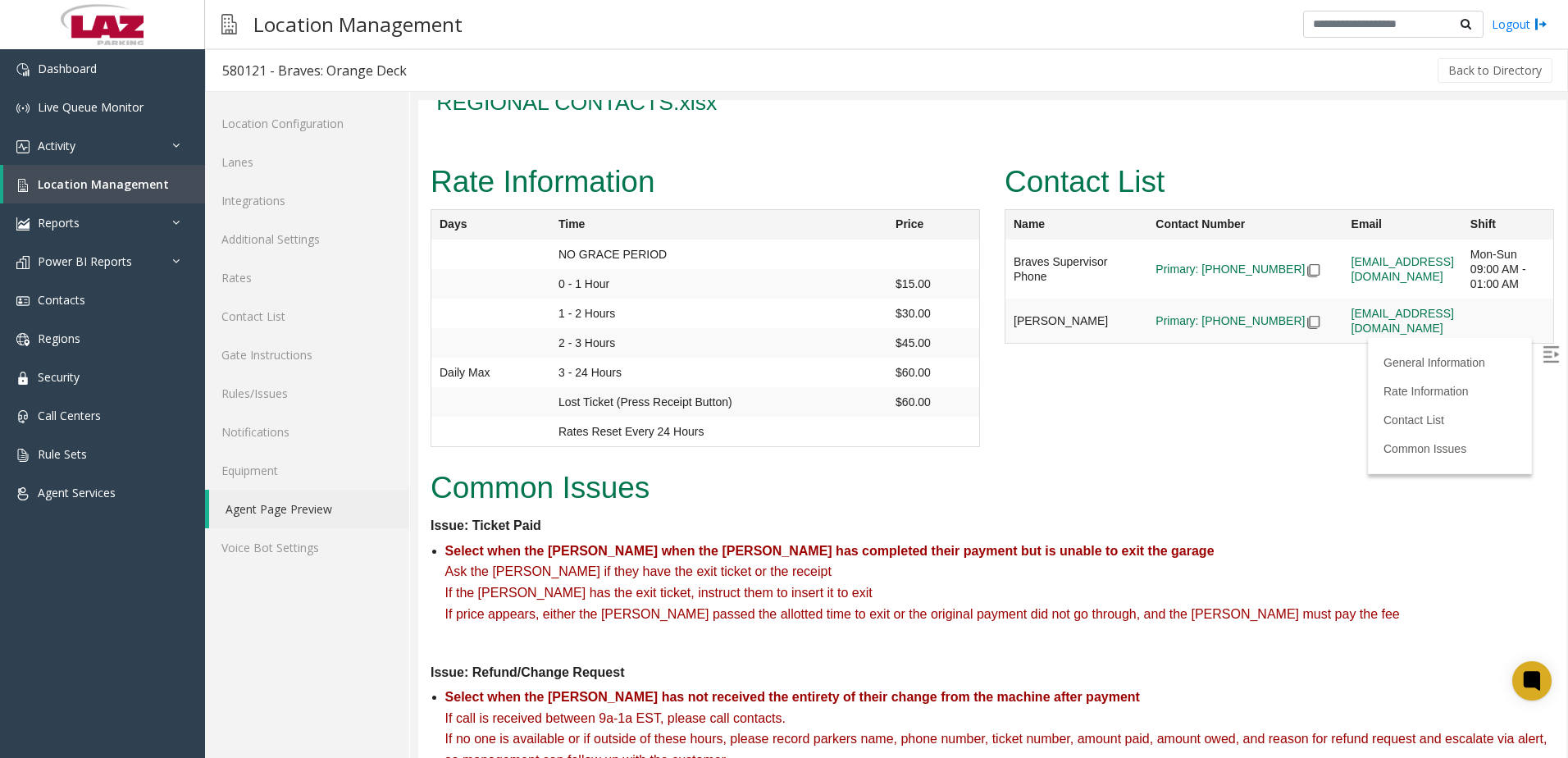
scroll to position [902, 0]
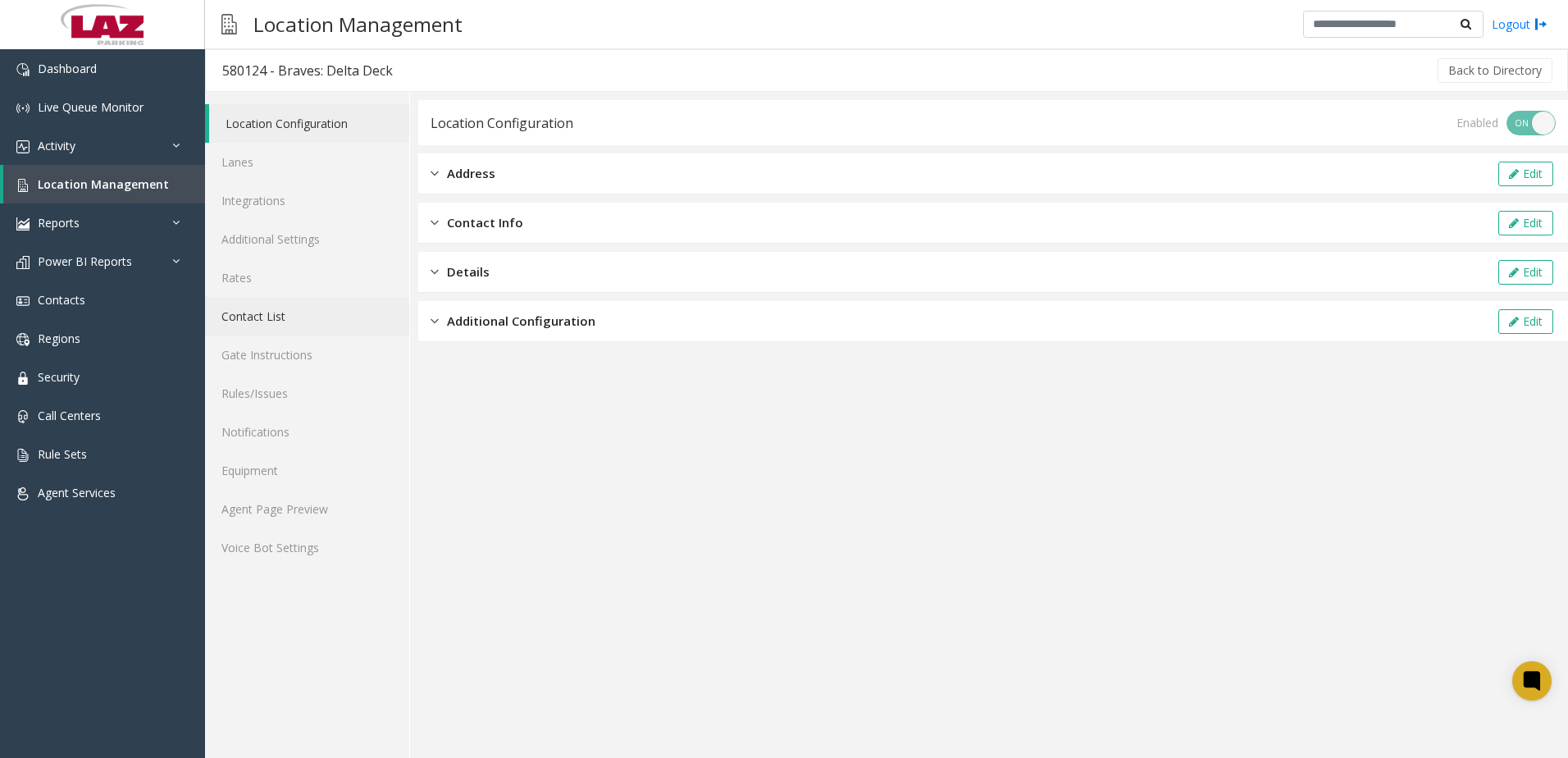
click at [267, 323] on link "Contact List" at bounding box center [307, 316] width 204 height 39
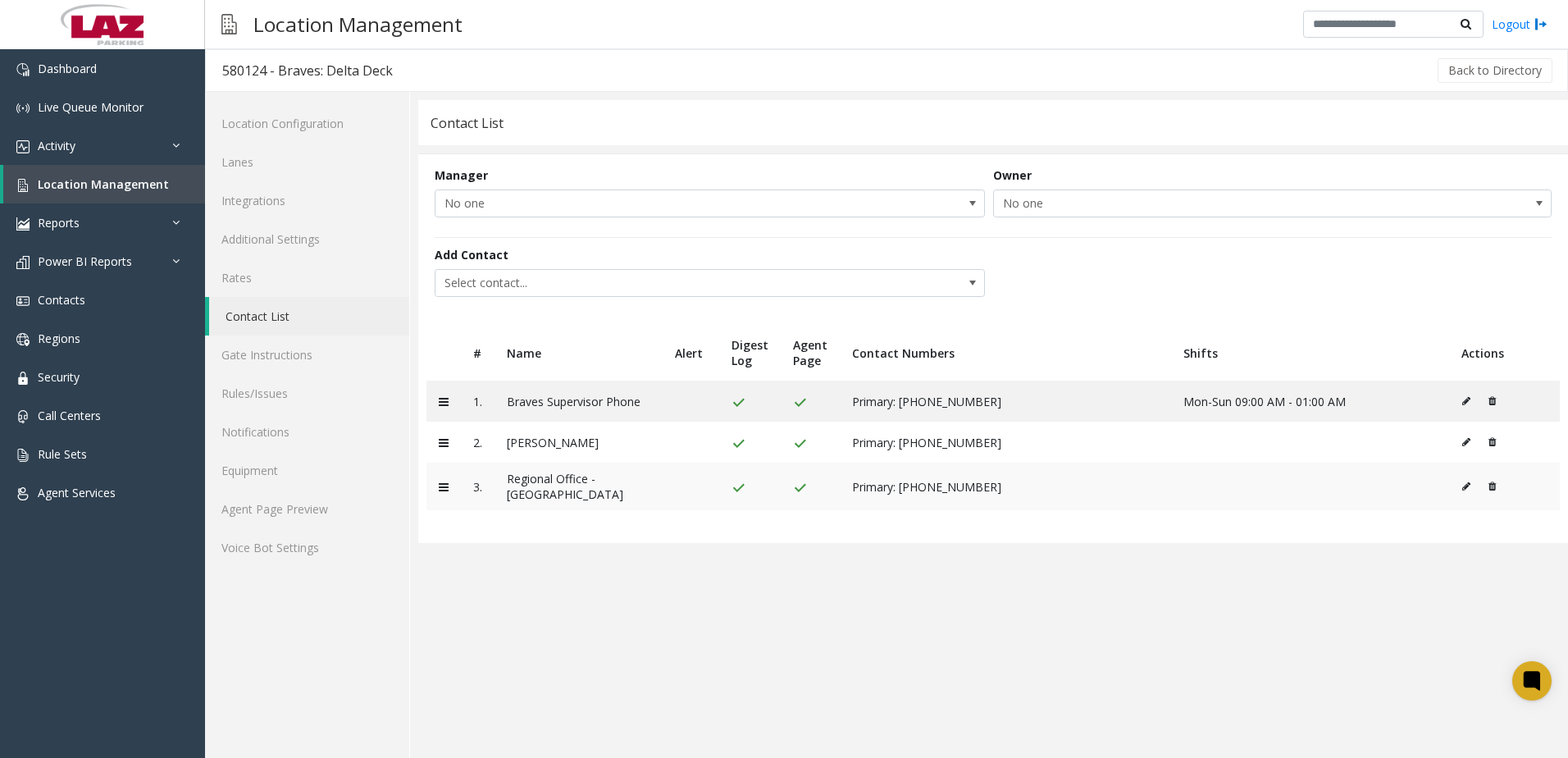
click at [1489, 484] on icon at bounding box center [1492, 486] width 7 height 10
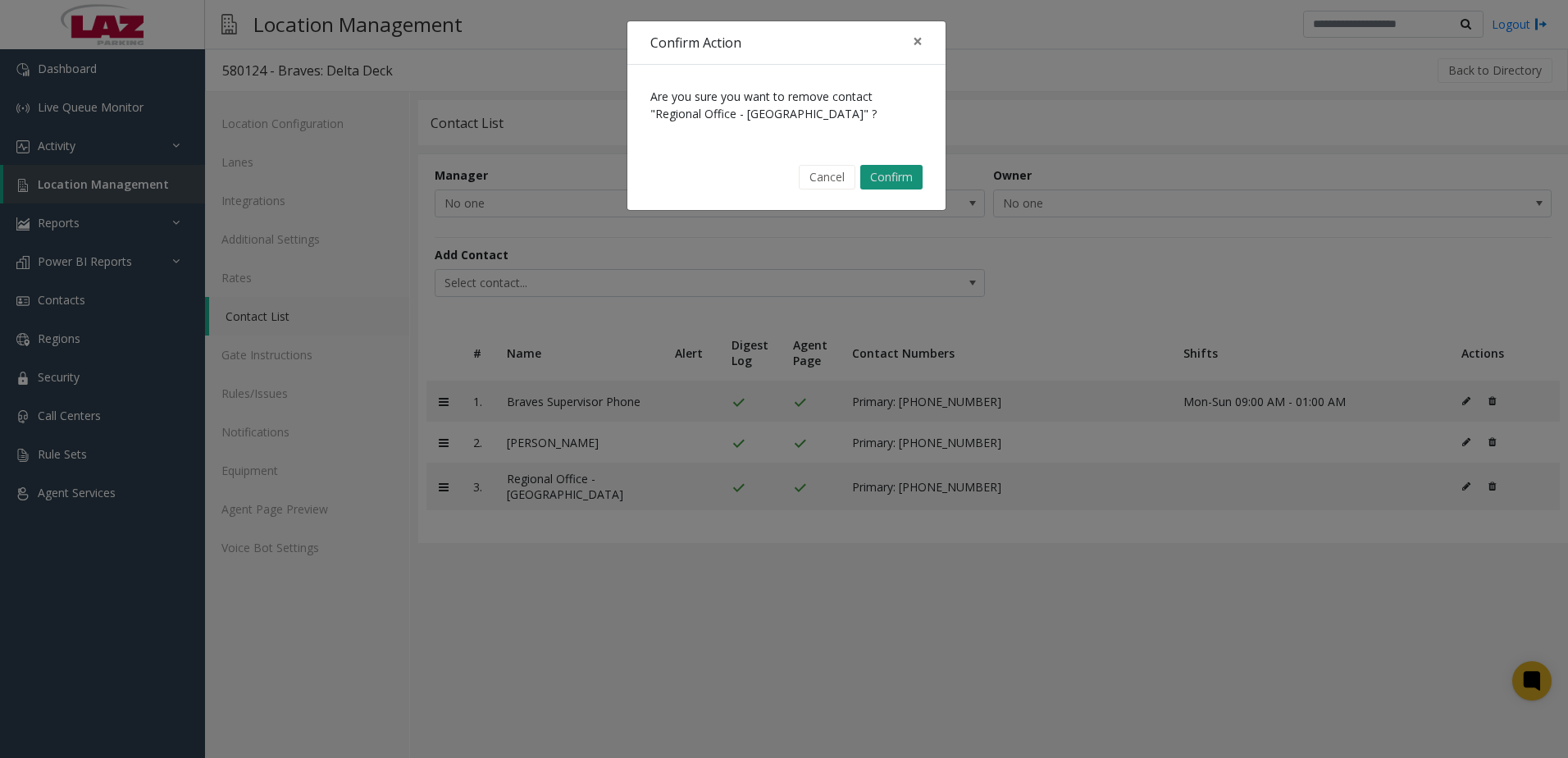
click at [896, 164] on div "Cancel Confirm" at bounding box center [786, 177] width 295 height 42
click at [900, 176] on button "Confirm" at bounding box center [891, 176] width 62 height 24
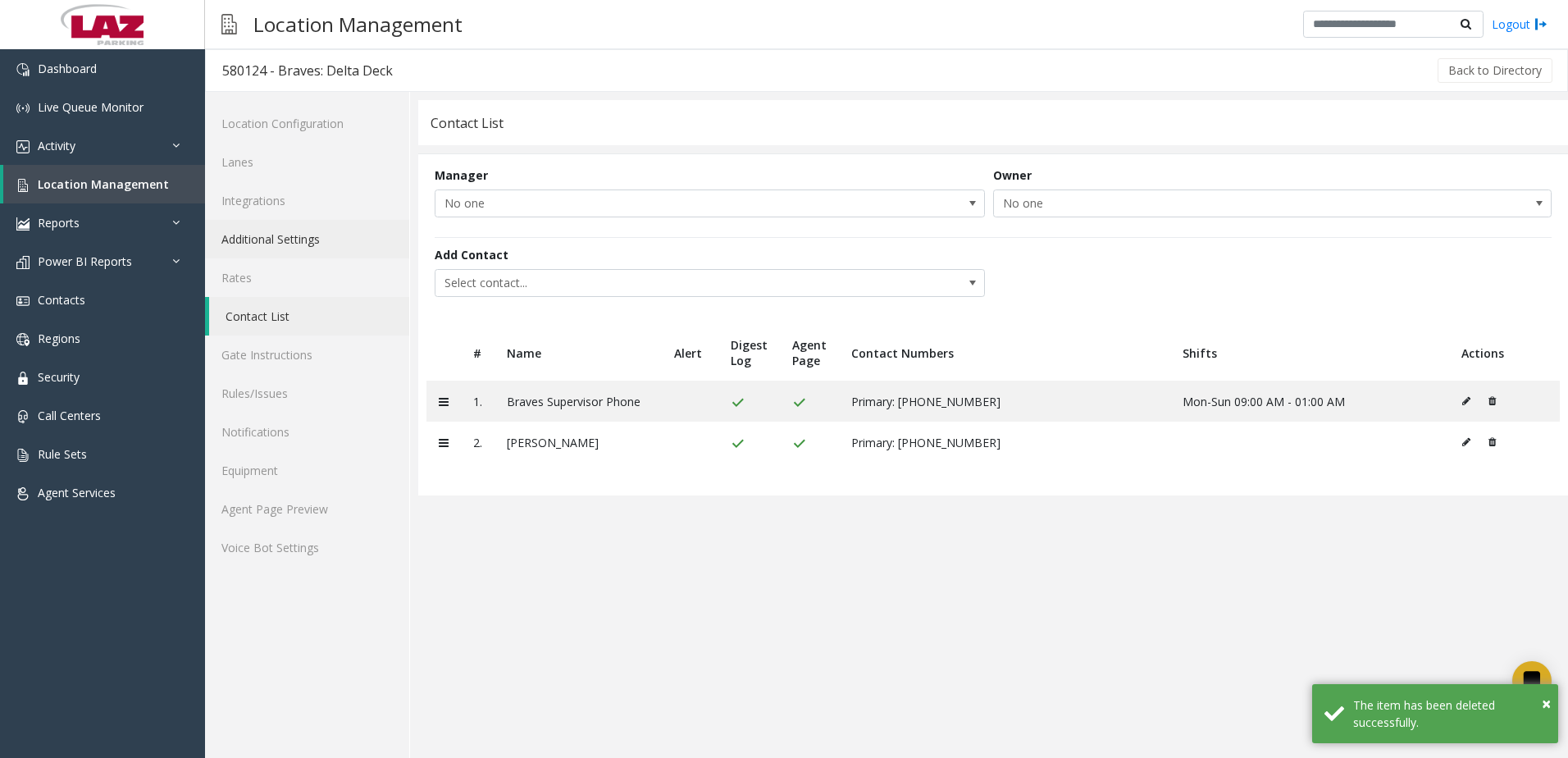
click at [283, 244] on link "Additional Settings" at bounding box center [307, 238] width 204 height 39
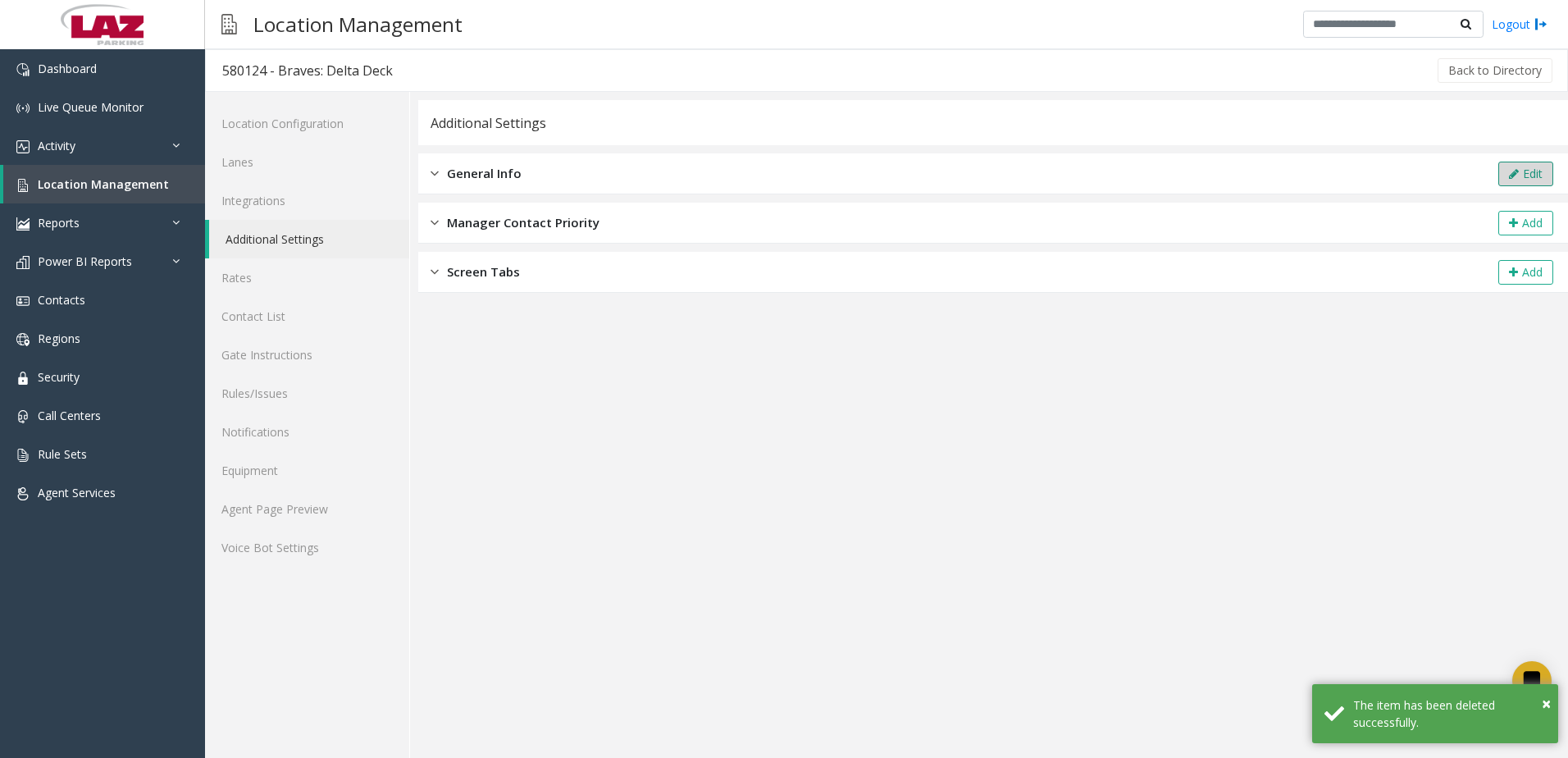
click at [1524, 163] on button "Edit" at bounding box center [1525, 174] width 55 height 24
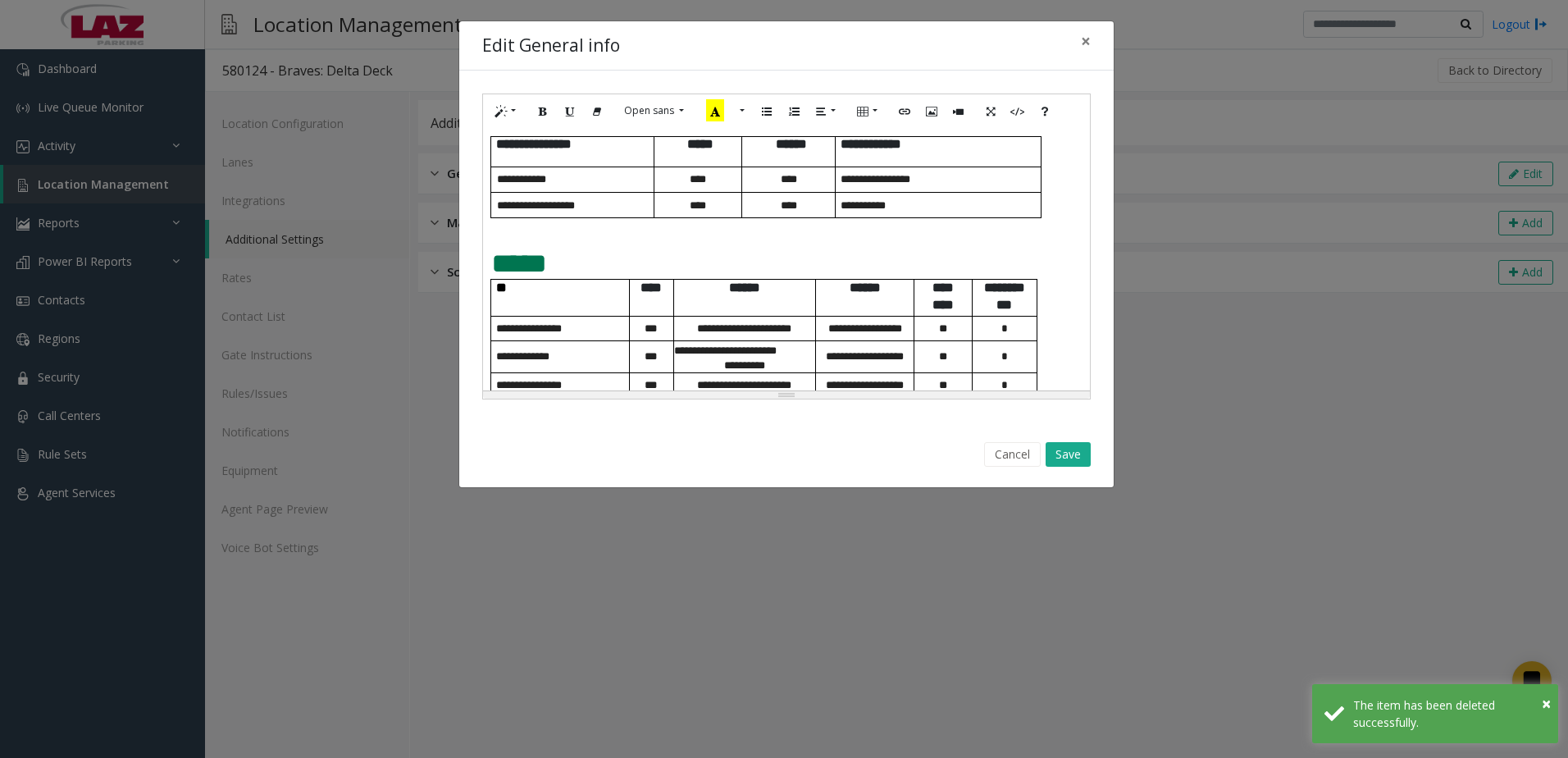
scroll to position [881, 0]
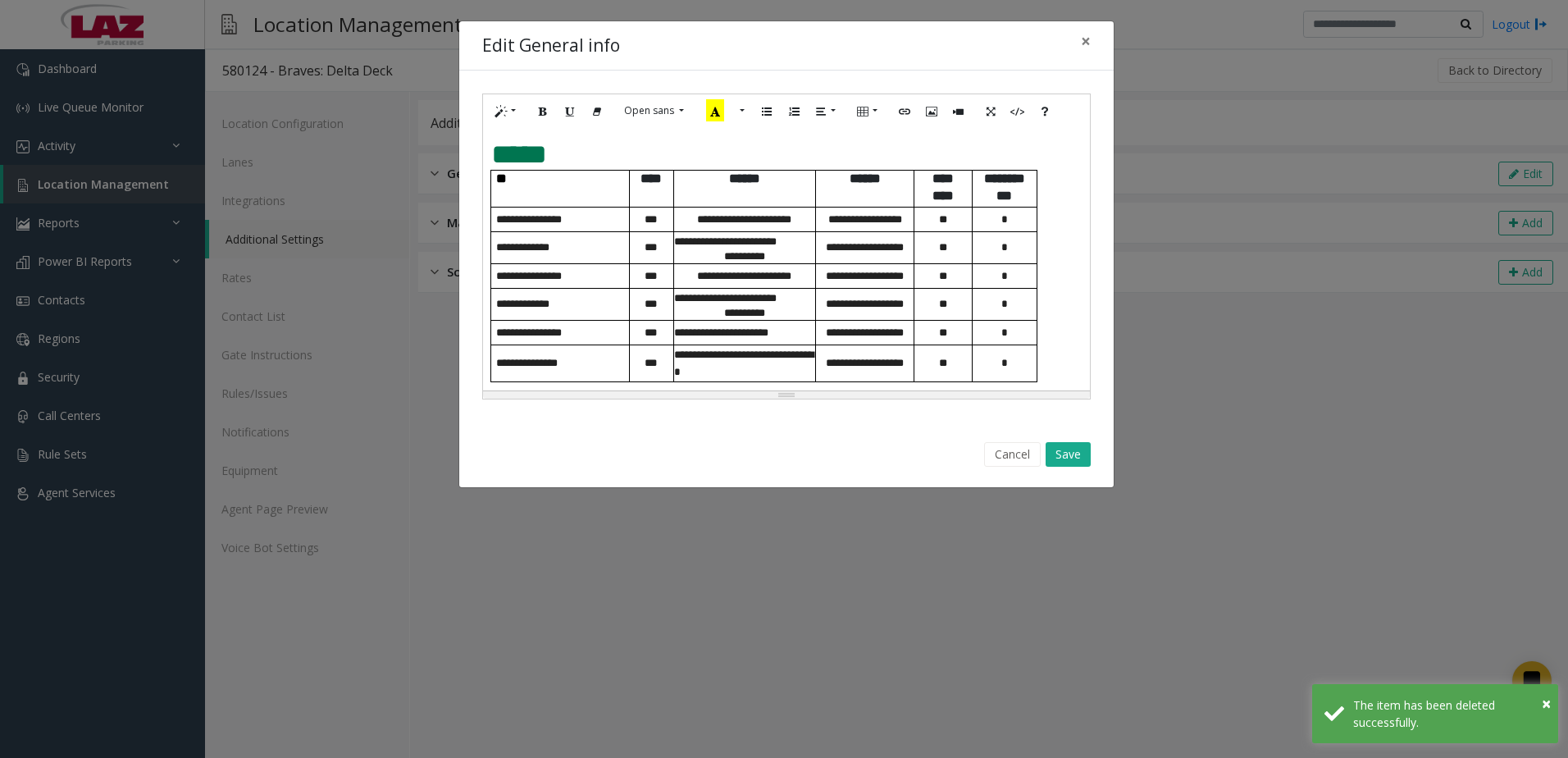
click at [1065, 379] on div "**********" at bounding box center [786, 259] width 607 height 263
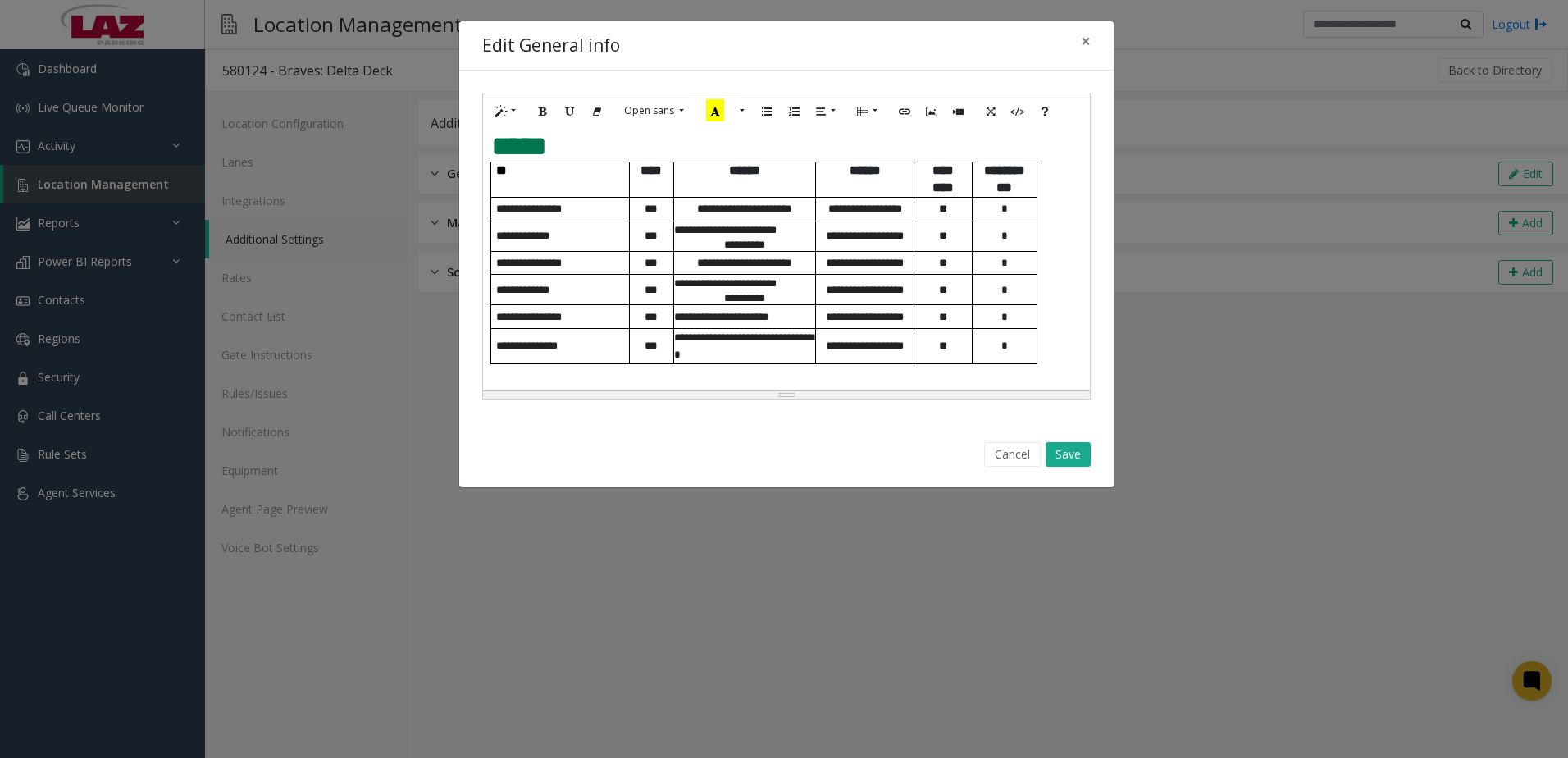
scroll to position [956, 0]
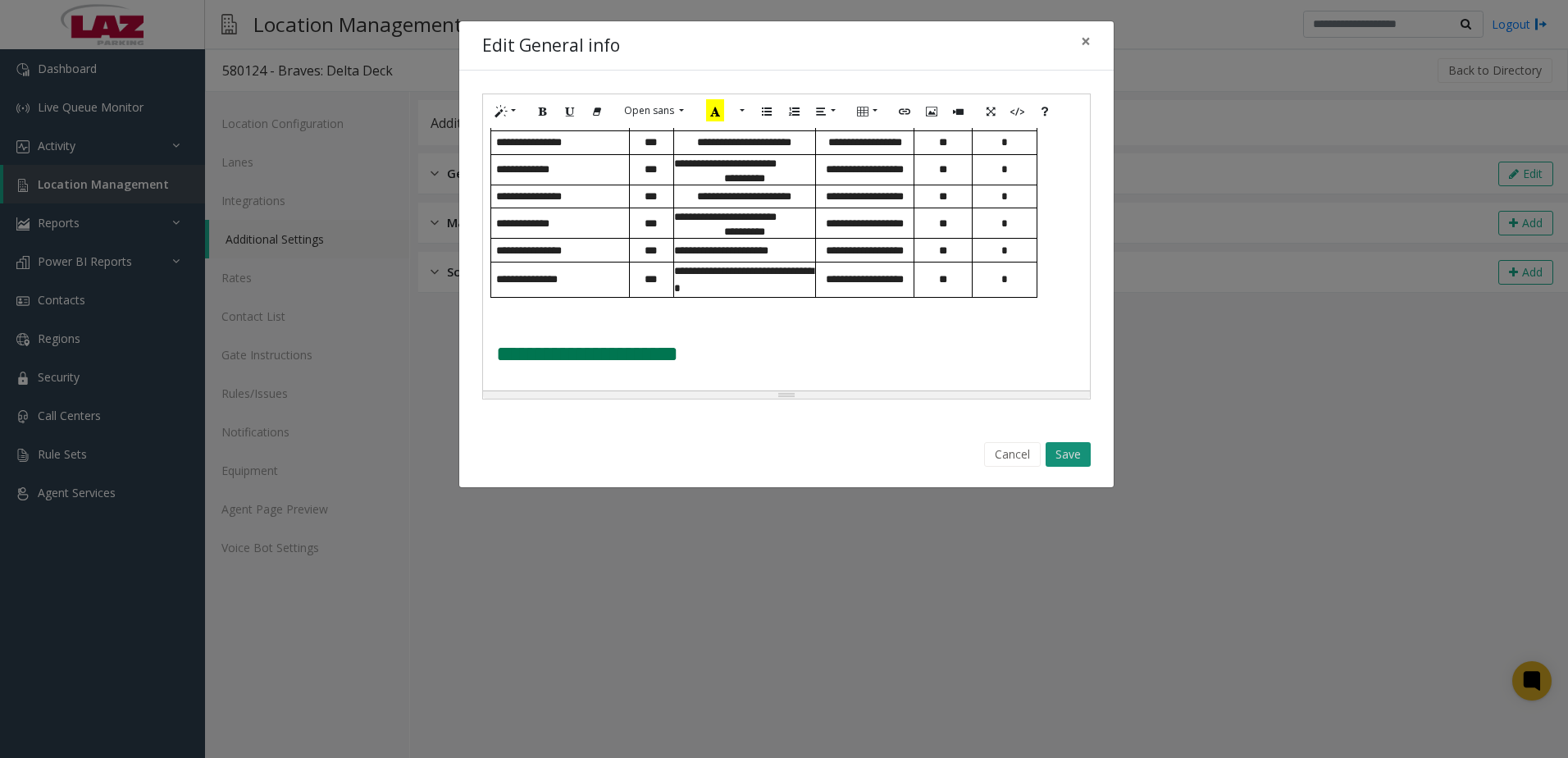
click at [1076, 460] on button "Save" at bounding box center [1068, 454] width 45 height 24
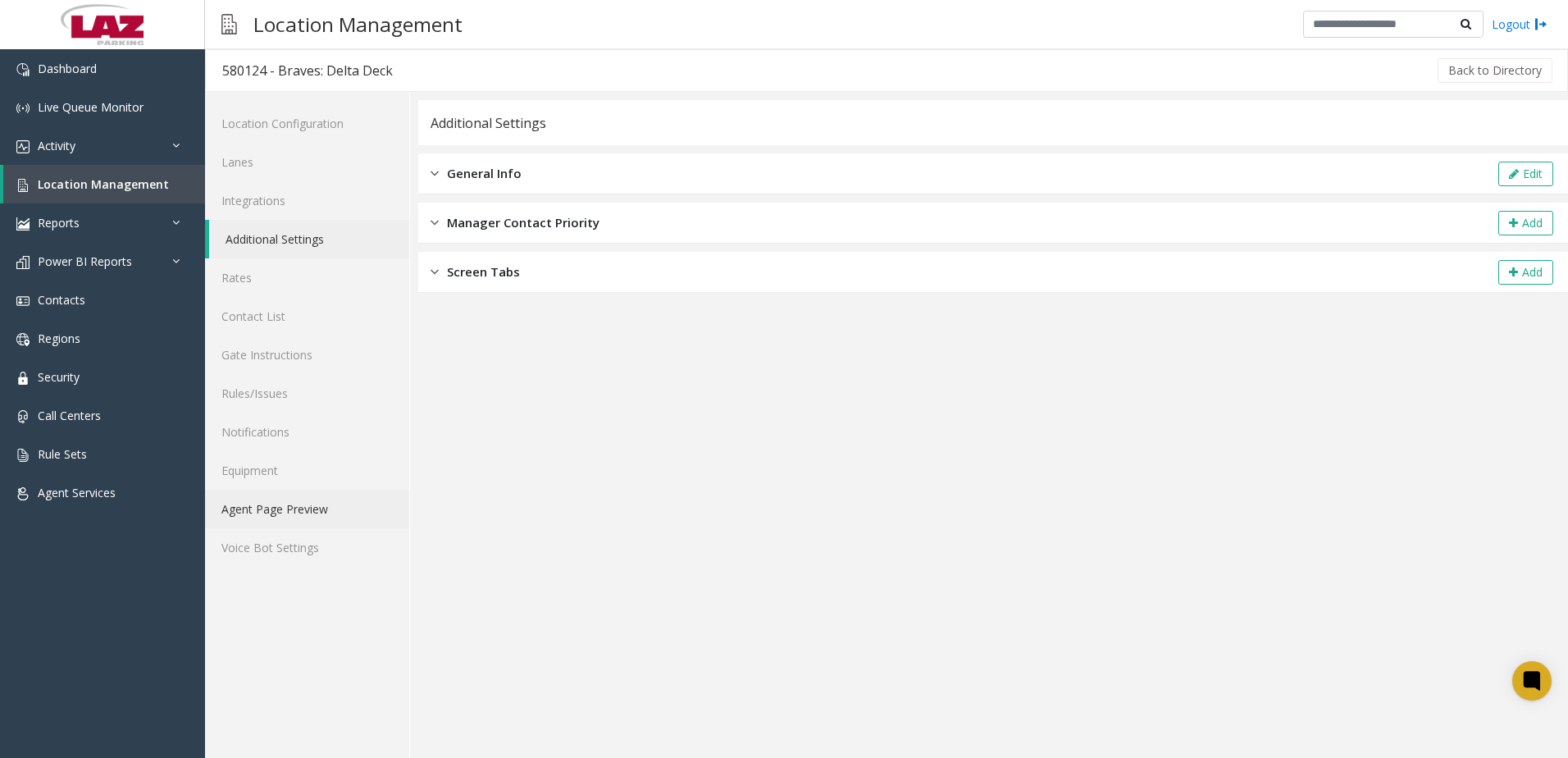
click at [316, 510] on link "Agent Page Preview" at bounding box center [307, 508] width 204 height 39
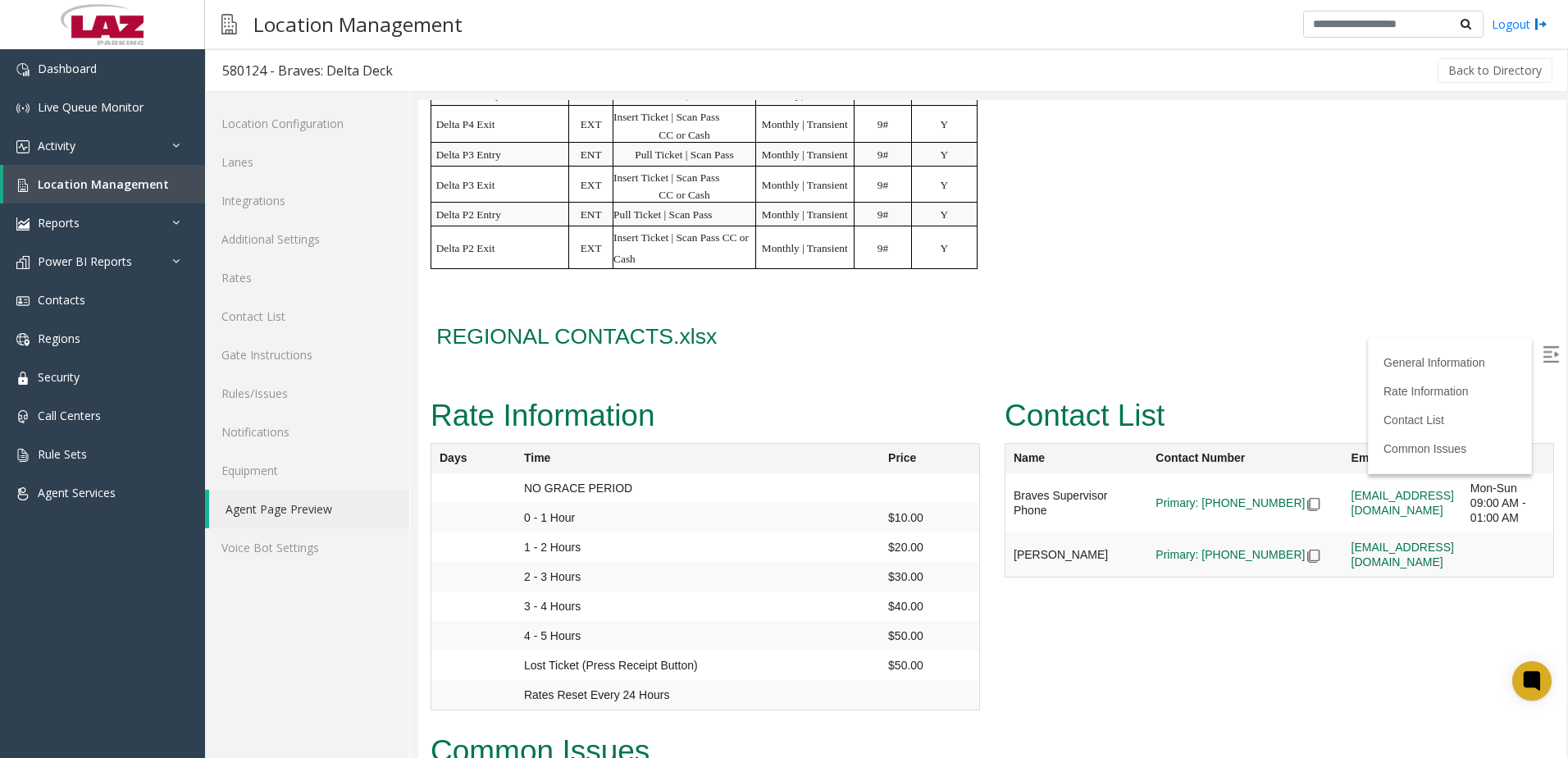
scroll to position [1312, 0]
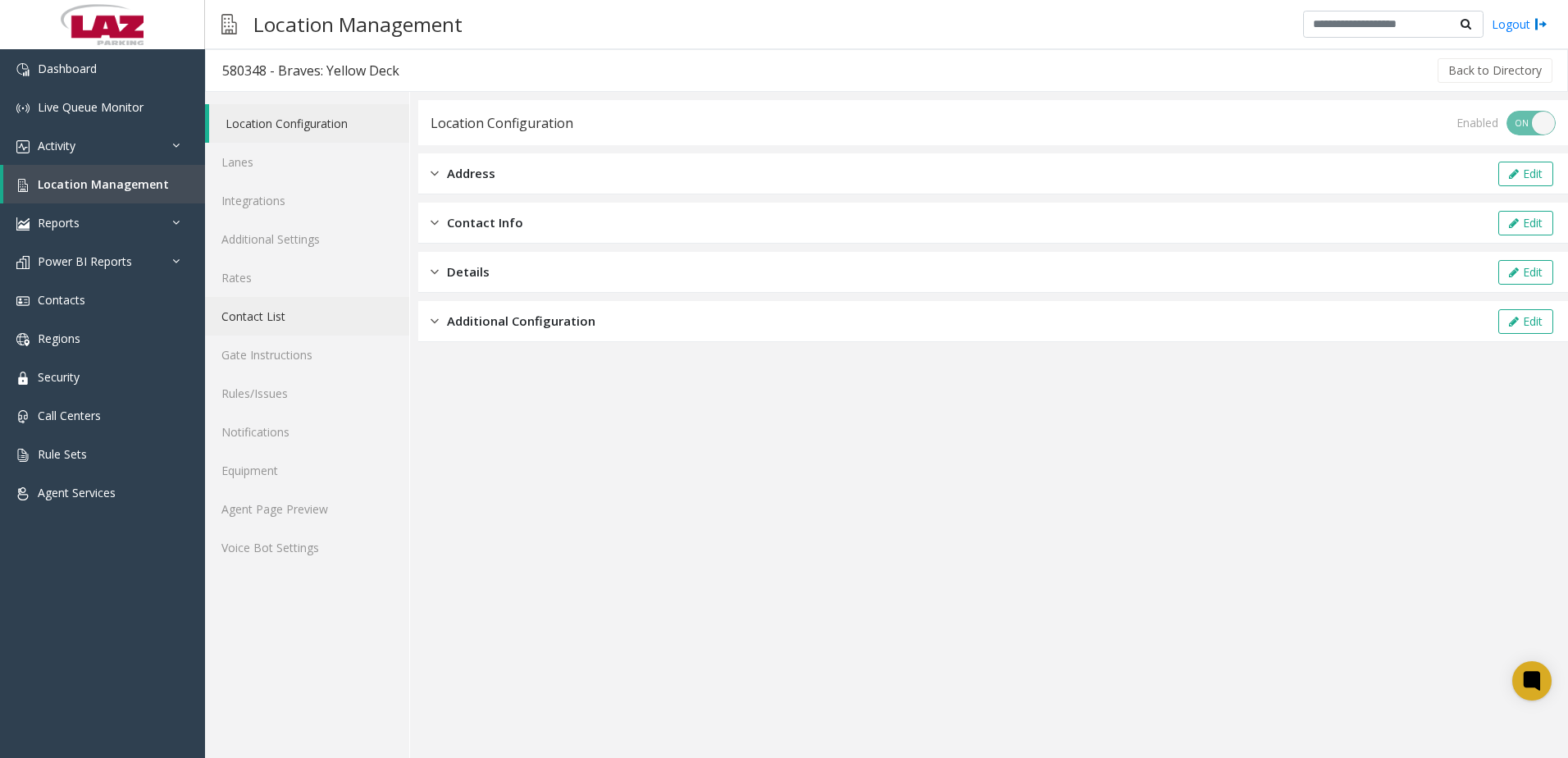
click at [275, 314] on link "Contact List" at bounding box center [307, 316] width 204 height 39
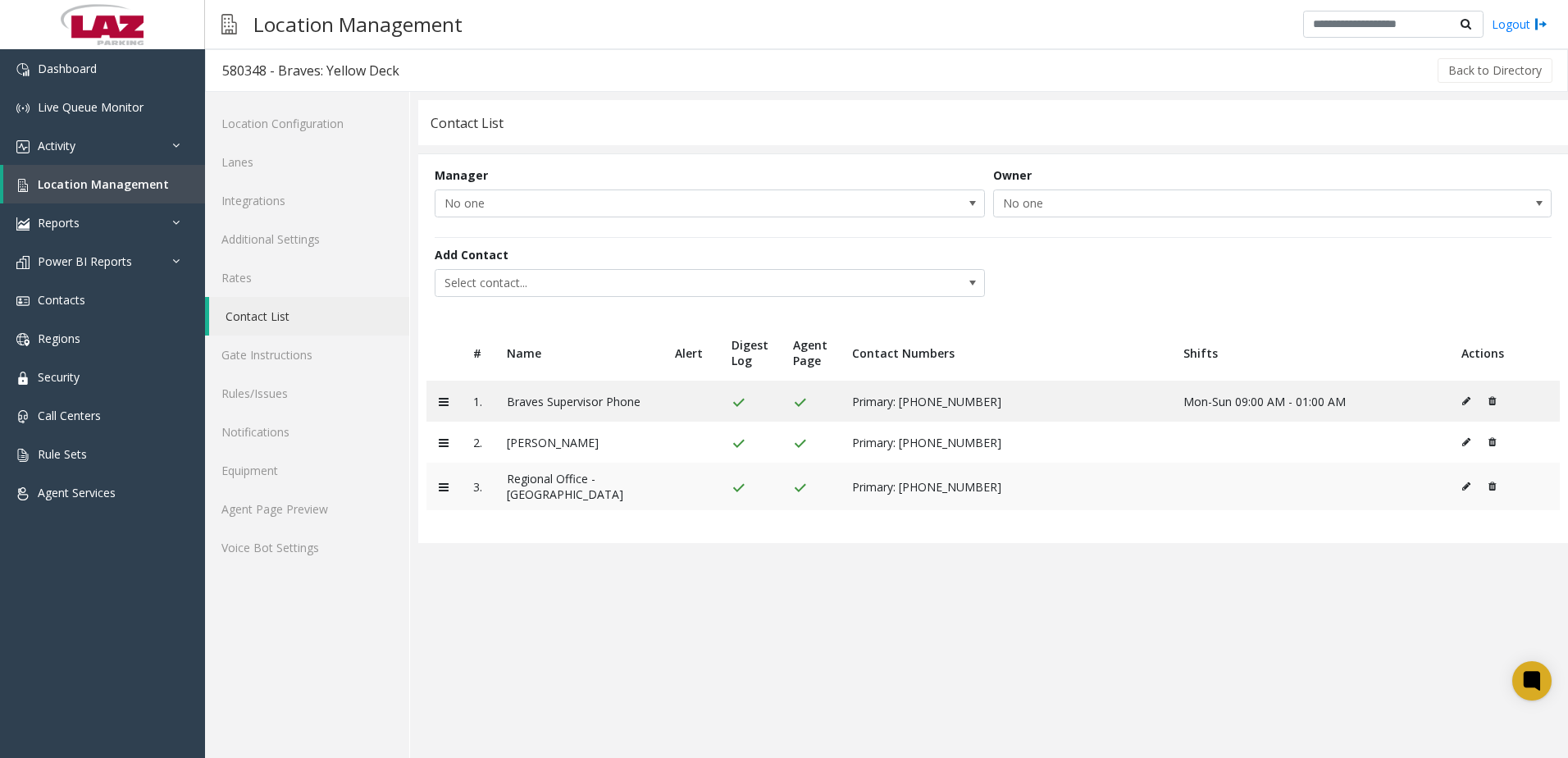
click at [1491, 485] on icon at bounding box center [1492, 486] width 7 height 10
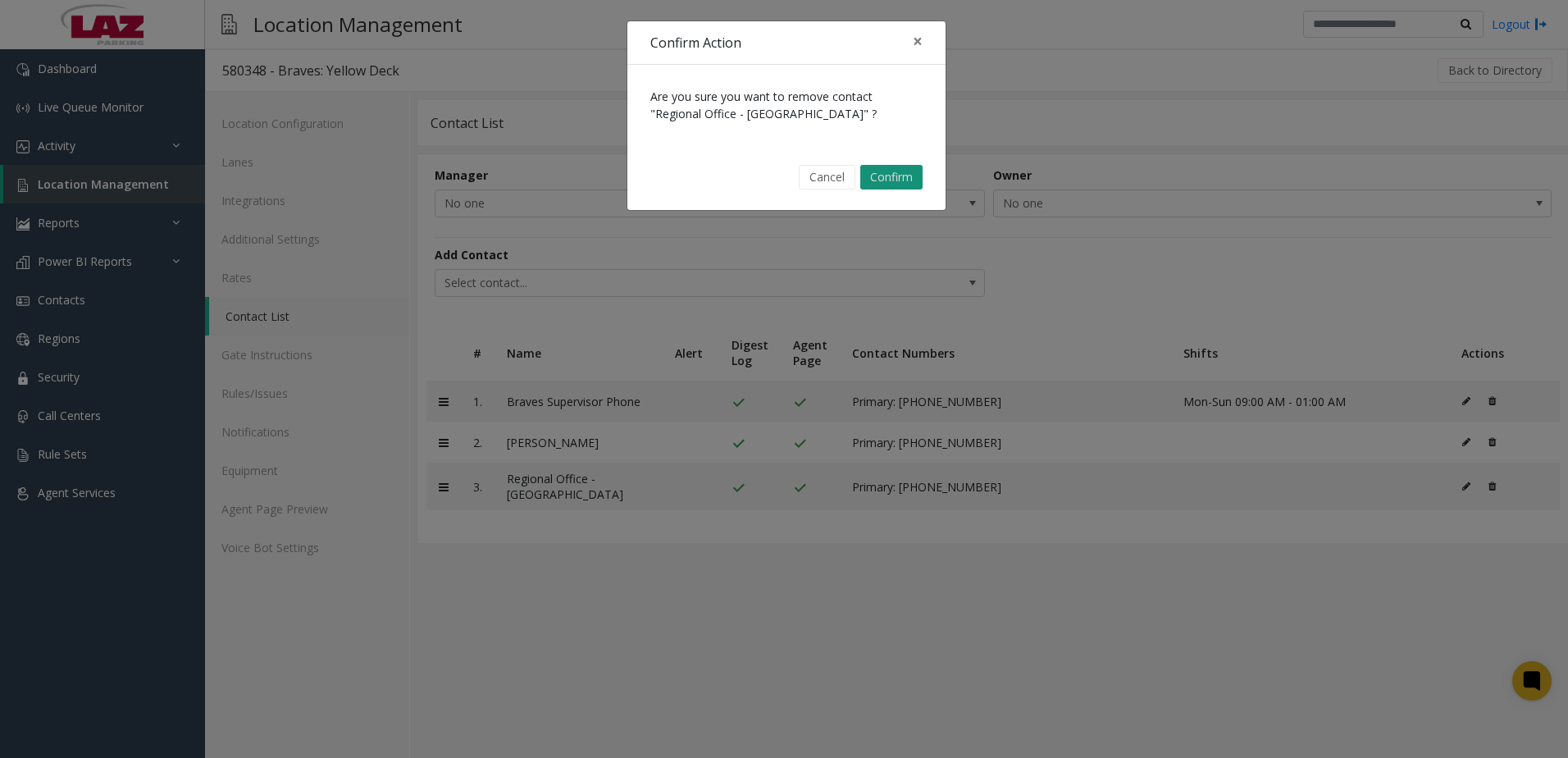
click at [888, 168] on button "Confirm" at bounding box center [891, 176] width 62 height 24
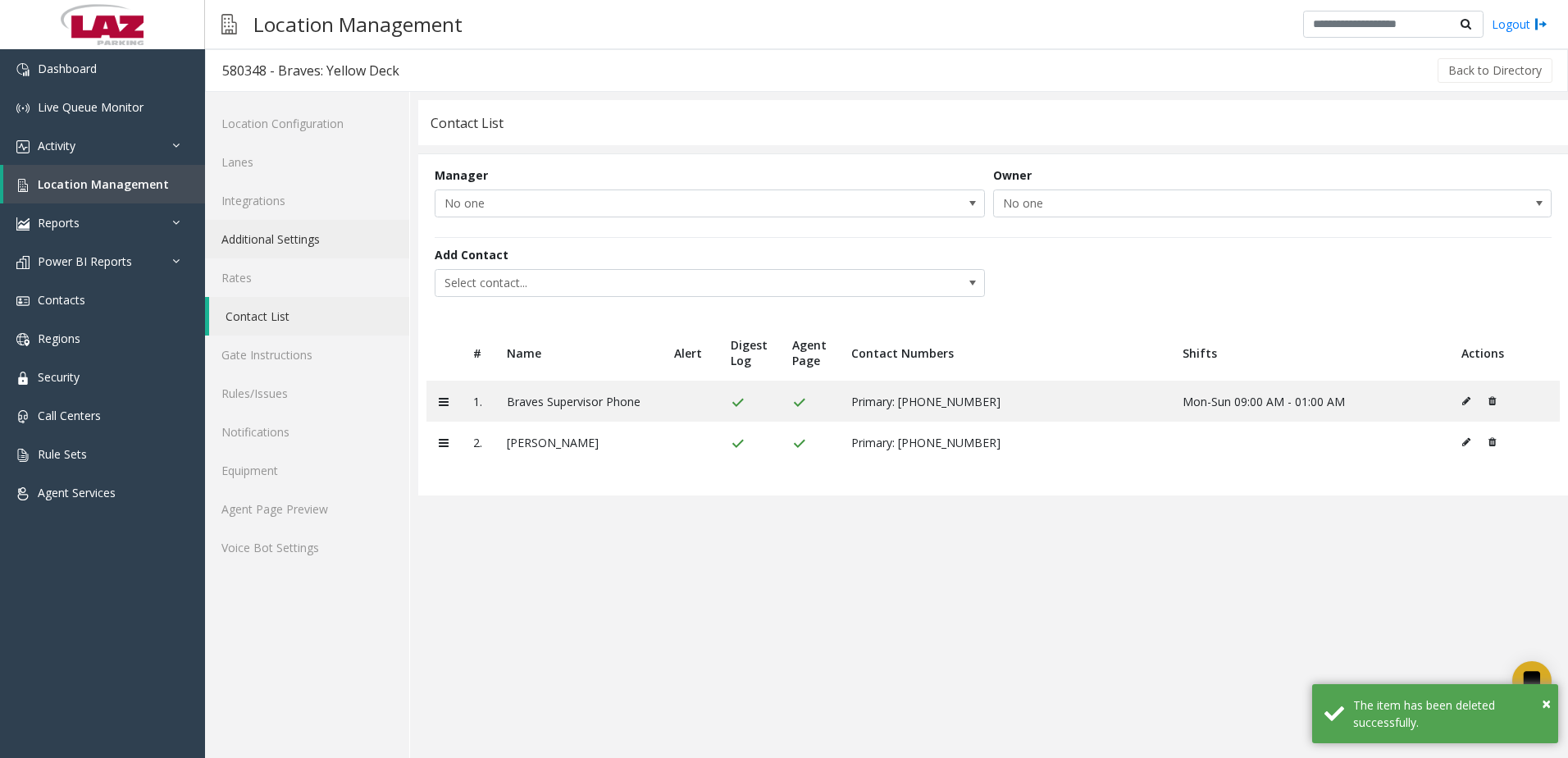
click at [310, 241] on link "Additional Settings" at bounding box center [307, 238] width 204 height 39
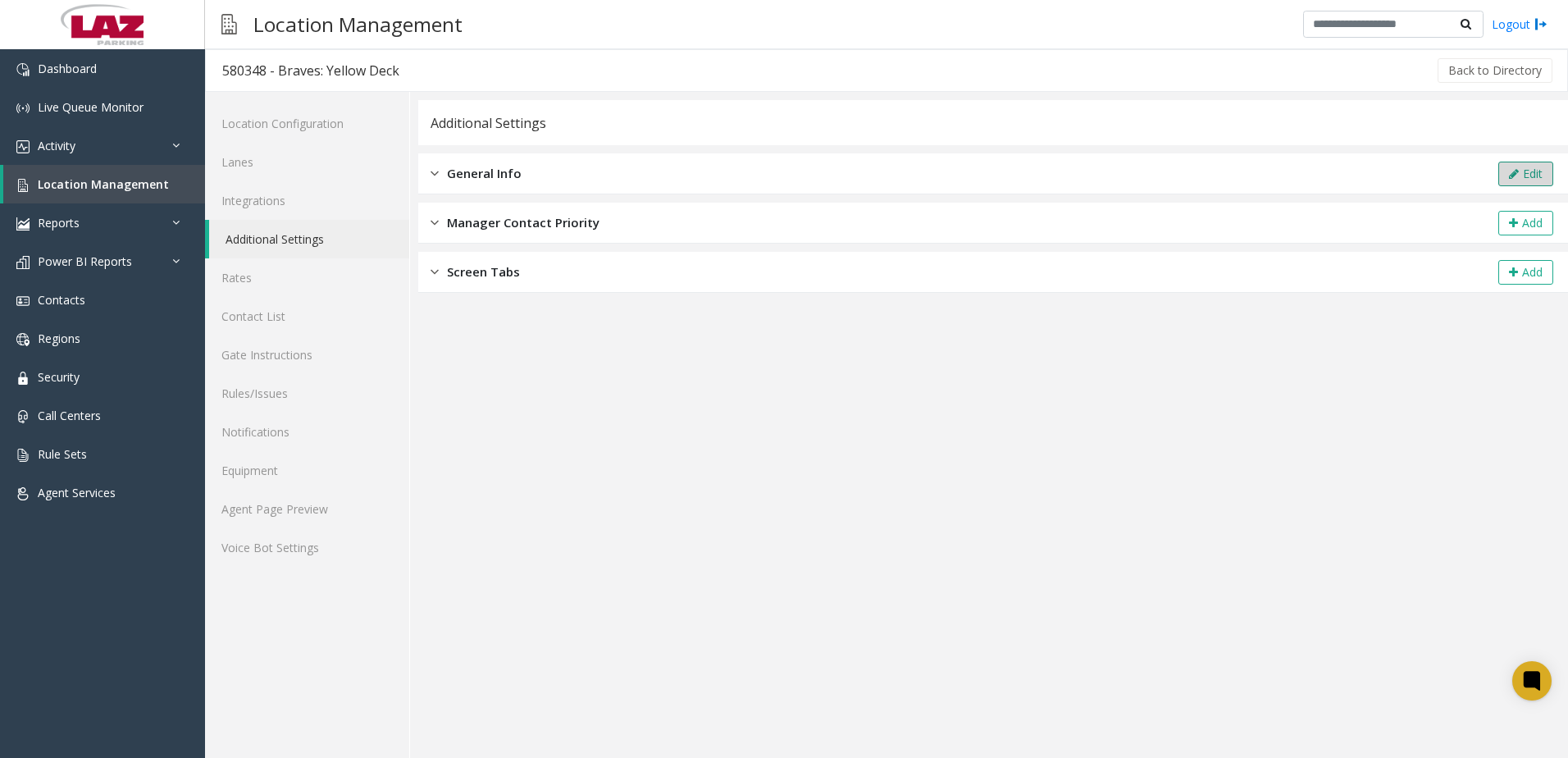
click at [1528, 166] on button "Edit" at bounding box center [1525, 174] width 55 height 24
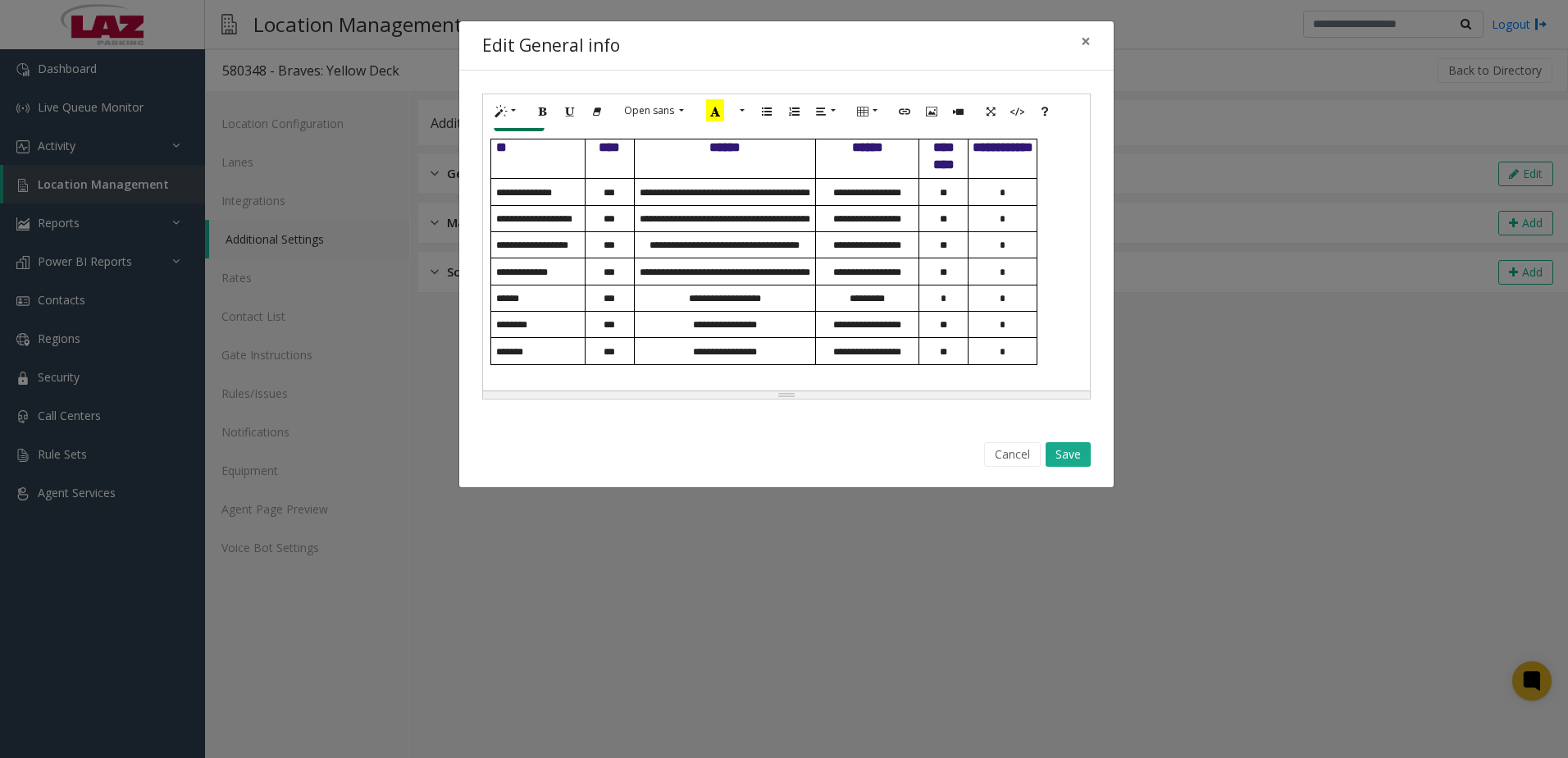
scroll to position [1273, 0]
click at [547, 375] on p at bounding box center [786, 373] width 591 height 17
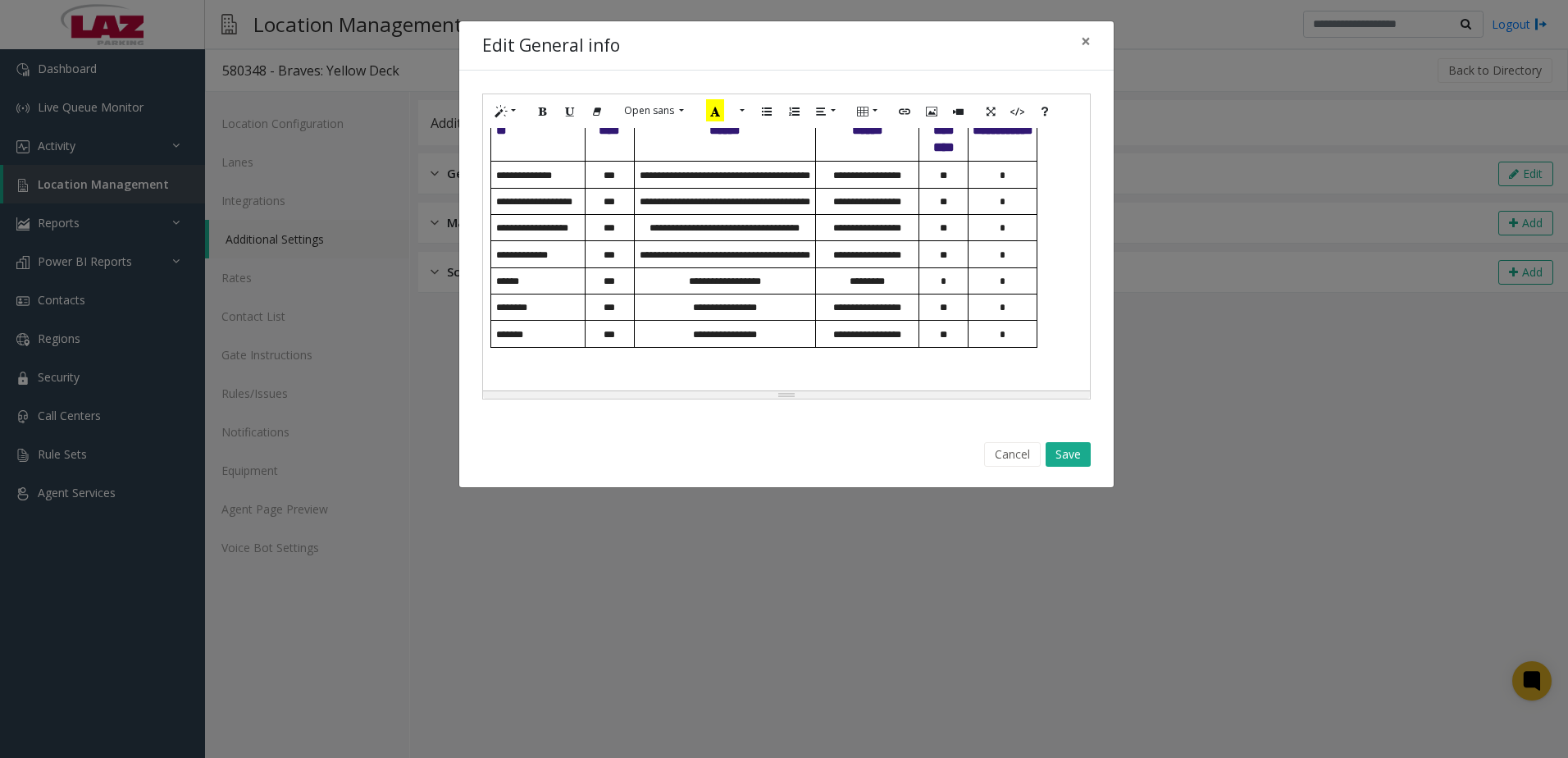
paste div
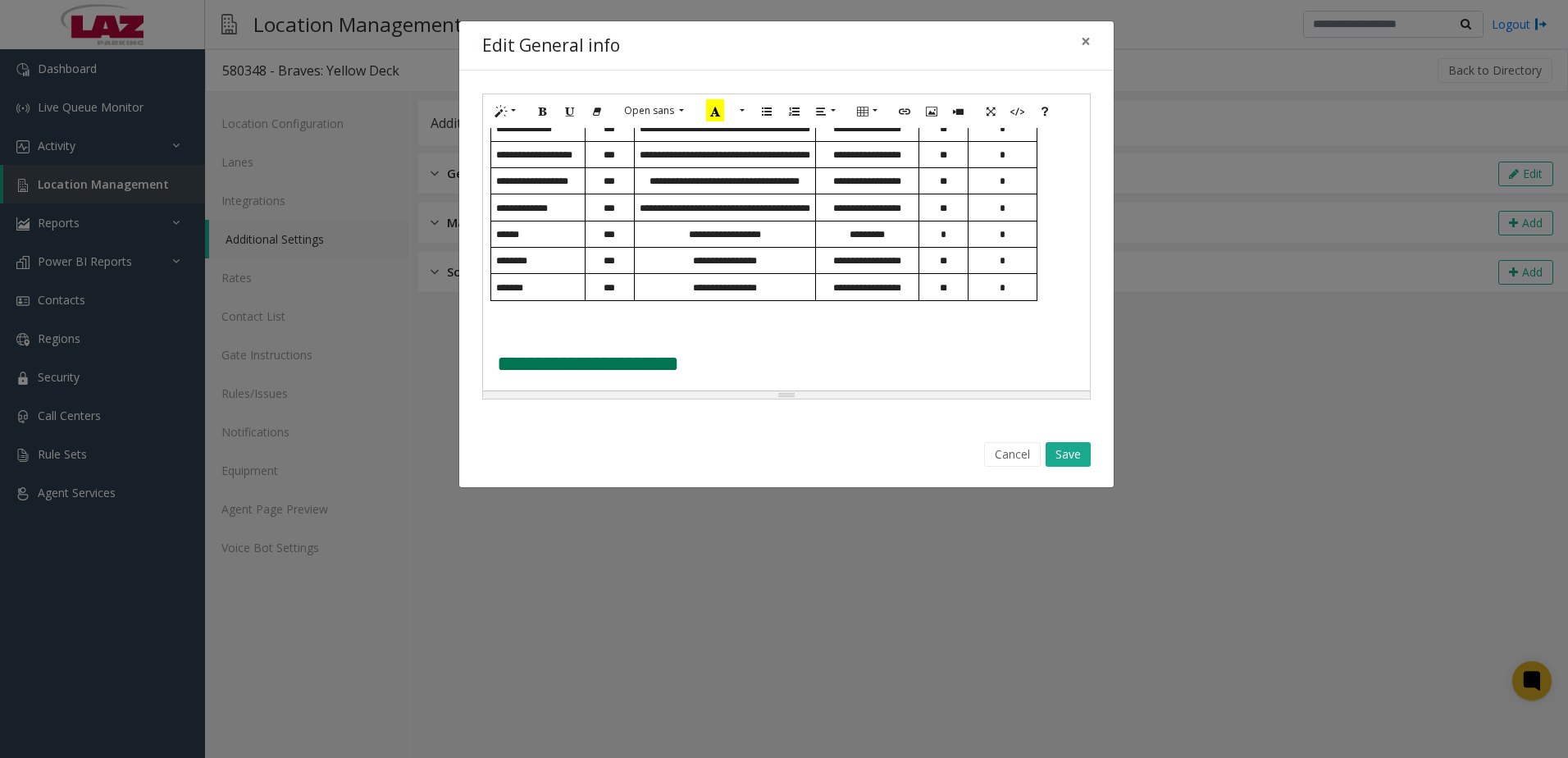
scroll to position [1348, 0]
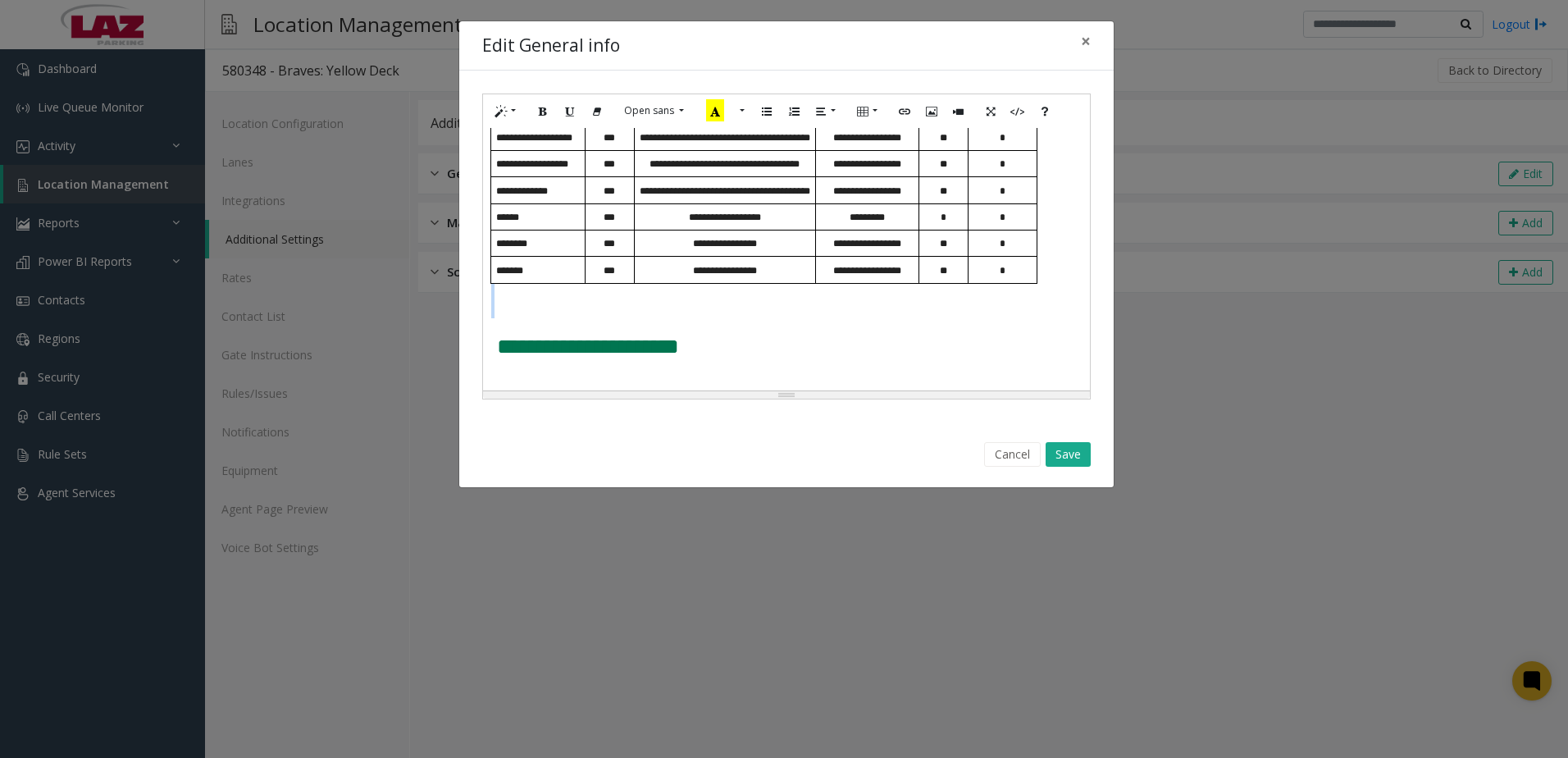
click at [575, 305] on div "**********" at bounding box center [786, 259] width 607 height 263
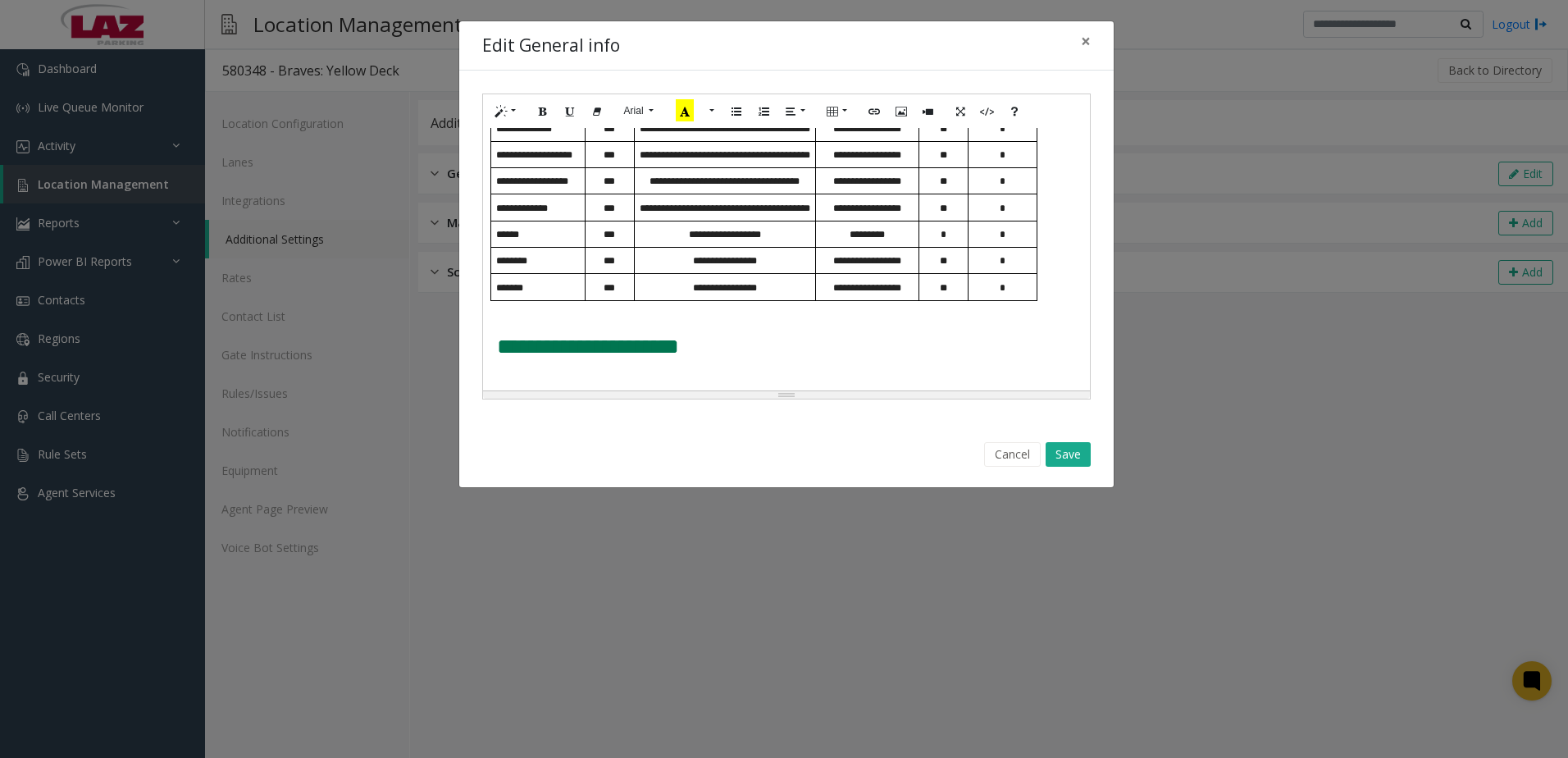
scroll to position [1339, 0]
click at [851, 355] on p "**********" at bounding box center [766, 347] width 539 height 23
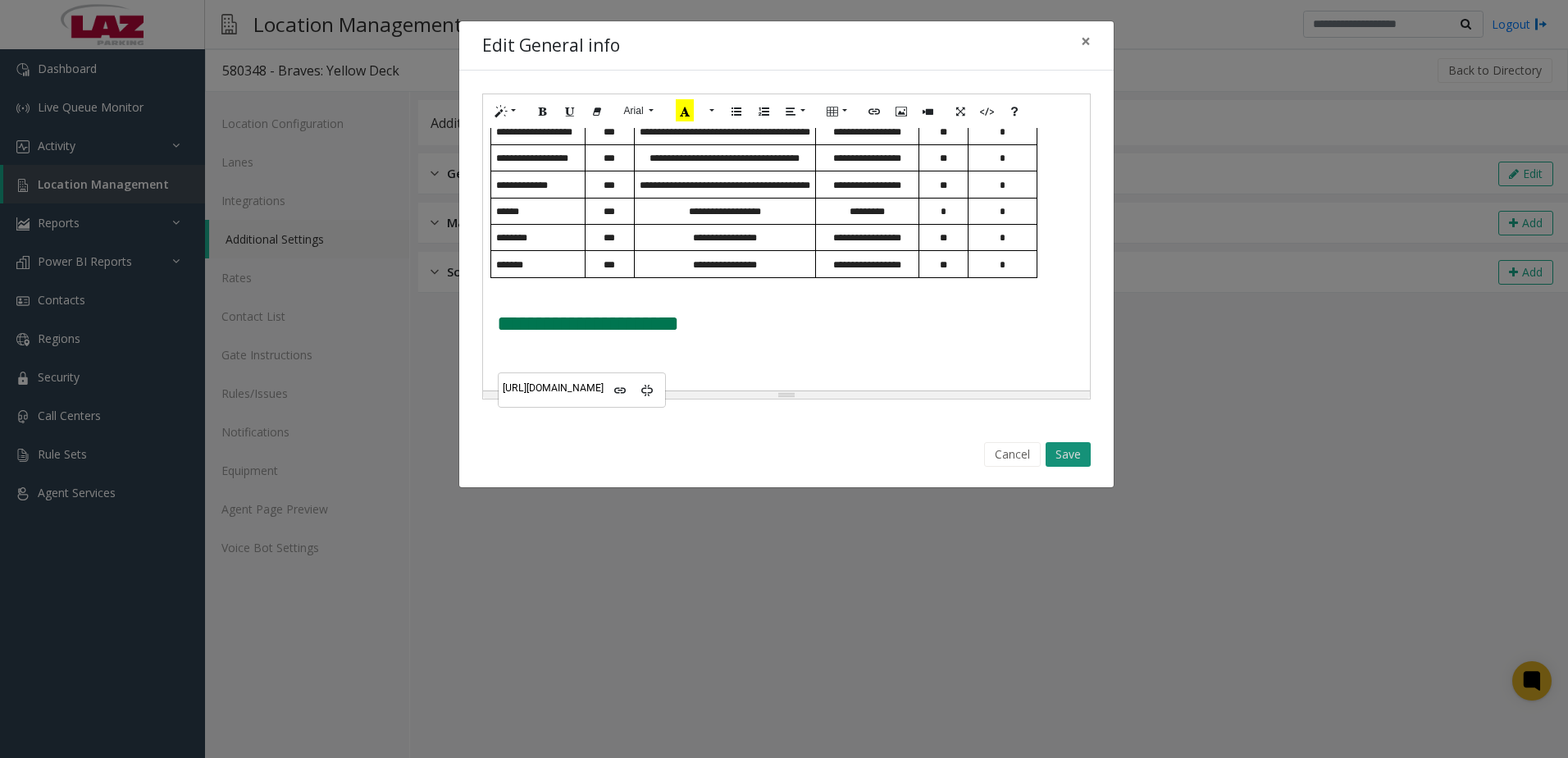
click at [1060, 466] on button "Save" at bounding box center [1068, 454] width 45 height 24
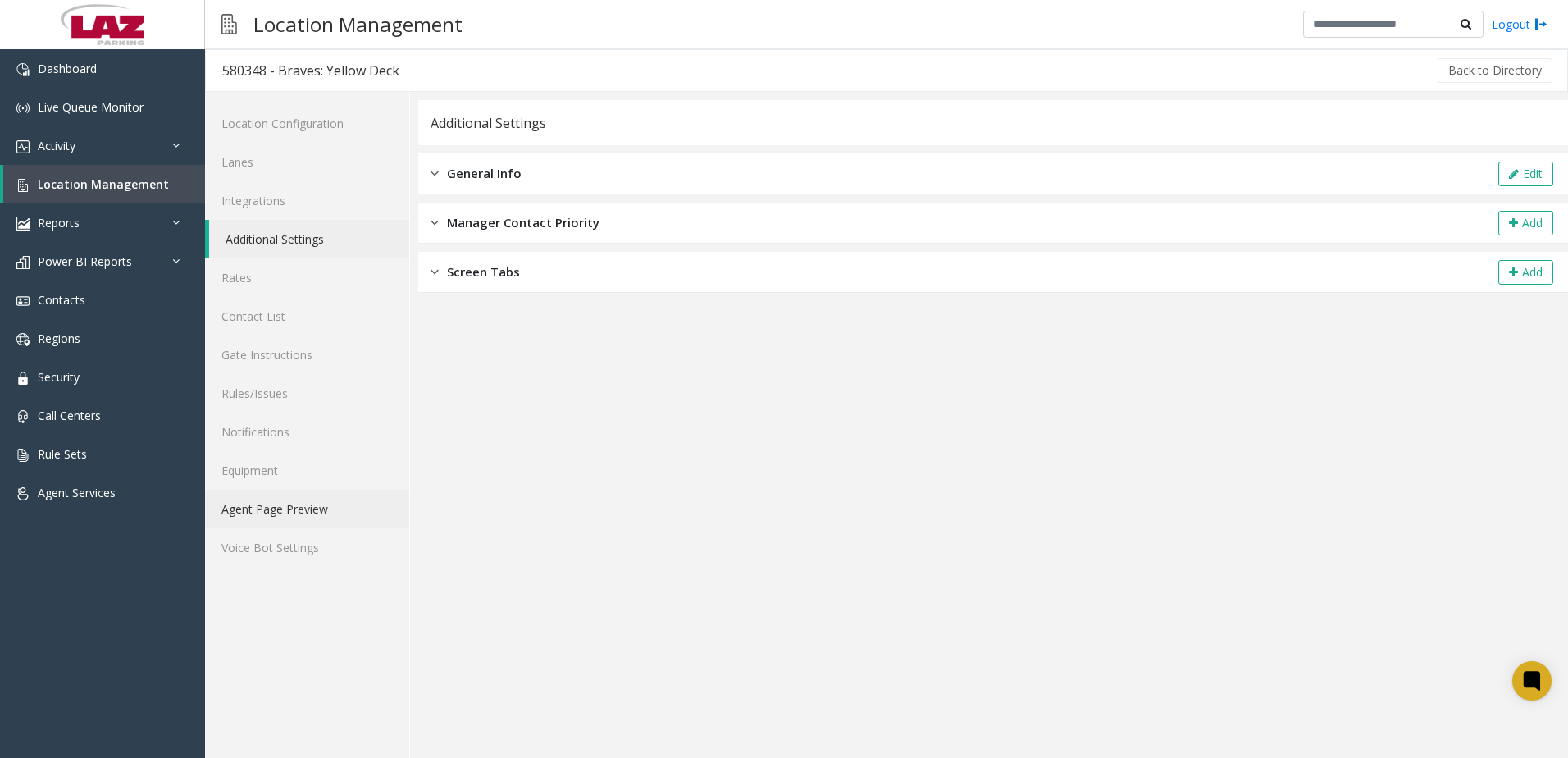
click at [292, 504] on link "Agent Page Preview" at bounding box center [307, 508] width 204 height 39
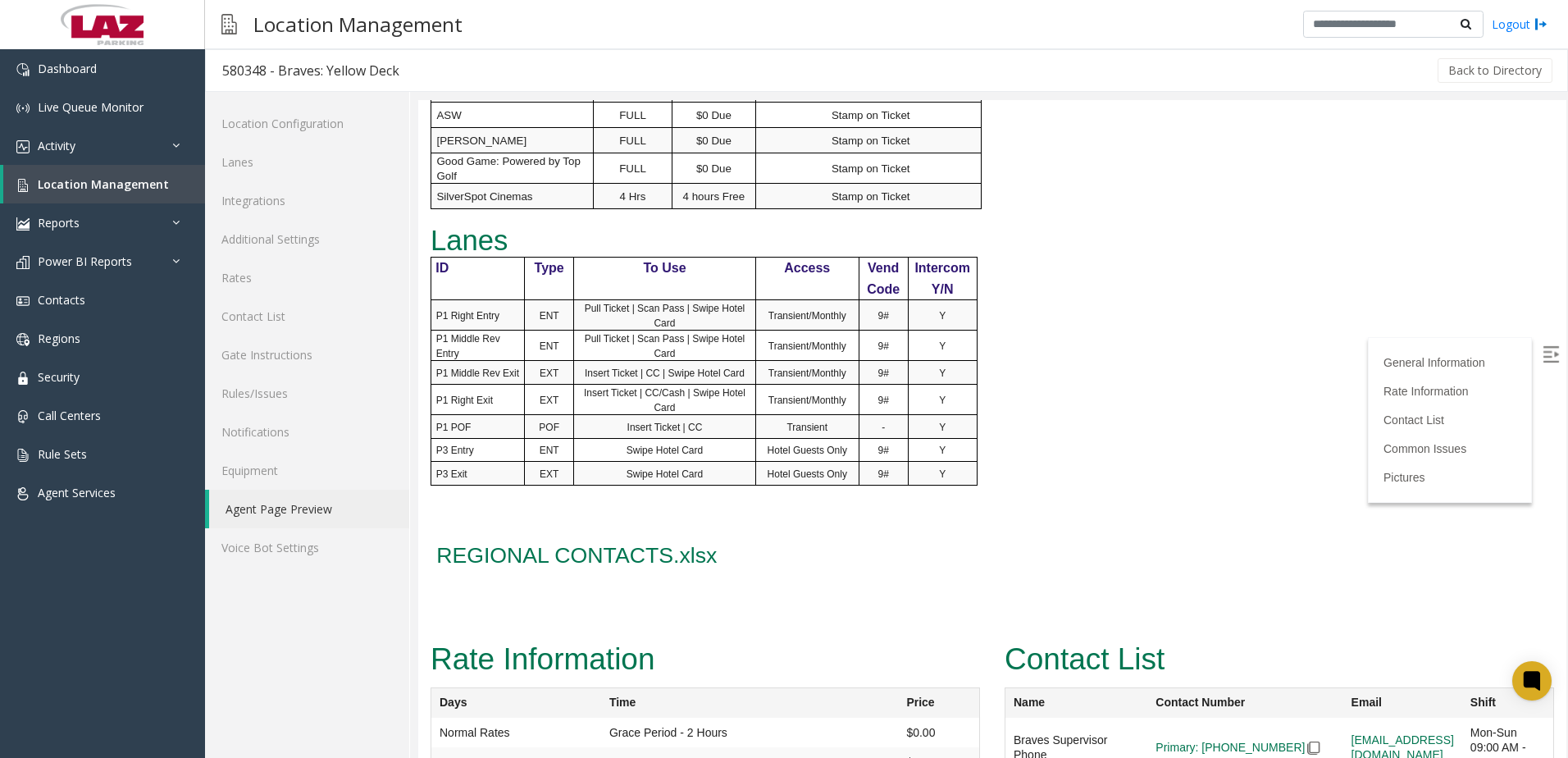
scroll to position [1558, 0]
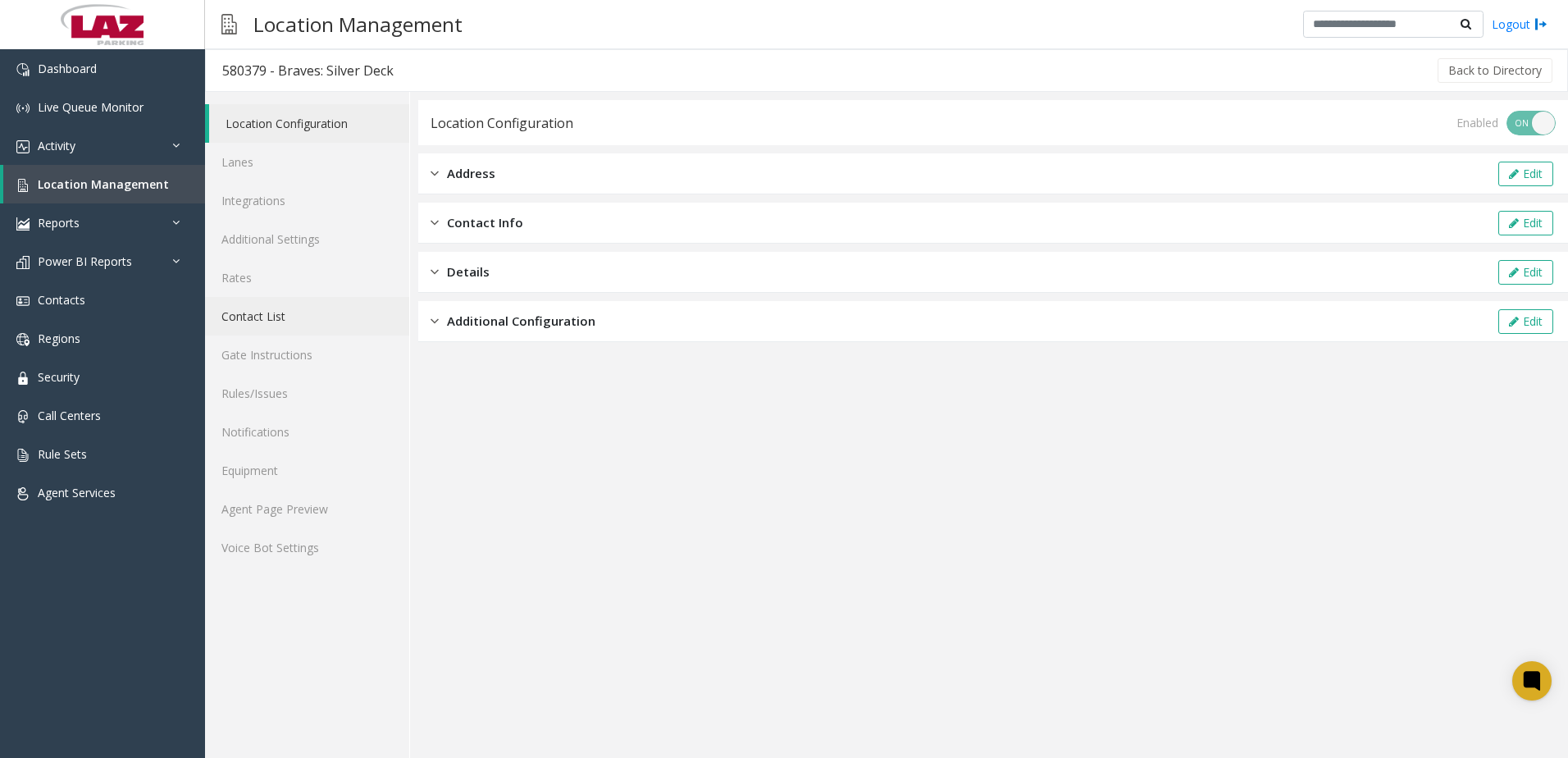
click at [286, 312] on link "Contact List" at bounding box center [307, 316] width 204 height 39
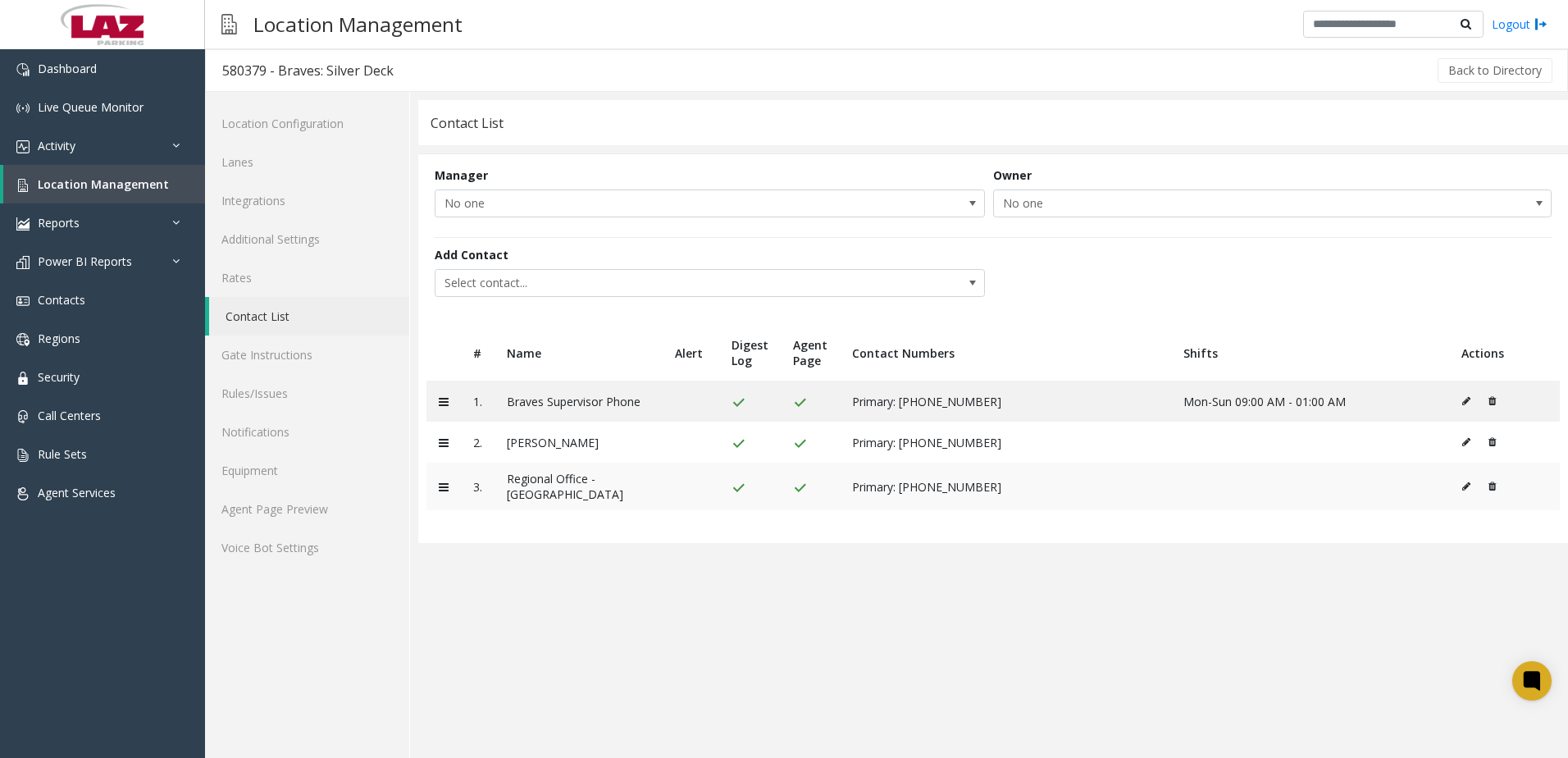
click at [1492, 481] on icon at bounding box center [1492, 486] width 7 height 10
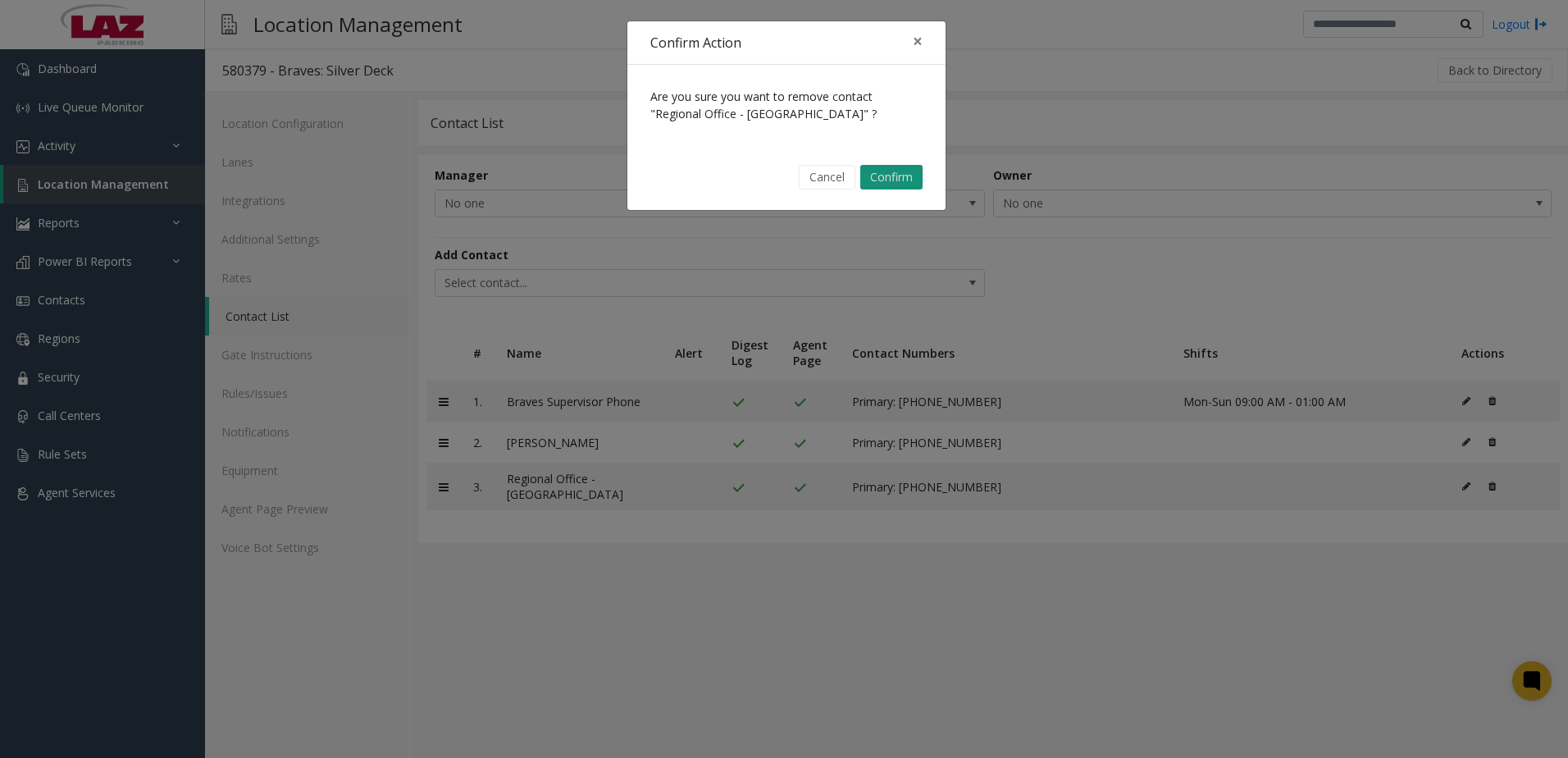
click at [899, 176] on button "Confirm" at bounding box center [891, 176] width 62 height 24
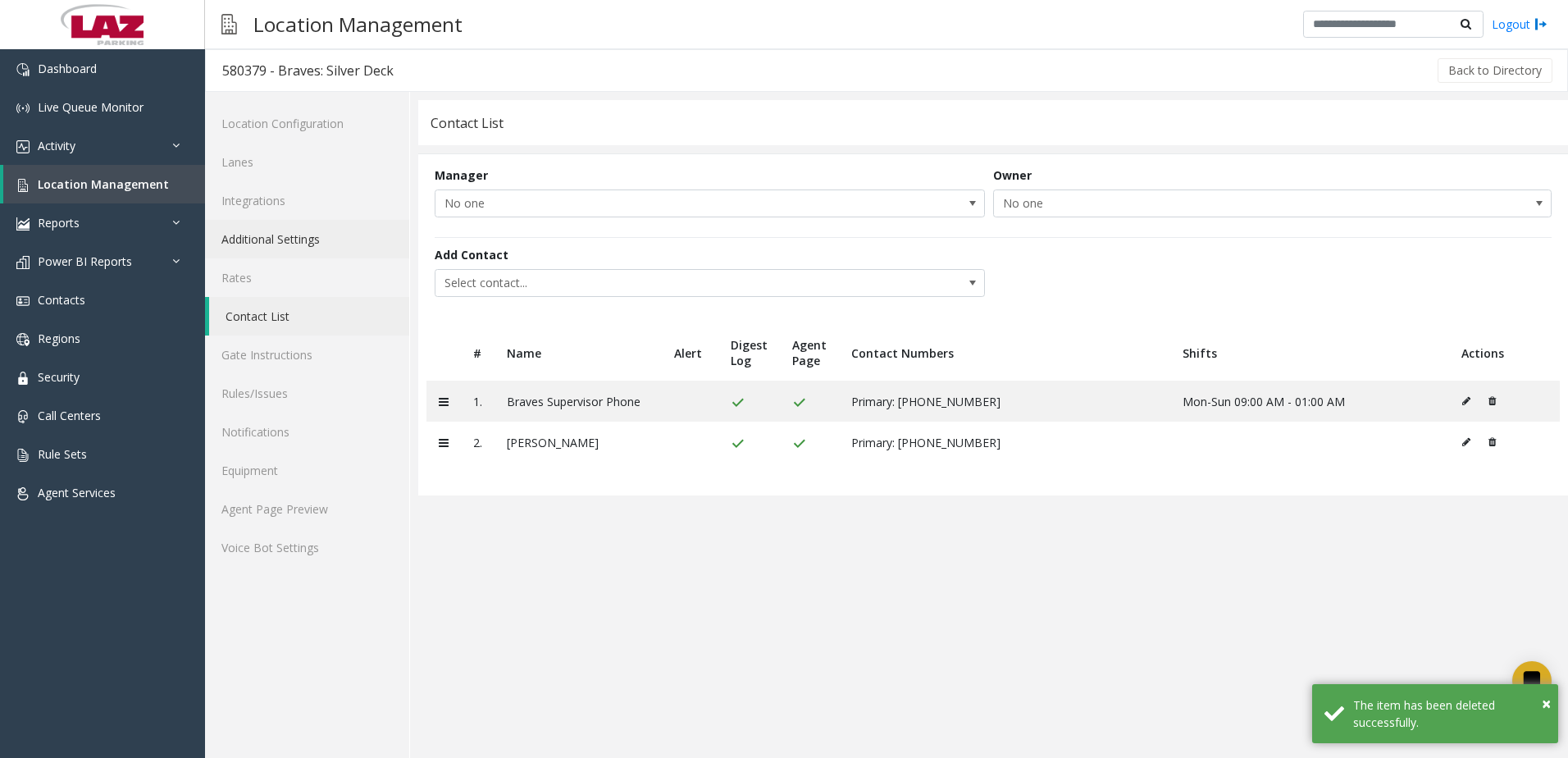
click at [314, 233] on link "Additional Settings" at bounding box center [307, 238] width 204 height 39
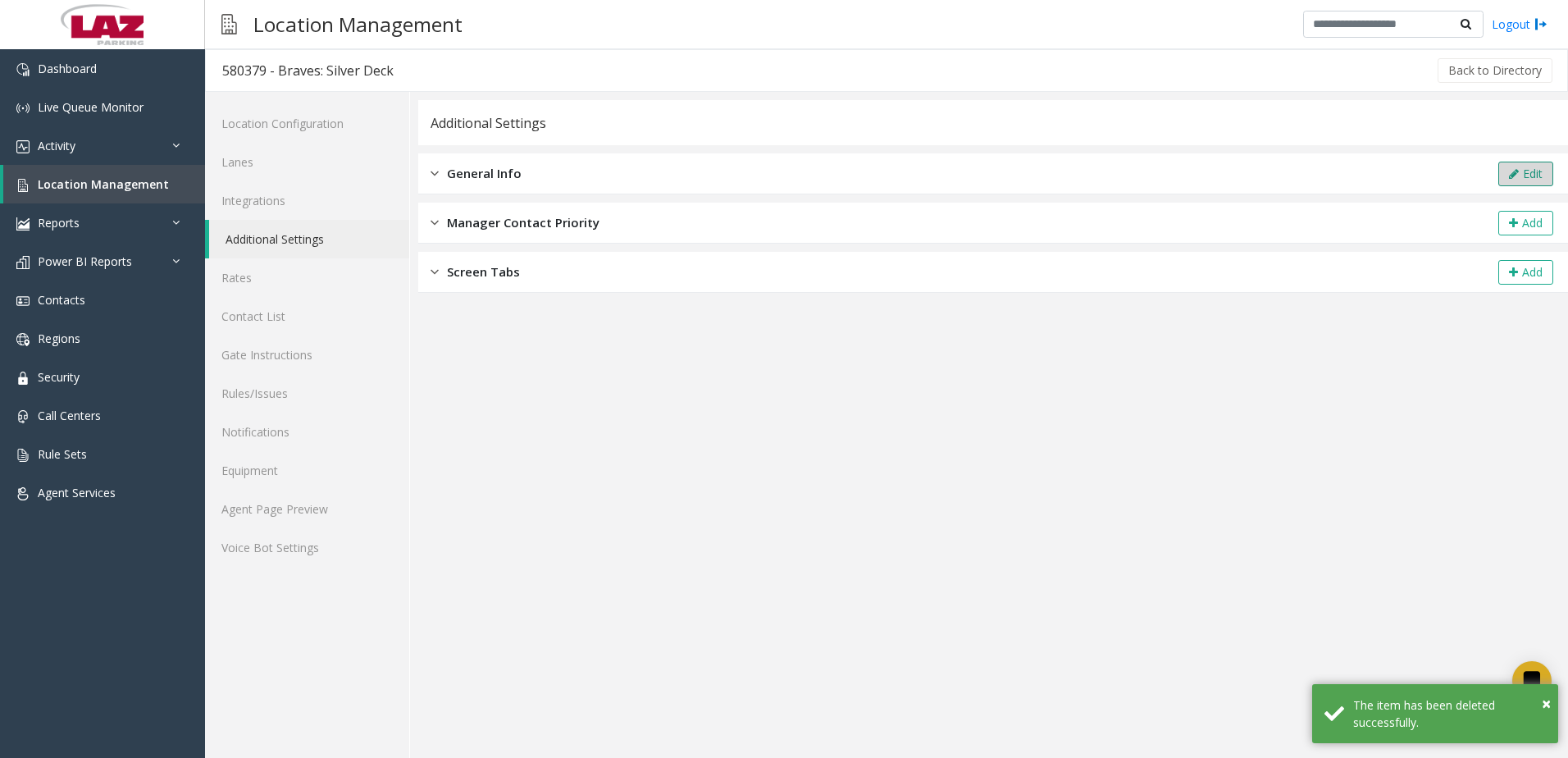
click at [1520, 168] on button "Edit" at bounding box center [1525, 174] width 55 height 24
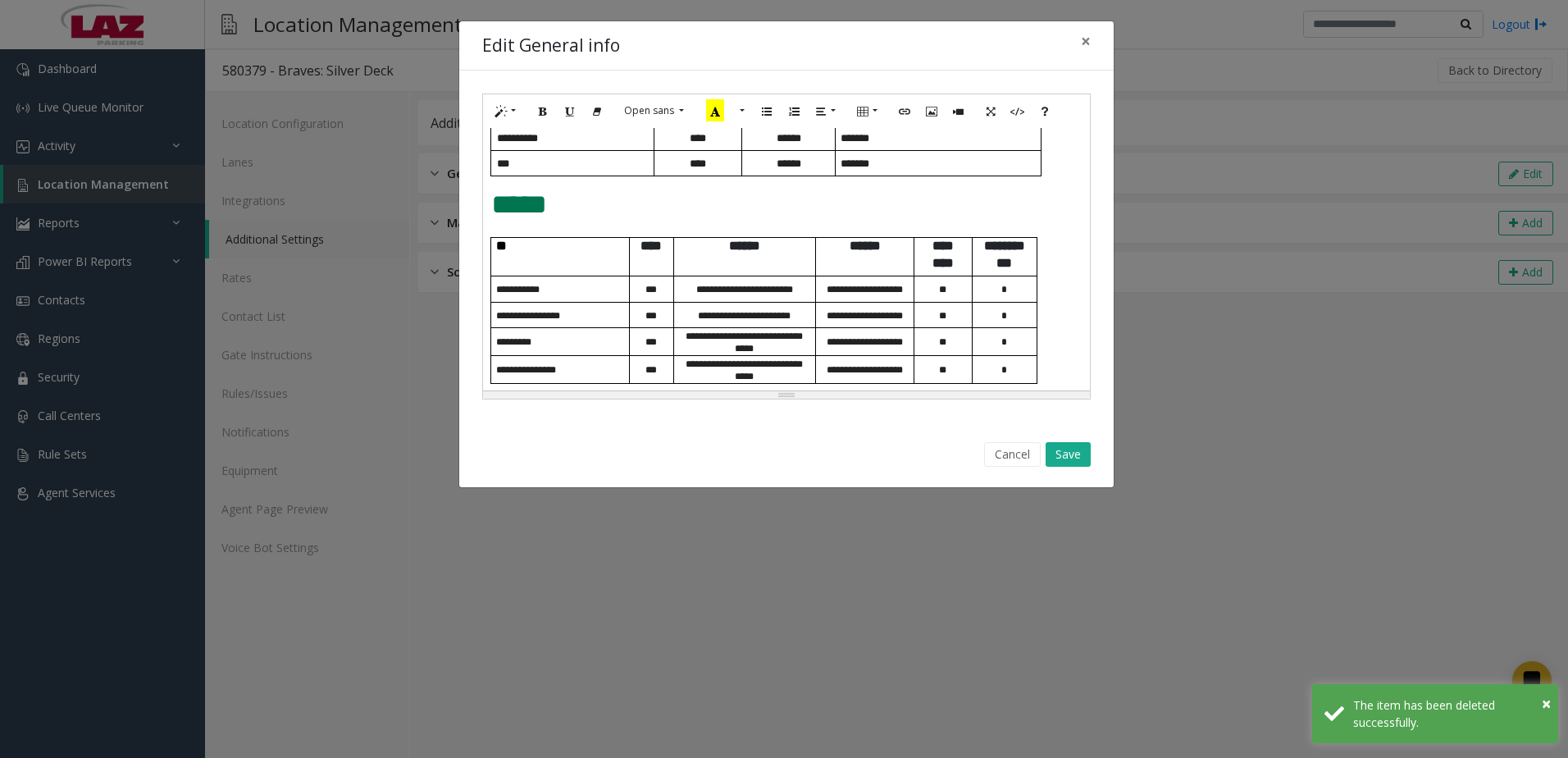
scroll to position [674, 0]
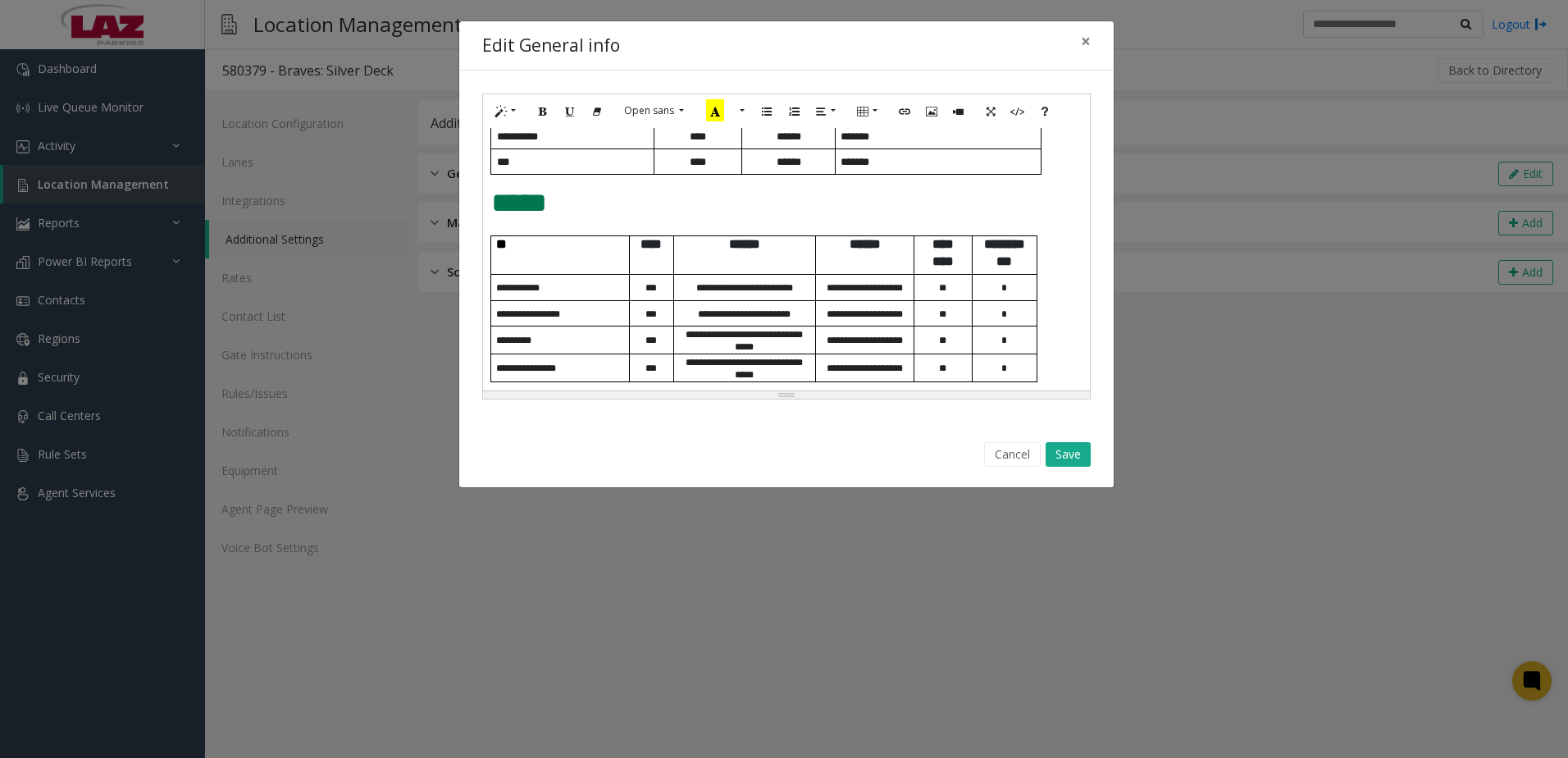
click at [1059, 382] on div "**********" at bounding box center [786, 259] width 607 height 263
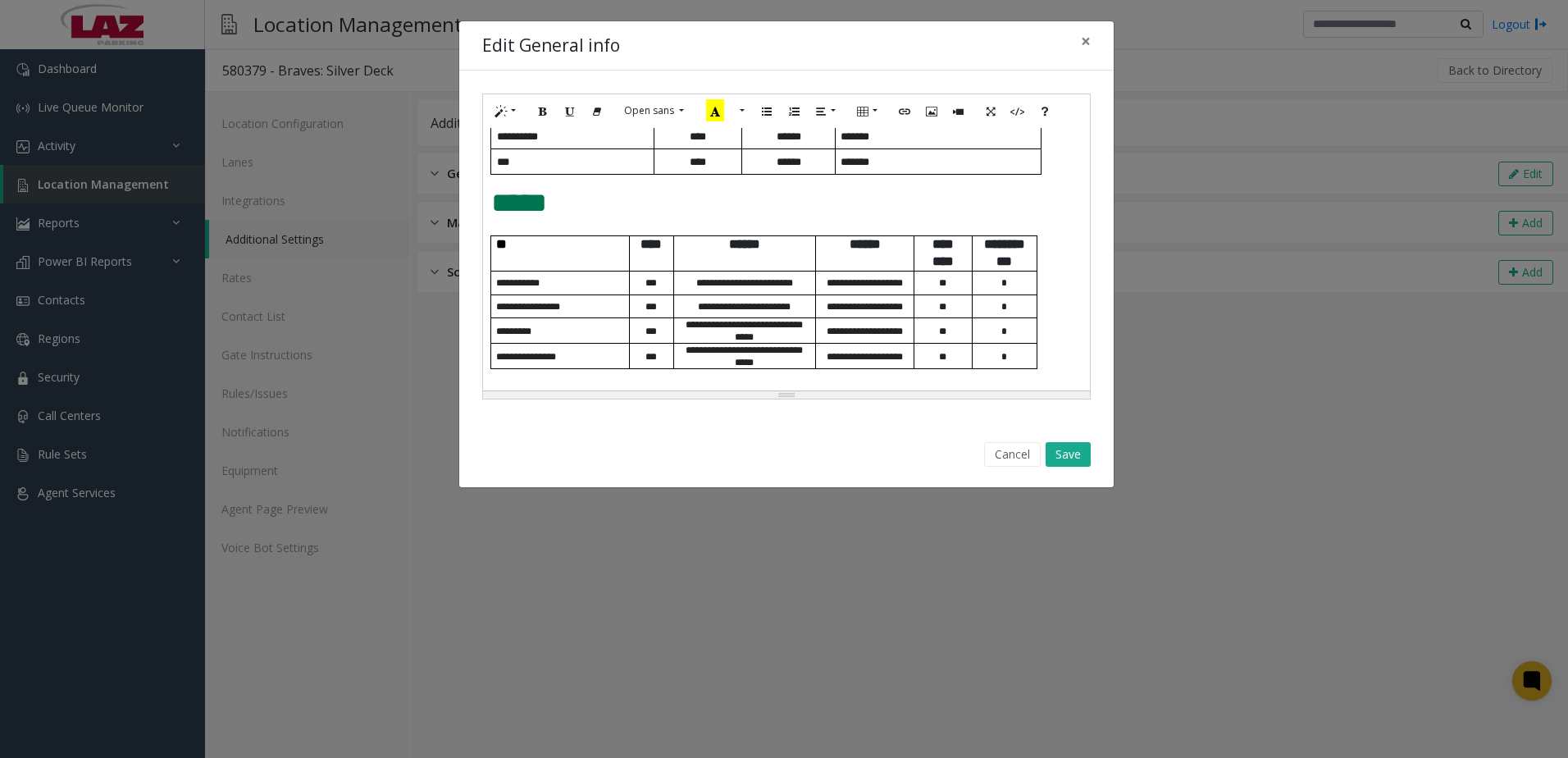
paste div
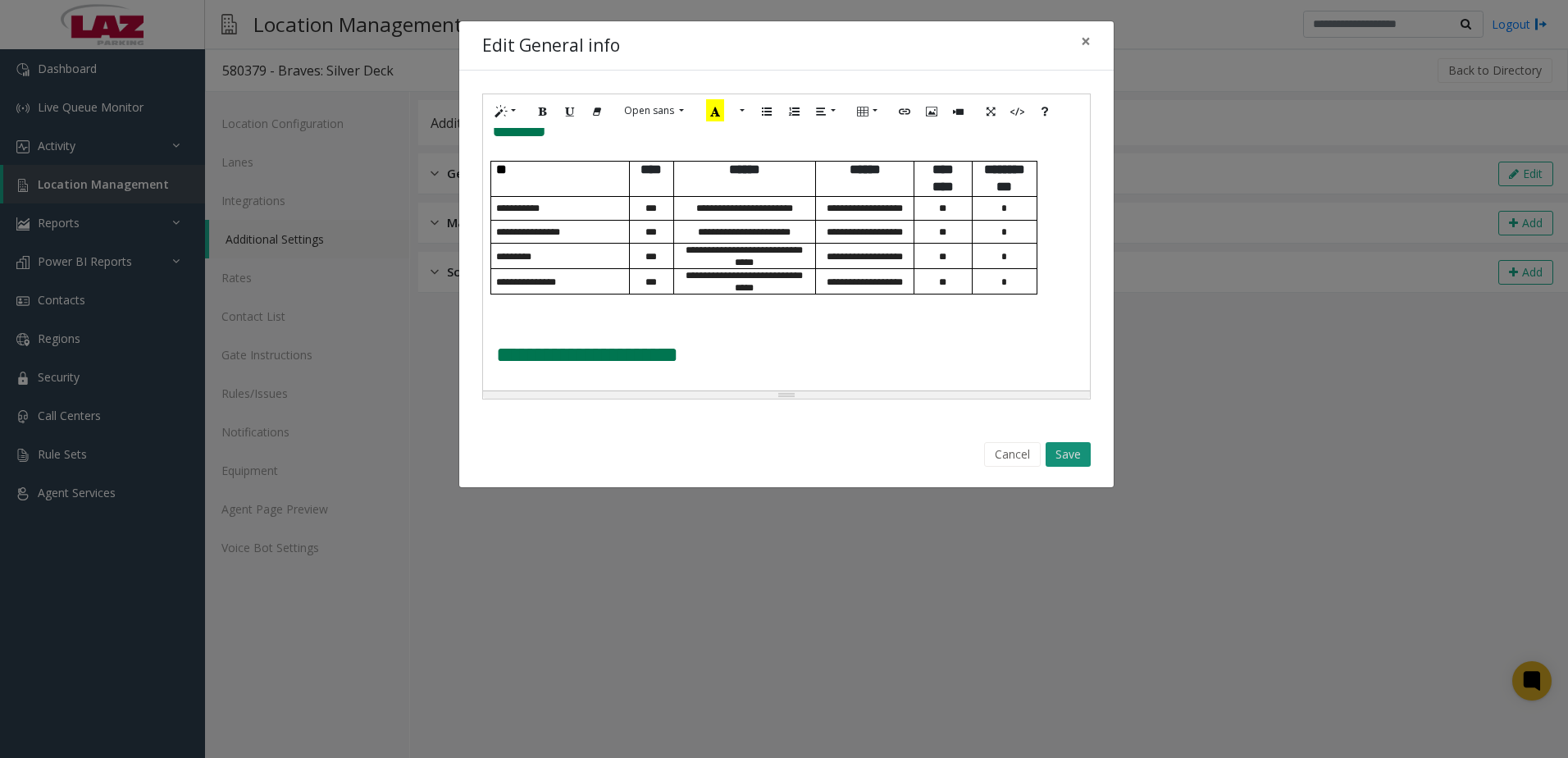
click at [1076, 454] on button "Save" at bounding box center [1068, 454] width 45 height 24
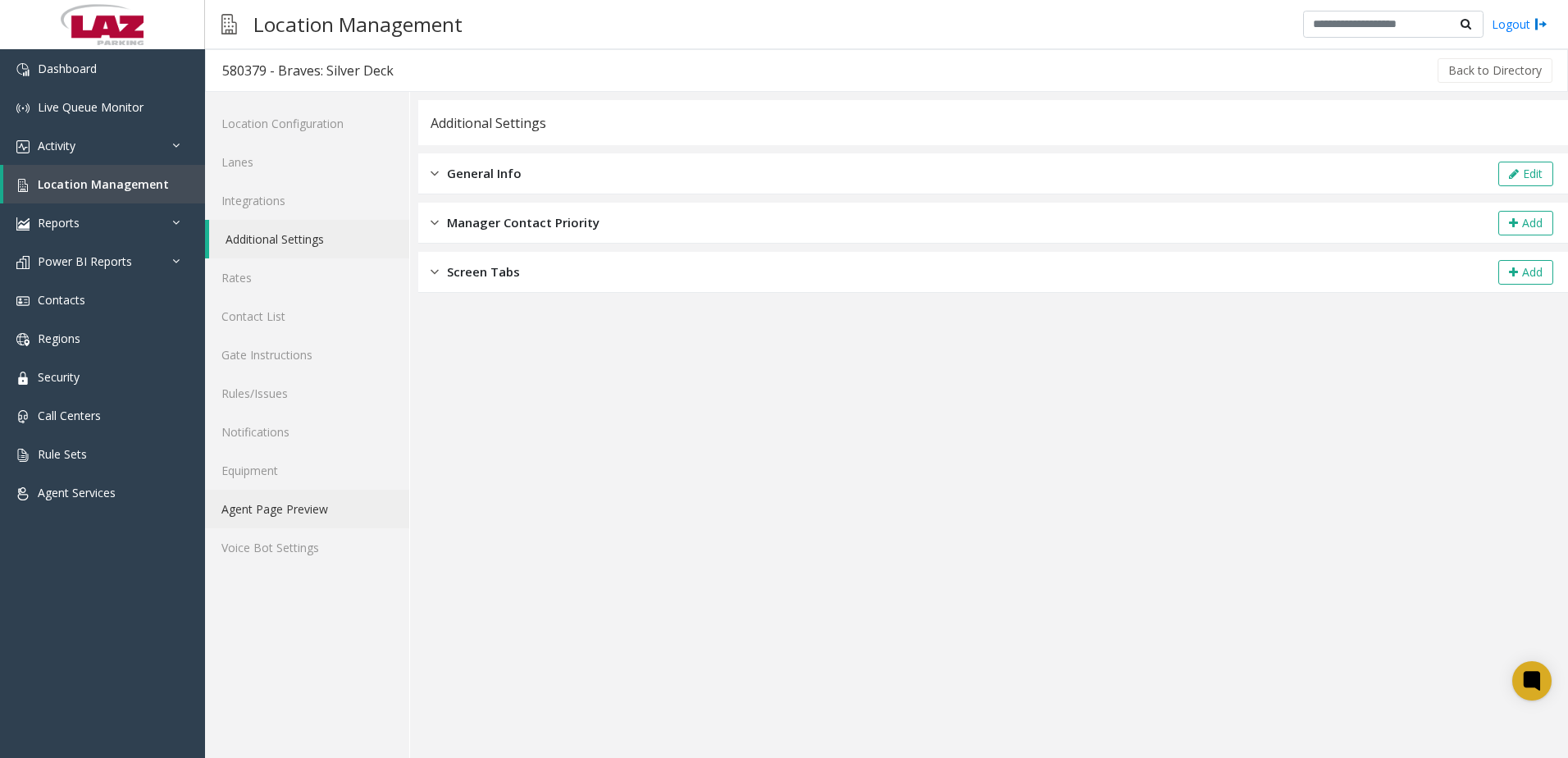
click at [279, 512] on link "Agent Page Preview" at bounding box center [307, 508] width 204 height 39
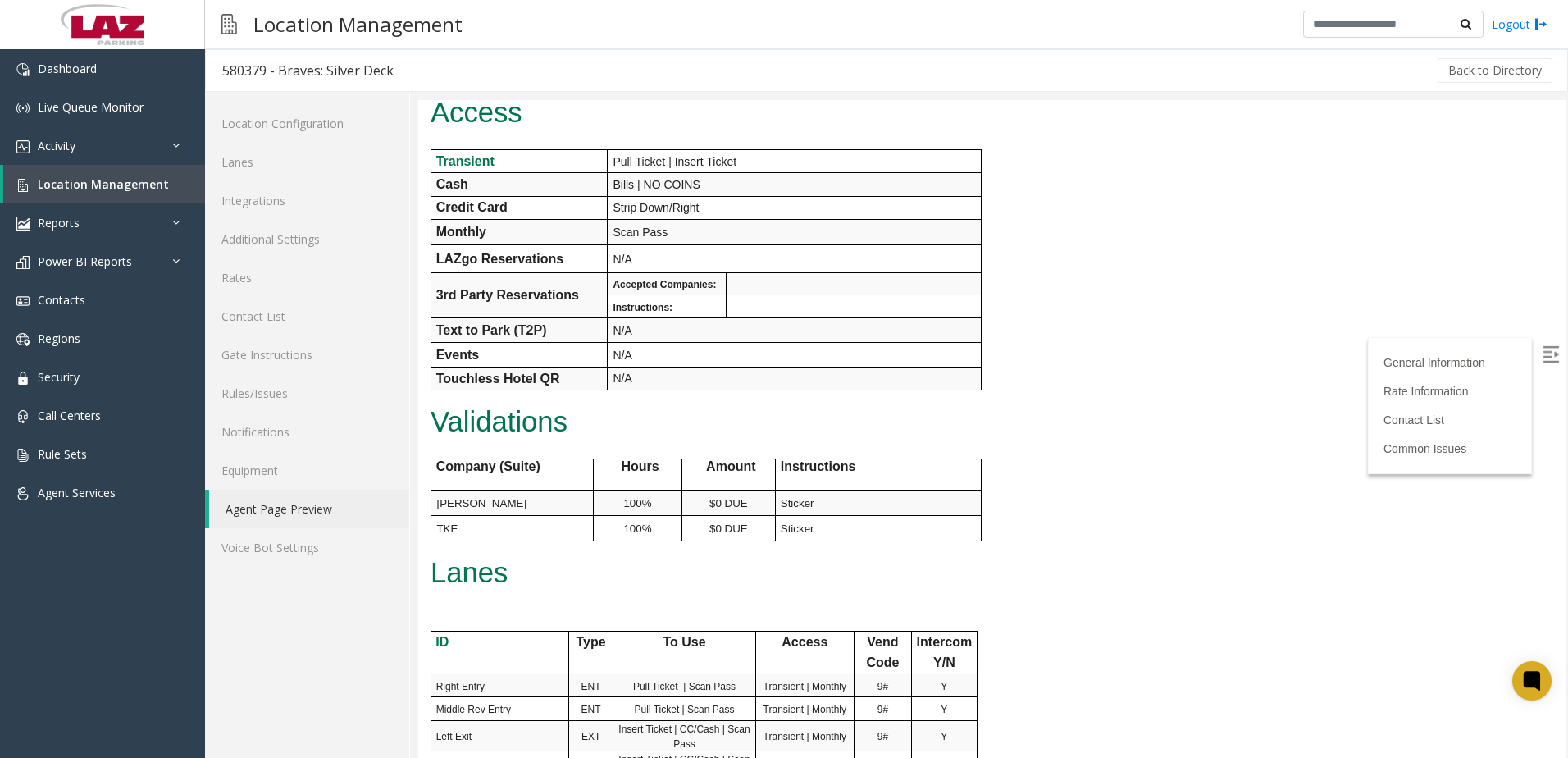
scroll to position [82, 0]
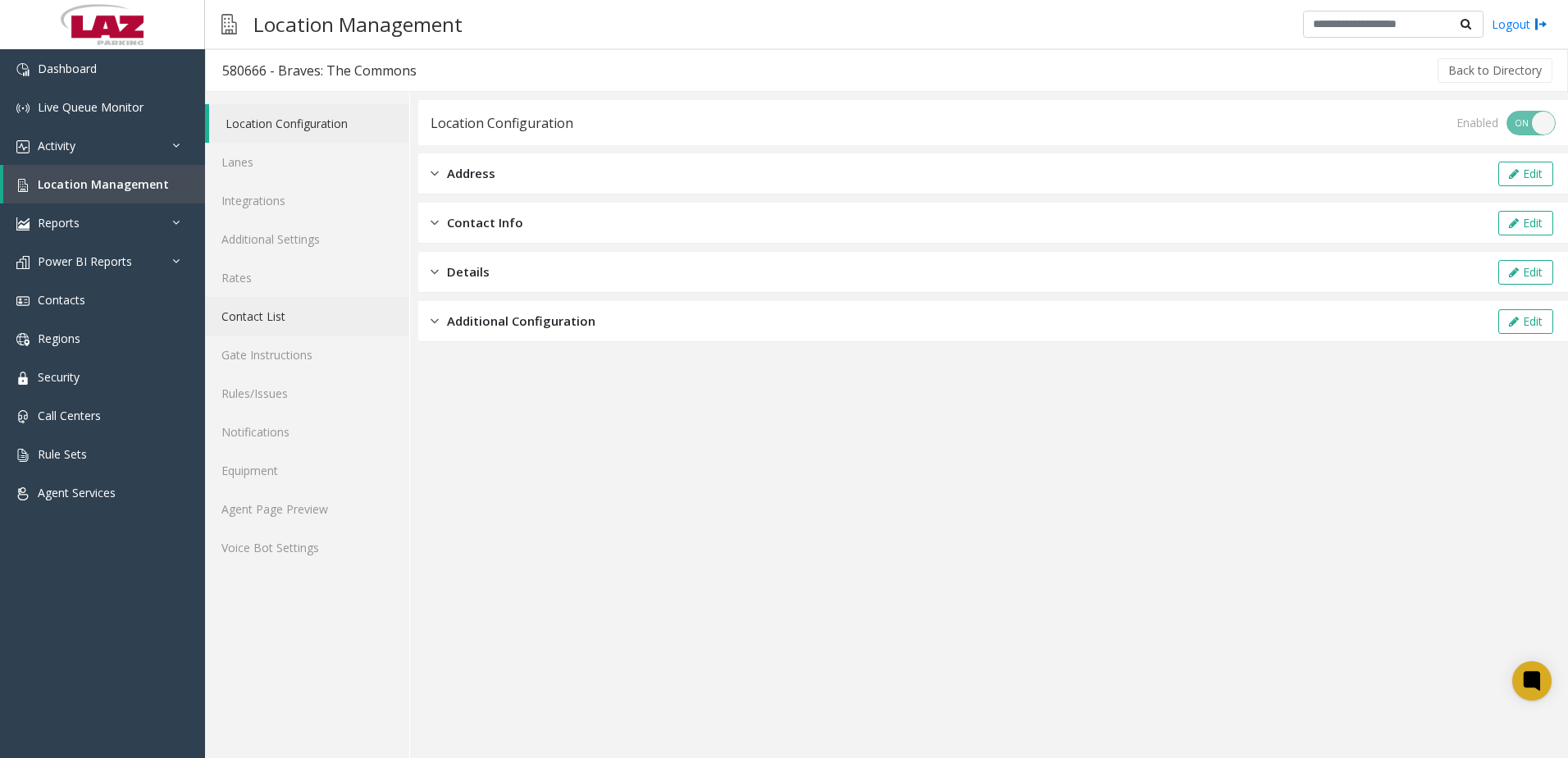
click at [321, 313] on link "Contact List" at bounding box center [307, 316] width 204 height 39
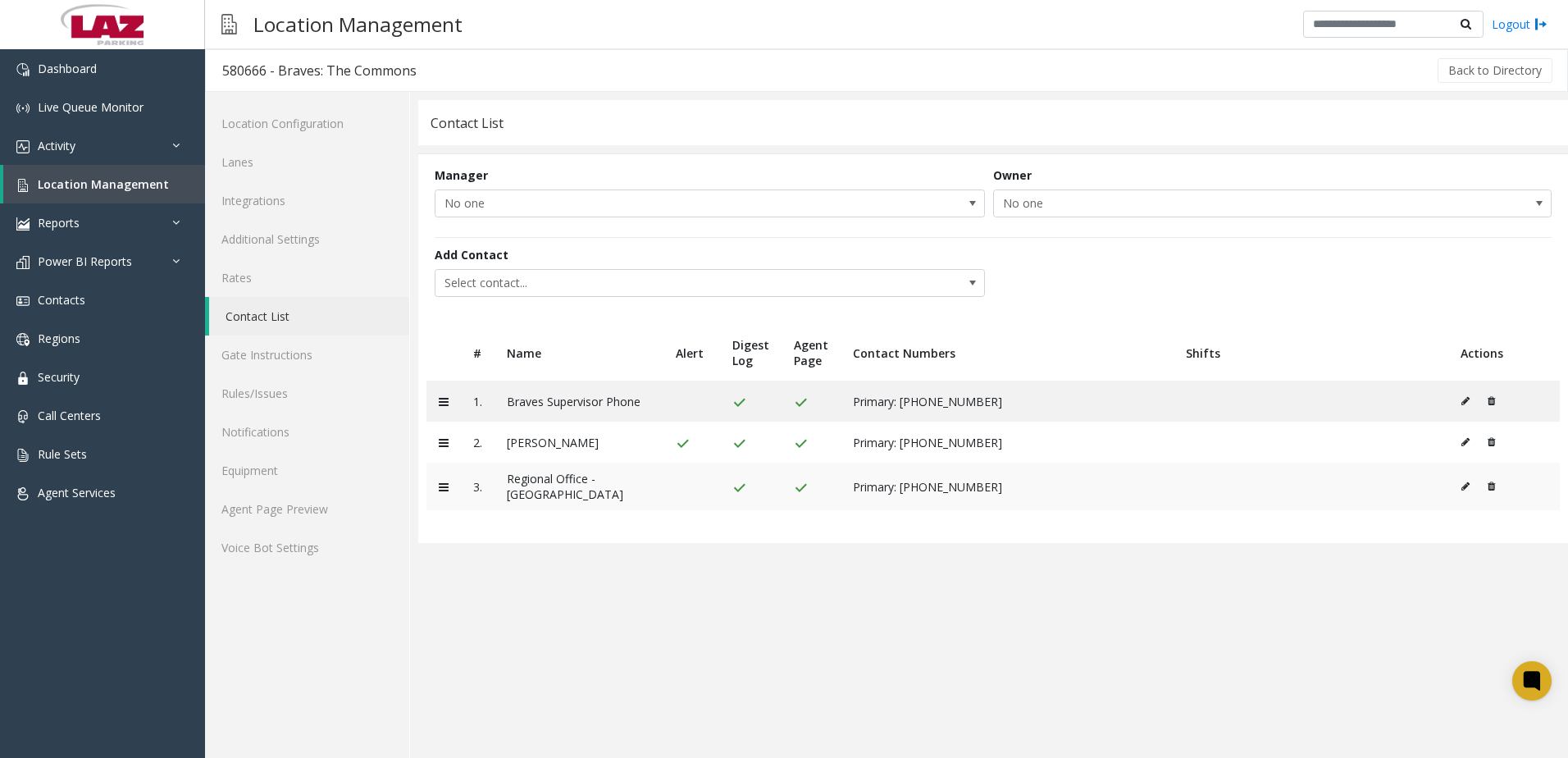
click at [1489, 484] on icon at bounding box center [1491, 486] width 7 height 10
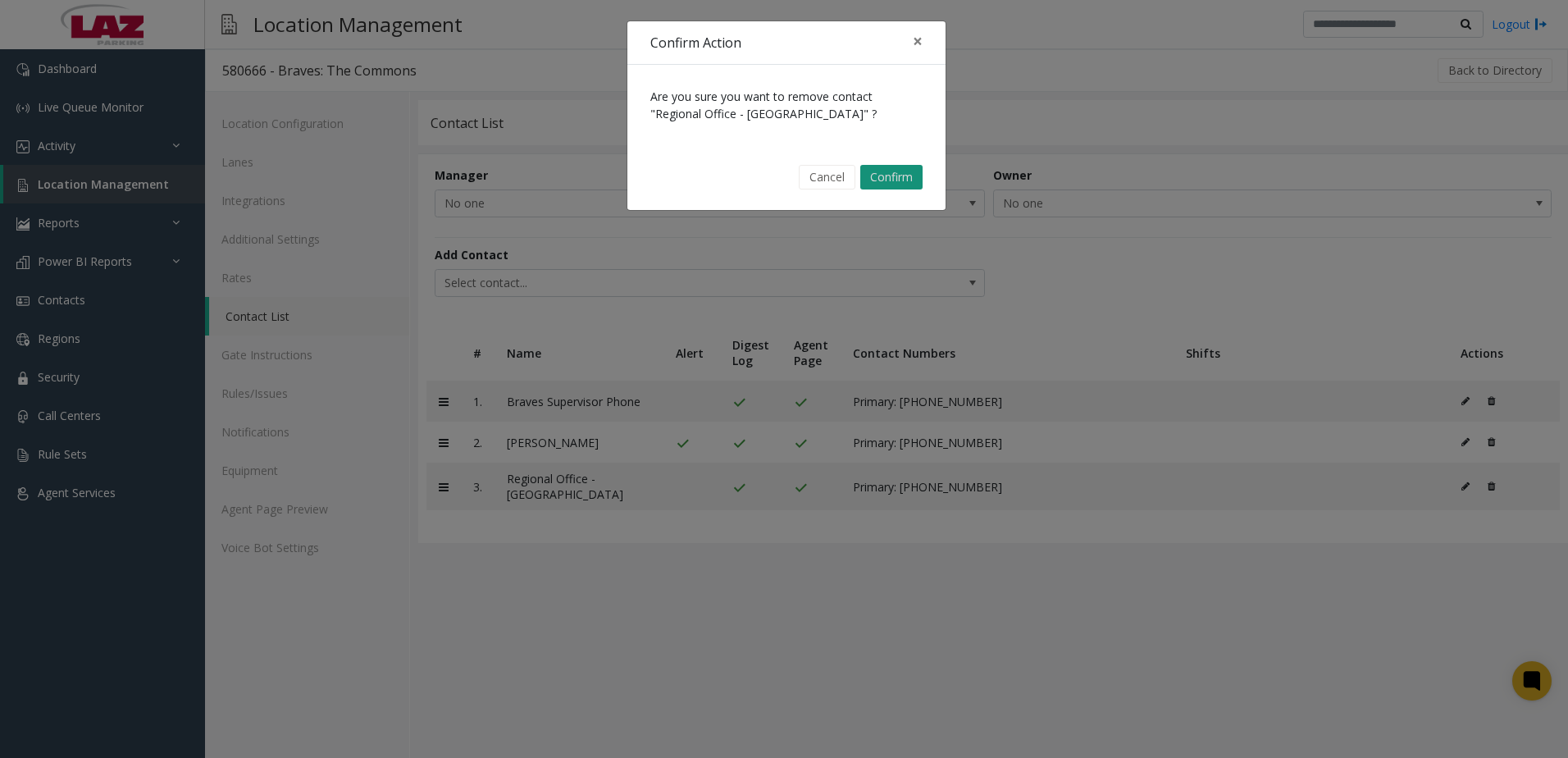
click at [904, 176] on button "Confirm" at bounding box center [891, 176] width 62 height 24
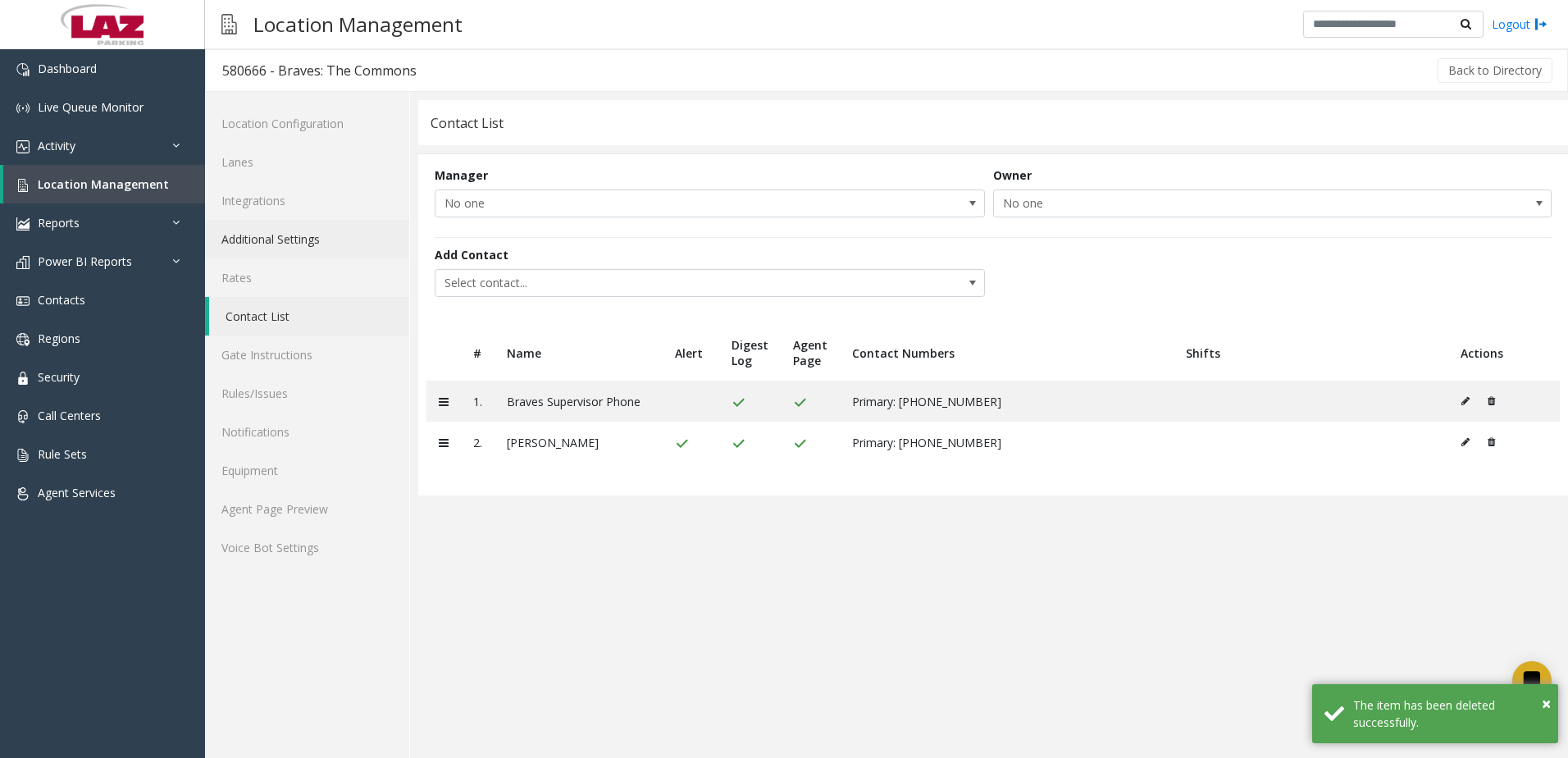
click at [333, 246] on link "Additional Settings" at bounding box center [307, 238] width 204 height 39
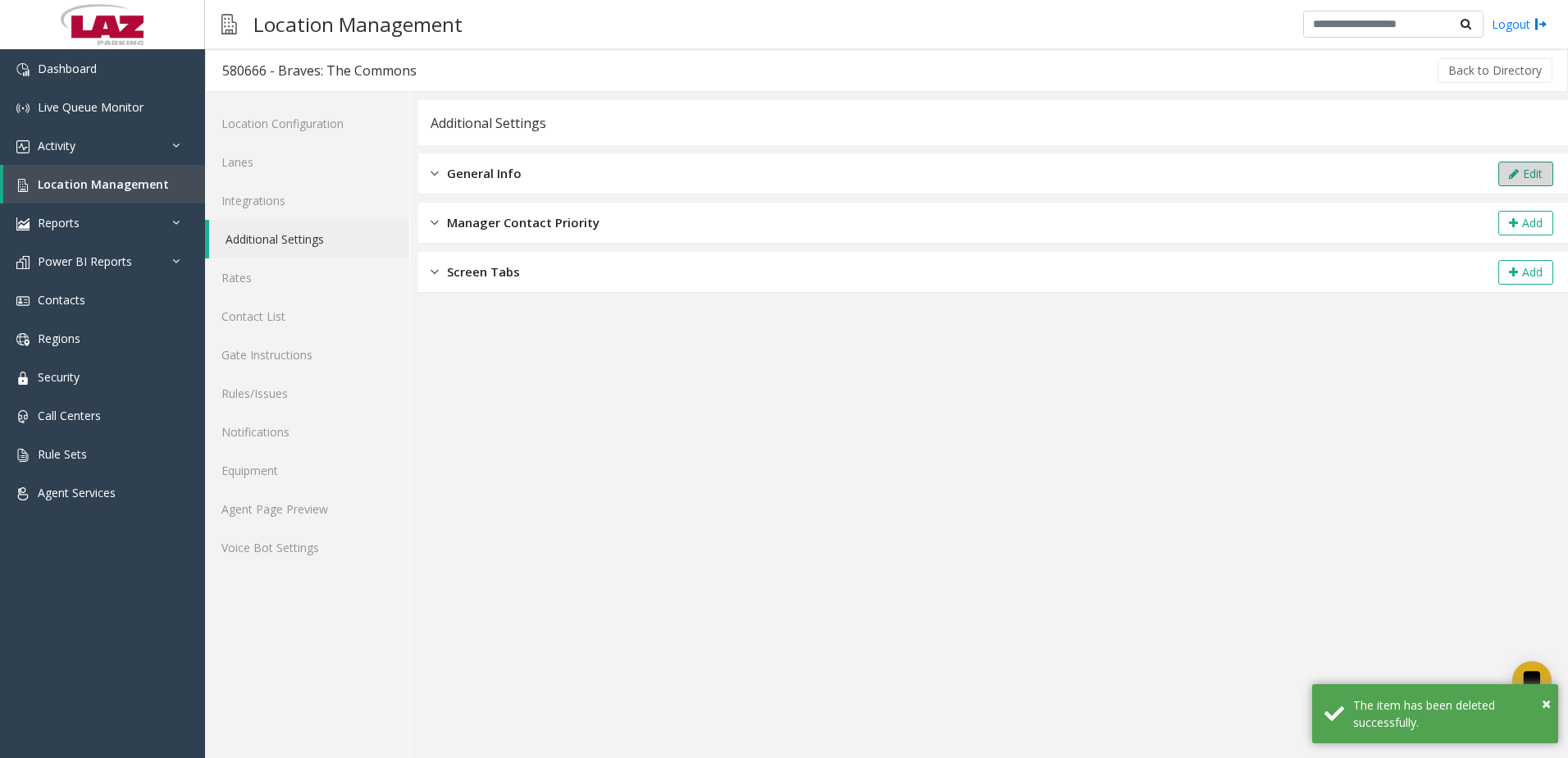
click at [1525, 179] on button "Edit" at bounding box center [1525, 174] width 55 height 24
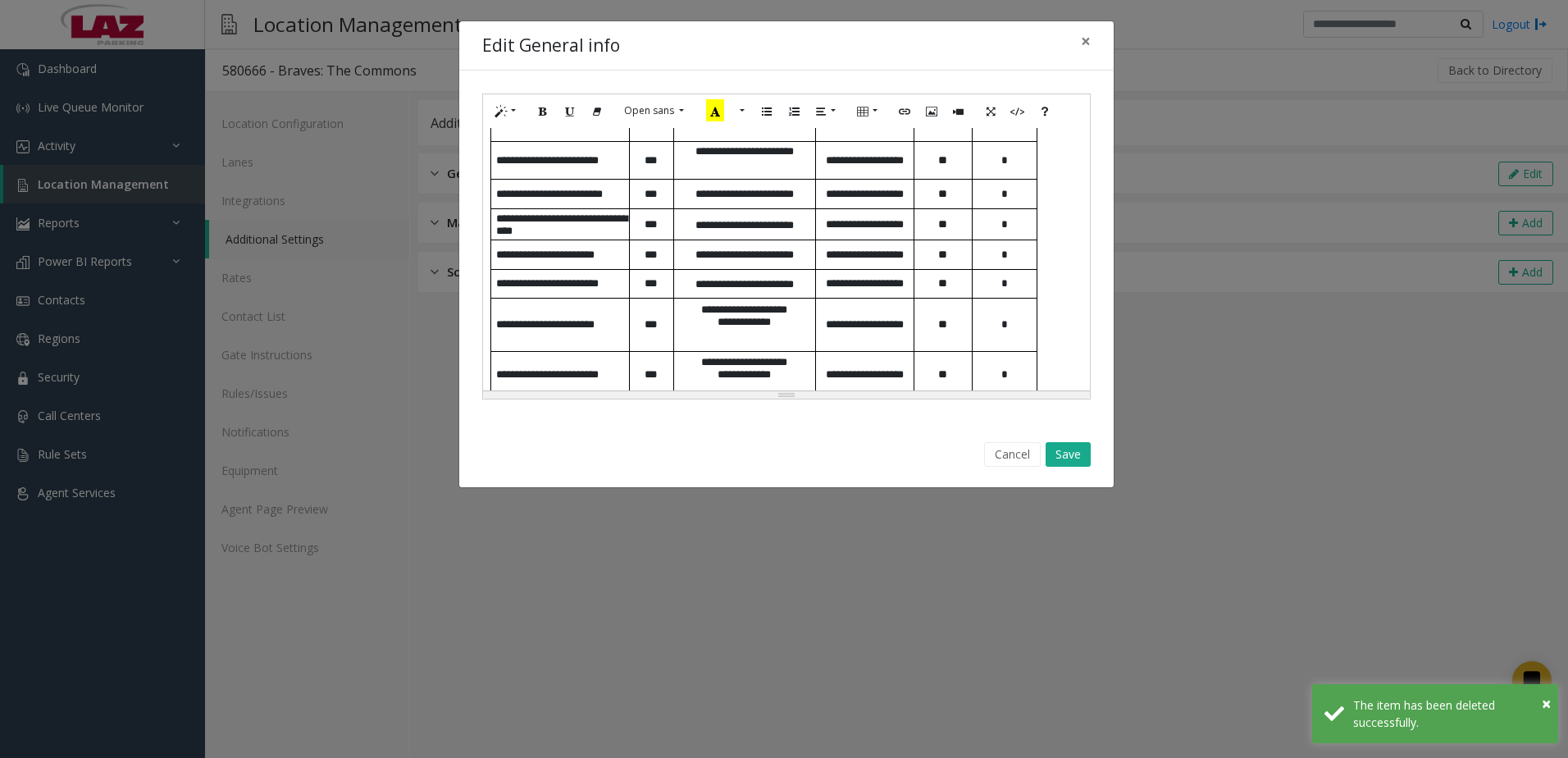
scroll to position [1043, 0]
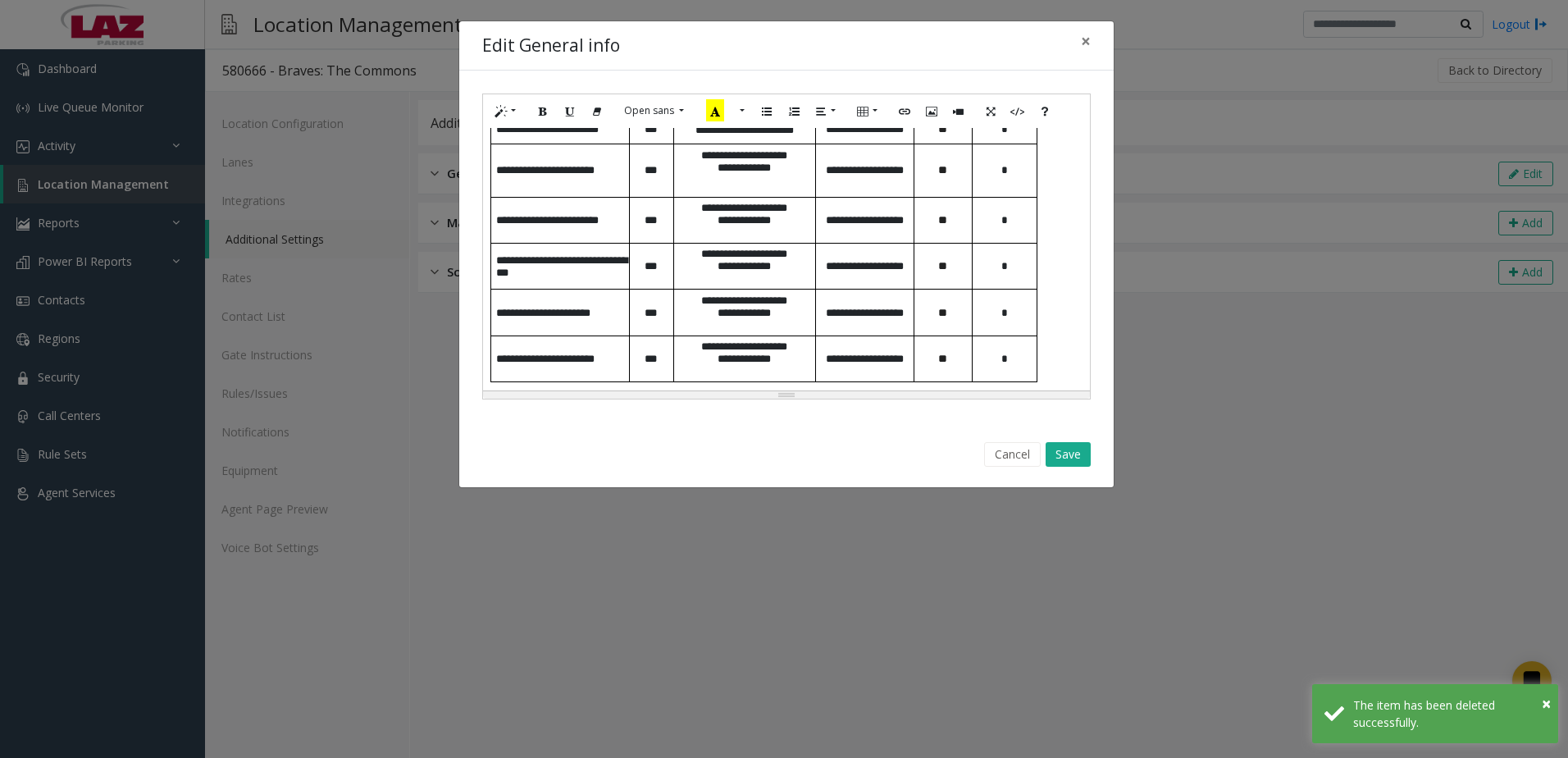
drag, startPoint x: 1039, startPoint y: 378, endPoint x: 1109, endPoint y: 380, distance: 70.0
click at [1039, 379] on div "**********" at bounding box center [786, 259] width 607 height 263
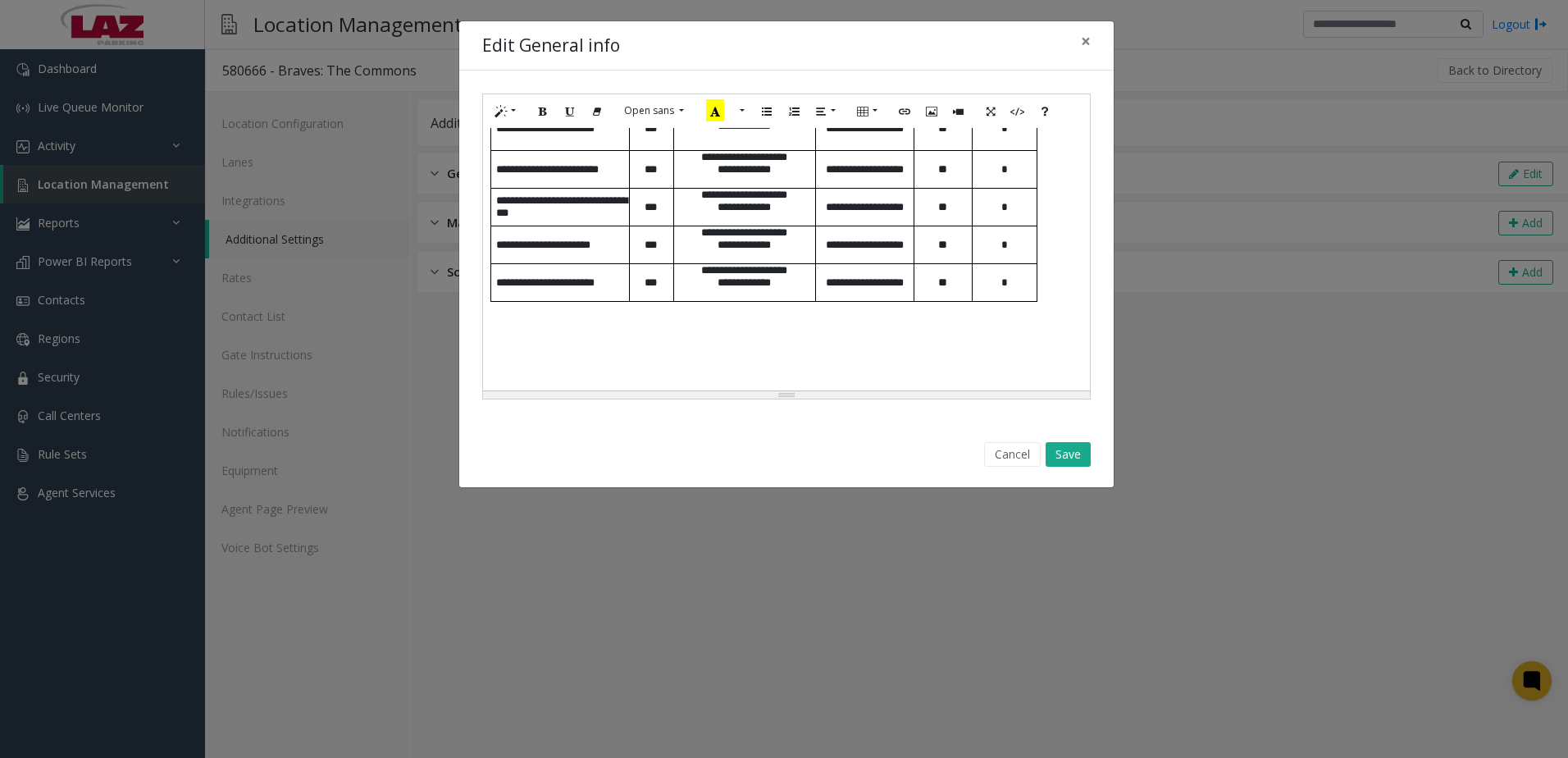
paste div
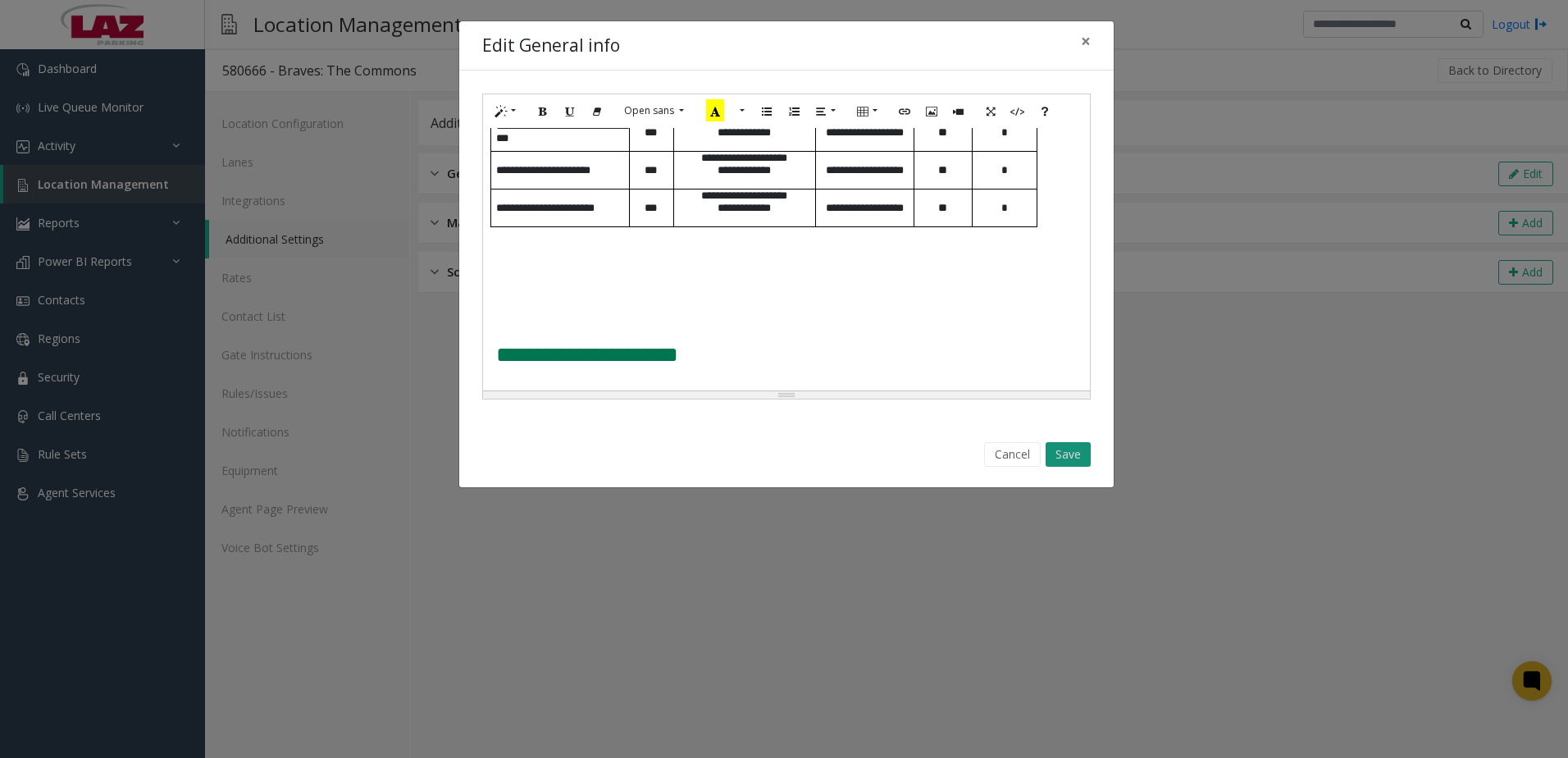
click at [1060, 456] on button "Save" at bounding box center [1068, 454] width 45 height 24
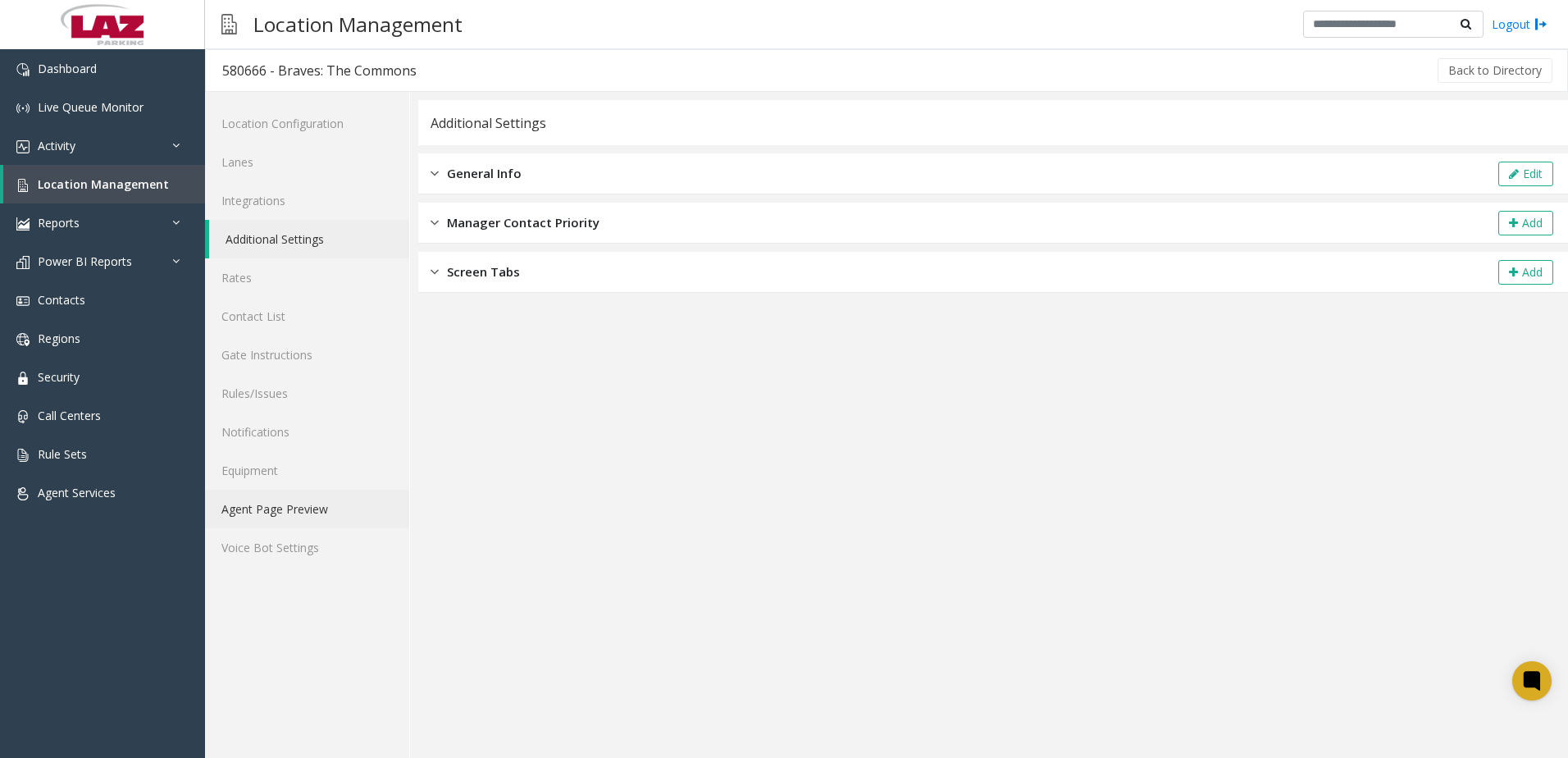
click at [313, 502] on link "Agent Page Preview" at bounding box center [307, 508] width 204 height 39
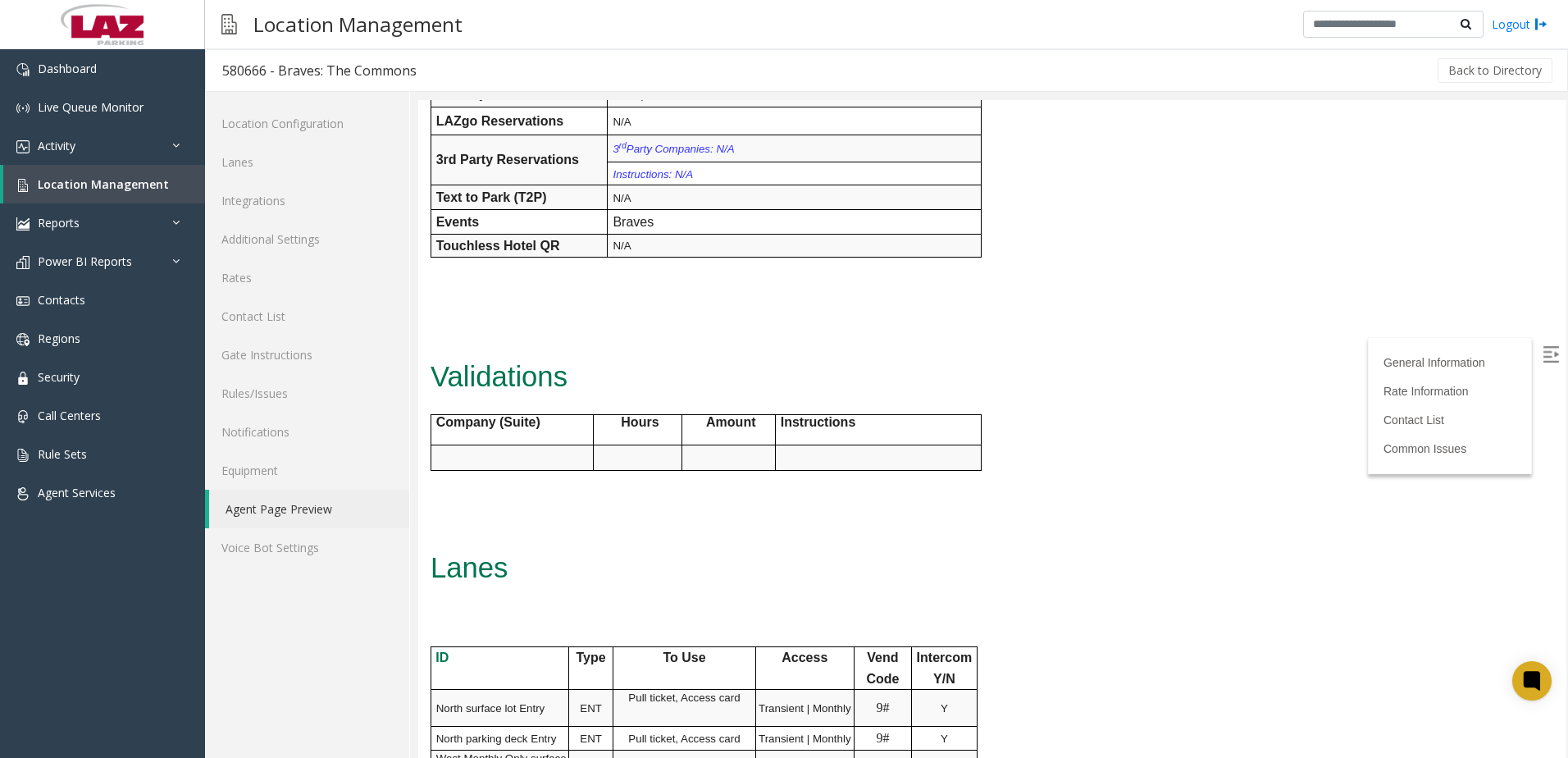
scroll to position [492, 0]
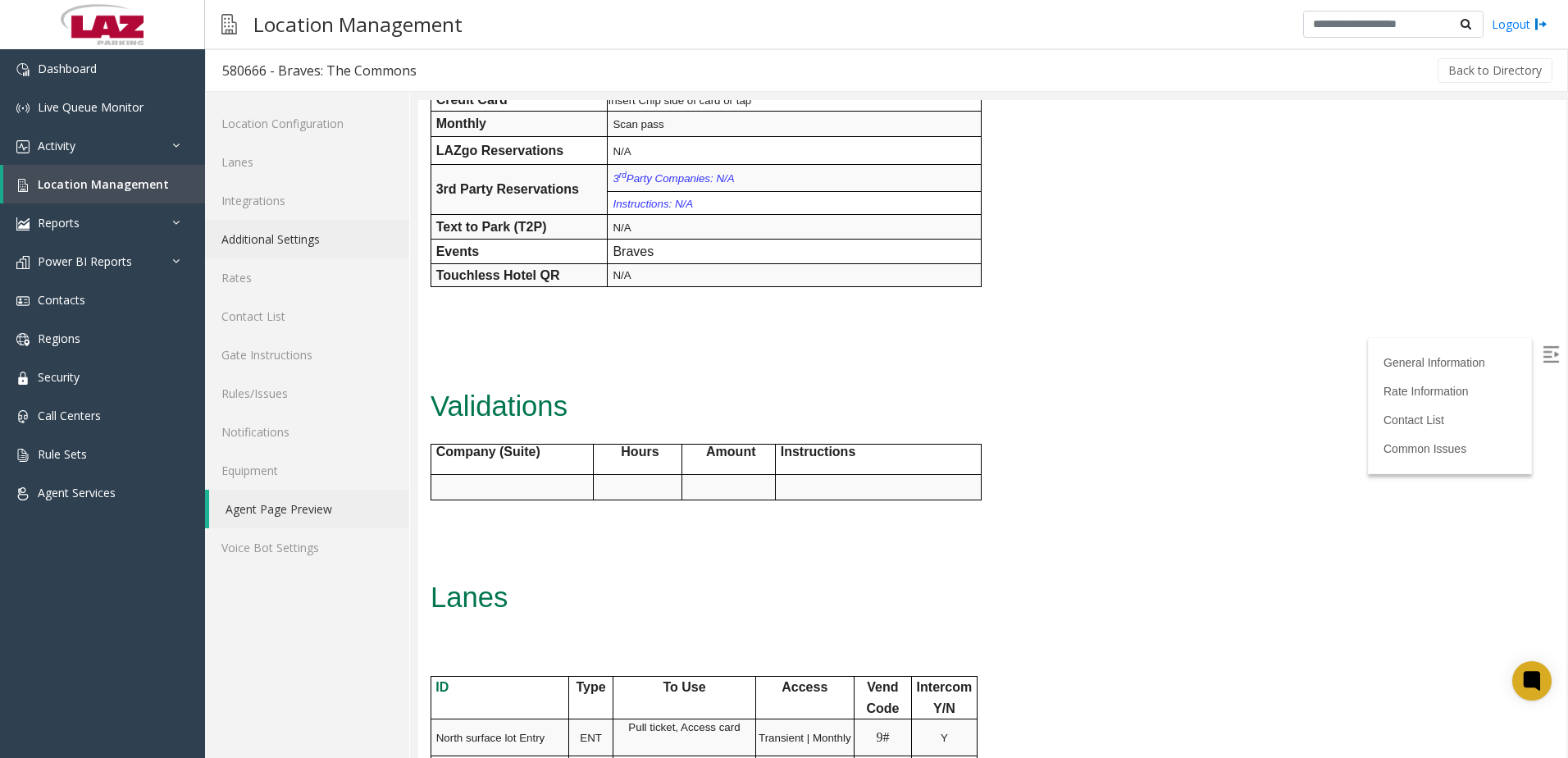
click at [258, 237] on link "Additional Settings" at bounding box center [307, 238] width 204 height 39
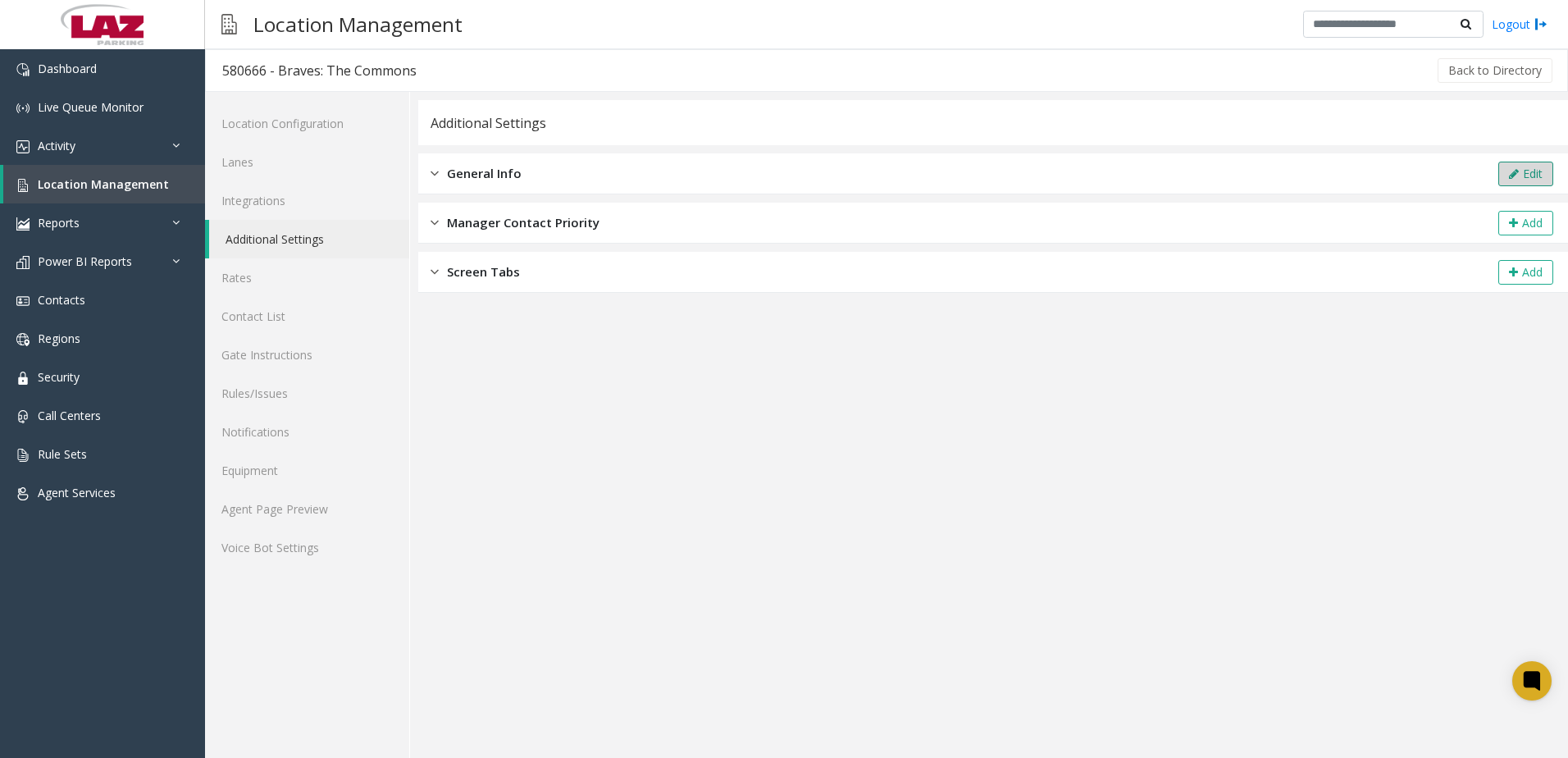
click at [1524, 172] on button "Edit" at bounding box center [1525, 174] width 55 height 24
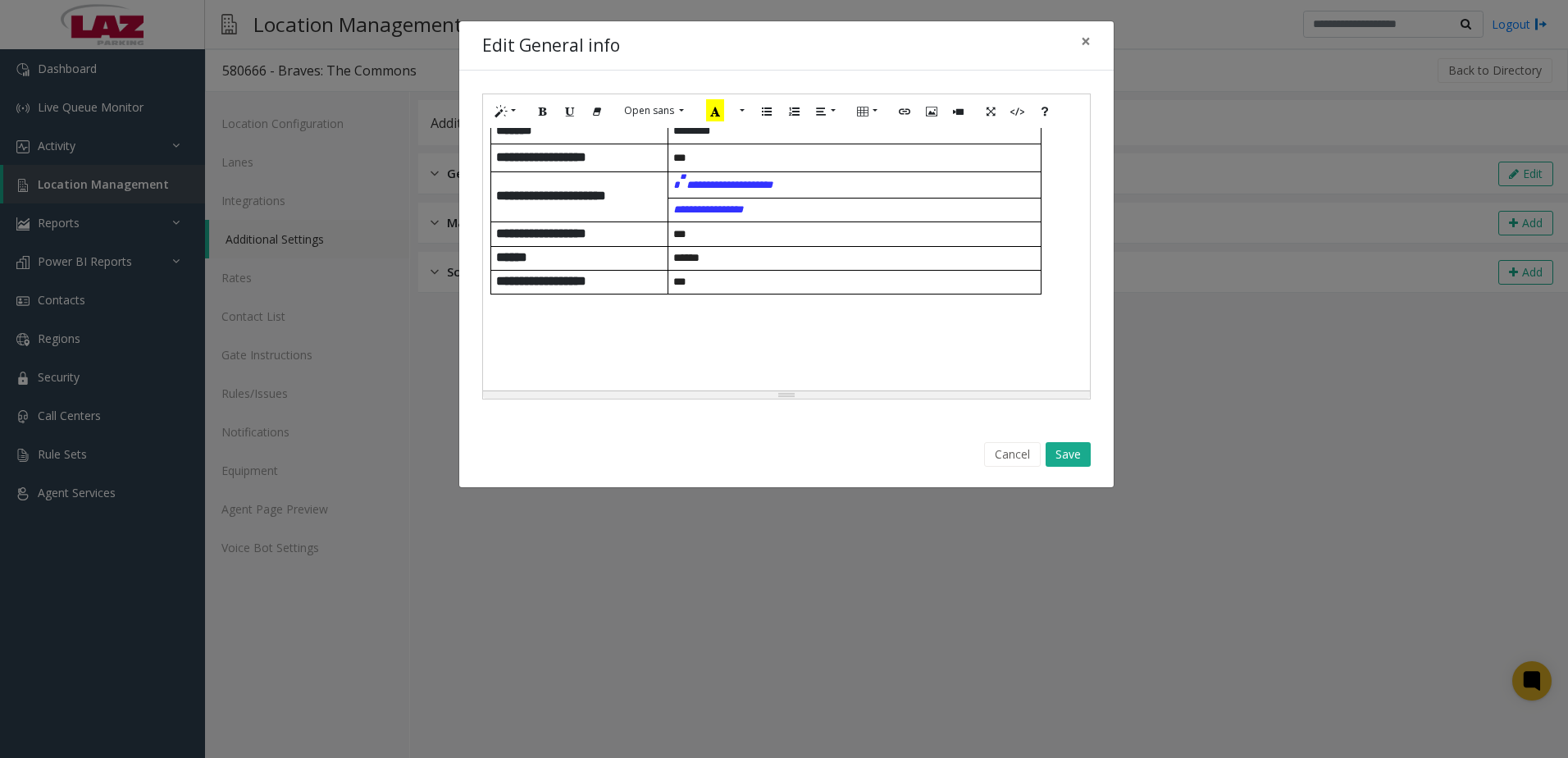
scroll to position [328, 0]
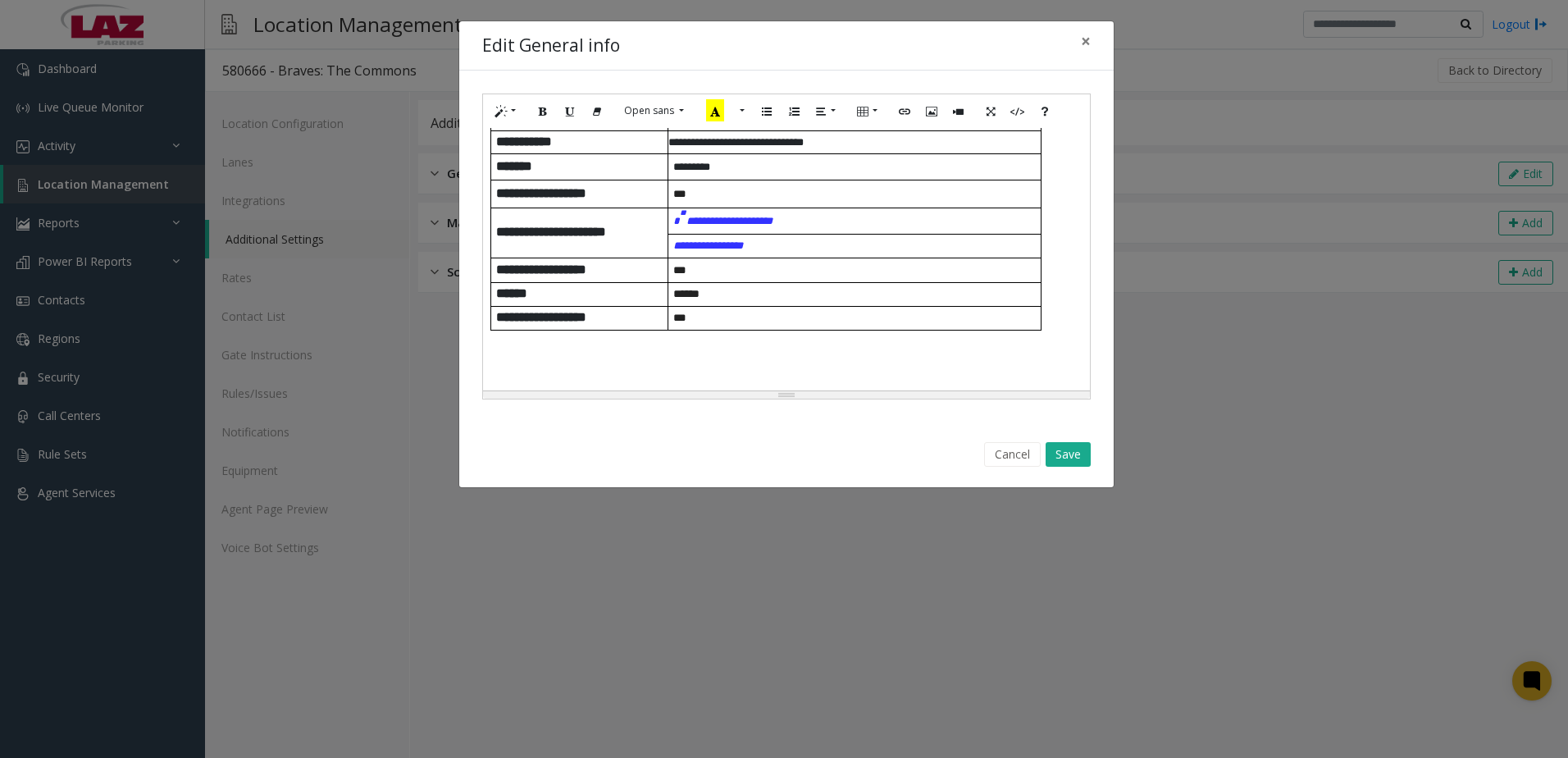
click at [532, 364] on p at bounding box center [786, 359] width 591 height 31
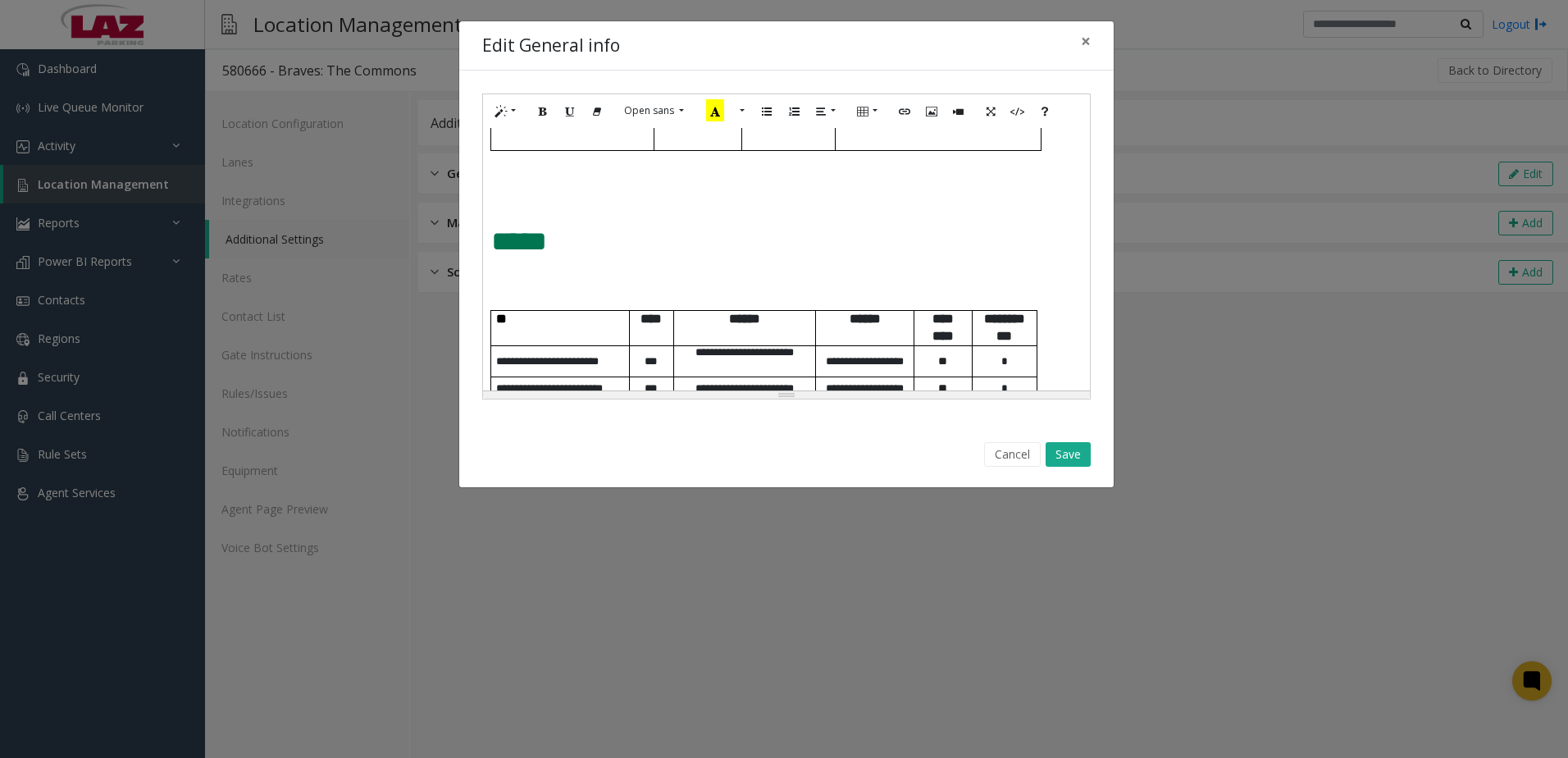
scroll to position [492, 0]
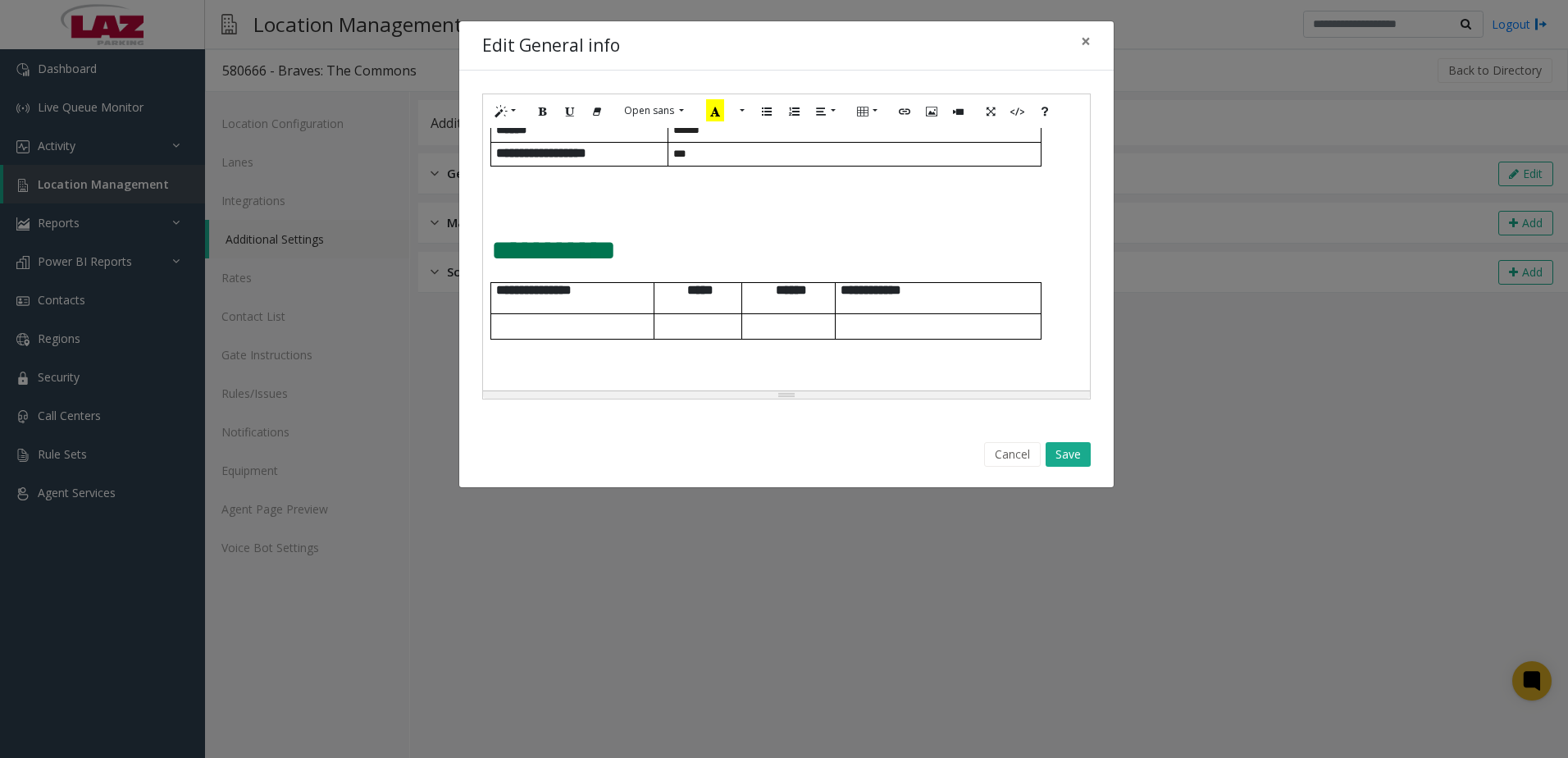
click at [530, 368] on p at bounding box center [786, 373] width 591 height 42
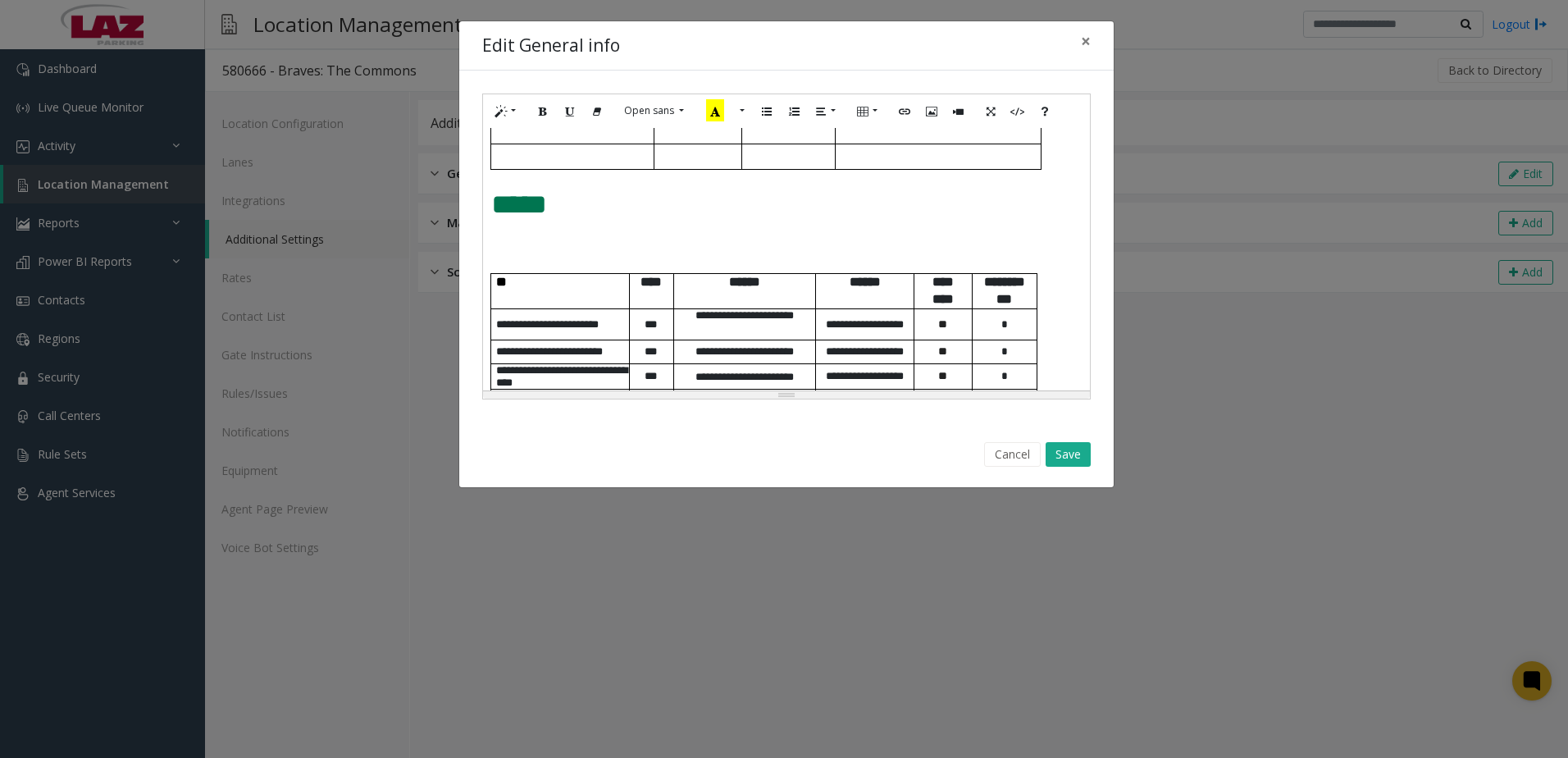
scroll to position [658, 0]
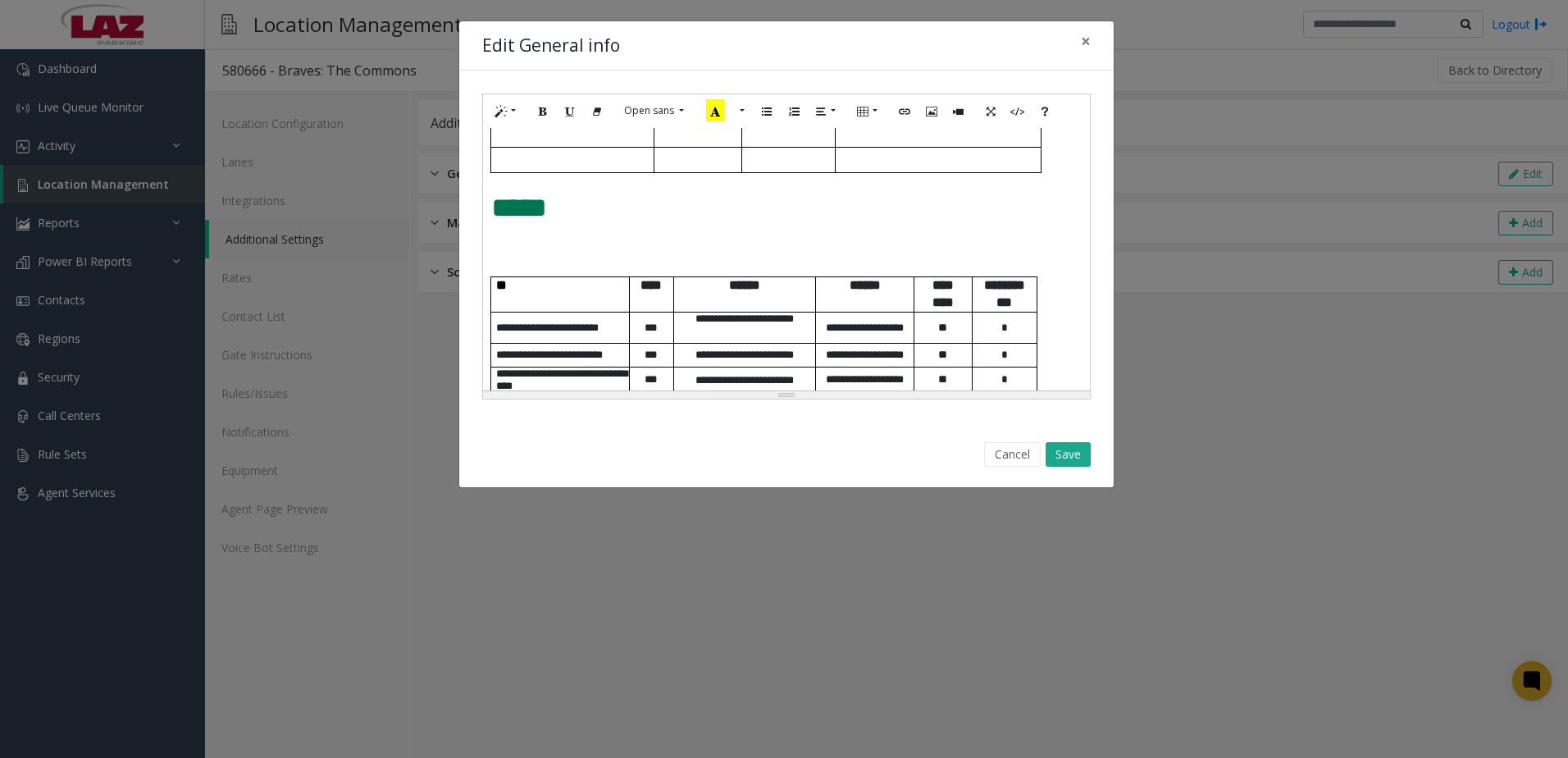
drag, startPoint x: 503, startPoint y: 237, endPoint x: 514, endPoint y: 236, distance: 11.0
click at [503, 239] on div "**********" at bounding box center [786, 259] width 607 height 263
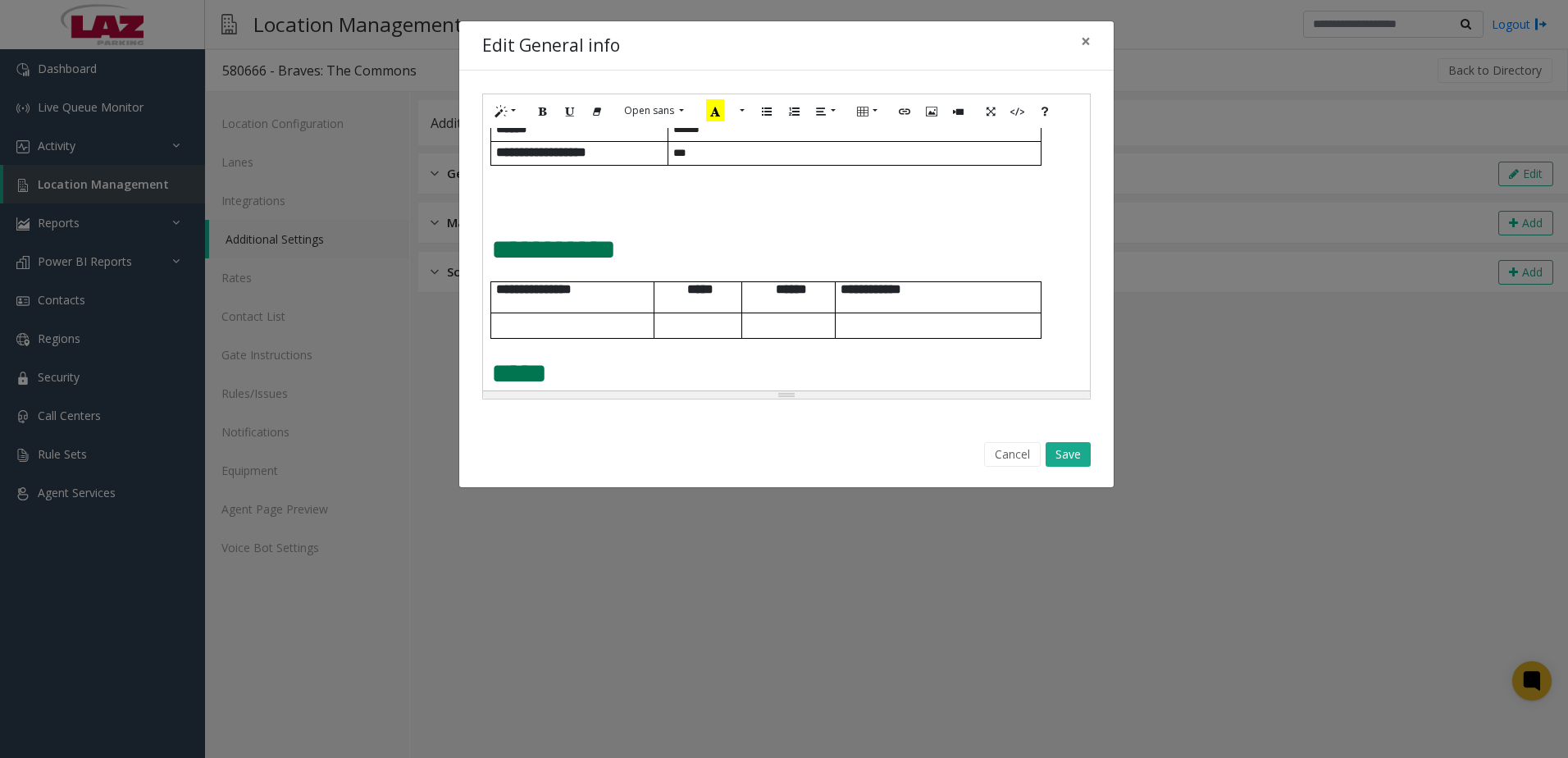
scroll to position [495, 0]
click at [542, 191] on p at bounding box center [786, 198] width 591 height 42
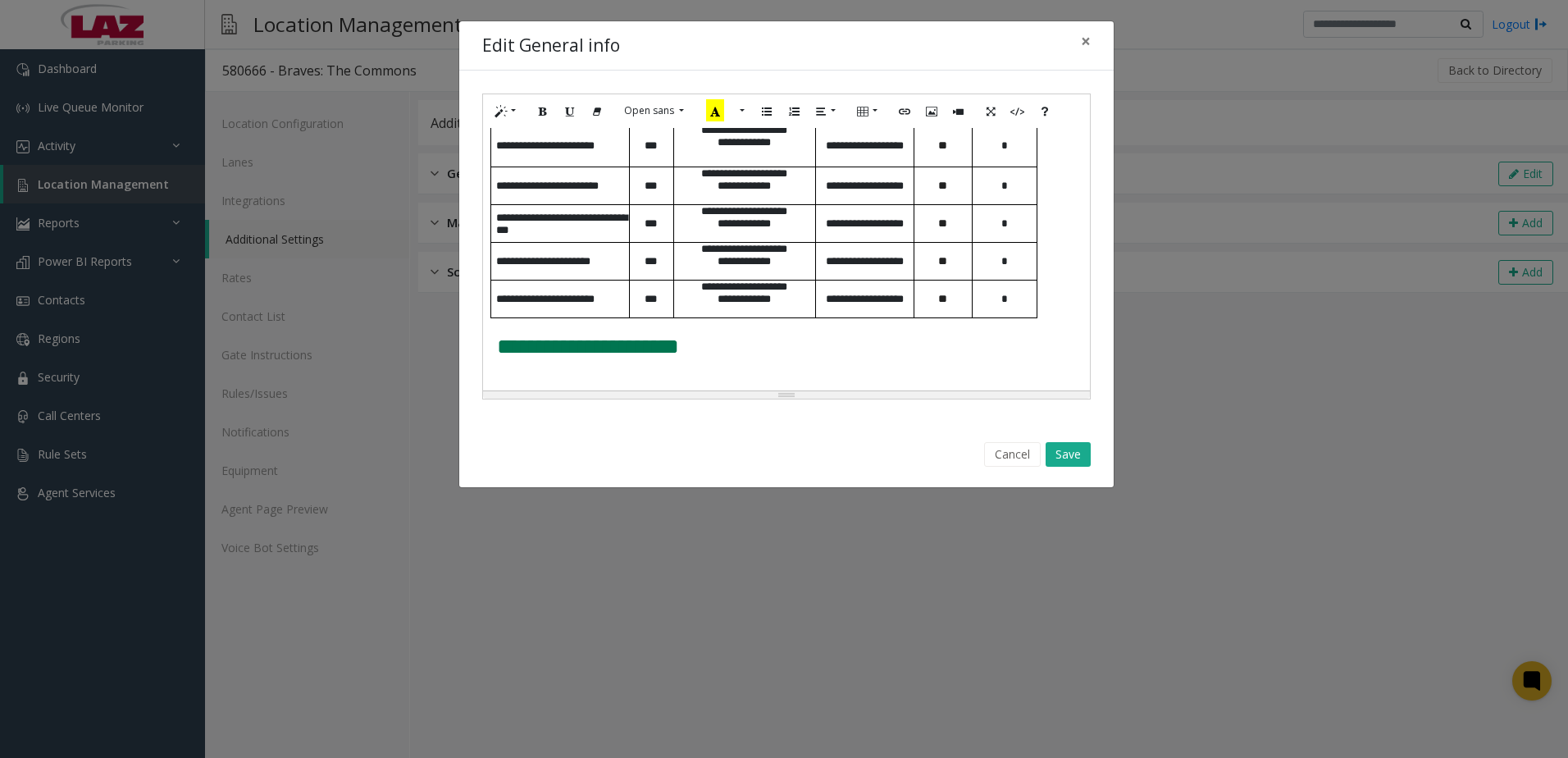
scroll to position [982, 0]
click at [1064, 459] on button "Save" at bounding box center [1068, 454] width 45 height 24
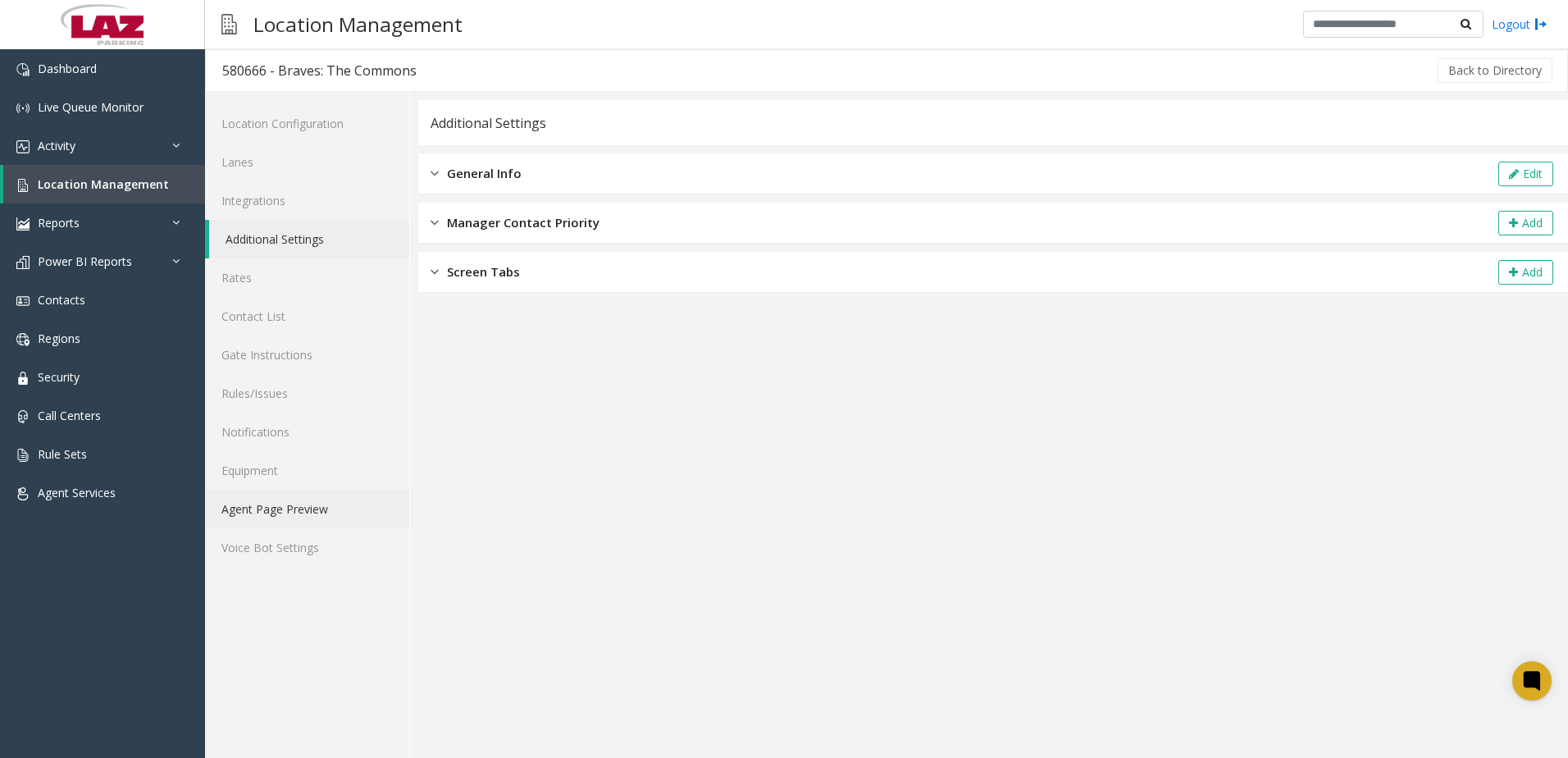
click at [342, 504] on link "Agent Page Preview" at bounding box center [307, 508] width 204 height 39
